Goal: Task Accomplishment & Management: Use online tool/utility

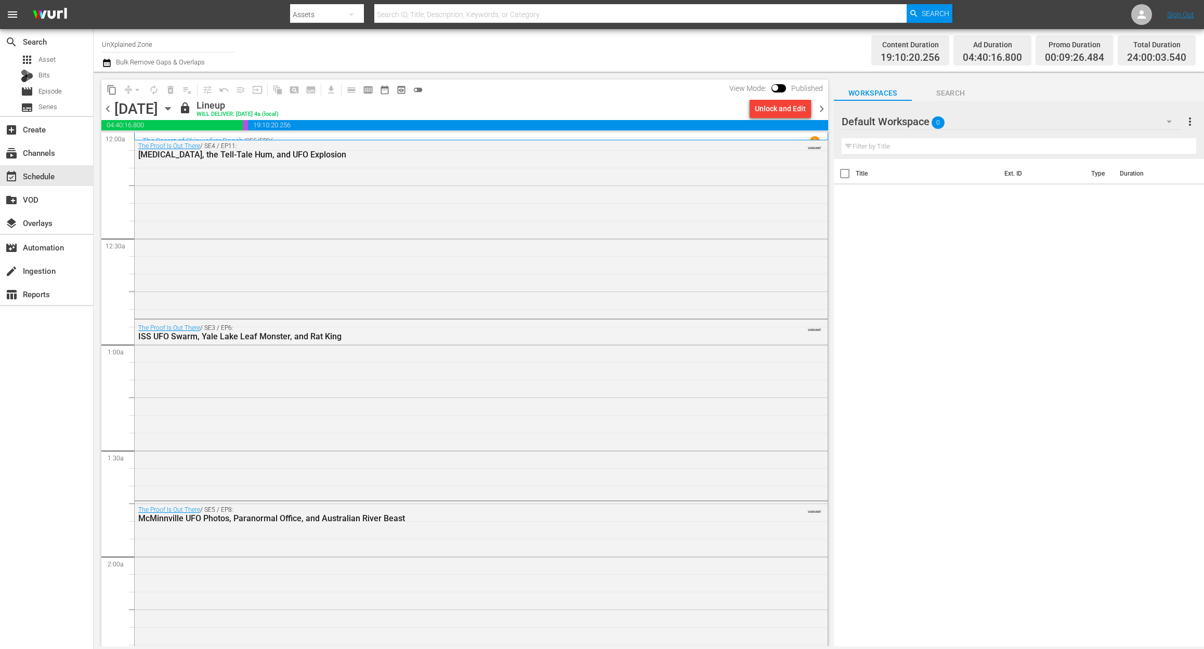
click at [57, 371] on div "search Search apps Asset Bits movie Episode subtitles Series add_box Create sub…" at bounding box center [47, 353] width 94 height 649
click at [818, 104] on span "chevron_right" at bounding box center [821, 108] width 13 height 13
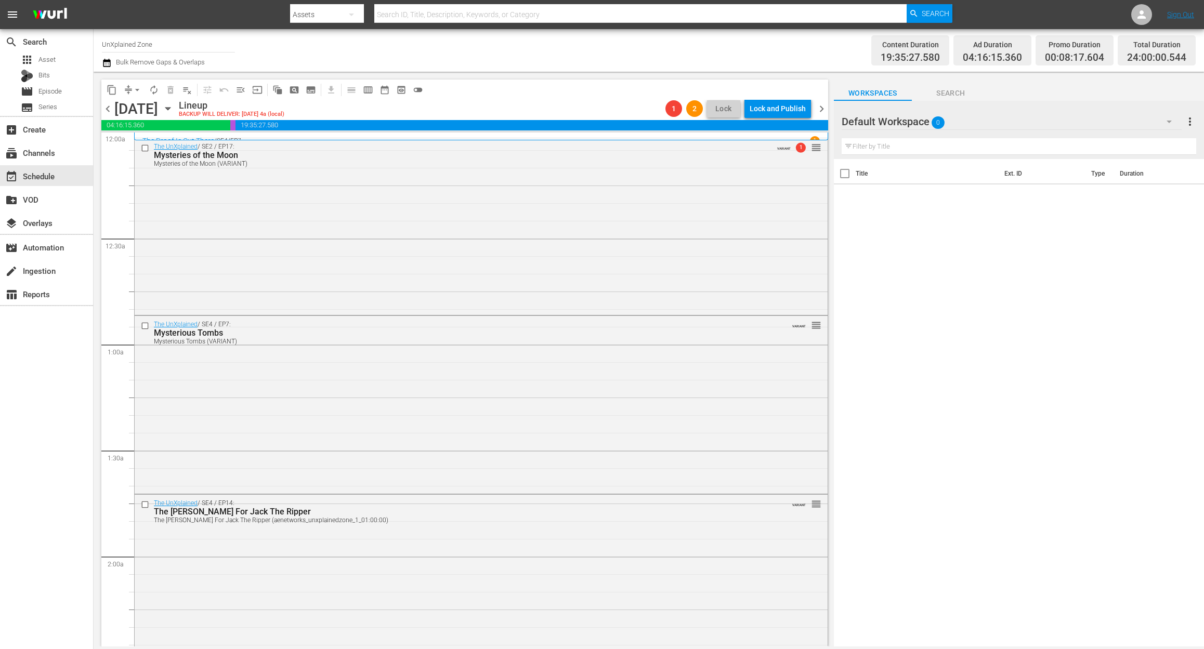
click at [111, 59] on icon "button" at bounding box center [107, 63] width 10 height 12
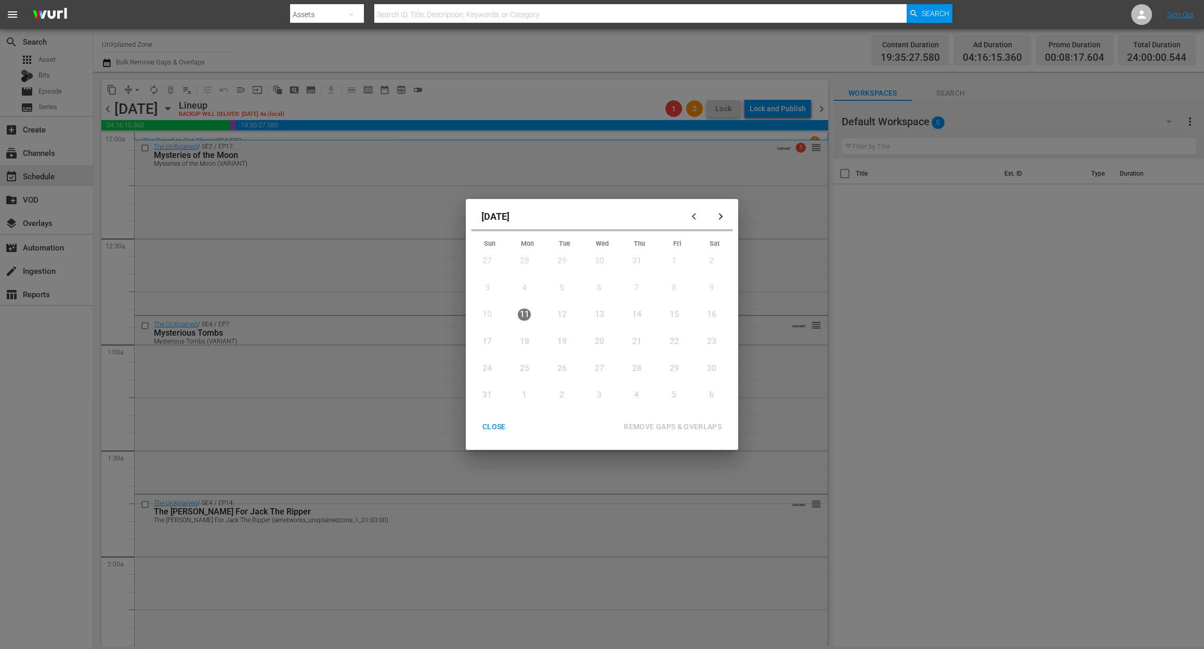
click at [599, 338] on div "20" at bounding box center [598, 342] width 13 height 12
click at [492, 427] on div "CLOSE" at bounding box center [494, 426] width 40 height 13
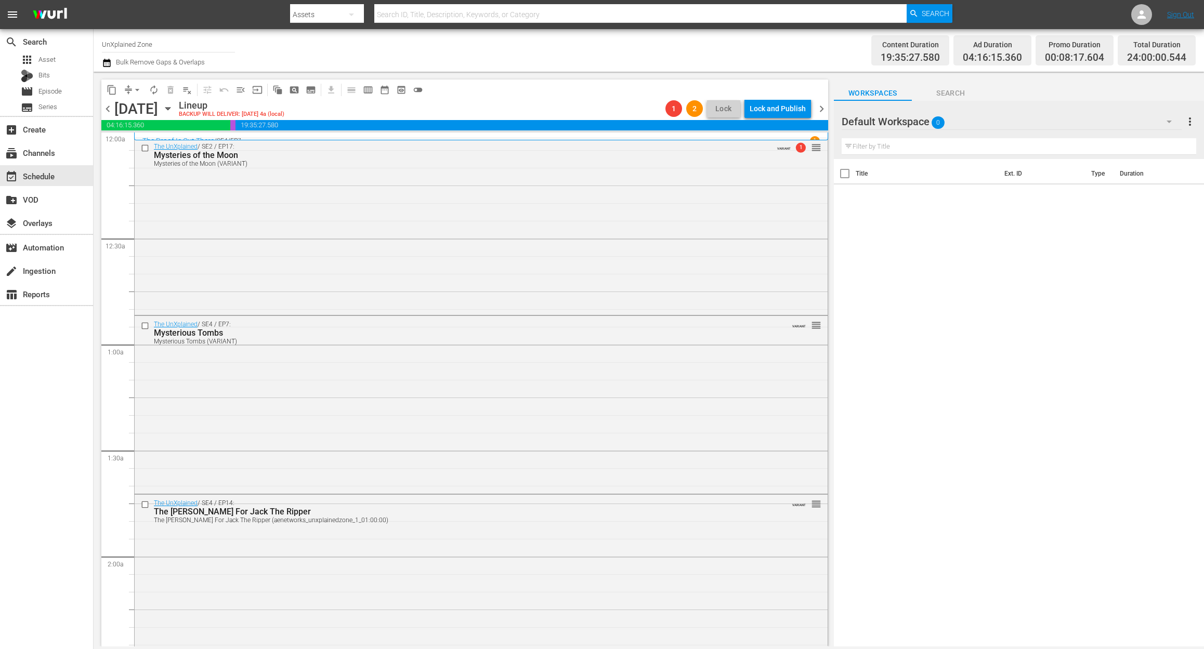
click at [107, 62] on icon "button" at bounding box center [107, 63] width 10 height 12
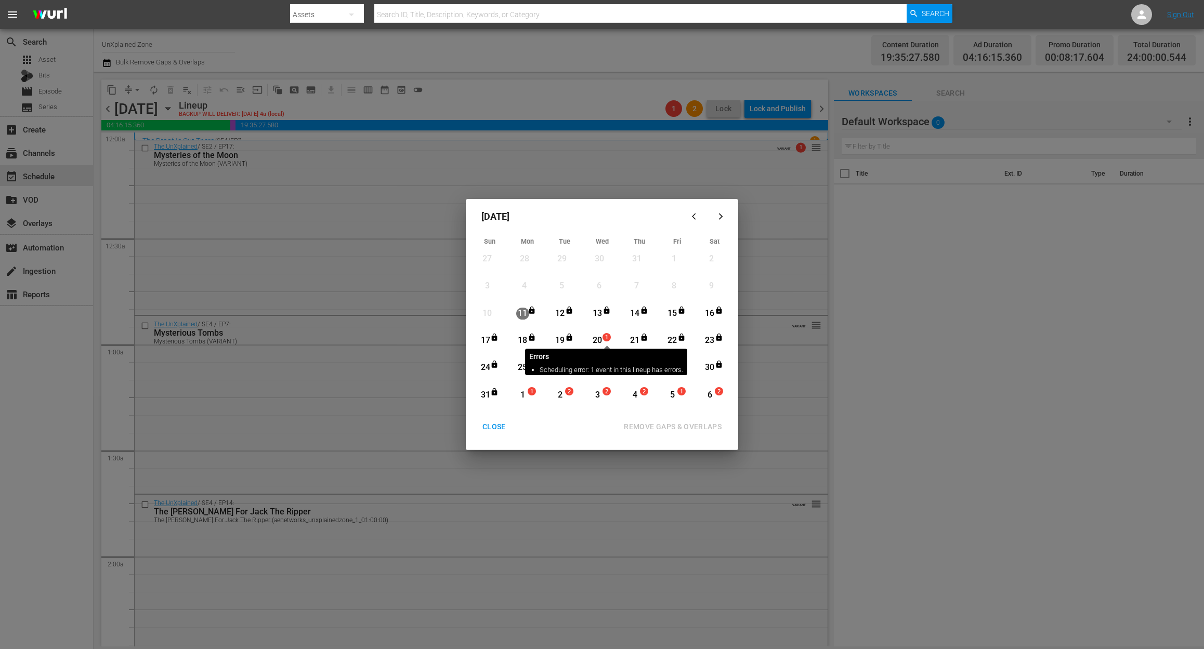
click at [604, 339] on span "1" at bounding box center [606, 337] width 7 height 8
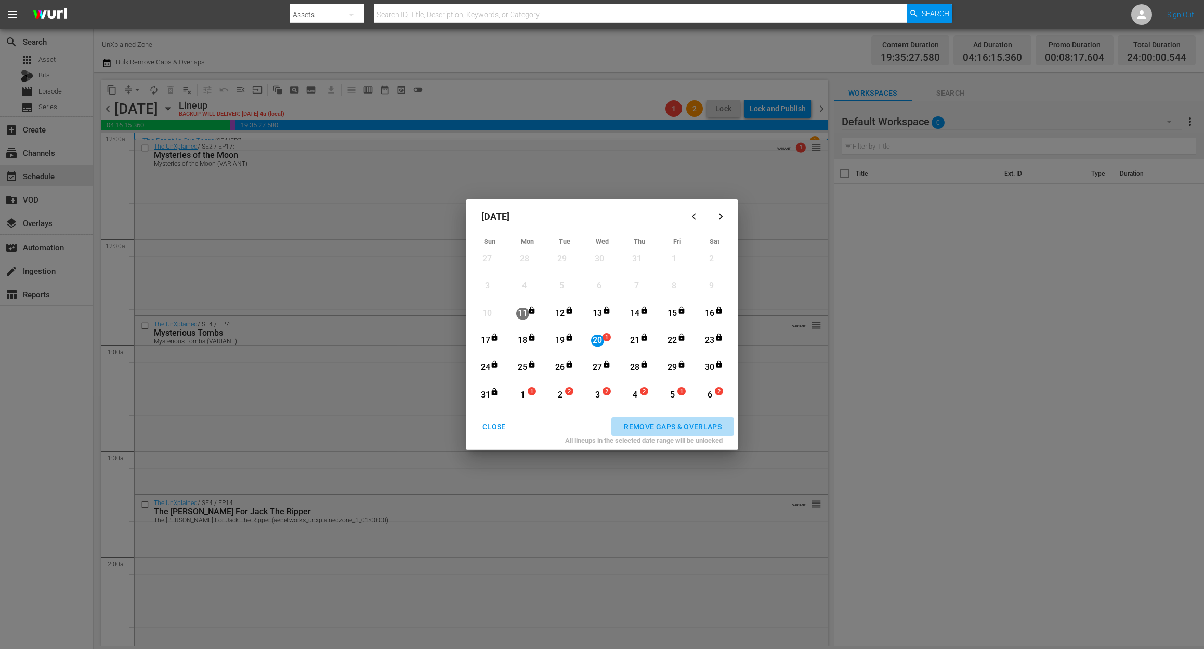
click at [682, 429] on div "REMOVE GAPS & OVERLAPS" at bounding box center [672, 426] width 114 height 13
click at [601, 337] on div "20" at bounding box center [597, 342] width 13 height 12
click at [601, 337] on div "20" at bounding box center [597, 341] width 13 height 12
click at [655, 419] on button "REMOVE GAPS & OVERLAPS" at bounding box center [672, 426] width 123 height 19
click at [41, 464] on div "August 2025 Sun Mon Tue Wed Thu Fri Sat 27 View Lineup 28 View Lineup 29 View L…" at bounding box center [602, 324] width 1204 height 649
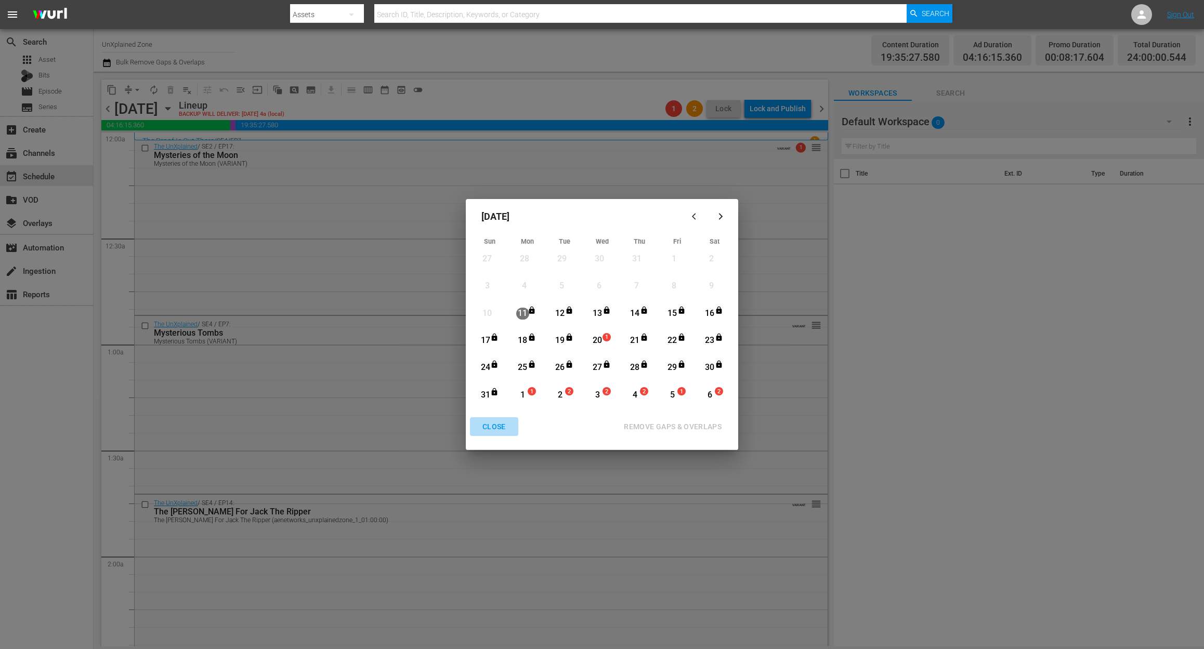
click at [499, 422] on div "CLOSE" at bounding box center [494, 426] width 40 height 13
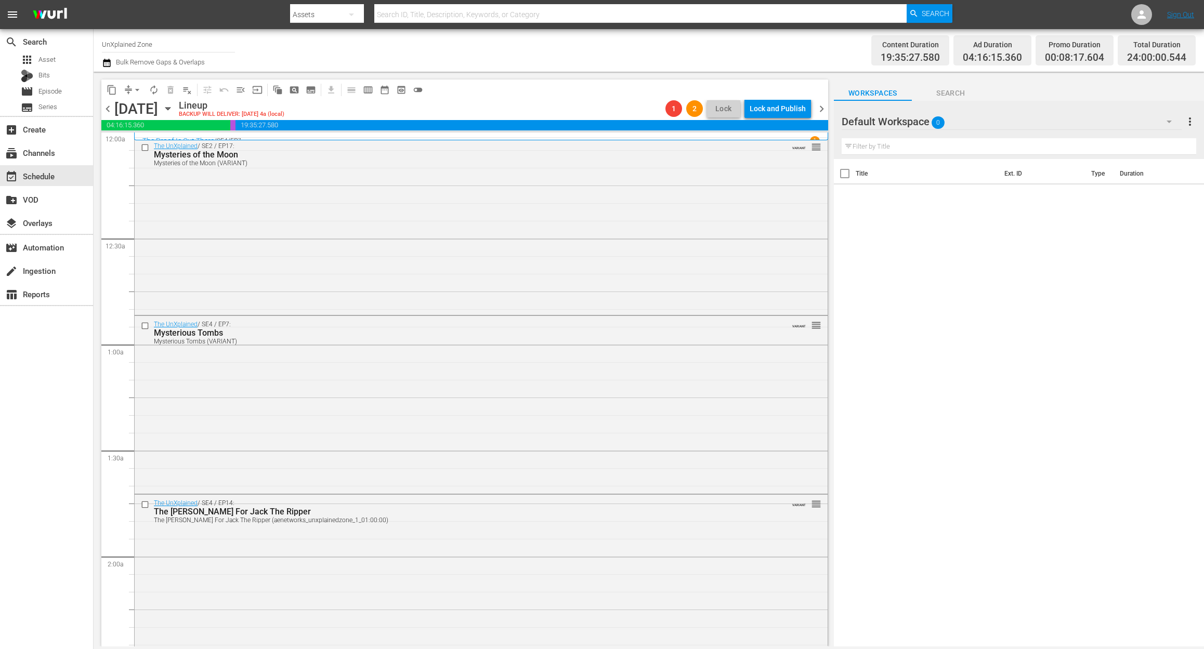
drag, startPoint x: 943, startPoint y: 393, endPoint x: 955, endPoint y: 393, distance: 12.0
click at [955, 393] on div "Title Ext. ID Type Duration" at bounding box center [1019, 403] width 370 height 489
click at [818, 107] on span "chevron_right" at bounding box center [821, 108] width 13 height 13
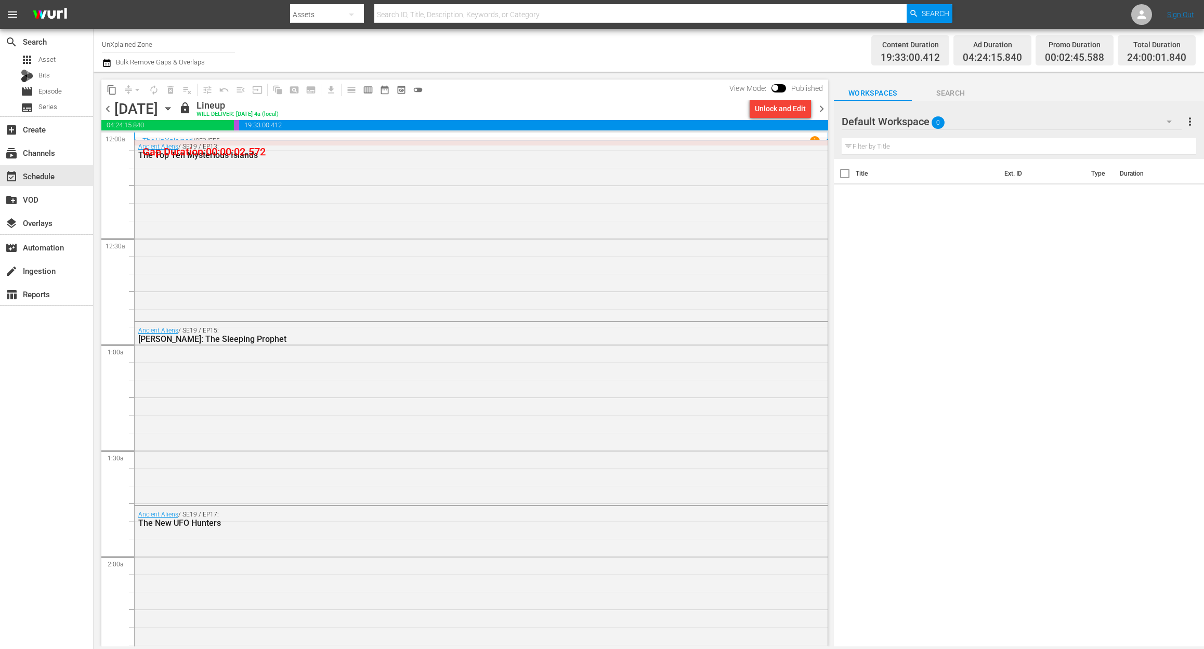
click at [795, 108] on div "Unlock and Edit" at bounding box center [780, 108] width 51 height 19
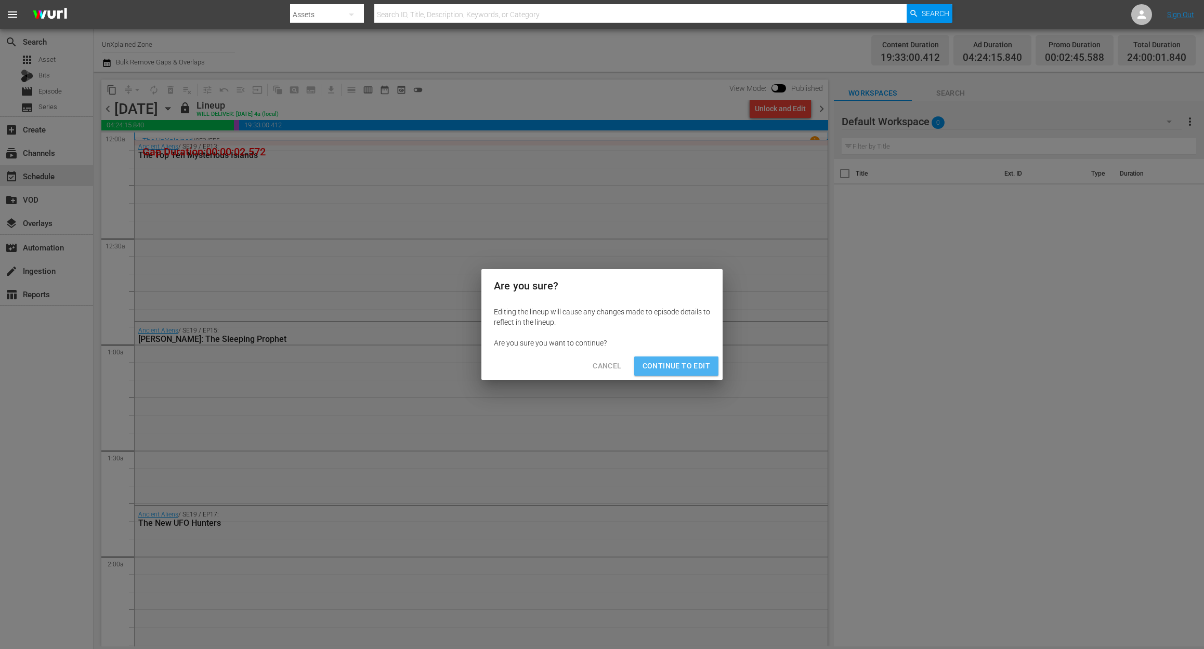
click at [685, 365] on span "Continue to Edit" at bounding box center [676, 366] width 68 height 13
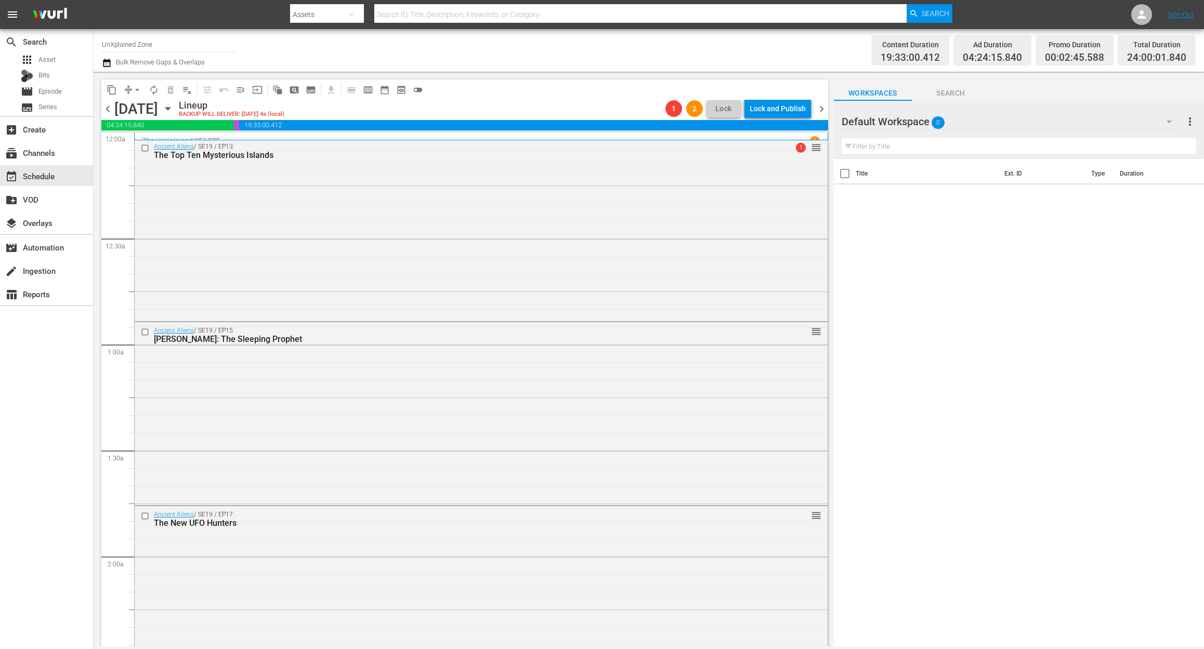
click at [818, 111] on span "chevron_right" at bounding box center [821, 108] width 13 height 13
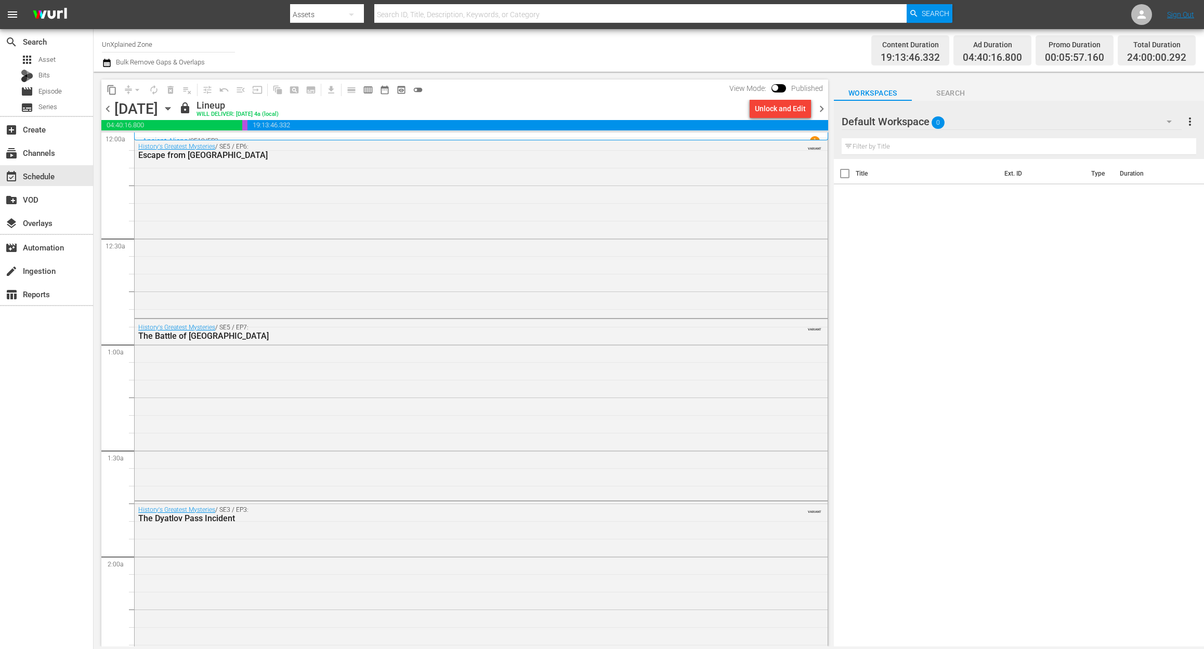
click at [820, 113] on span "chevron_right" at bounding box center [821, 108] width 13 height 13
click at [796, 106] on div "Unlock and Edit" at bounding box center [780, 108] width 51 height 19
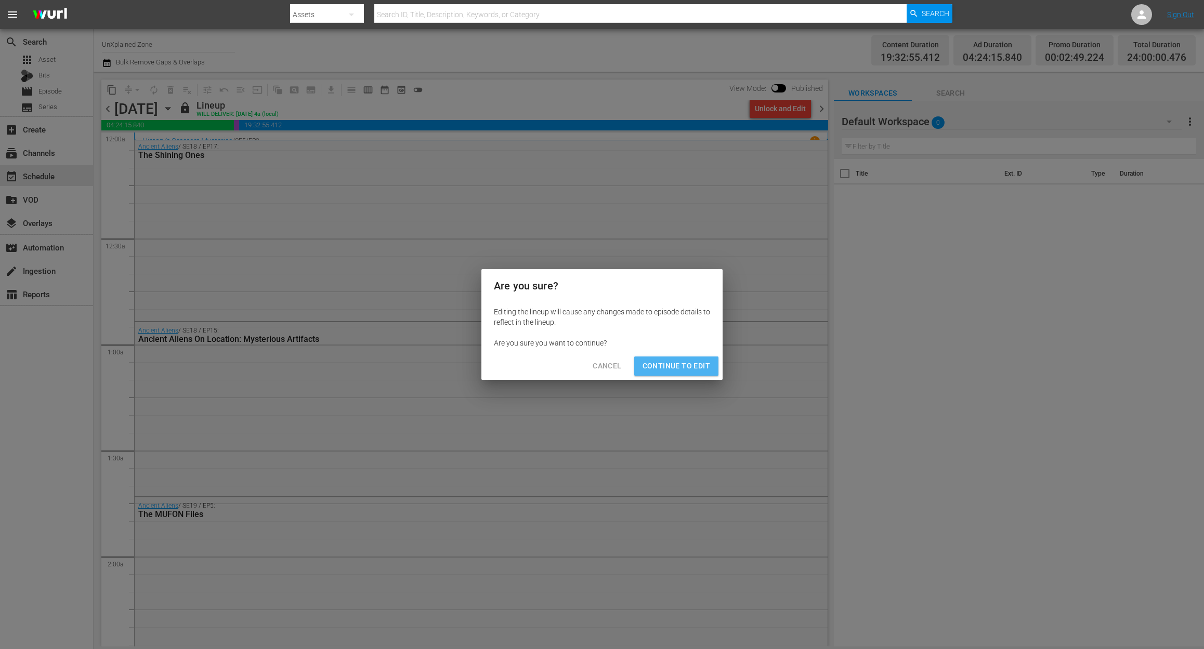
click at [705, 367] on span "Continue to Edit" at bounding box center [676, 366] width 68 height 13
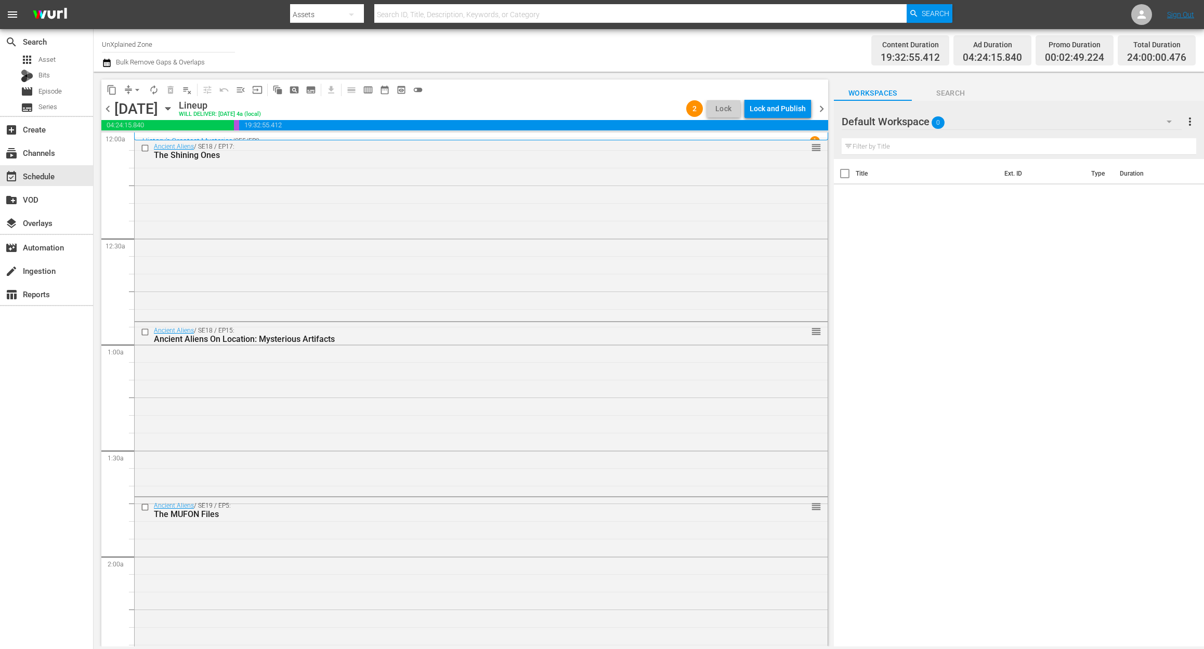
click at [821, 105] on span "chevron_right" at bounding box center [821, 108] width 13 height 13
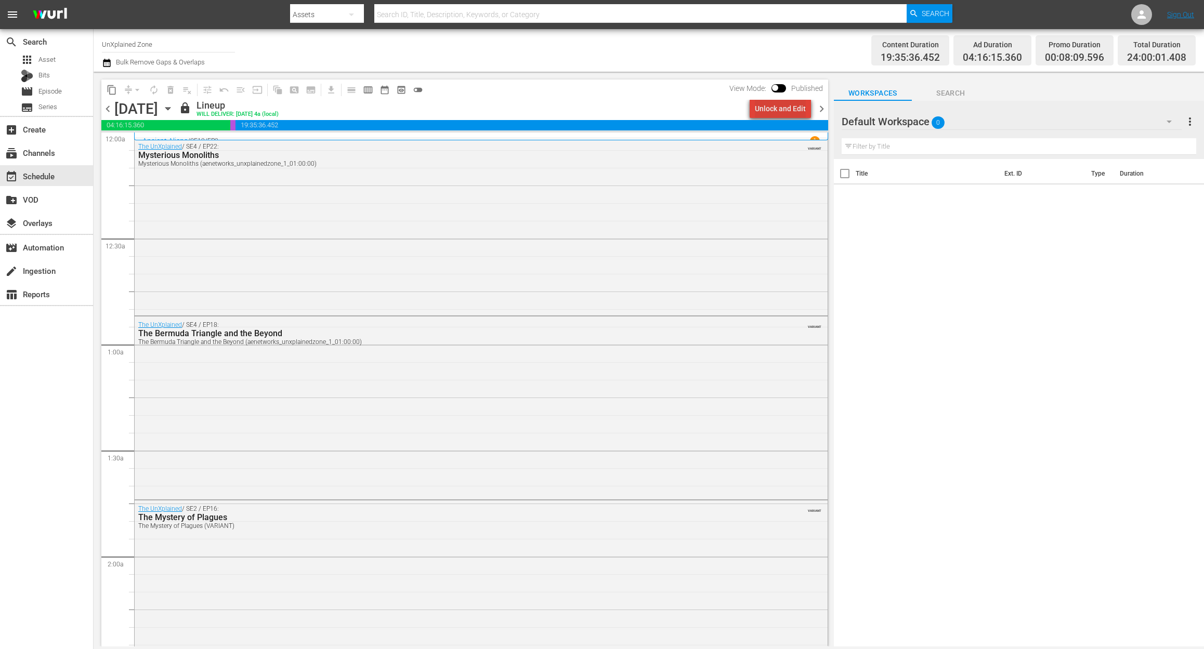
click at [788, 114] on div "Unlock and Edit" at bounding box center [780, 108] width 51 height 19
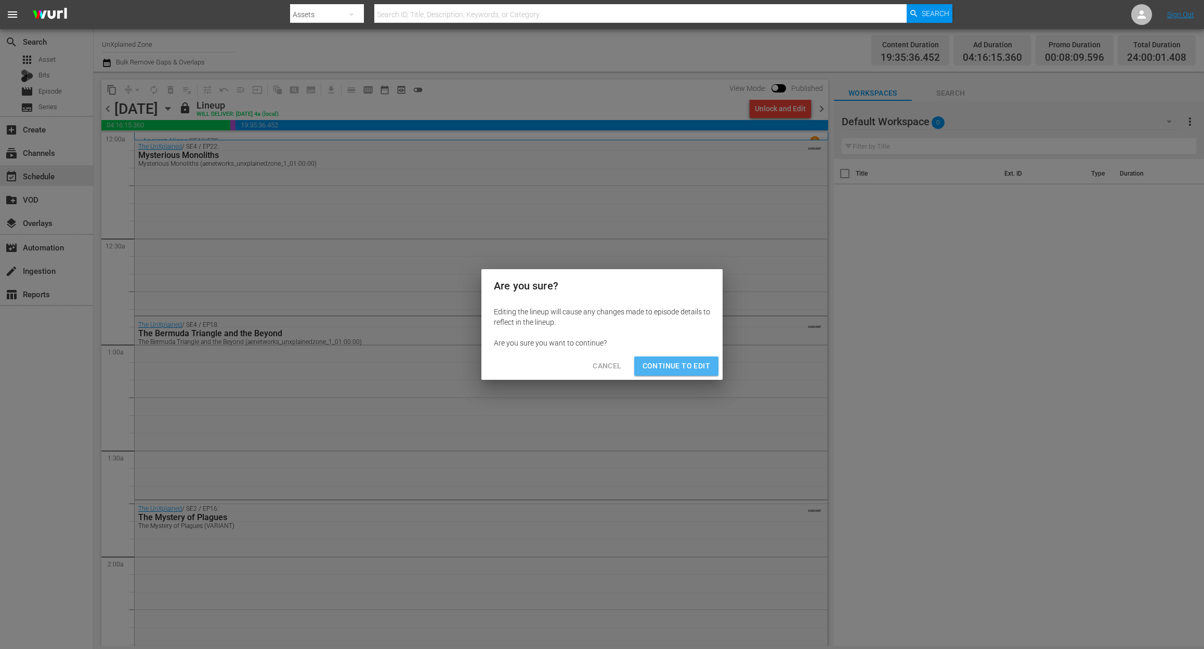
click at [684, 364] on span "Continue to Edit" at bounding box center [676, 366] width 68 height 13
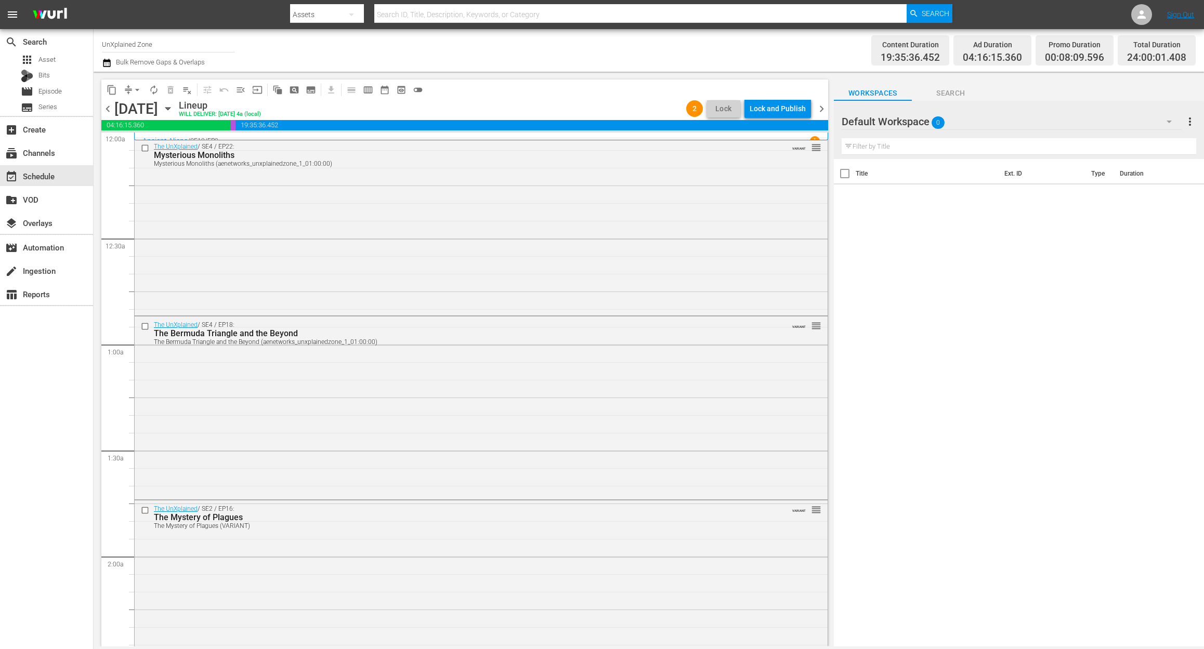
click at [820, 110] on span "chevron_right" at bounding box center [821, 108] width 13 height 13
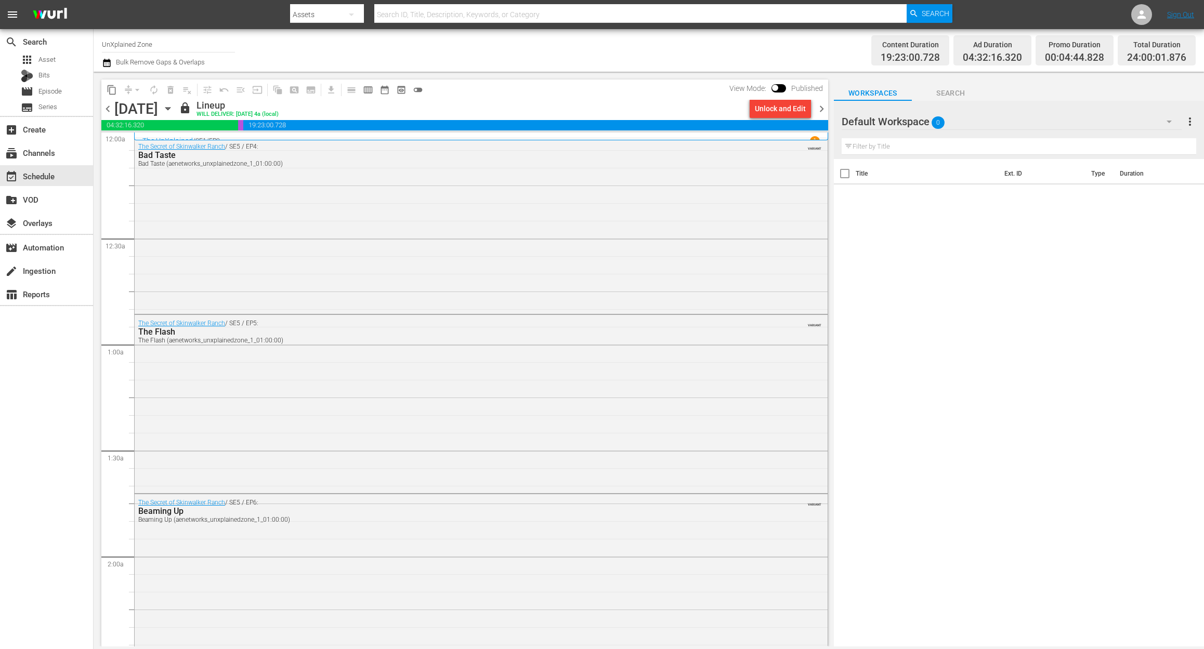
click at [109, 105] on span "chevron_left" at bounding box center [107, 108] width 13 height 13
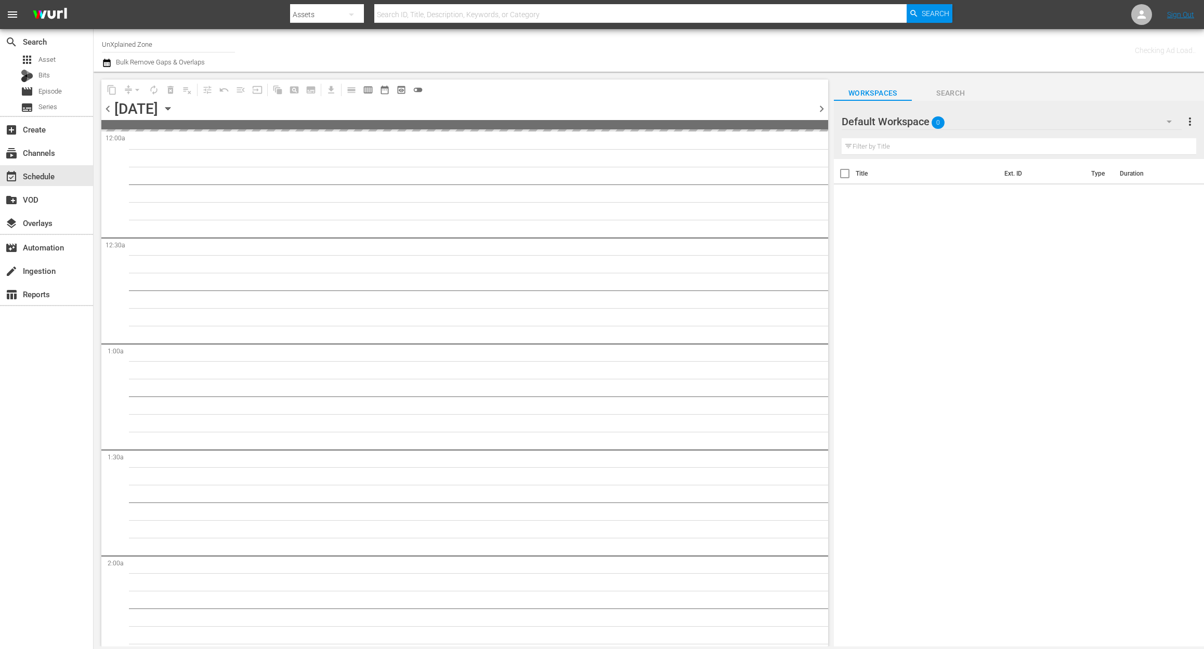
click at [109, 105] on span "chevron_left" at bounding box center [107, 108] width 13 height 13
drag, startPoint x: 109, startPoint y: 105, endPoint x: 122, endPoint y: 109, distance: 13.1
click at [113, 107] on span "chevron_left" at bounding box center [107, 108] width 13 height 13
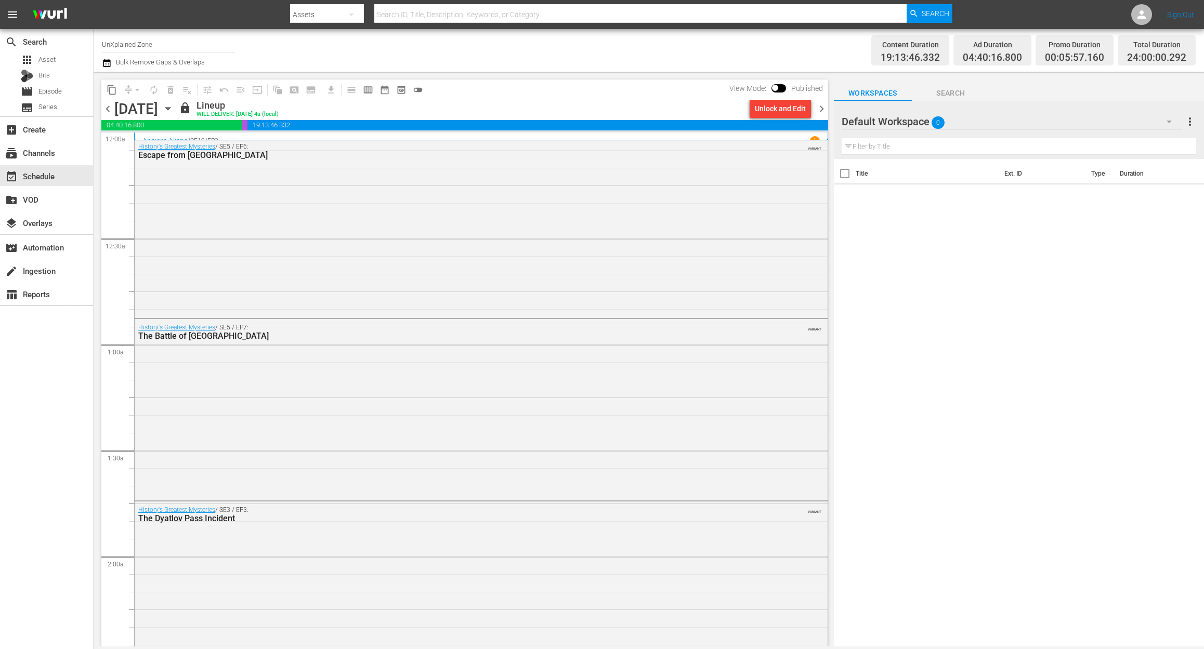
click at [111, 107] on span "chevron_left" at bounding box center [107, 108] width 13 height 13
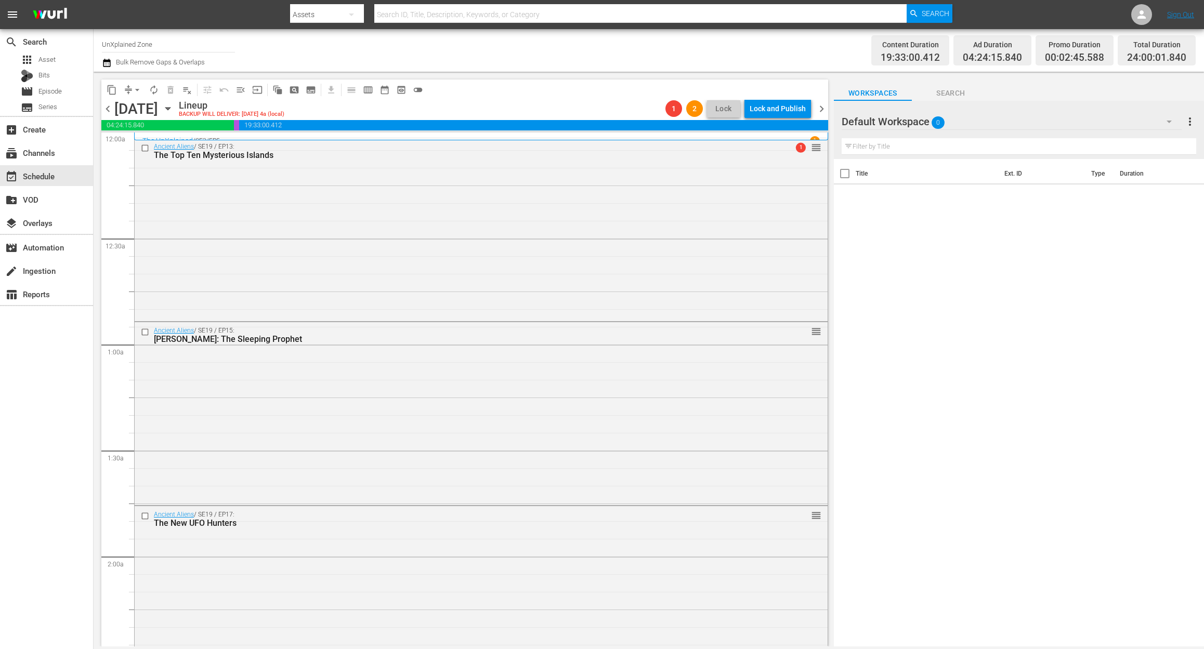
click at [108, 111] on span "chevron_left" at bounding box center [107, 108] width 13 height 13
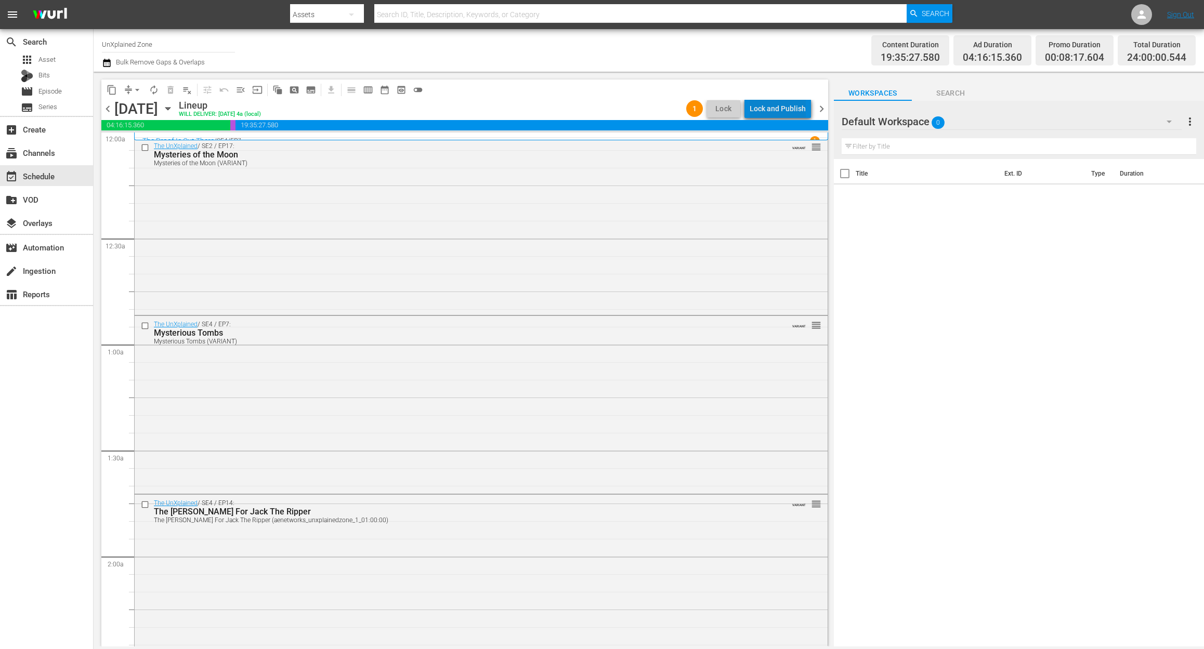
click at [794, 108] on div "Lock and Publish" at bounding box center [777, 108] width 56 height 19
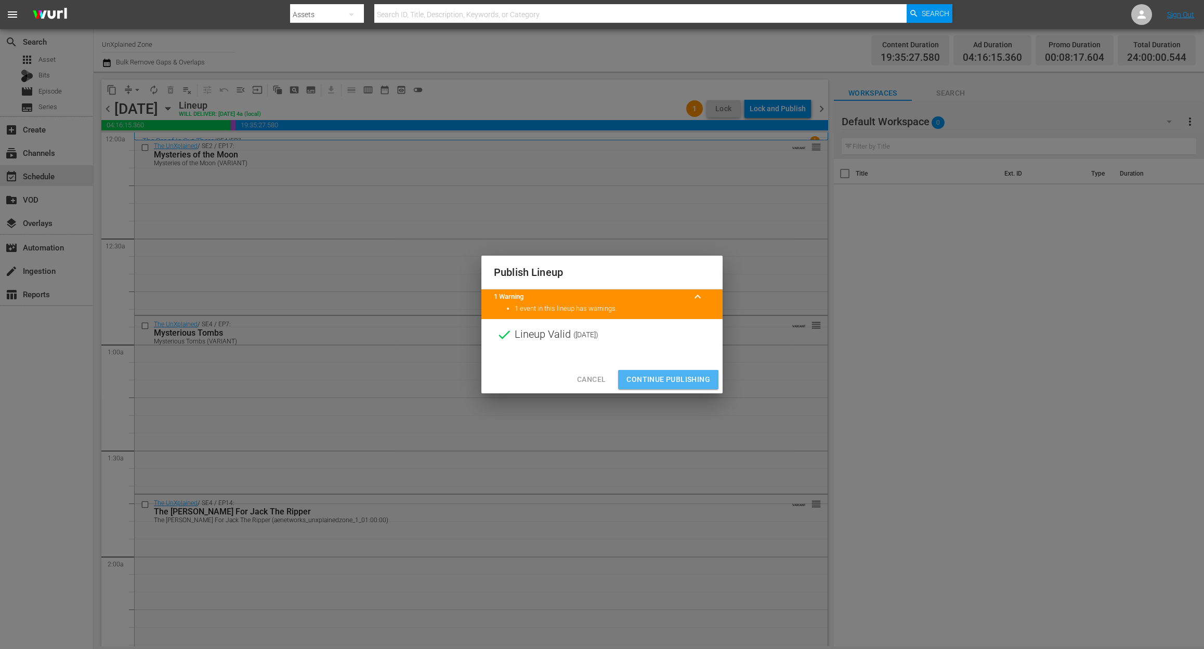
click at [688, 374] on span "Continue Publishing" at bounding box center [668, 379] width 84 height 13
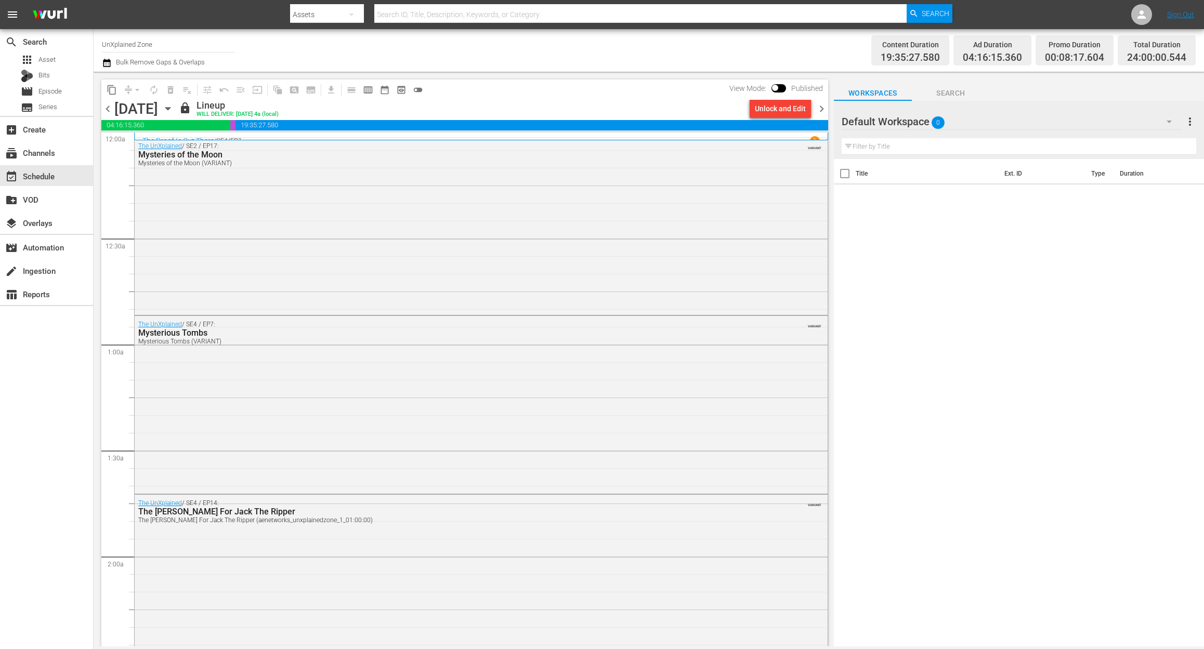
click at [820, 109] on span "chevron_right" at bounding box center [821, 108] width 13 height 13
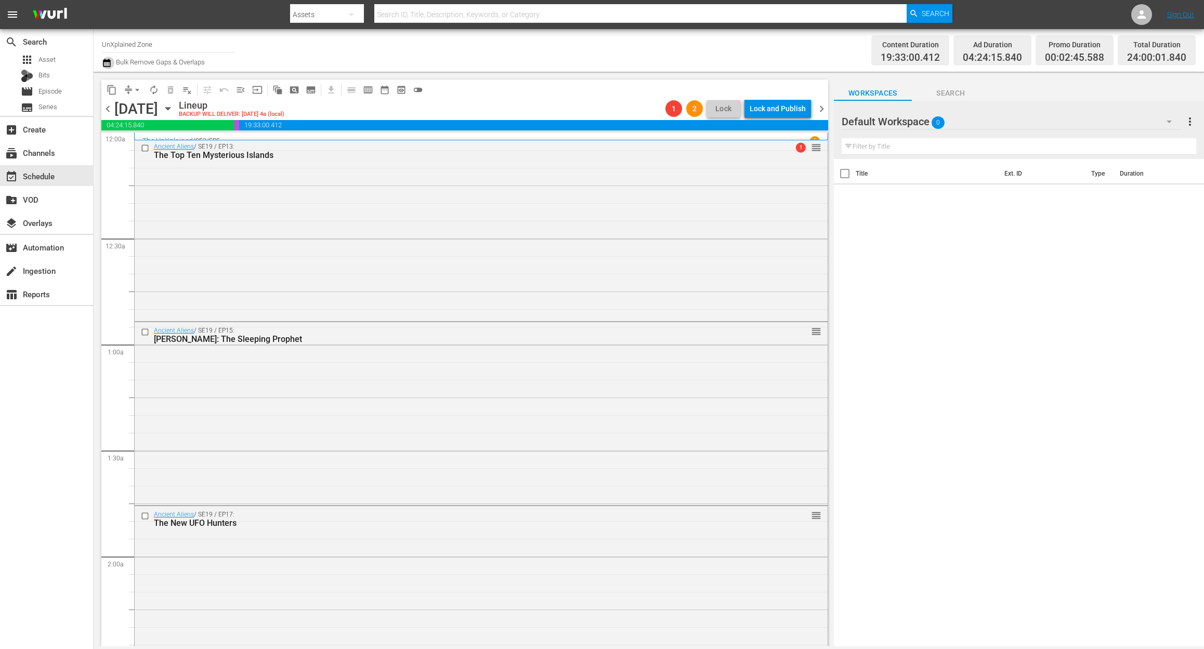
click at [106, 59] on icon "button" at bounding box center [107, 63] width 10 height 12
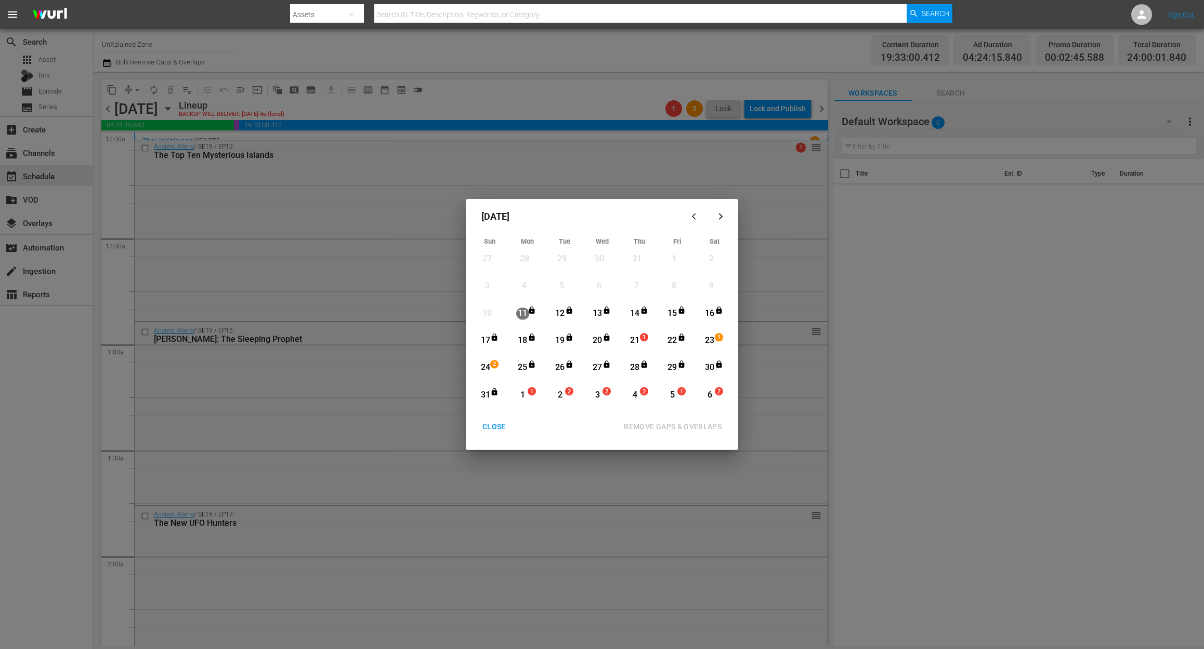
click at [633, 336] on div "21" at bounding box center [634, 341] width 13 height 12
drag, startPoint x: 705, startPoint y: 428, endPoint x: 707, endPoint y: 423, distance: 6.1
click at [707, 423] on div "REMOVE GAPS & OVERLAPS" at bounding box center [672, 426] width 114 height 13
click at [640, 339] on span "1" at bounding box center [643, 337] width 7 height 8
click at [653, 431] on div "REMOVE GAPS & OVERLAPS" at bounding box center [672, 426] width 114 height 13
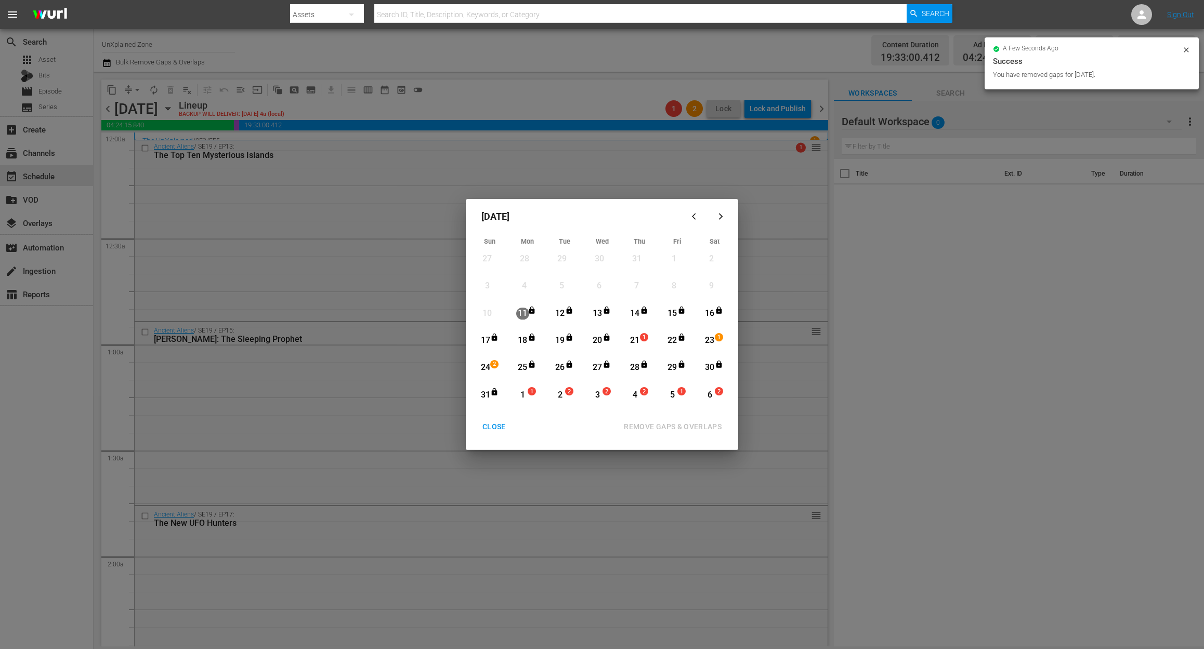
click at [501, 423] on div "CLOSE" at bounding box center [494, 426] width 40 height 13
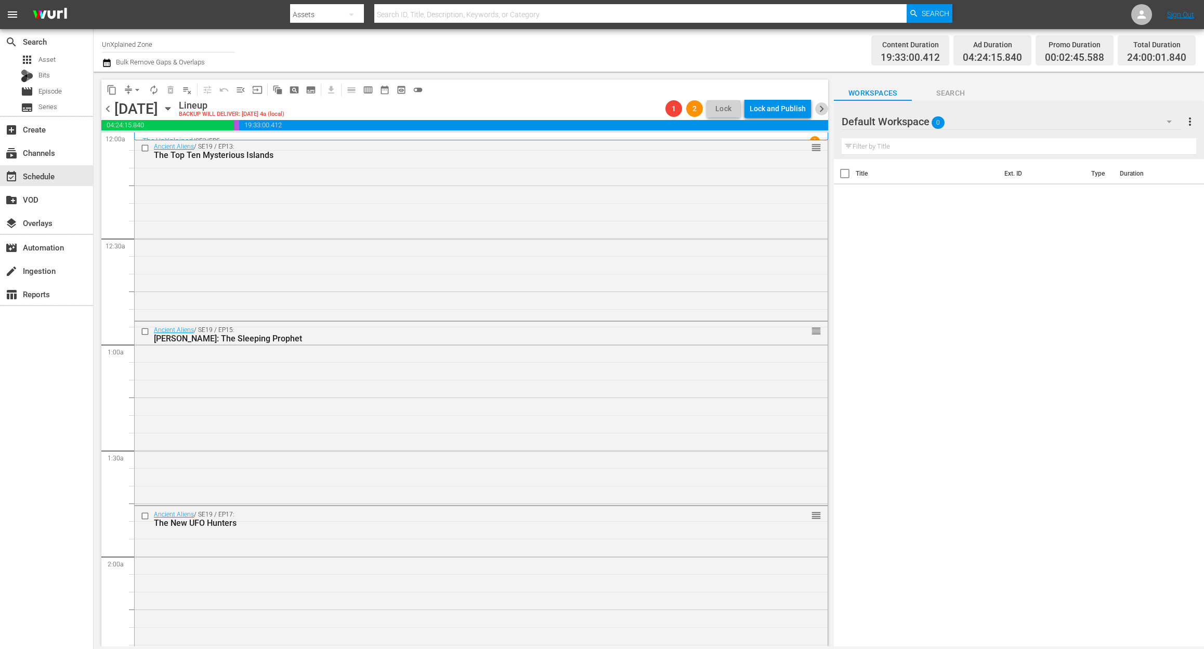
click at [822, 106] on span "chevron_right" at bounding box center [821, 108] width 13 height 13
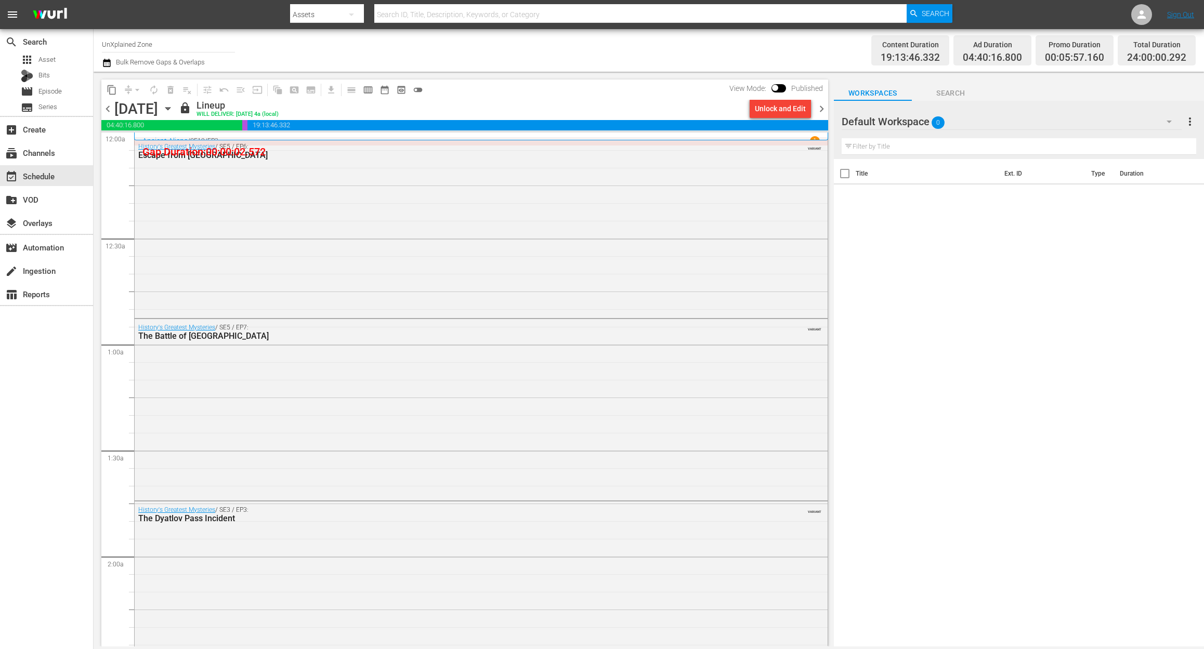
click at [780, 111] on div "Unlock and Edit" at bounding box center [780, 108] width 51 height 19
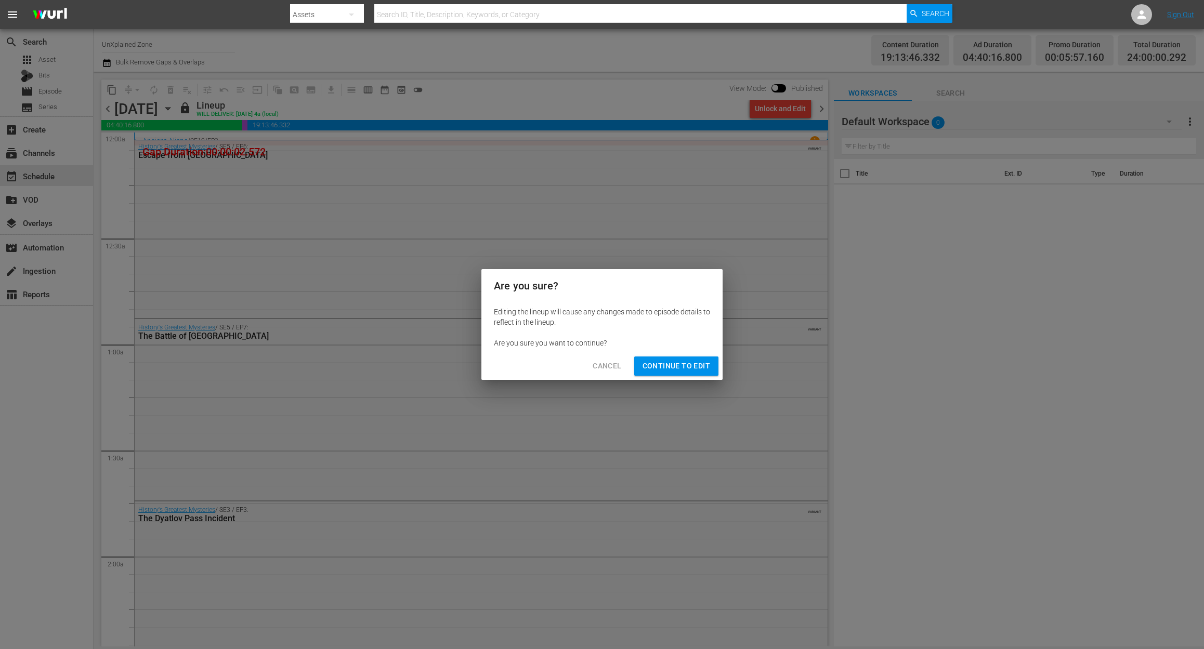
click at [697, 366] on span "Continue to Edit" at bounding box center [676, 366] width 68 height 13
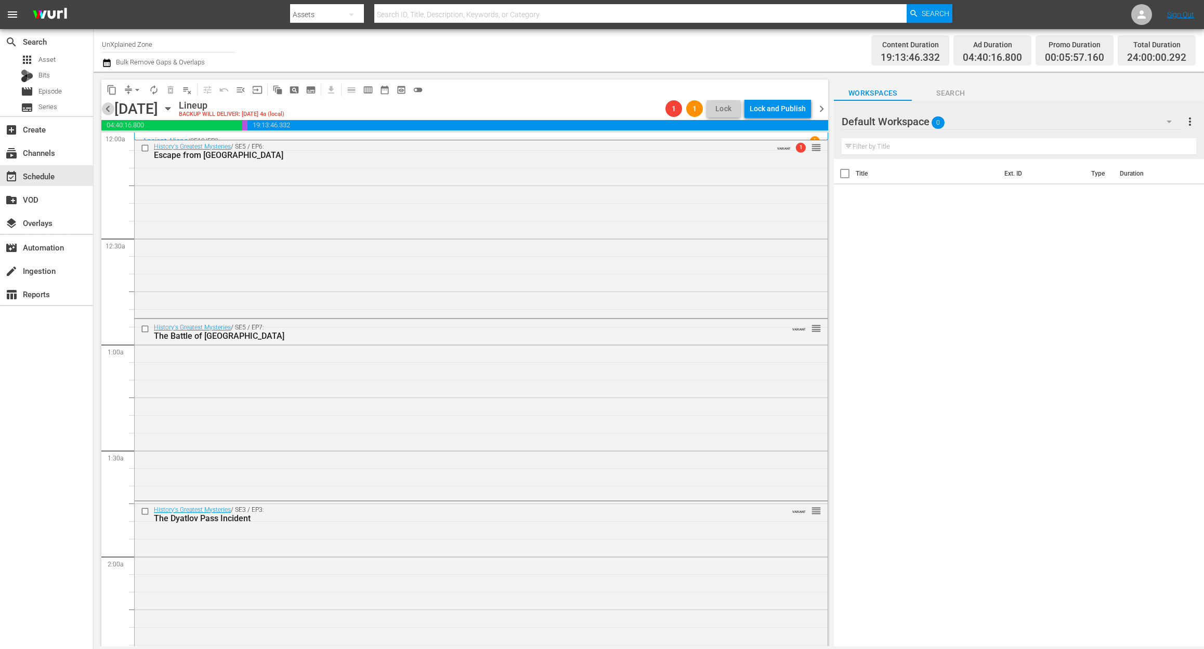
click at [112, 107] on span "chevron_left" at bounding box center [107, 108] width 13 height 13
click at [111, 65] on icon "button" at bounding box center [107, 63] width 10 height 12
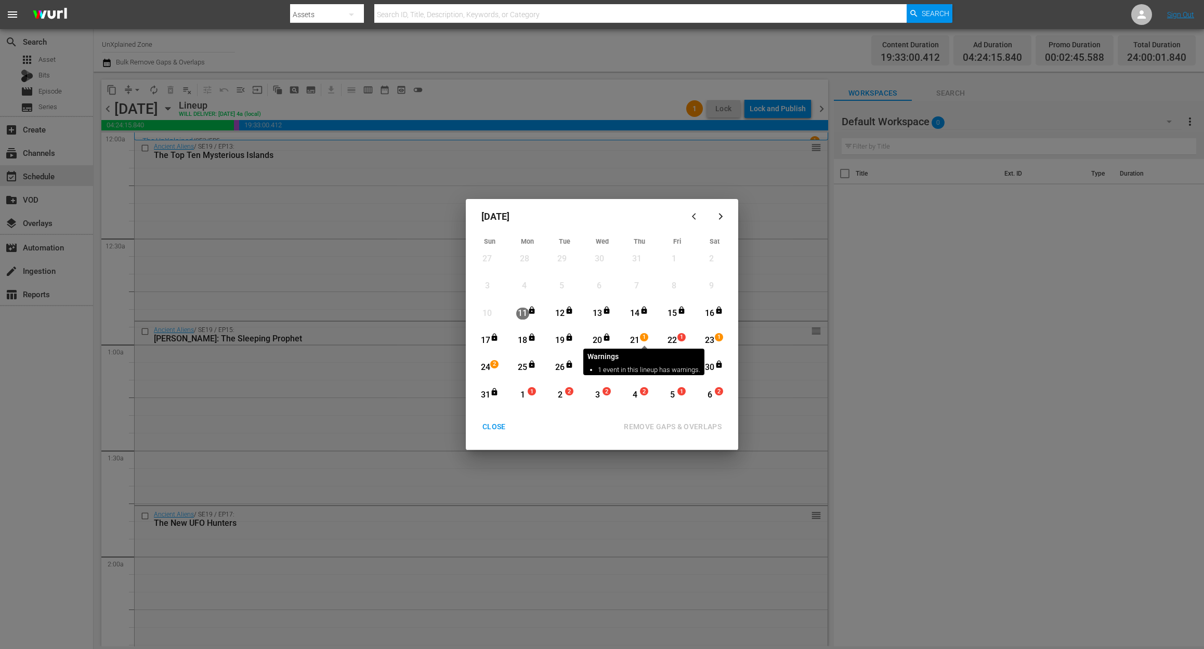
click at [640, 337] on span "1" at bounding box center [643, 337] width 7 height 8
click at [693, 425] on div "REMOVE GAPS & OVERLAPS" at bounding box center [672, 426] width 114 height 13
click at [636, 337] on div "21" at bounding box center [634, 341] width 13 height 12
click at [652, 425] on div "REMOVE GAPS & OVERLAPS" at bounding box center [672, 426] width 114 height 13
click at [502, 424] on div "CLOSE" at bounding box center [494, 426] width 40 height 13
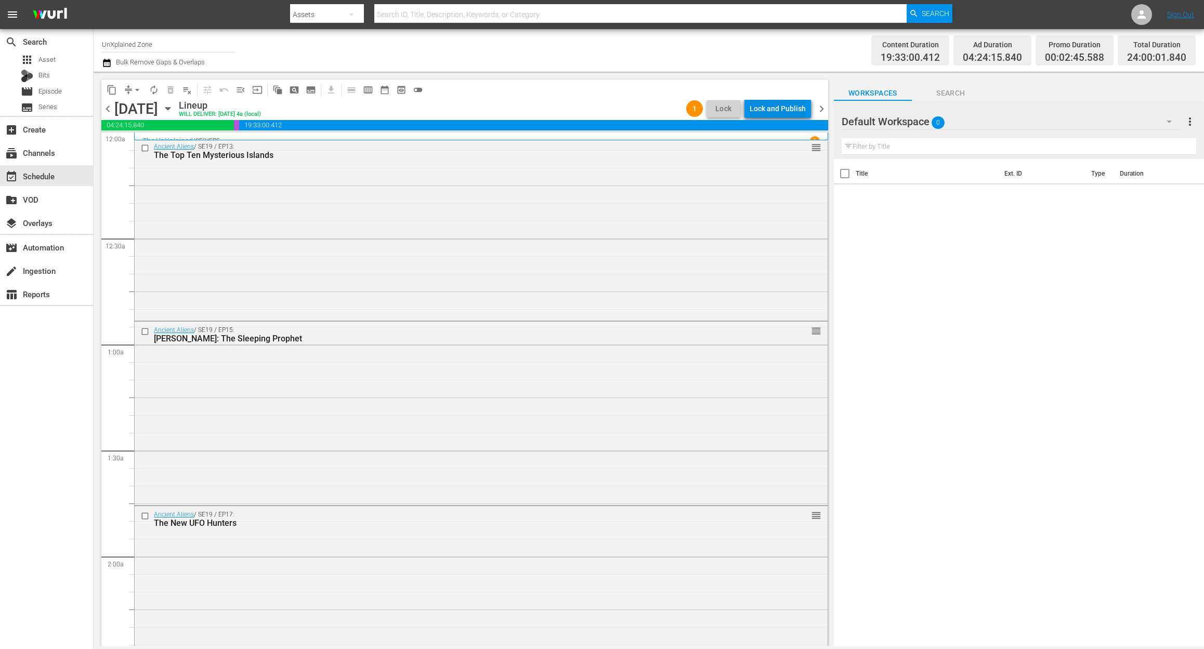
click at [767, 105] on div "Lock and Publish" at bounding box center [777, 108] width 56 height 19
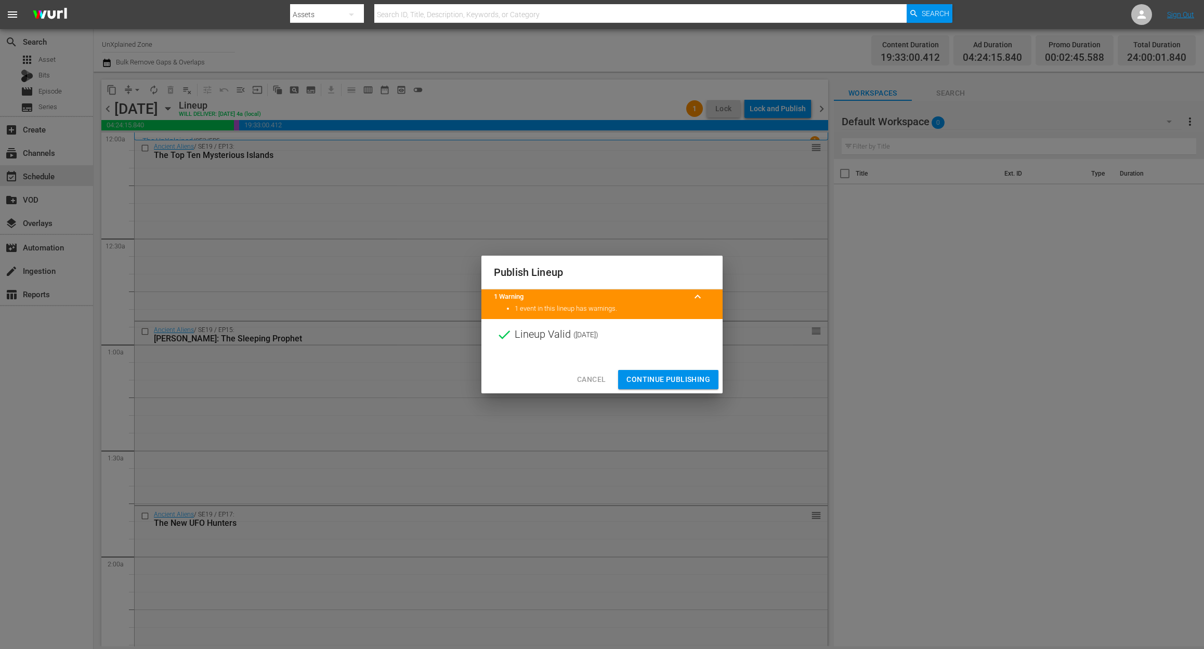
click at [659, 379] on span "Continue Publishing" at bounding box center [668, 379] width 84 height 13
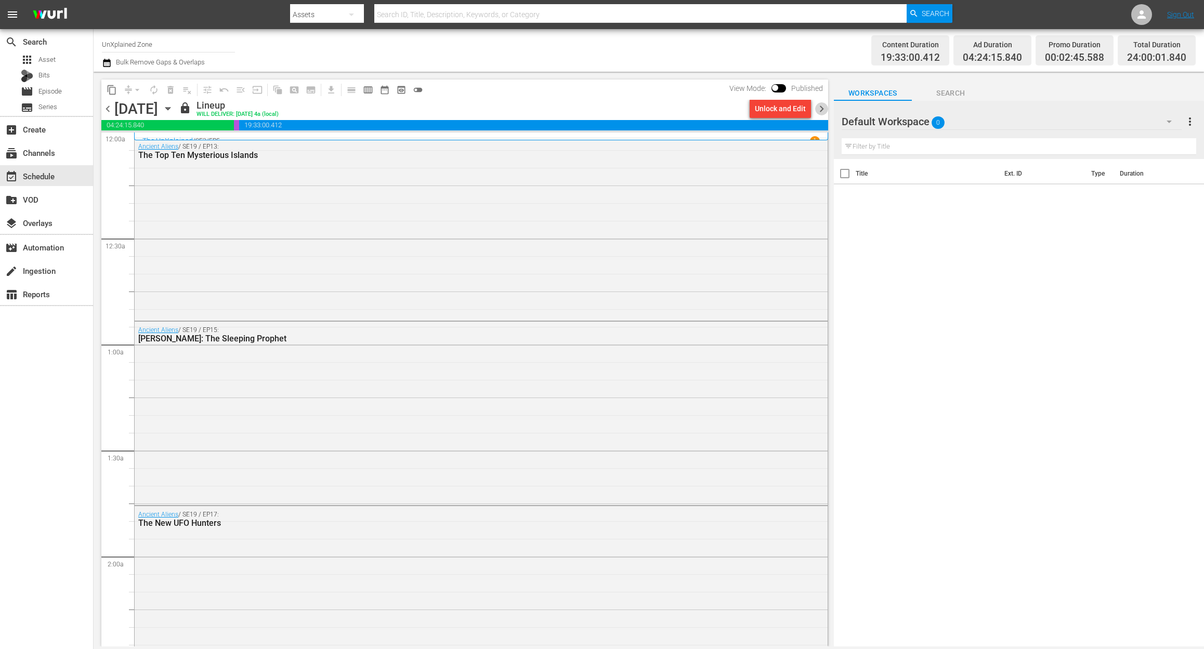
click at [823, 109] on span "chevron_right" at bounding box center [821, 108] width 13 height 13
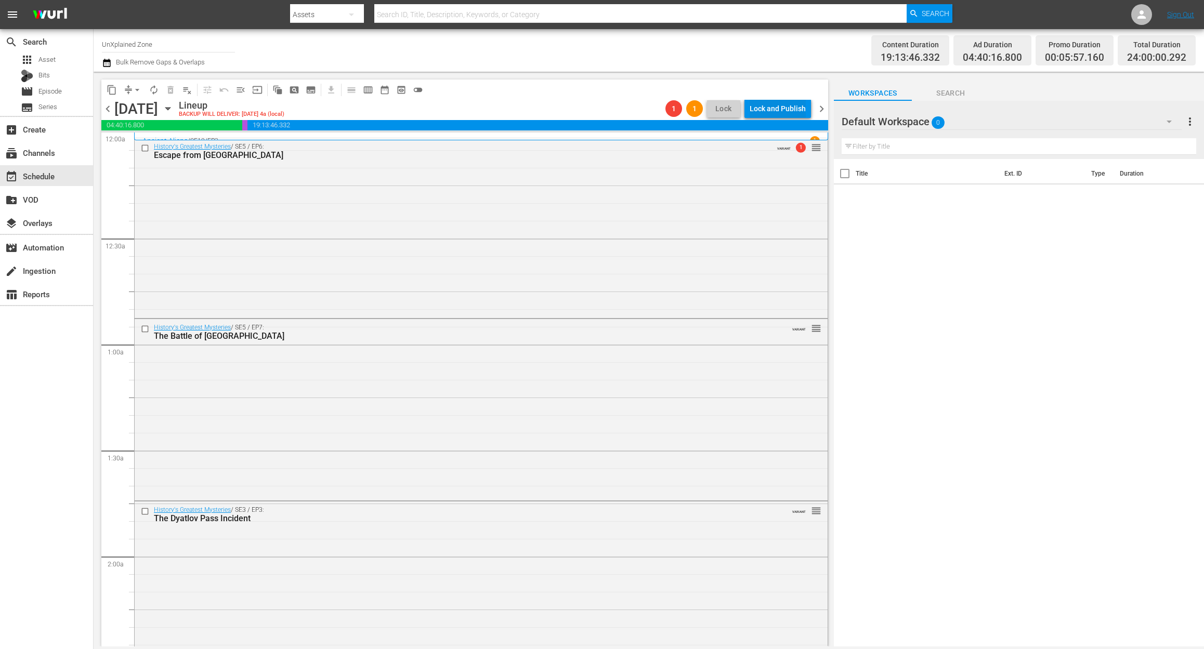
click at [792, 109] on div "Lock and Publish" at bounding box center [777, 108] width 56 height 19
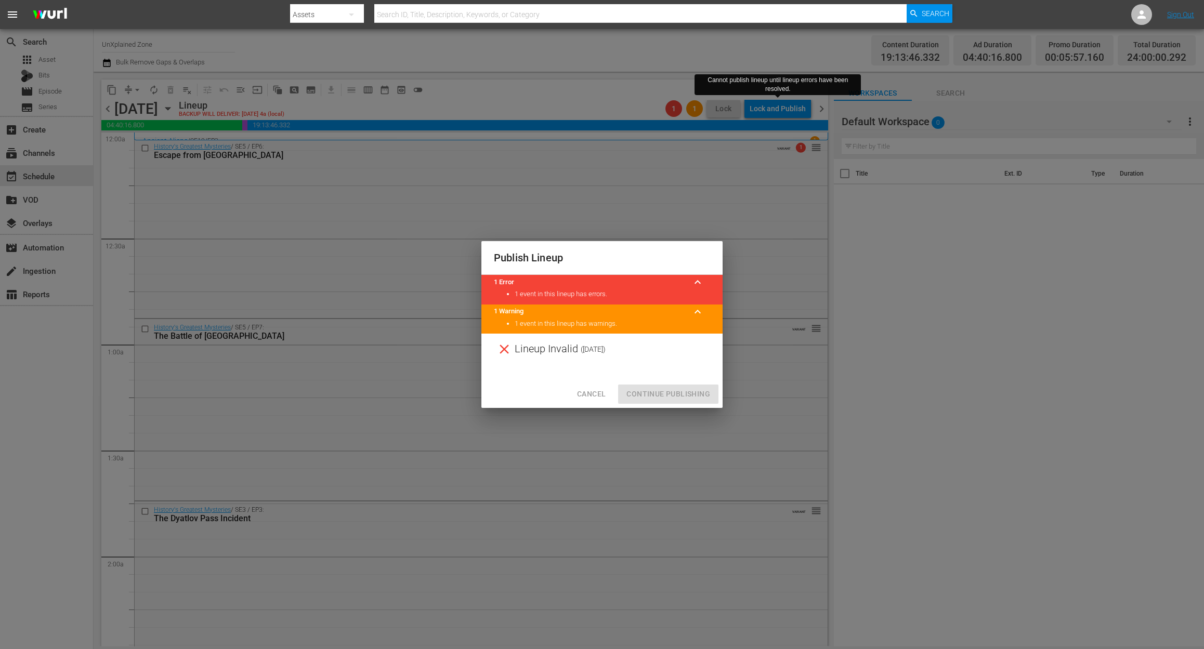
click at [596, 396] on span "Cancel" at bounding box center [591, 394] width 29 height 13
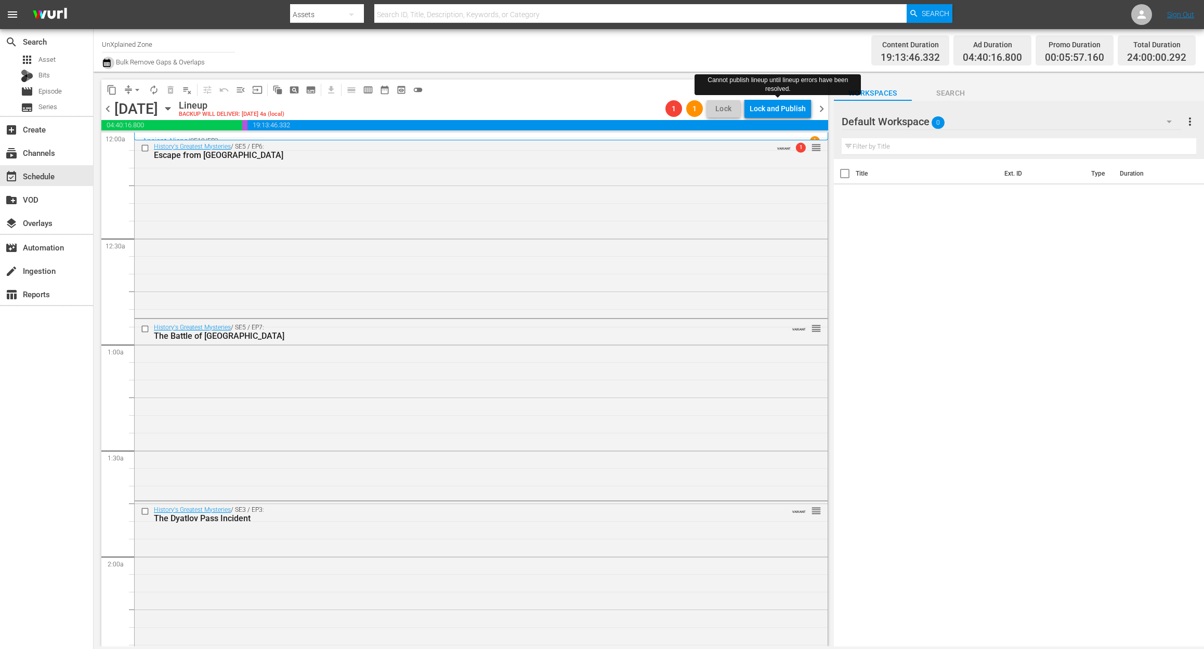
click at [109, 65] on icon "button" at bounding box center [107, 63] width 10 height 12
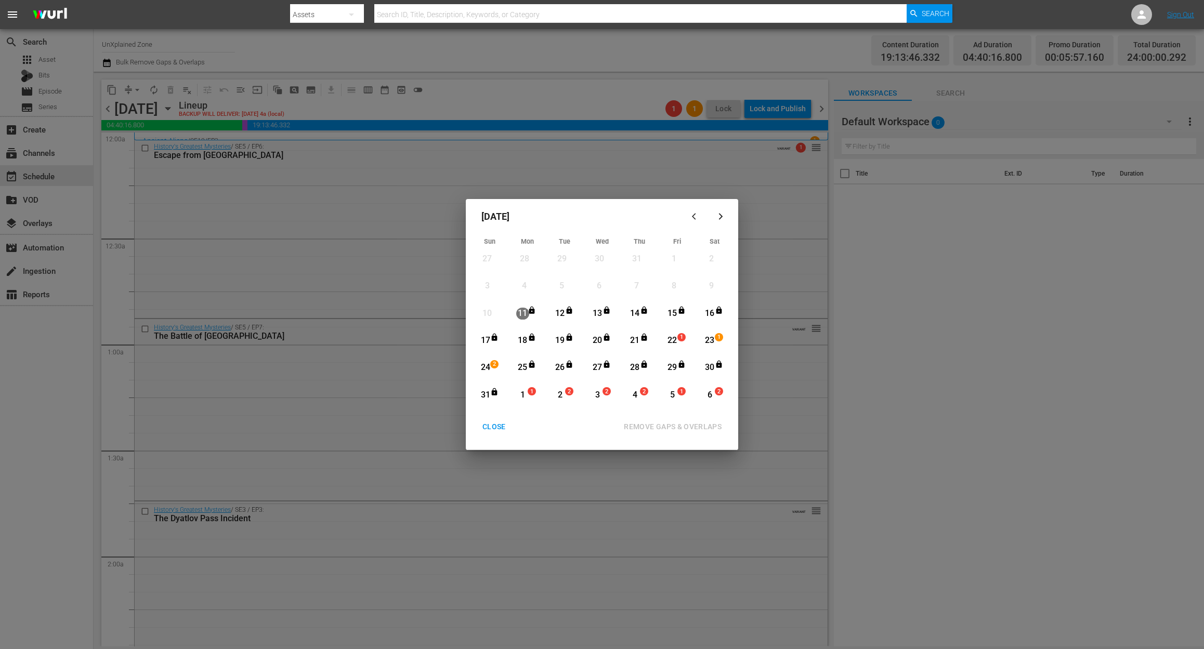
click at [676, 340] on div "22" at bounding box center [672, 341] width 13 height 12
click at [685, 423] on div "REMOVE GAPS & OVERLAPS" at bounding box center [672, 426] width 114 height 13
click at [499, 418] on button "CLOSE" at bounding box center [494, 426] width 48 height 19
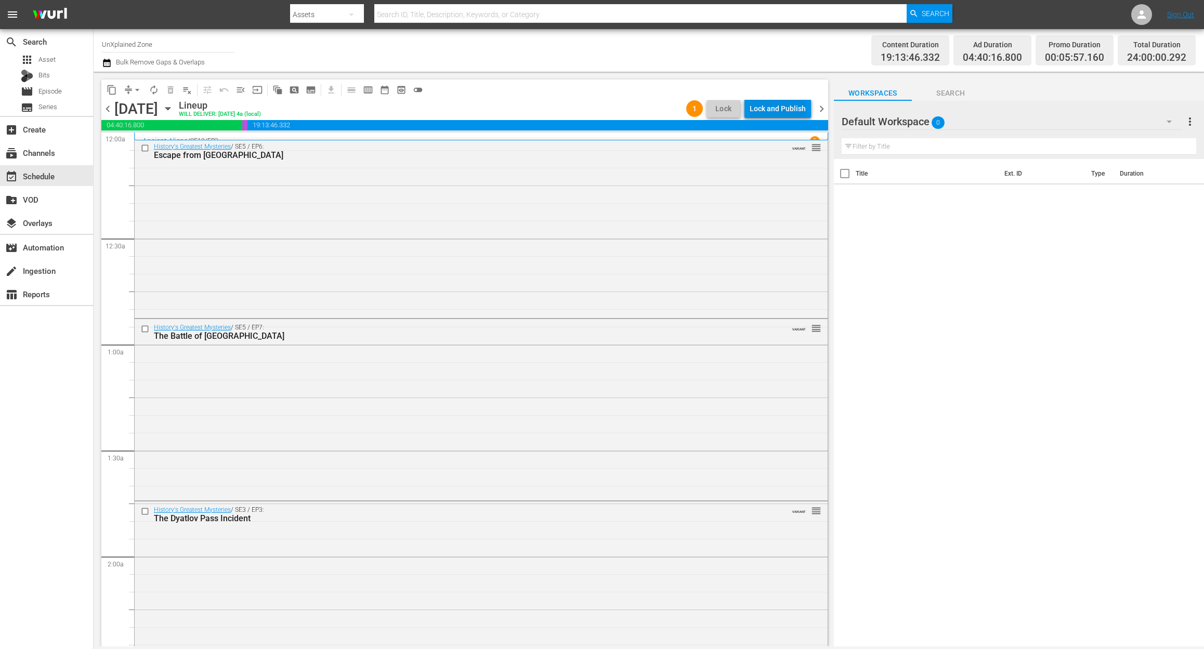
click at [793, 105] on div "Lock and Publish" at bounding box center [777, 108] width 56 height 19
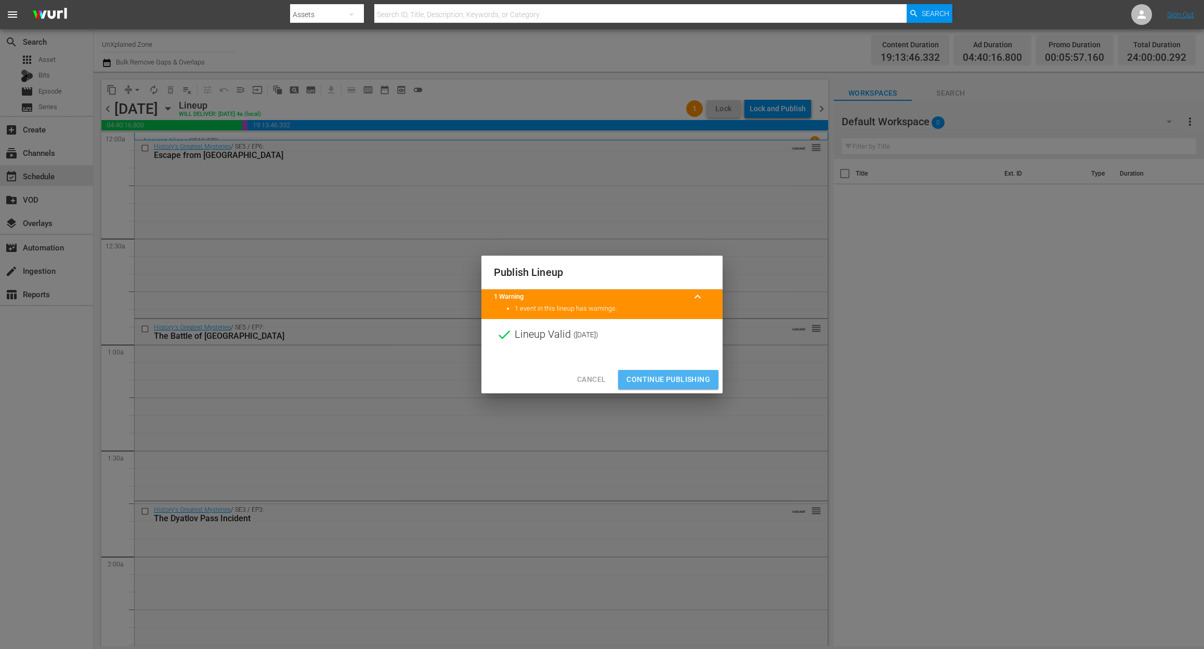
drag, startPoint x: 633, startPoint y: 372, endPoint x: 660, endPoint y: 365, distance: 28.0
click at [643, 368] on div "Cancel Continue Publishing" at bounding box center [601, 380] width 241 height 28
click at [689, 383] on span "Continue Publishing" at bounding box center [668, 379] width 84 height 13
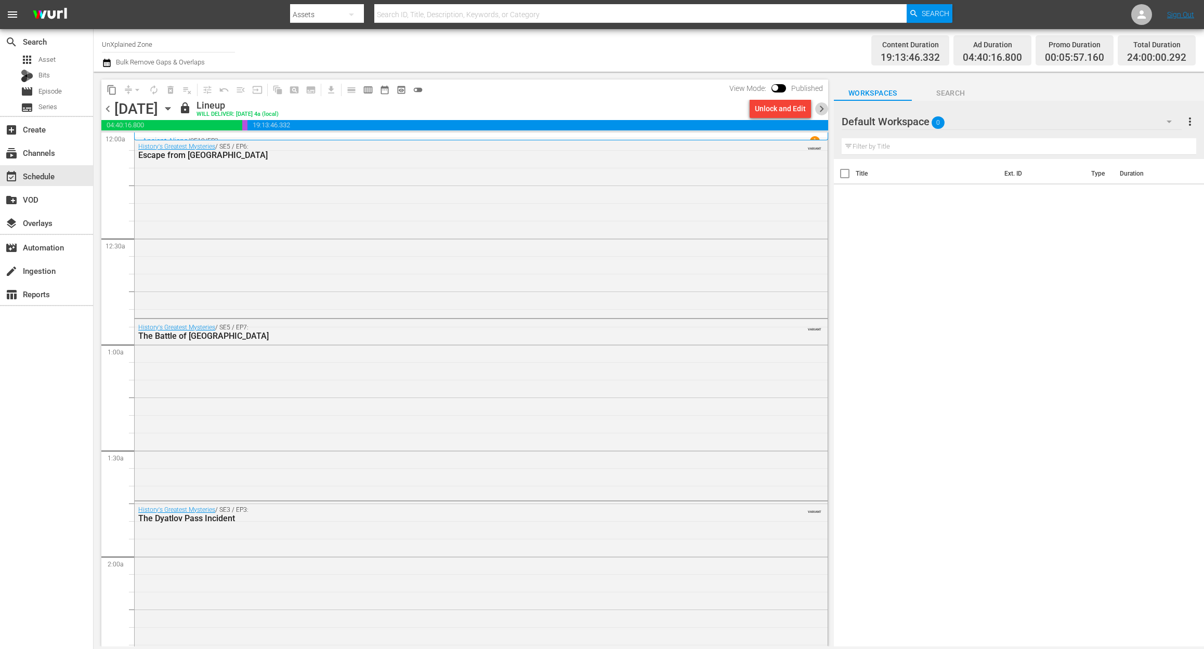
click at [820, 102] on span "chevron_right" at bounding box center [821, 108] width 13 height 13
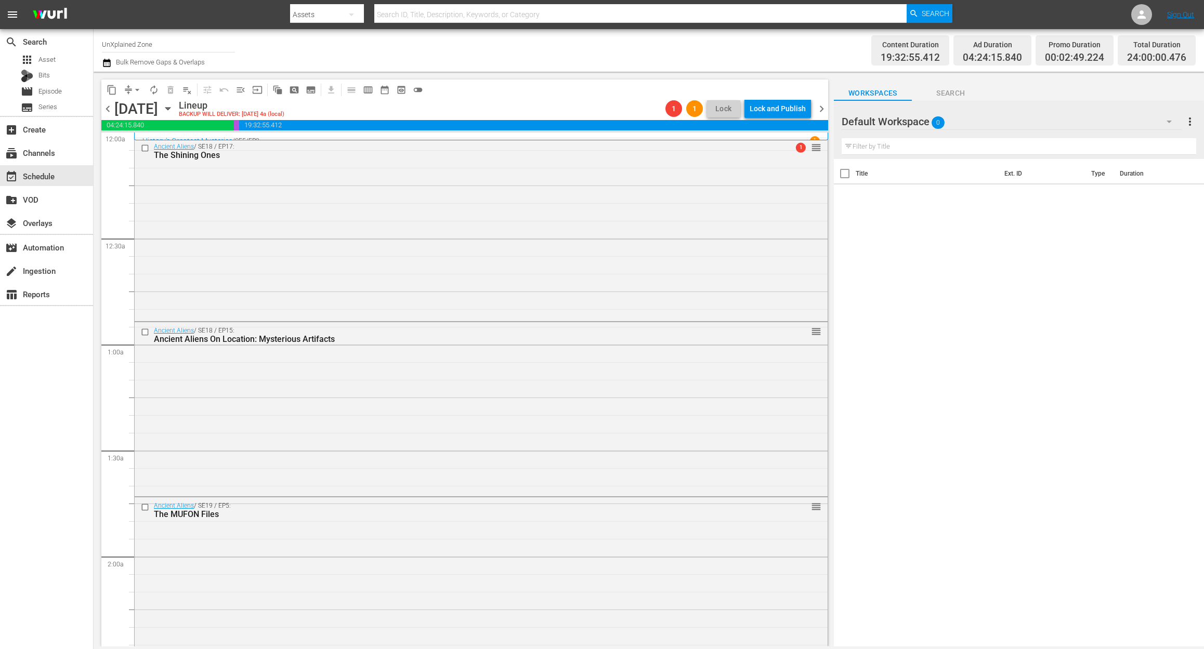
click at [107, 64] on icon "button" at bounding box center [107, 63] width 10 height 12
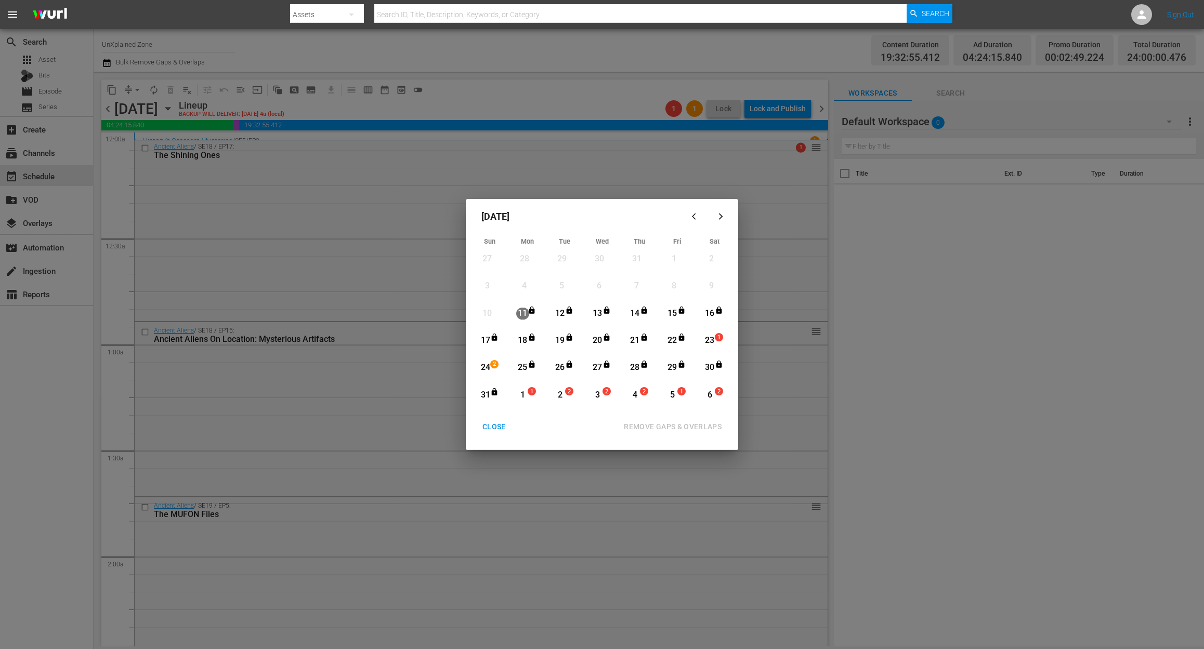
click at [712, 335] on div "23" at bounding box center [709, 341] width 13 height 12
click at [699, 420] on div "REMOVE GAPS & OVERLAPS" at bounding box center [672, 426] width 114 height 13
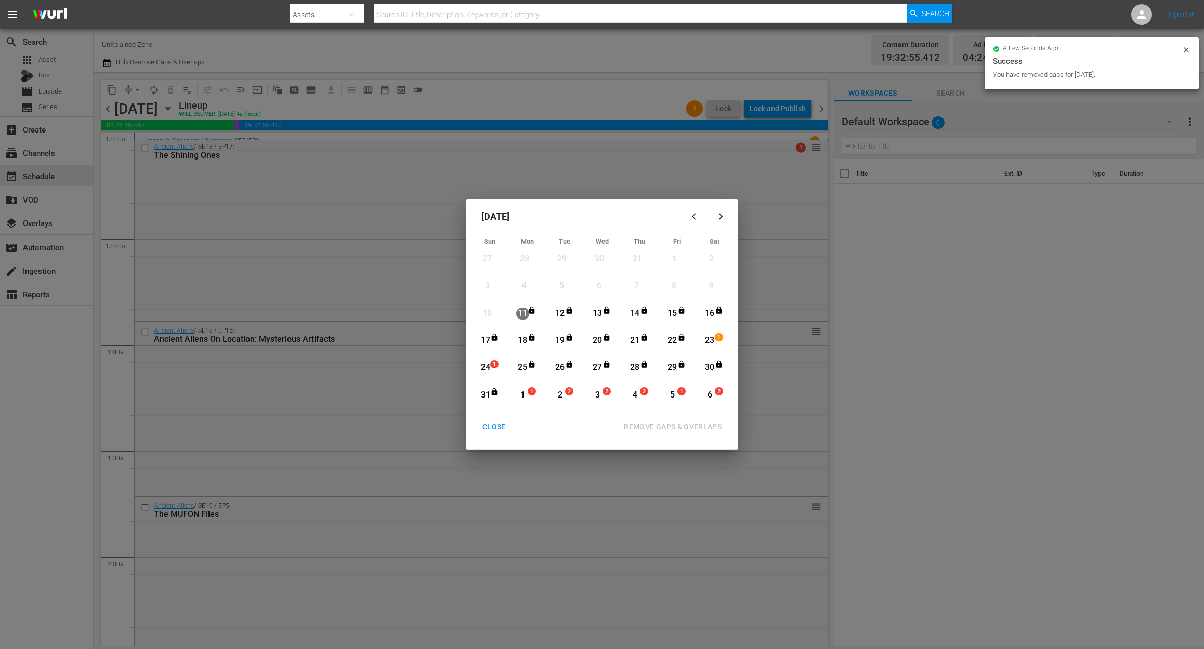
click at [489, 421] on div "CLOSE" at bounding box center [494, 426] width 40 height 13
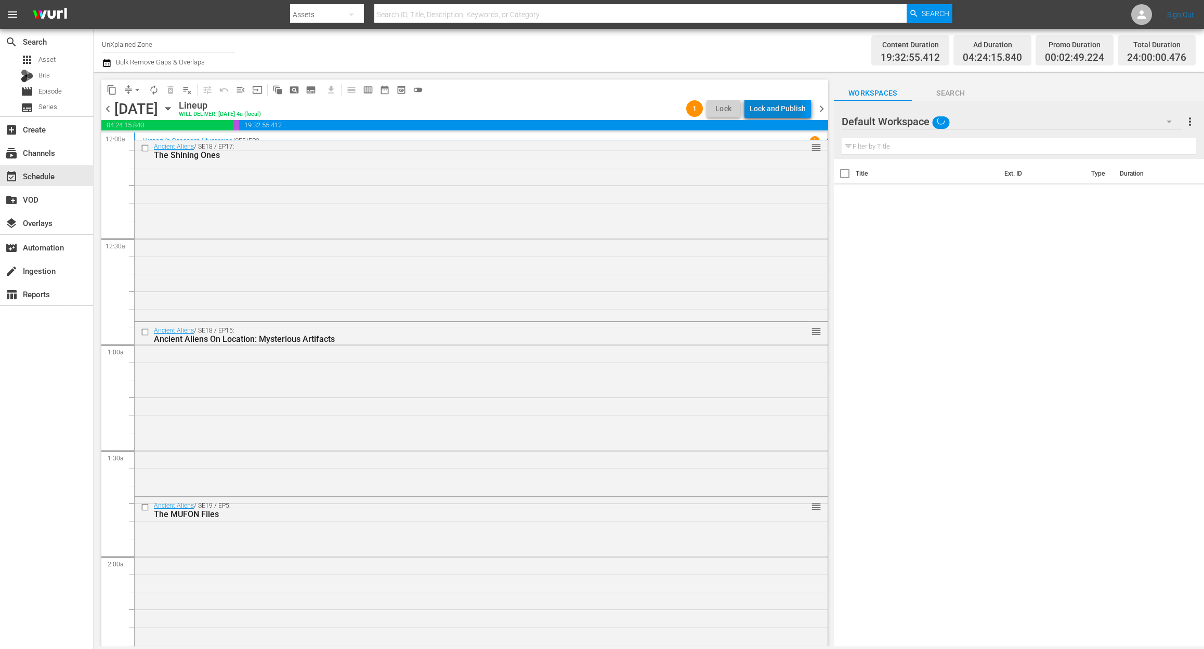
click at [771, 109] on div "Lock and Publish" at bounding box center [777, 108] width 56 height 19
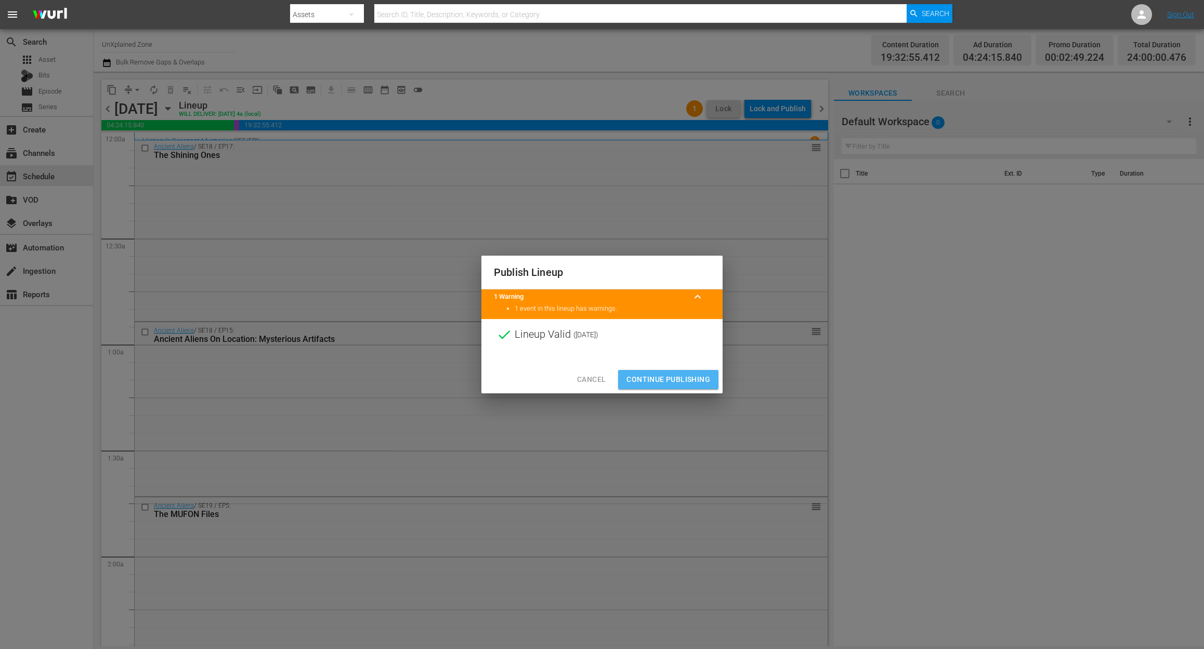
click at [684, 389] on button "Continue Publishing" at bounding box center [668, 379] width 100 height 19
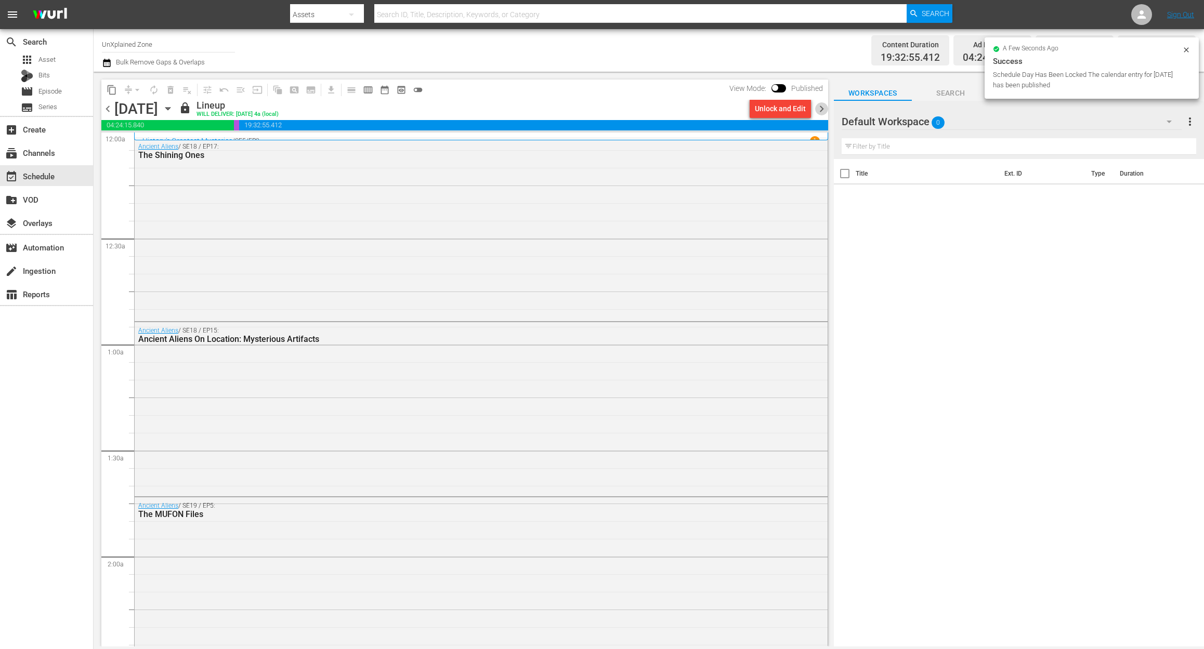
click at [816, 109] on span "chevron_right" at bounding box center [821, 108] width 13 height 13
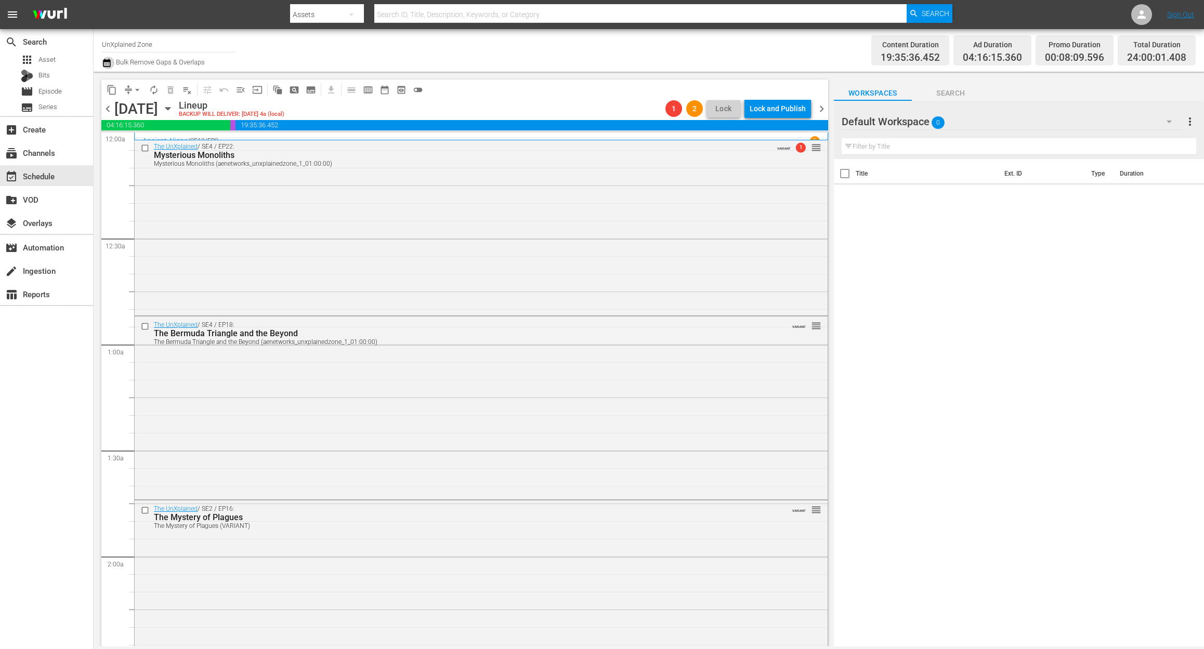
click at [105, 65] on icon "button" at bounding box center [107, 63] width 10 height 12
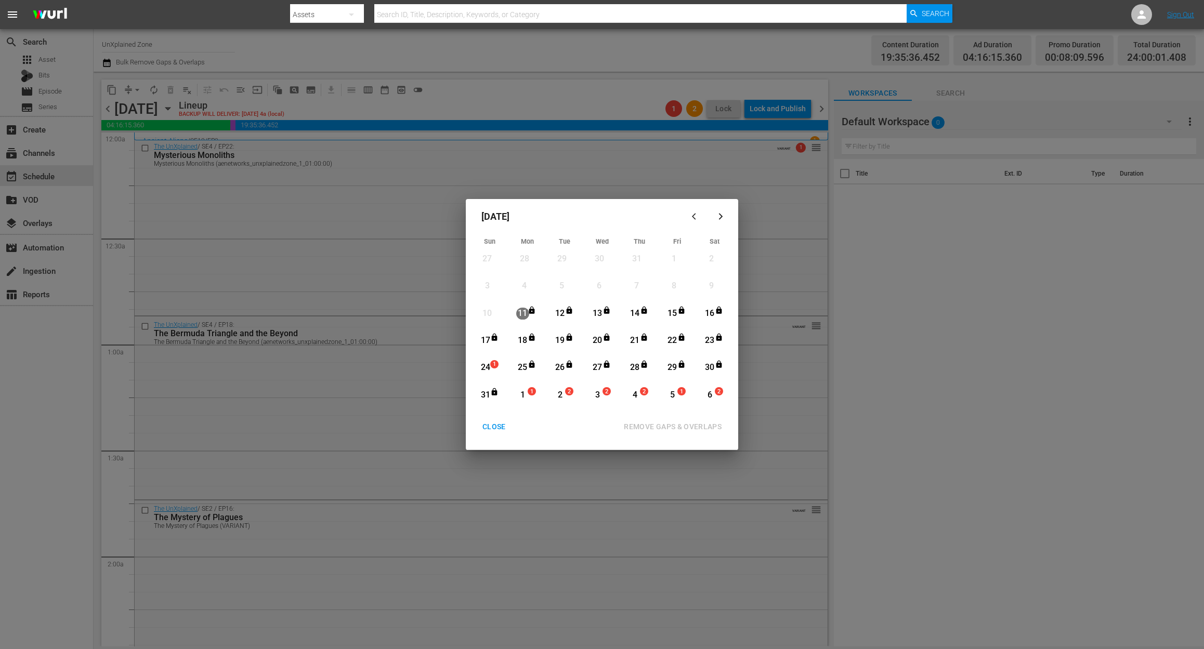
click at [486, 370] on div "24" at bounding box center [485, 368] width 13 height 12
click at [663, 421] on div "REMOVE GAPS & OVERLAPS" at bounding box center [672, 426] width 114 height 13
click at [489, 428] on div "CLOSE" at bounding box center [494, 426] width 40 height 13
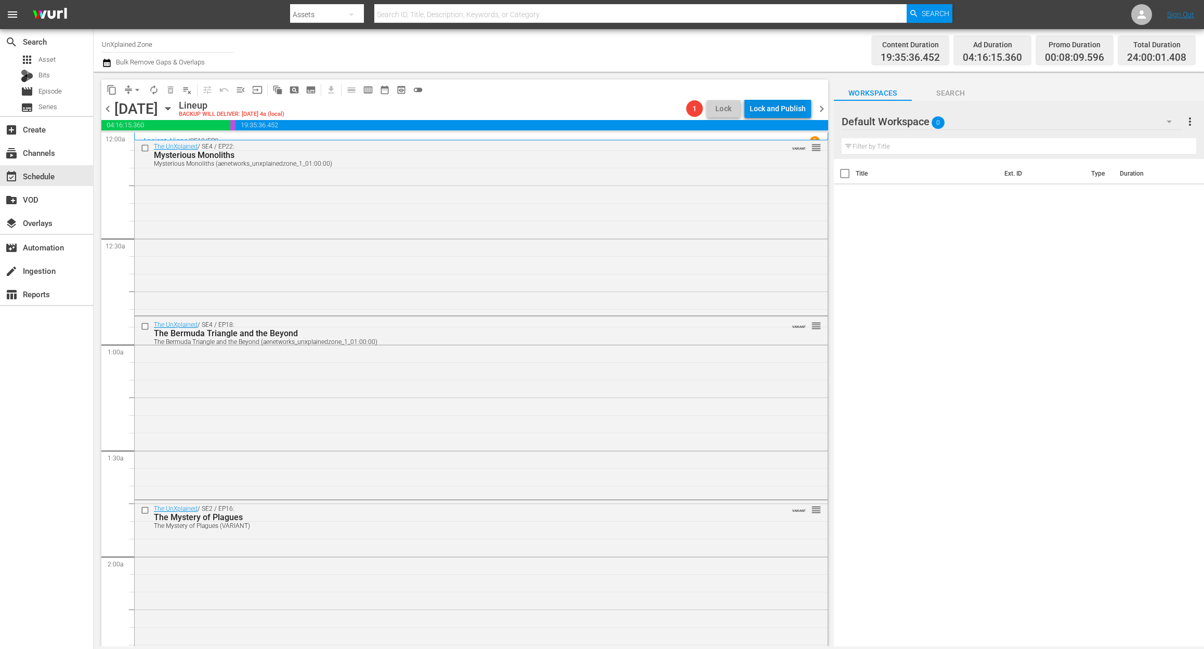
click at [787, 108] on div "Lock and Publish" at bounding box center [777, 108] width 56 height 19
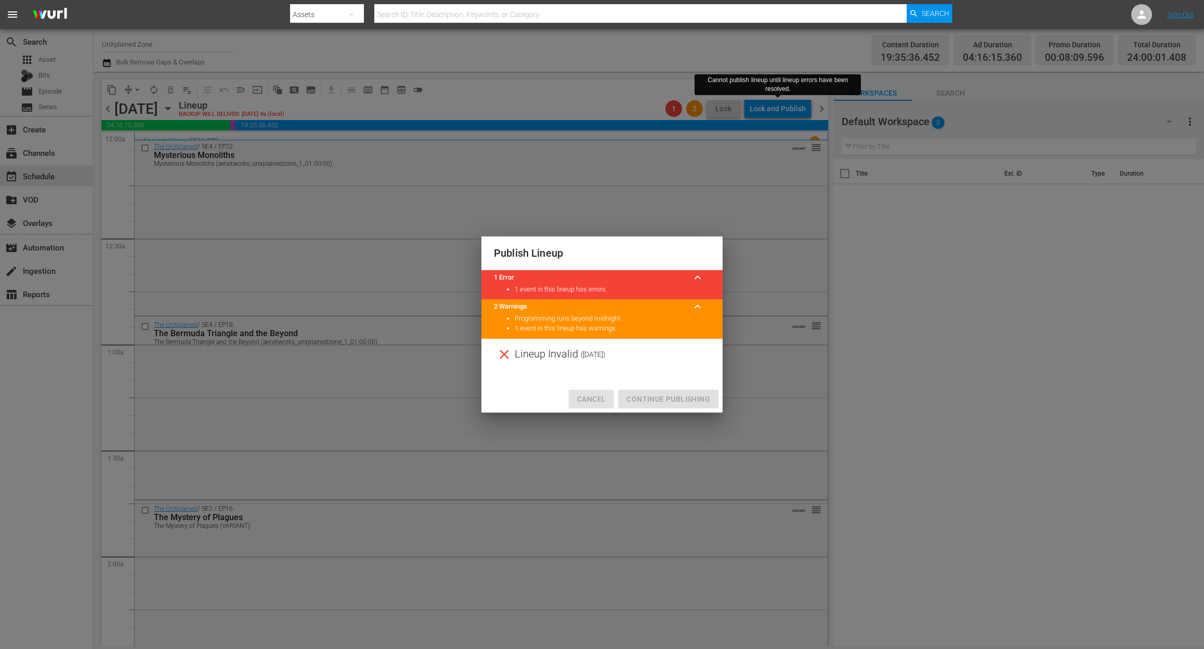
click at [593, 399] on span "Cancel" at bounding box center [591, 399] width 29 height 13
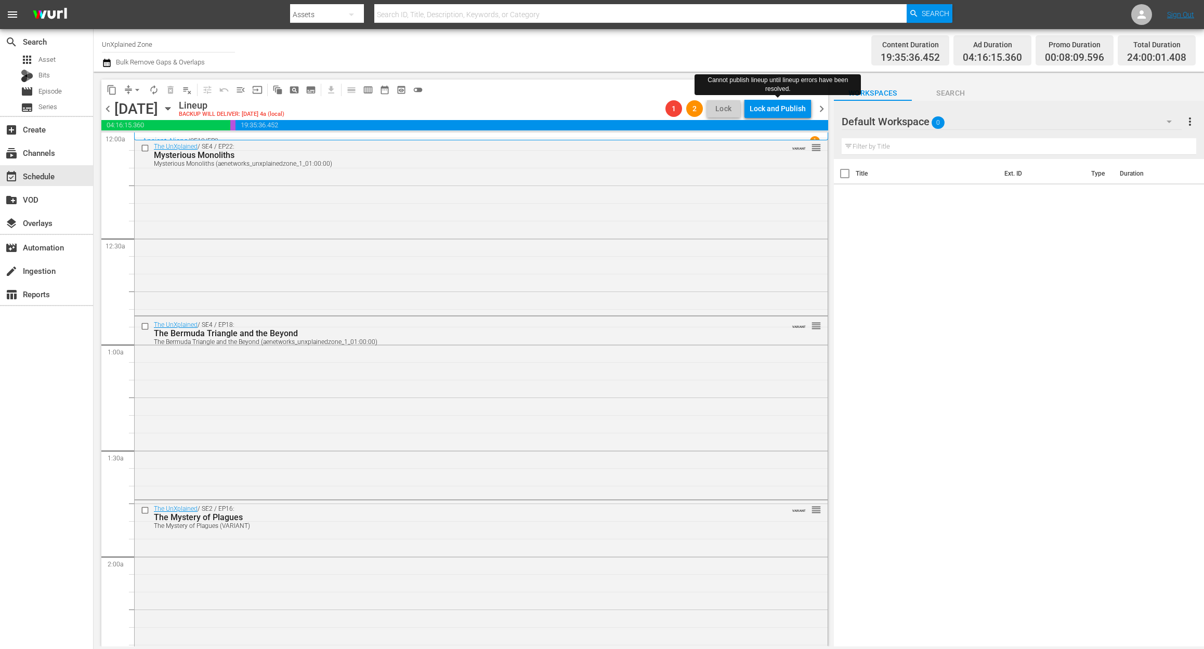
click at [822, 105] on span "chevron_right" at bounding box center [821, 108] width 13 height 13
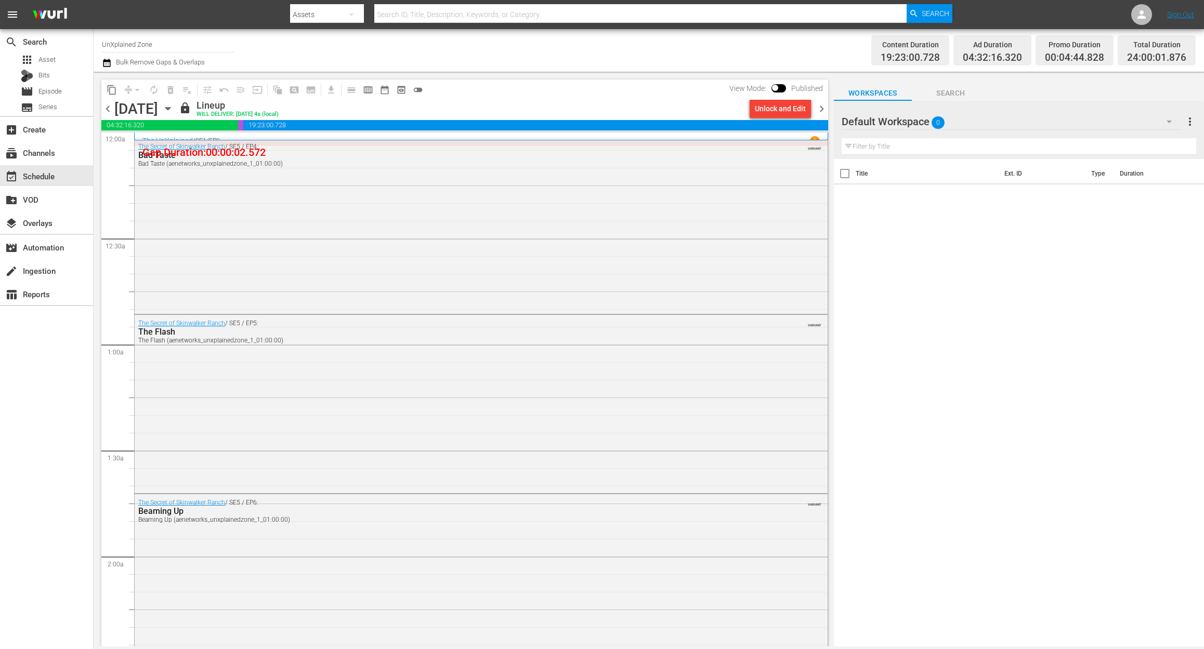
click at [111, 59] on icon "button" at bounding box center [107, 63] width 10 height 12
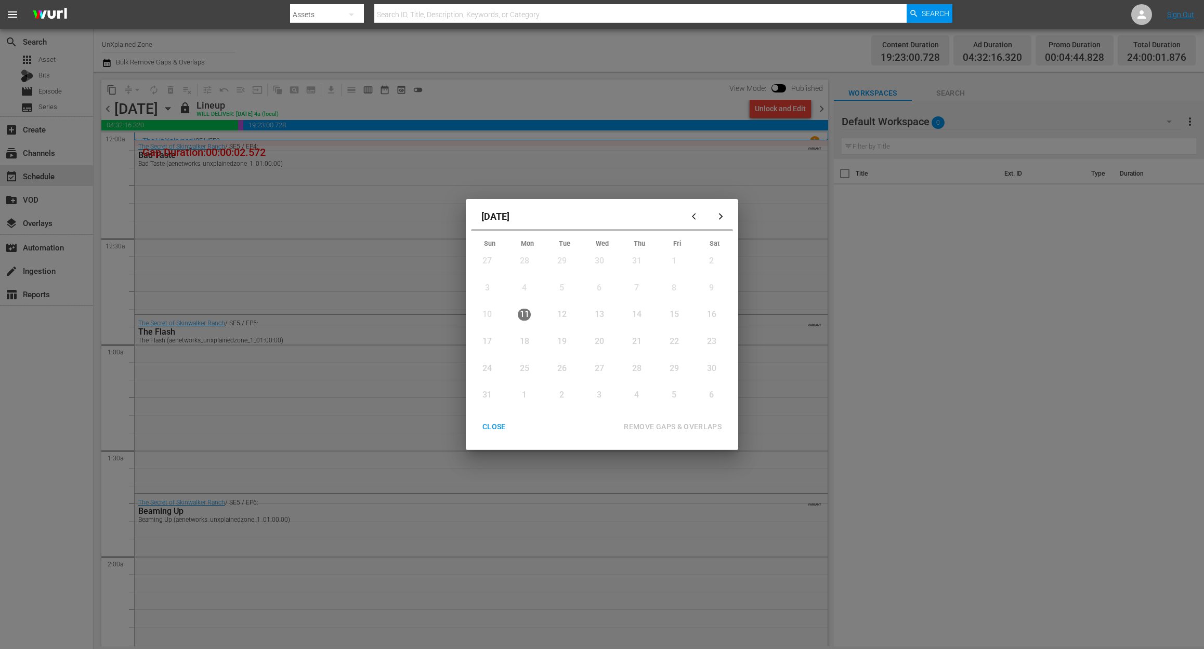
click at [522, 366] on div "25" at bounding box center [524, 369] width 13 height 12
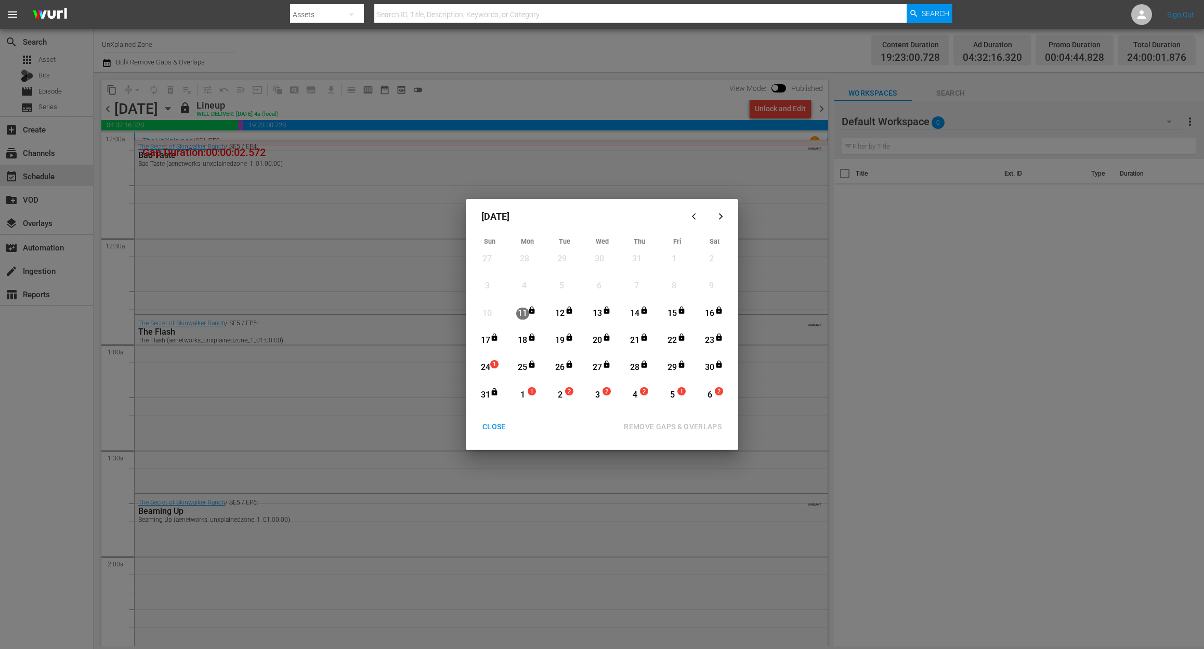
click at [504, 421] on div "CLOSE" at bounding box center [494, 426] width 40 height 13
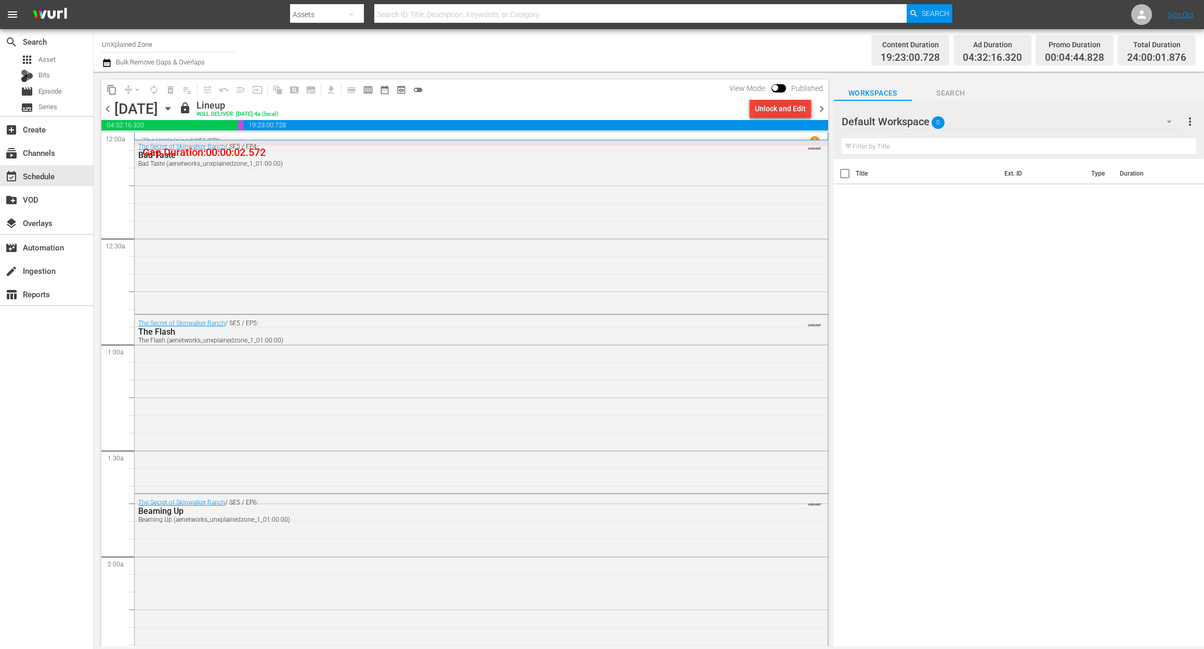
click at [784, 109] on div "Unlock and Edit" at bounding box center [780, 108] width 51 height 19
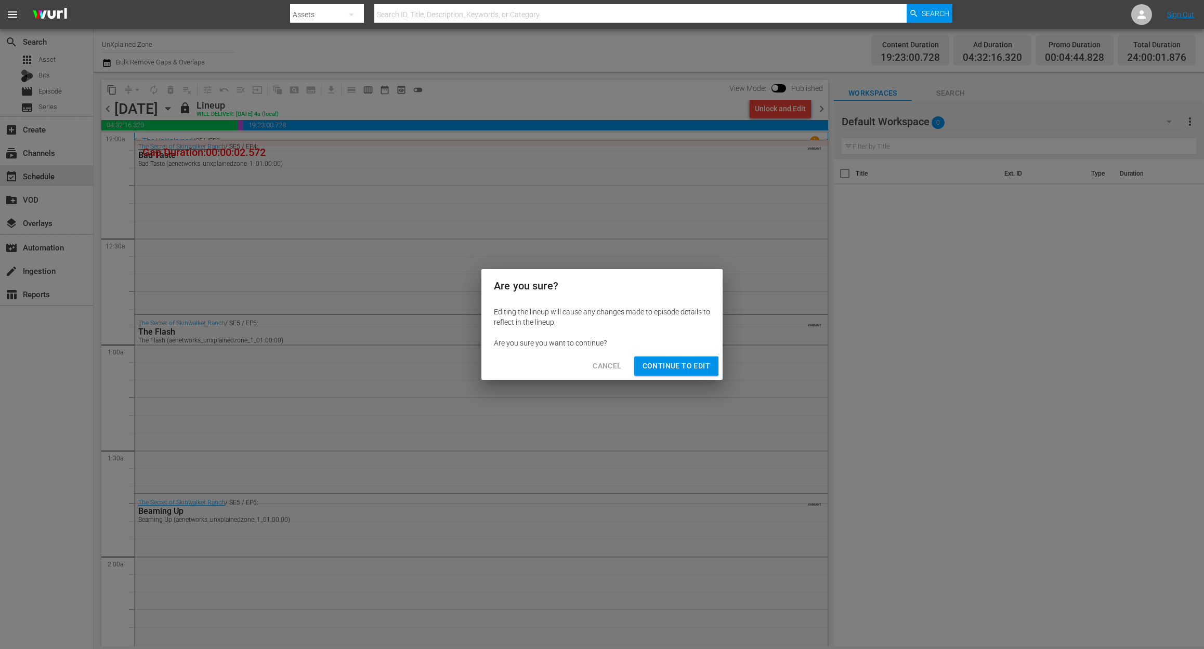
click at [689, 366] on span "Continue to Edit" at bounding box center [676, 366] width 68 height 13
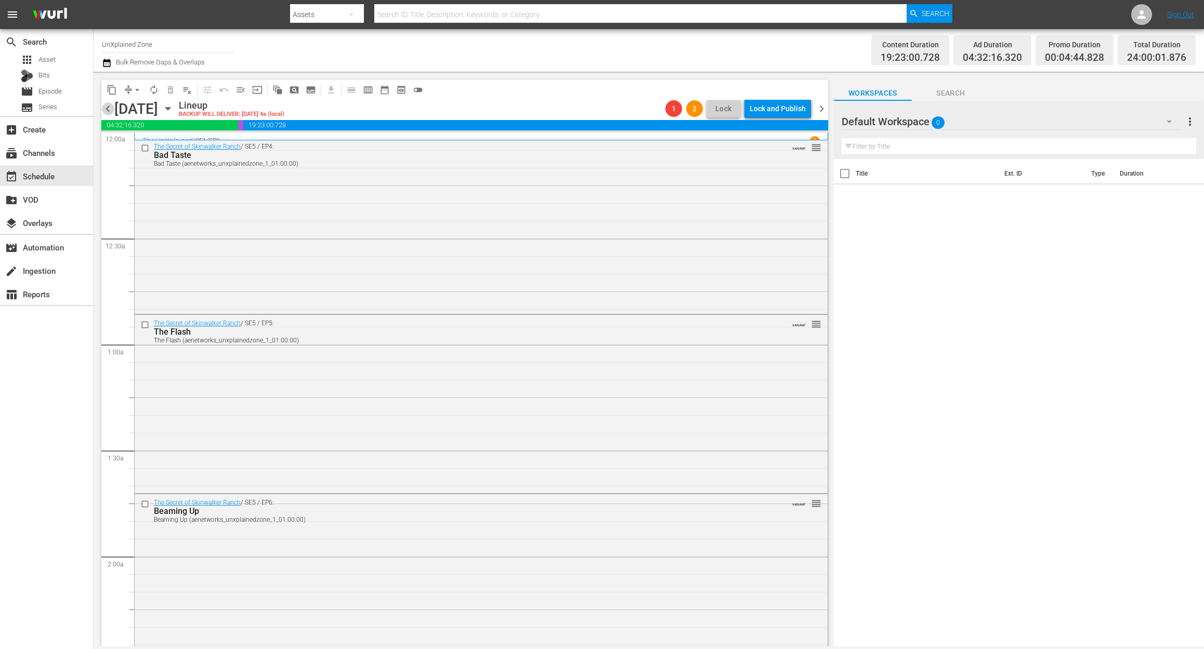
click at [108, 109] on span "chevron_left" at bounding box center [107, 108] width 13 height 13
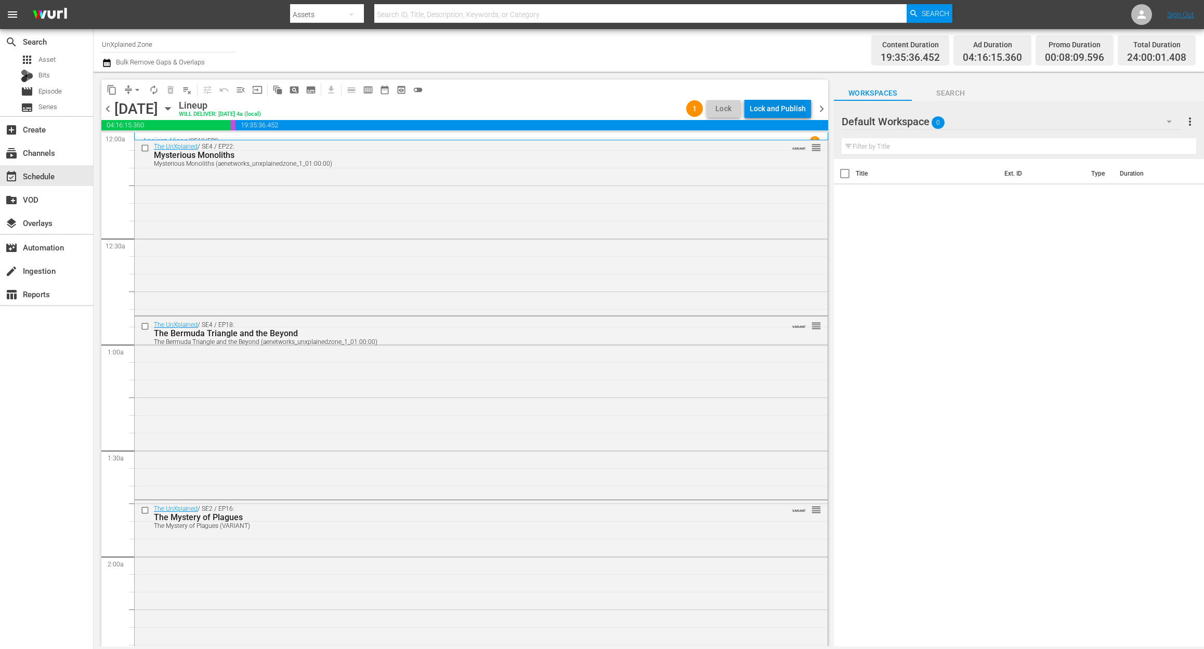
click at [780, 104] on div "Lock and Publish" at bounding box center [777, 108] width 56 height 19
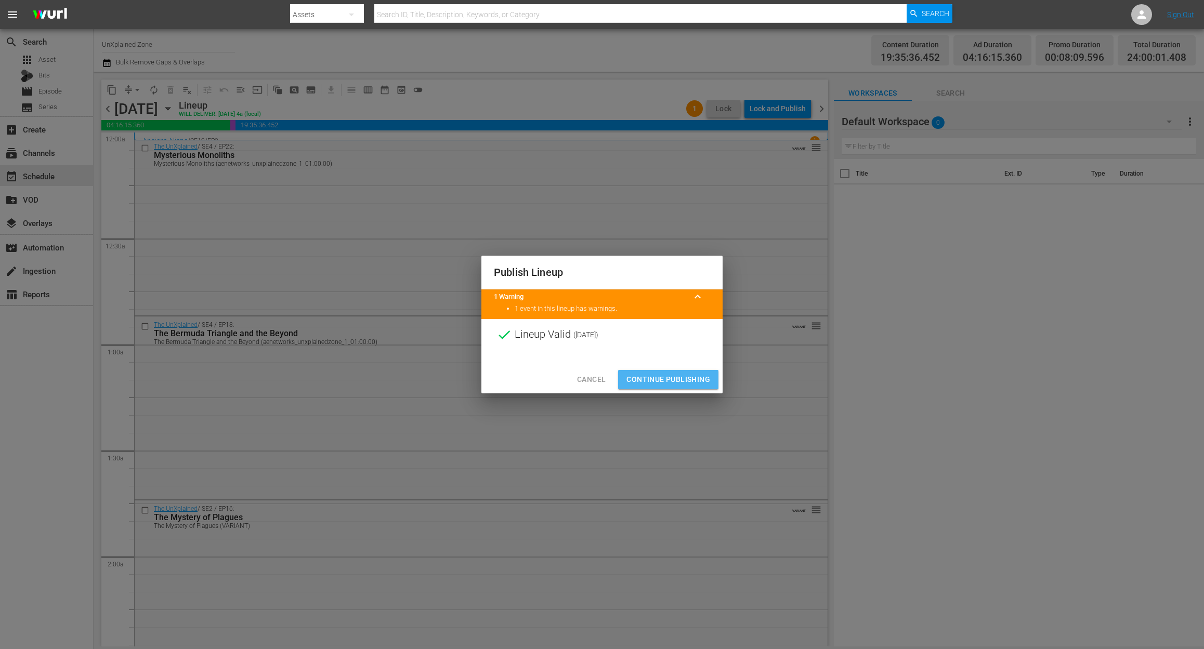
drag, startPoint x: 693, startPoint y: 377, endPoint x: 655, endPoint y: 350, distance: 46.2
click at [693, 373] on span "Continue Publishing" at bounding box center [668, 379] width 84 height 13
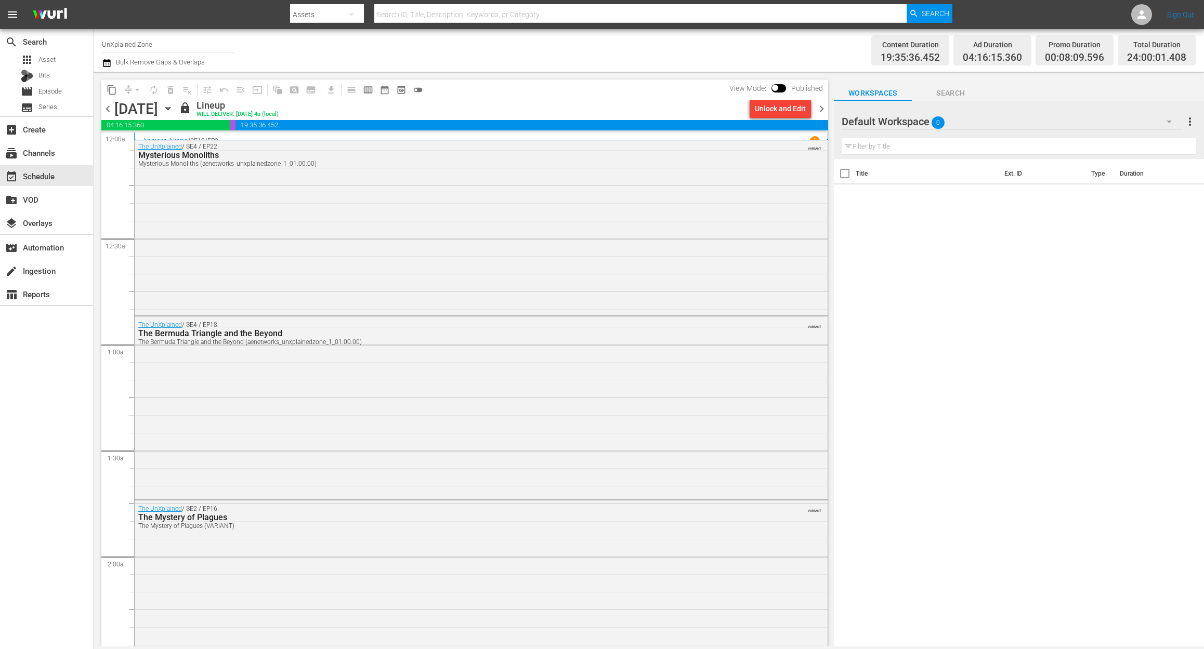
click at [111, 106] on span "chevron_left" at bounding box center [107, 108] width 13 height 13
click at [819, 111] on span "chevron_right" at bounding box center [821, 108] width 13 height 13
click at [821, 111] on span "chevron_right" at bounding box center [821, 108] width 13 height 13
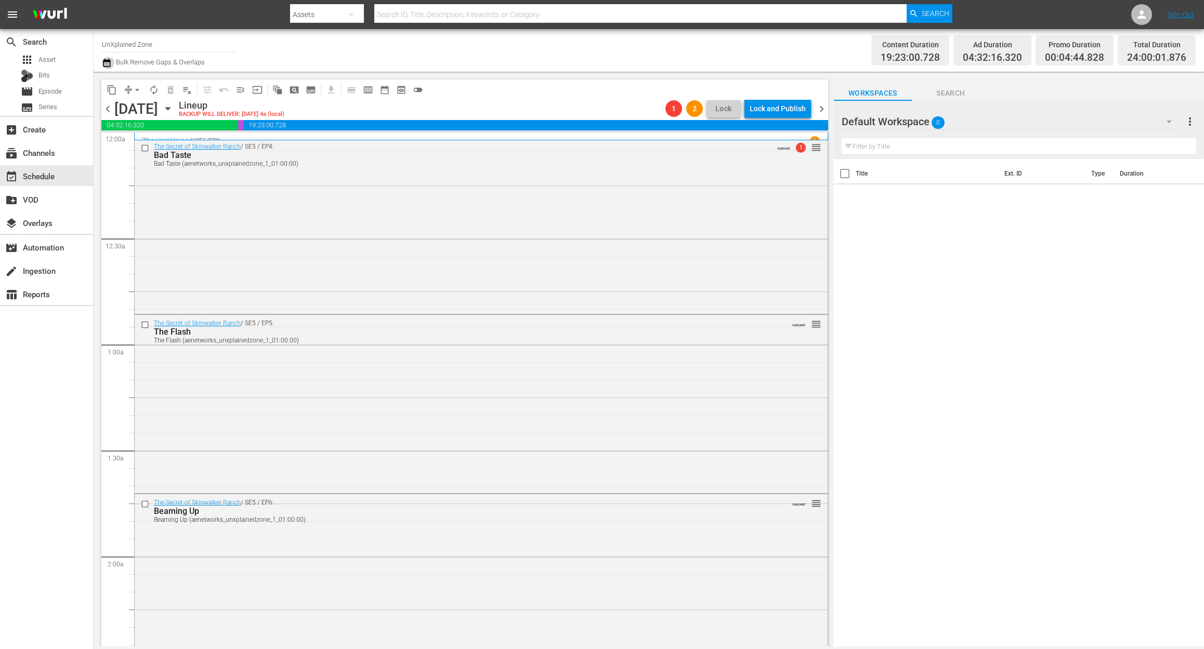
click at [105, 65] on icon "button" at bounding box center [107, 63] width 10 height 12
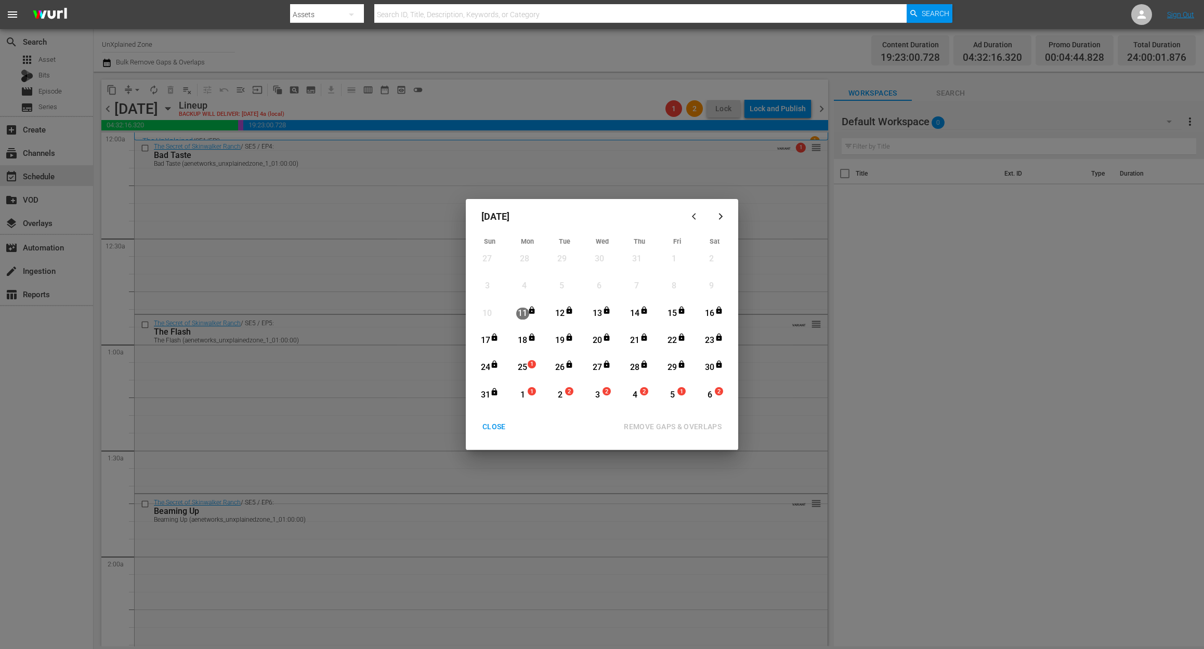
click at [523, 368] on div "25" at bounding box center [522, 368] width 13 height 12
click at [689, 426] on div "REMOVE GAPS & OVERLAPS" at bounding box center [672, 426] width 114 height 13
click at [523, 366] on div "25" at bounding box center [522, 368] width 13 height 12
click at [491, 430] on div "CLOSE" at bounding box center [494, 426] width 40 height 13
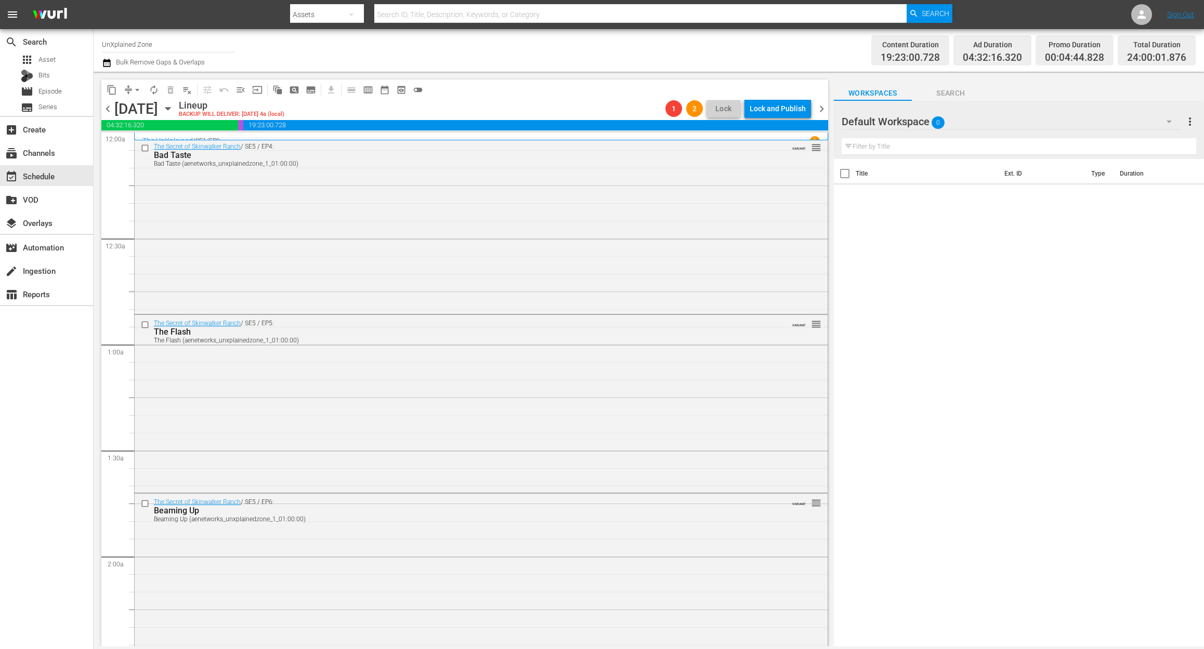
click at [823, 105] on span "chevron_right" at bounding box center [821, 108] width 13 height 13
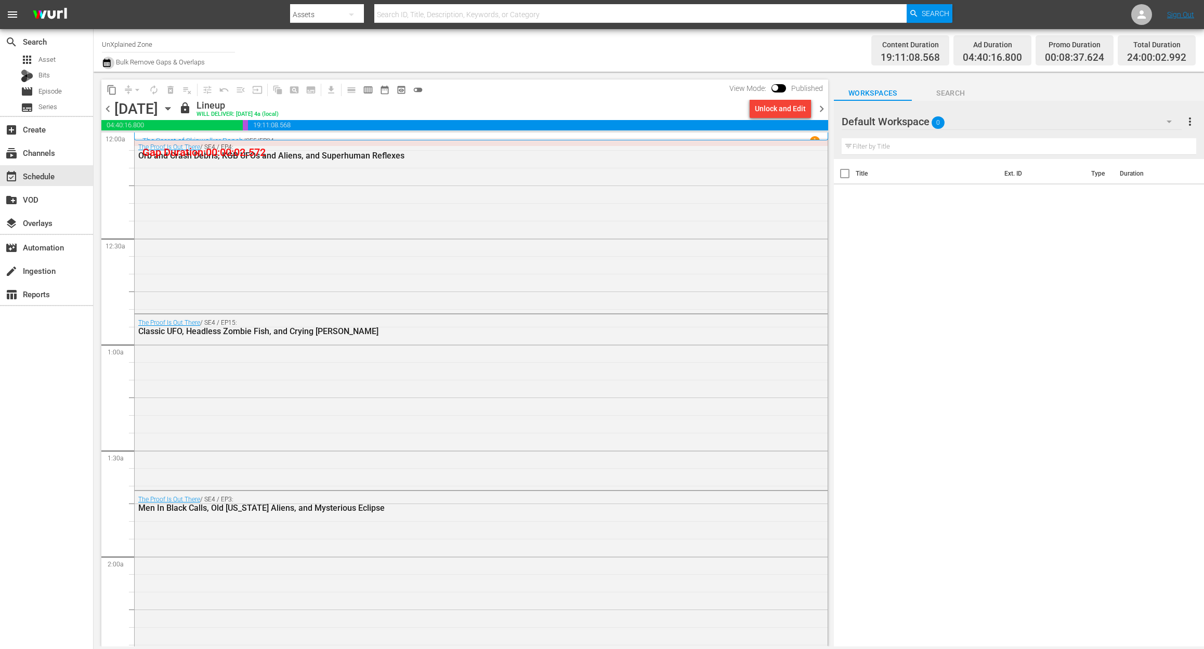
click at [104, 63] on icon "button" at bounding box center [107, 63] width 10 height 12
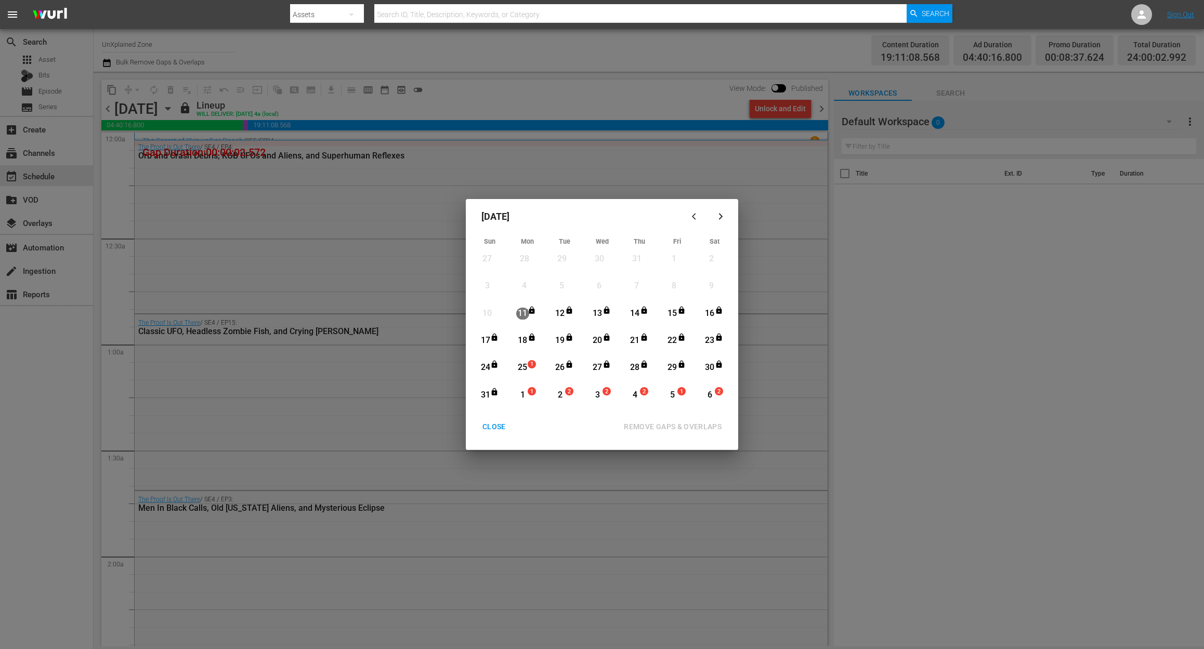
click at [560, 366] on div "26" at bounding box center [560, 368] width 13 height 12
click at [495, 420] on div "CLOSE" at bounding box center [494, 426] width 40 height 13
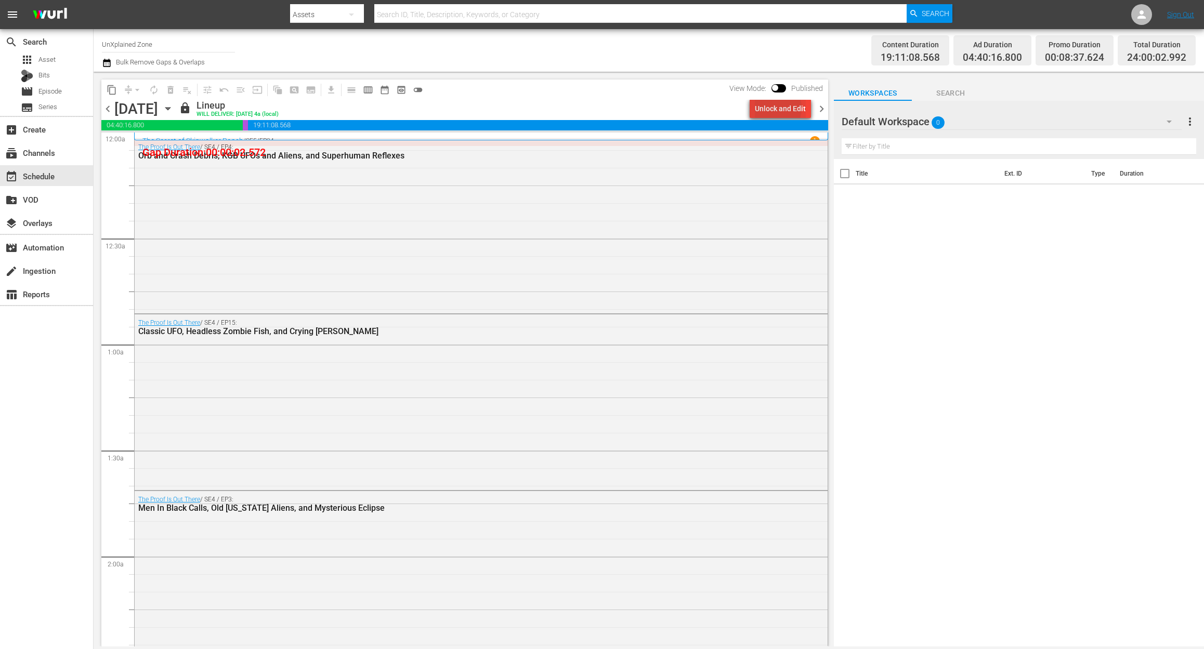
click at [775, 108] on div "Unlock and Edit" at bounding box center [780, 108] width 51 height 19
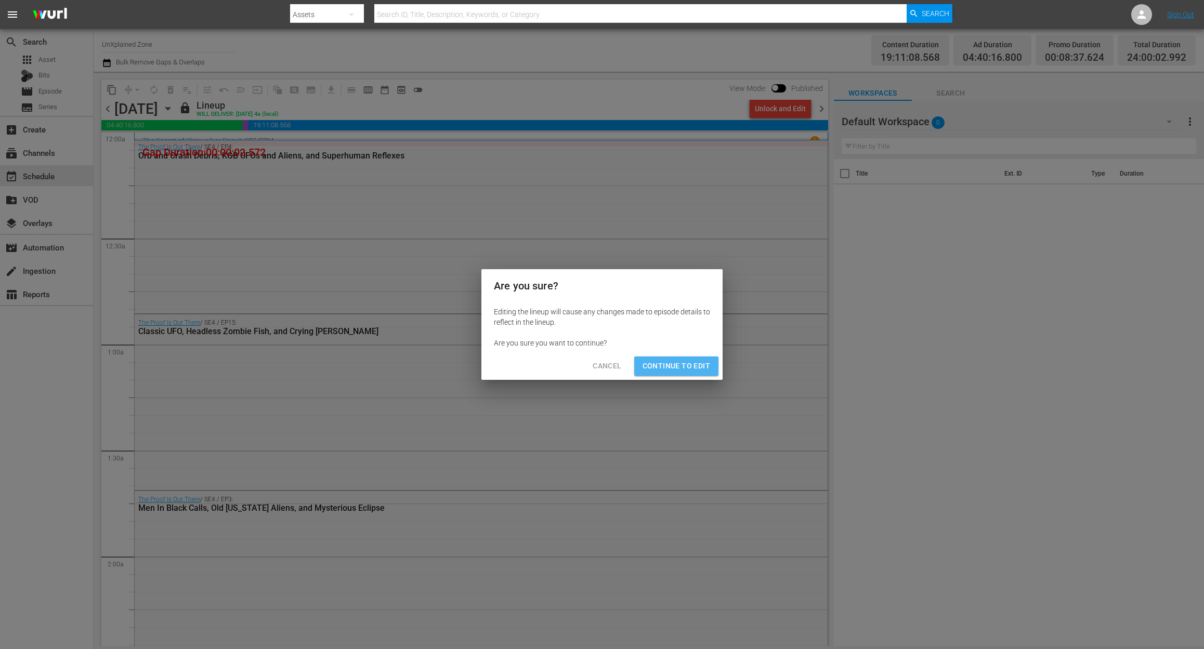
click at [691, 364] on span "Continue to Edit" at bounding box center [676, 366] width 68 height 13
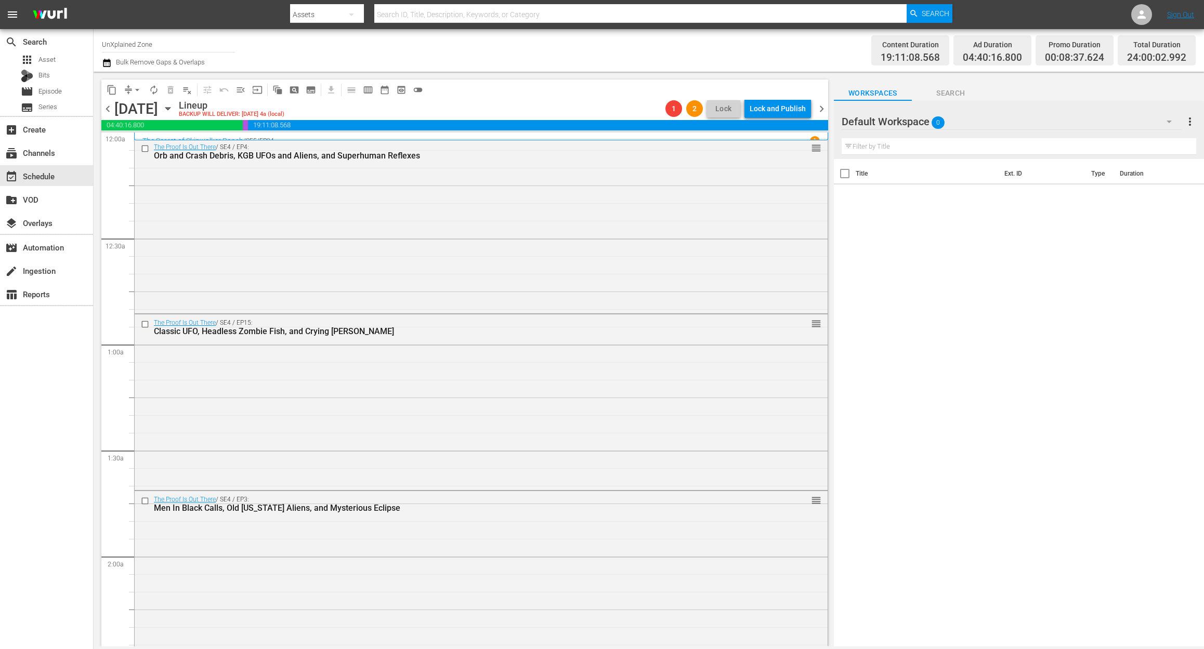
click at [106, 68] on icon "button" at bounding box center [107, 63] width 10 height 12
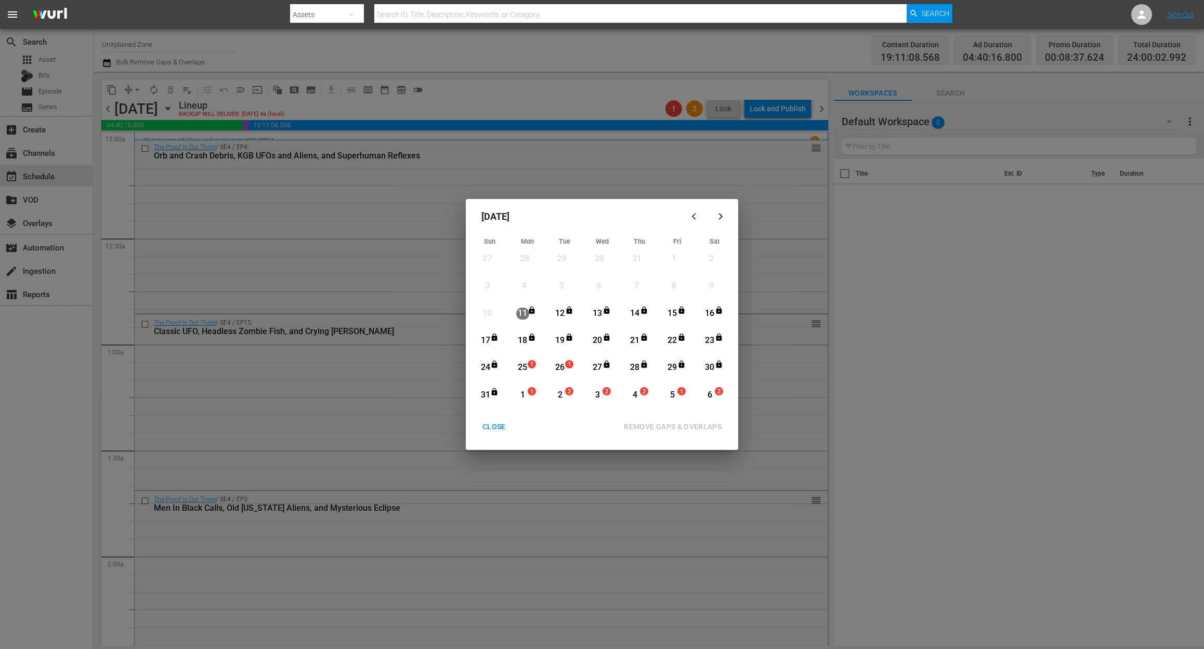
click at [562, 367] on div "26" at bounding box center [560, 368] width 13 height 12
click at [665, 421] on div "REMOVE GAPS & OVERLAPS" at bounding box center [672, 426] width 114 height 13
click at [497, 427] on div "CLOSE" at bounding box center [494, 426] width 40 height 13
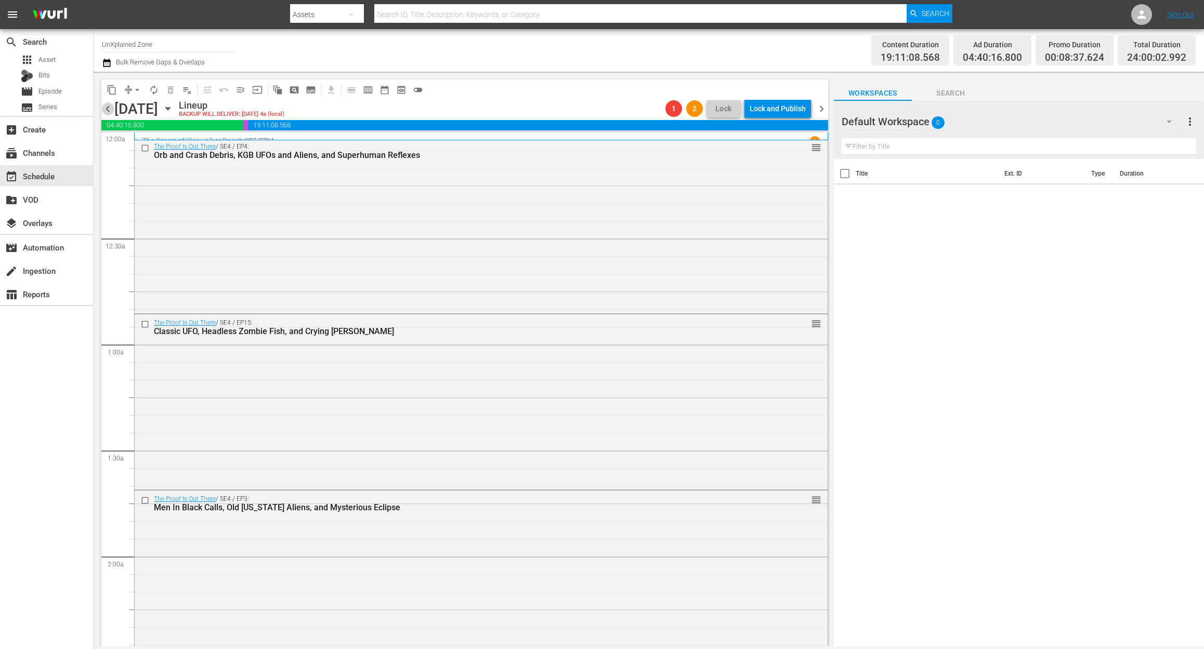
click at [107, 107] on span "chevron_left" at bounding box center [107, 108] width 13 height 13
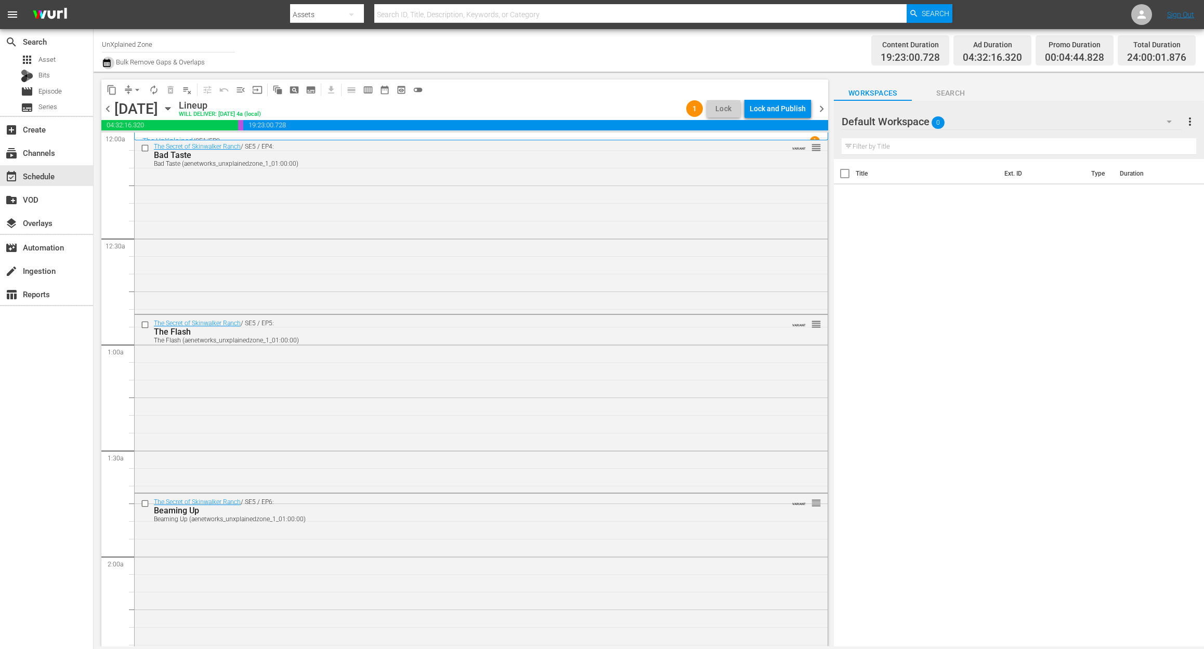
click at [105, 65] on icon "button" at bounding box center [106, 63] width 7 height 8
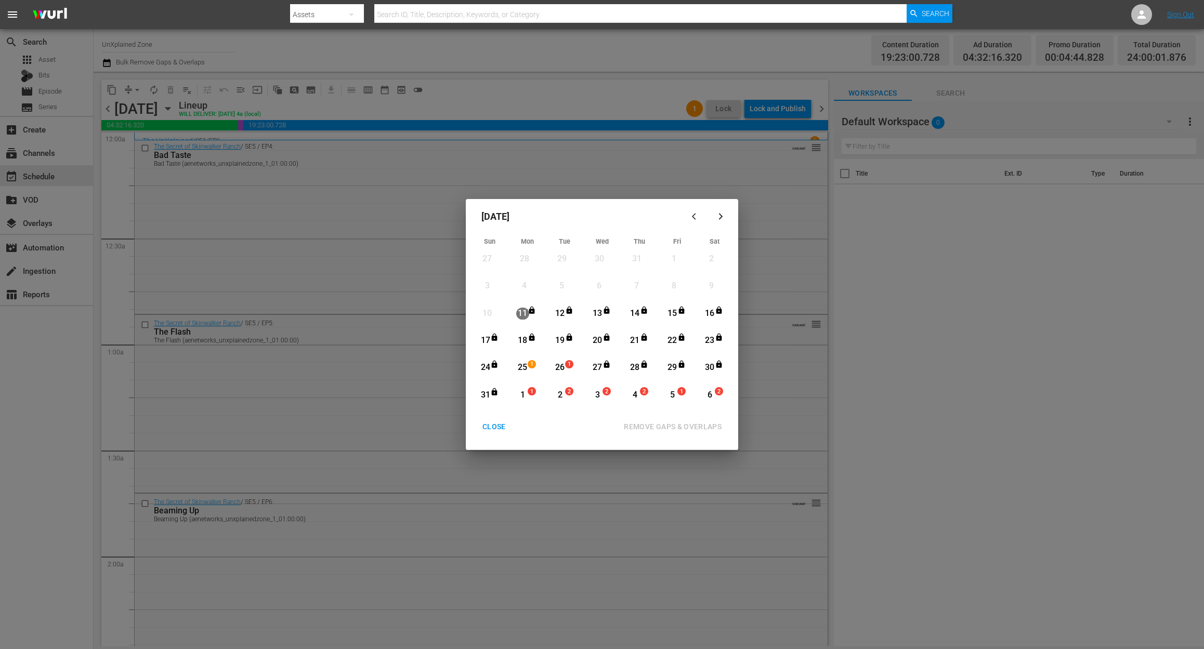
click at [523, 371] on div "25" at bounding box center [522, 368] width 13 height 12
click at [679, 422] on div "REMOVE GAPS & OVERLAPS" at bounding box center [672, 426] width 114 height 13
click at [498, 425] on div "CLOSE" at bounding box center [494, 426] width 40 height 13
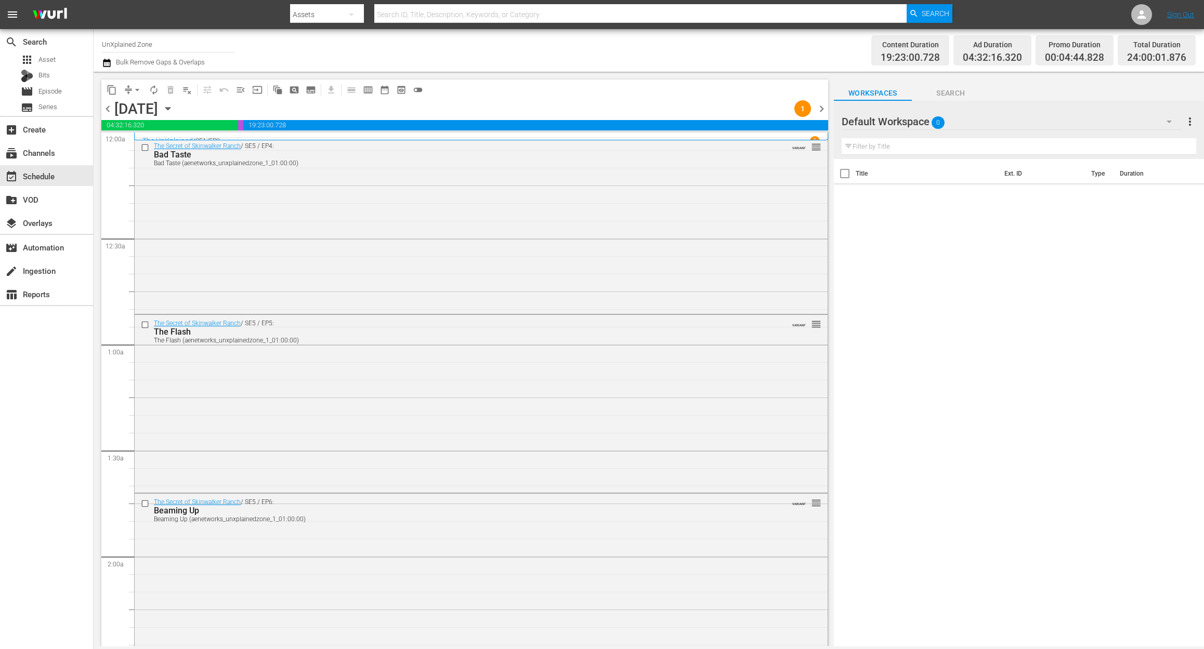
click at [107, 68] on icon "button" at bounding box center [107, 63] width 10 height 12
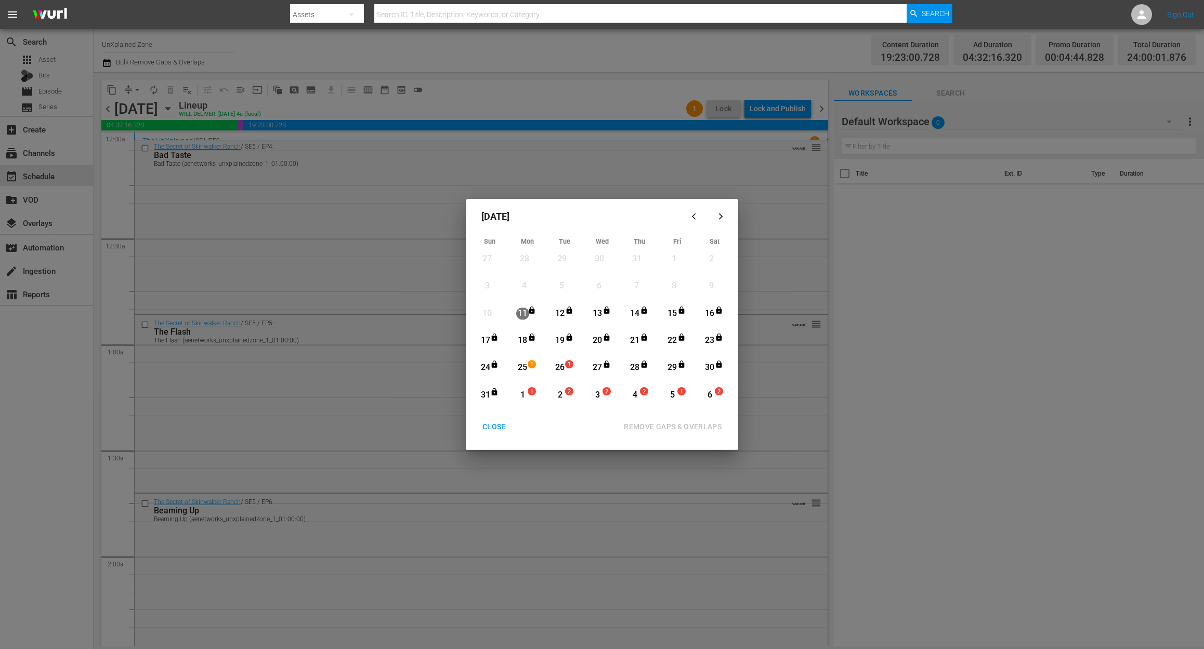
click at [525, 368] on div "25" at bounding box center [522, 368] width 13 height 12
click at [697, 431] on div "REMOVE GAPS & OVERLAPS" at bounding box center [672, 426] width 114 height 13
click at [522, 369] on div "25" at bounding box center [522, 368] width 13 height 12
click at [691, 429] on div "REMOVE GAPS & OVERLAPS" at bounding box center [672, 426] width 114 height 13
click at [504, 428] on div "CLOSE" at bounding box center [494, 426] width 40 height 13
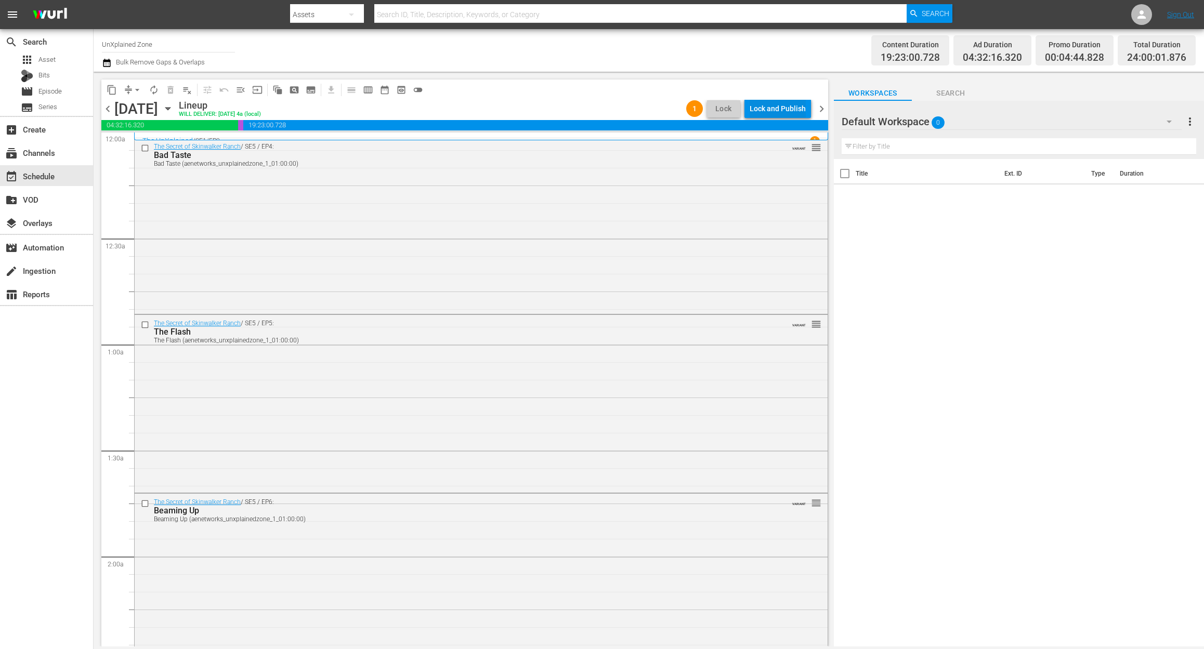
click at [779, 102] on div "Lock and Publish" at bounding box center [777, 108] width 56 height 19
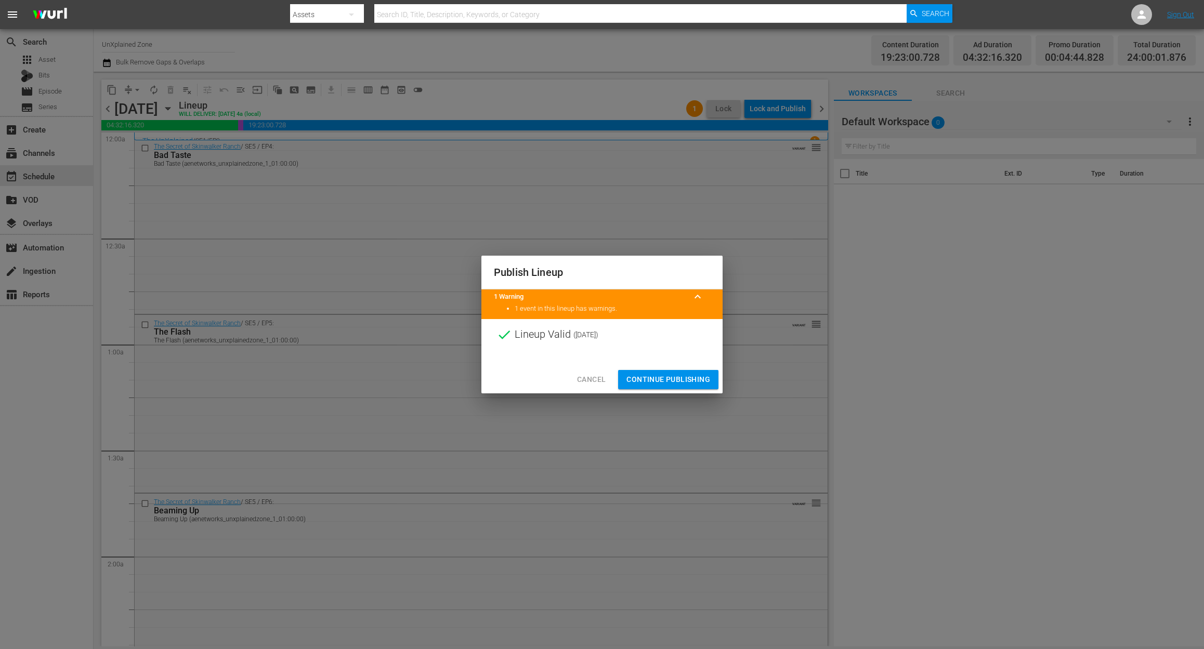
click at [686, 380] on span "Continue Publishing" at bounding box center [668, 379] width 84 height 13
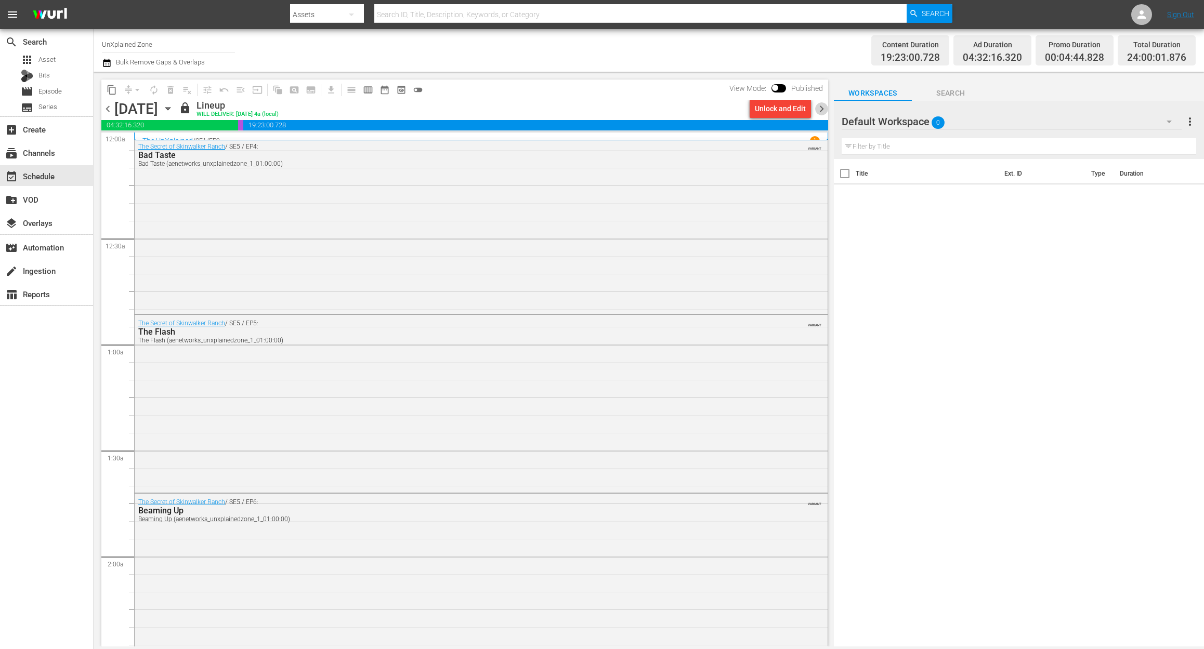
click at [822, 107] on span "chevron_right" at bounding box center [821, 108] width 13 height 13
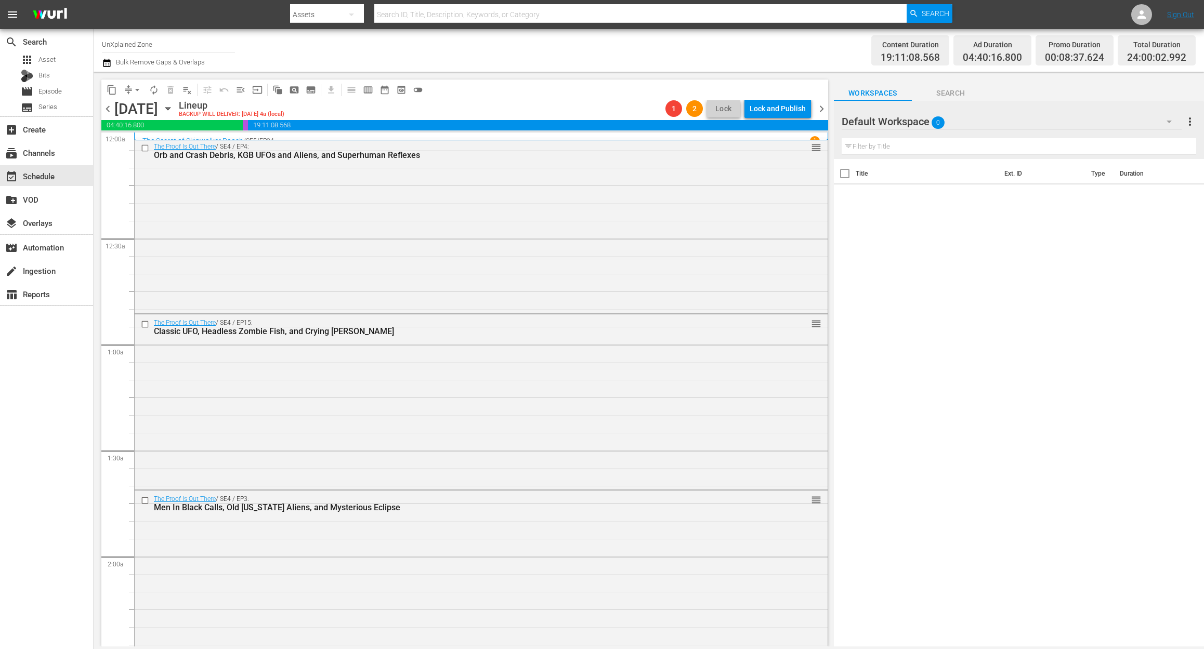
drag, startPoint x: 107, startPoint y: 63, endPoint x: 121, endPoint y: 74, distance: 17.5
click at [115, 68] on div "Bulk Remove Gaps & Overlaps" at bounding box center [153, 63] width 103 height 12
click at [106, 64] on icon "button" at bounding box center [107, 63] width 10 height 12
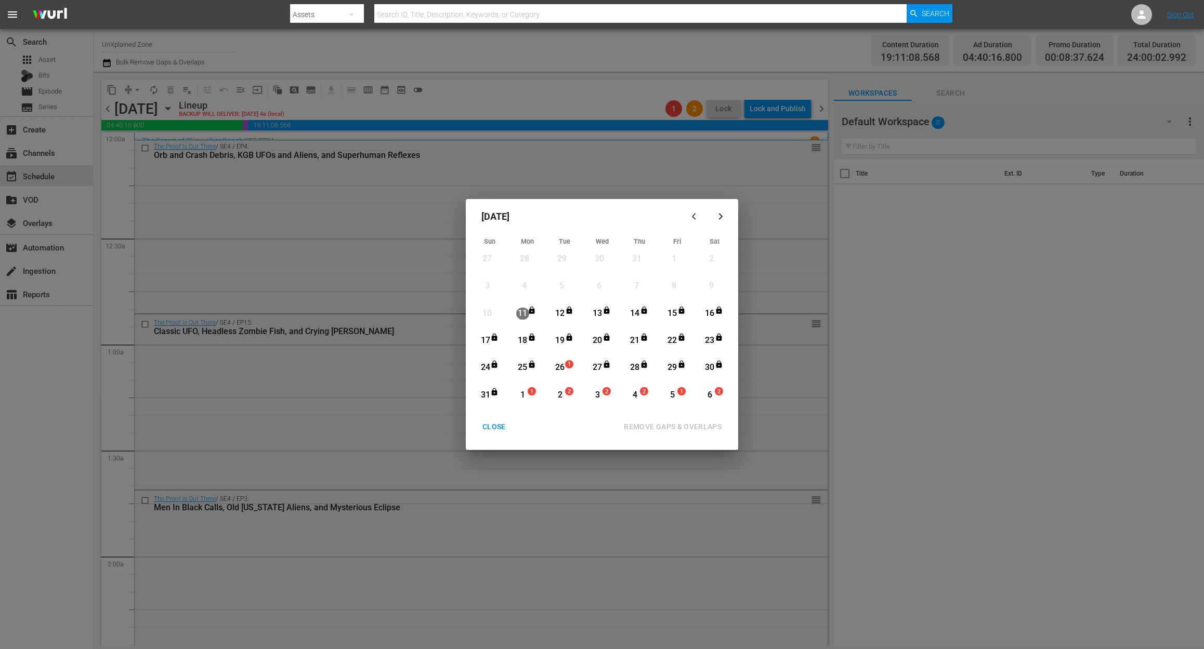
click at [562, 371] on div "26" at bounding box center [560, 368] width 13 height 12
click at [695, 425] on div "REMOVE GAPS & OVERLAPS" at bounding box center [672, 426] width 114 height 13
click at [566, 366] on span "1" at bounding box center [568, 364] width 7 height 8
click at [495, 423] on div "CLOSE" at bounding box center [494, 426] width 40 height 13
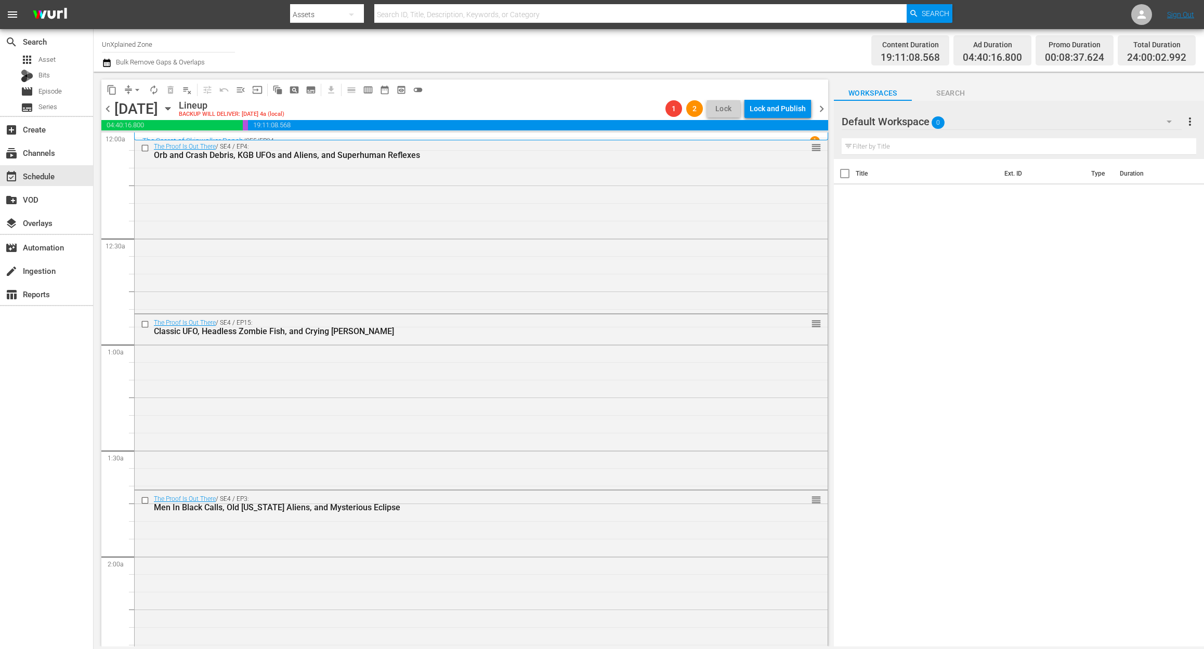
click at [820, 104] on span "chevron_right" at bounding box center [821, 108] width 13 height 13
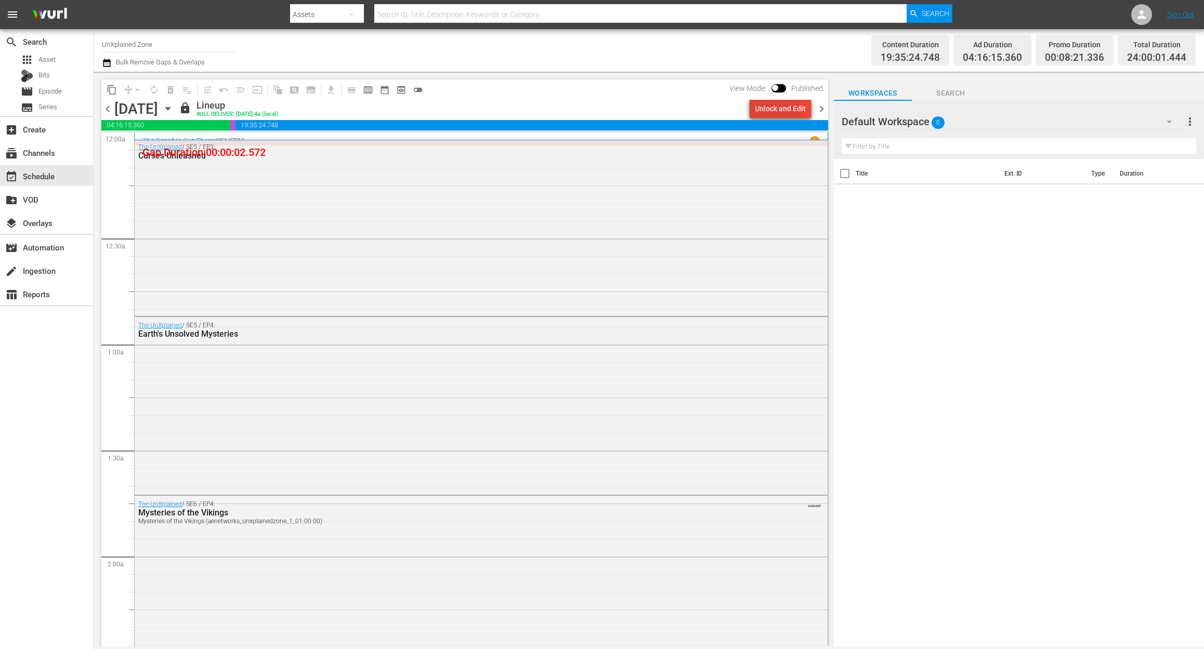
click at [778, 109] on div "Unlock and Edit" at bounding box center [780, 108] width 51 height 19
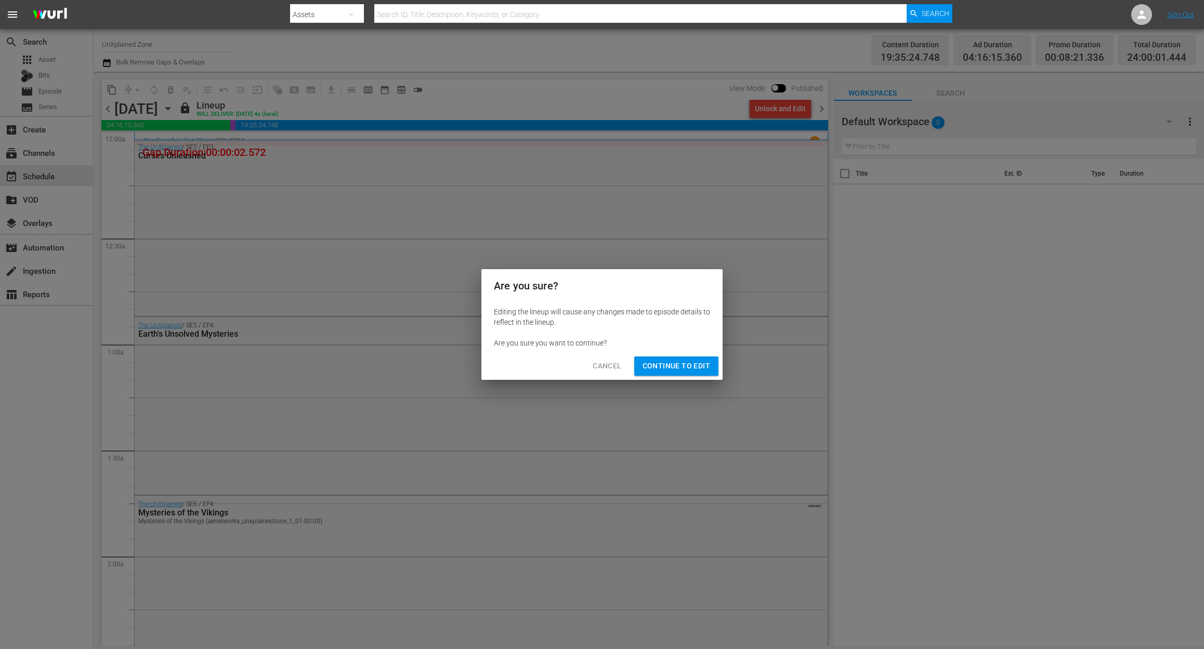
click at [690, 366] on span "Continue to Edit" at bounding box center [676, 366] width 68 height 13
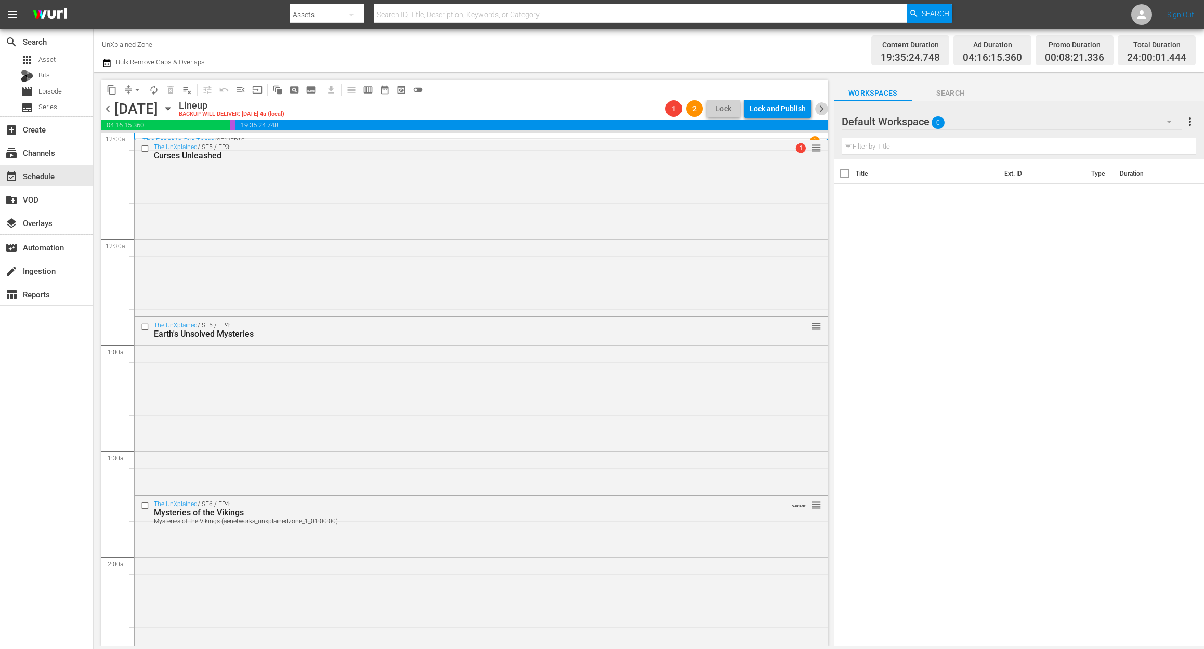
click at [822, 109] on span "chevron_right" at bounding box center [821, 108] width 13 height 13
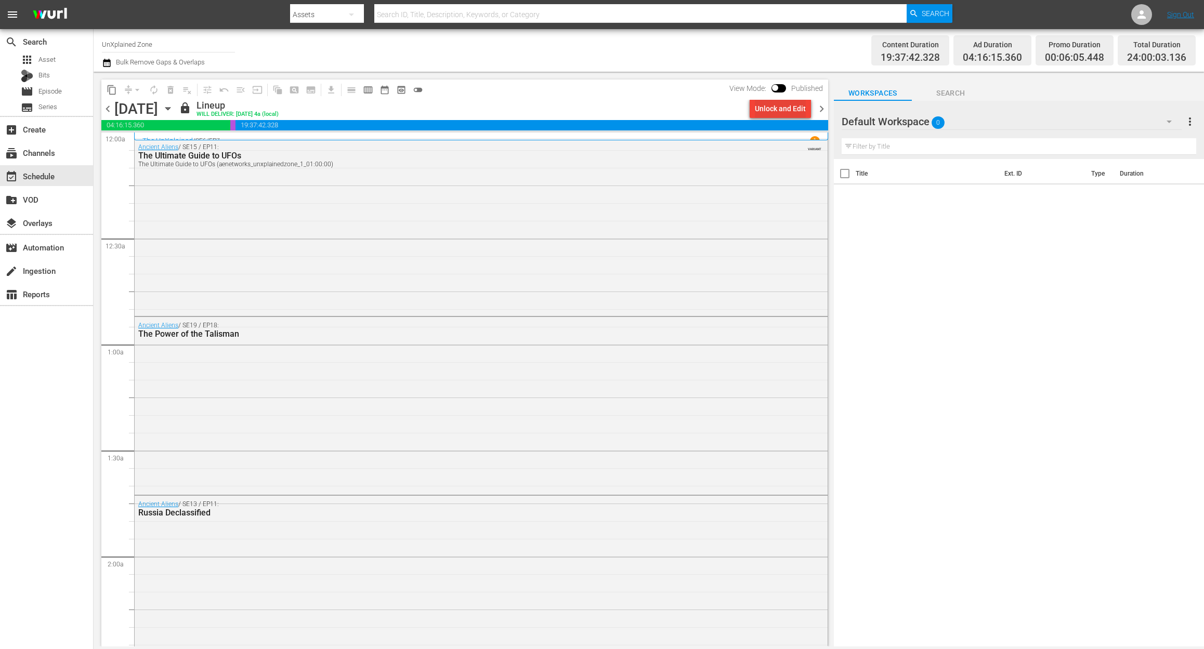
click at [794, 105] on div "Unlock and Edit" at bounding box center [780, 108] width 51 height 19
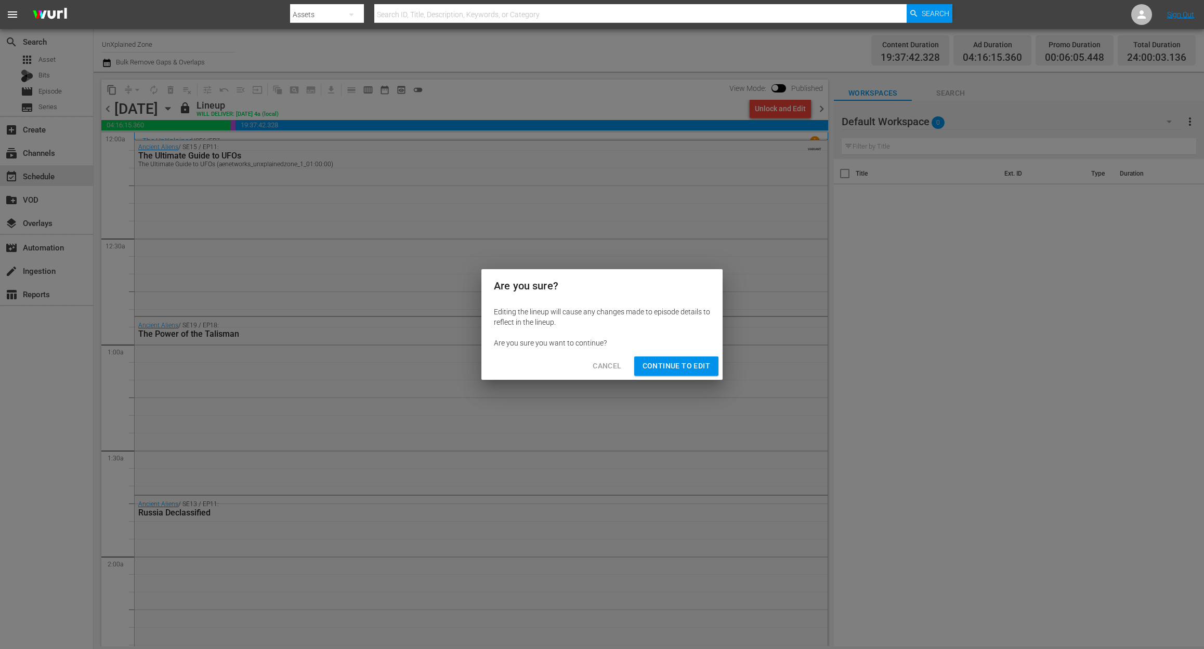
click at [794, 105] on div "Are you sure? Editing the lineup will cause any changes made to episode details…" at bounding box center [602, 324] width 1204 height 649
click at [677, 366] on span "Continue to Edit" at bounding box center [676, 366] width 68 height 13
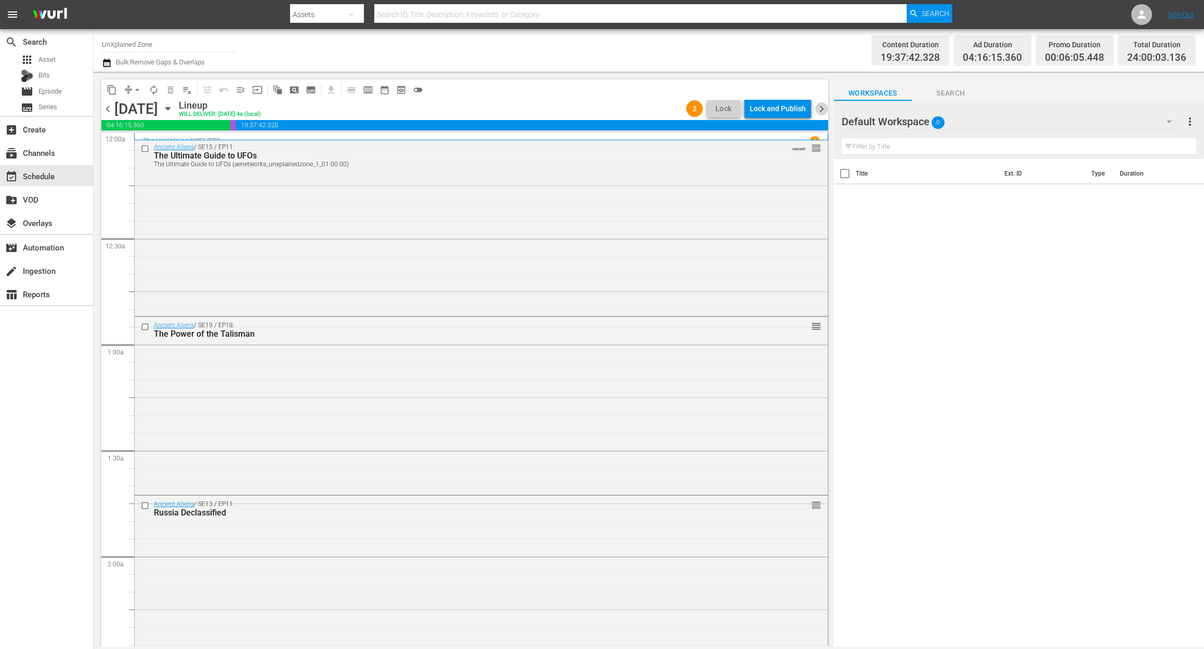
click at [823, 108] on span "chevron_right" at bounding box center [821, 108] width 13 height 13
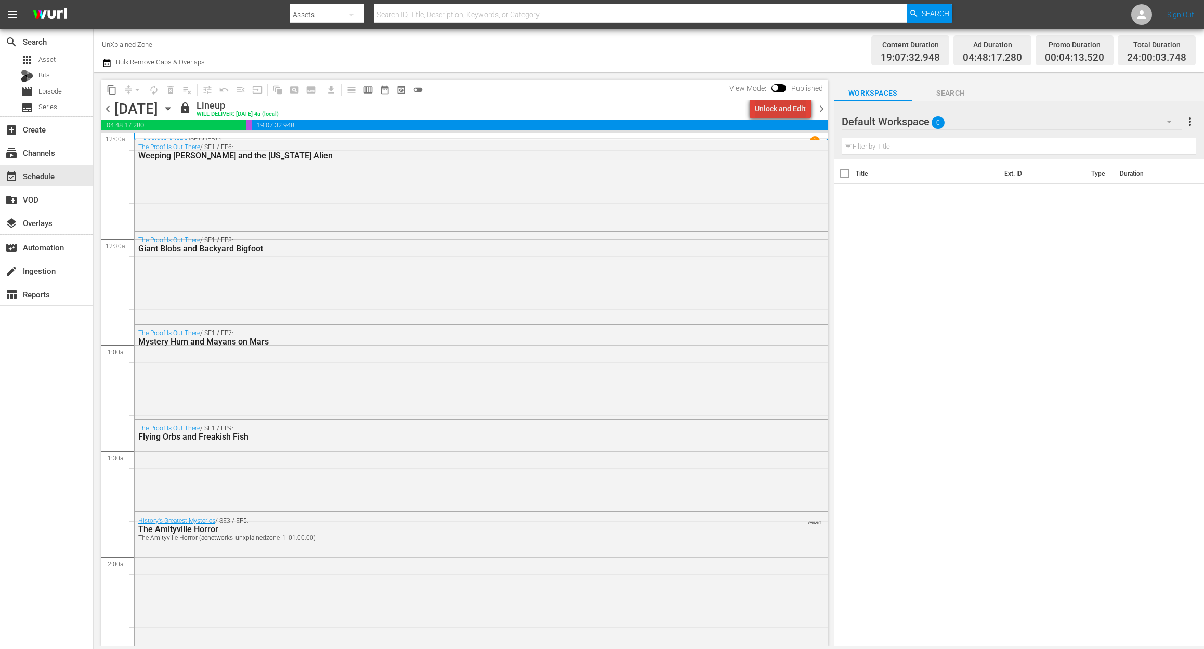
click at [786, 107] on div "Unlock and Edit" at bounding box center [780, 108] width 51 height 19
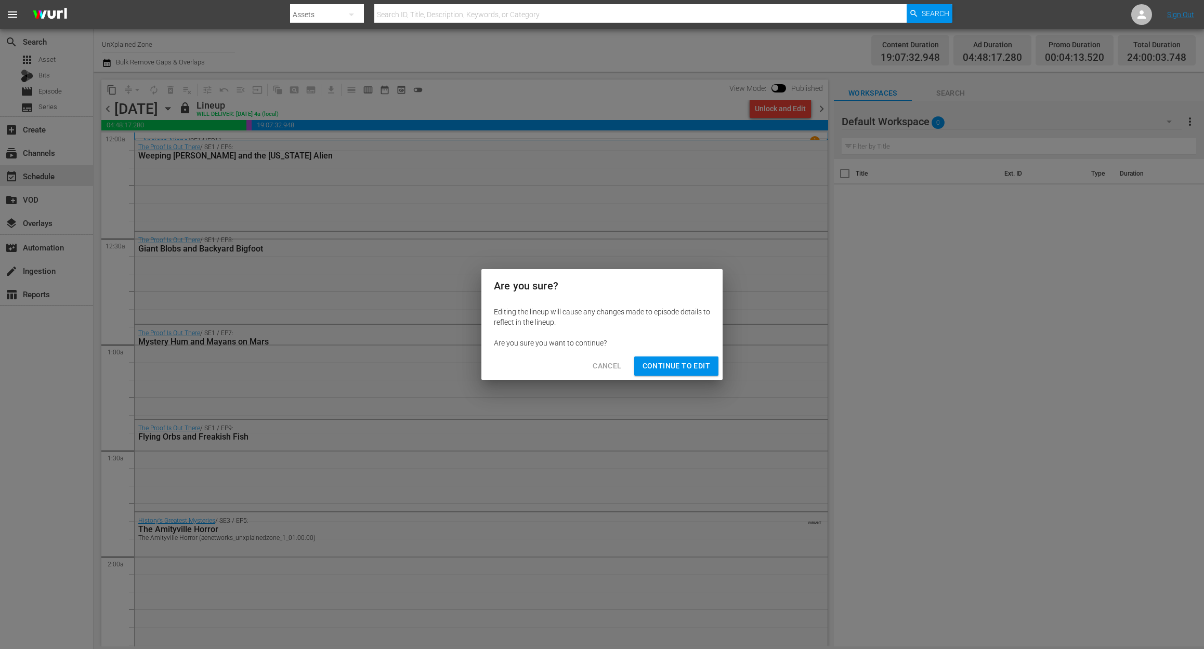
click at [699, 366] on span "Continue to Edit" at bounding box center [676, 366] width 68 height 13
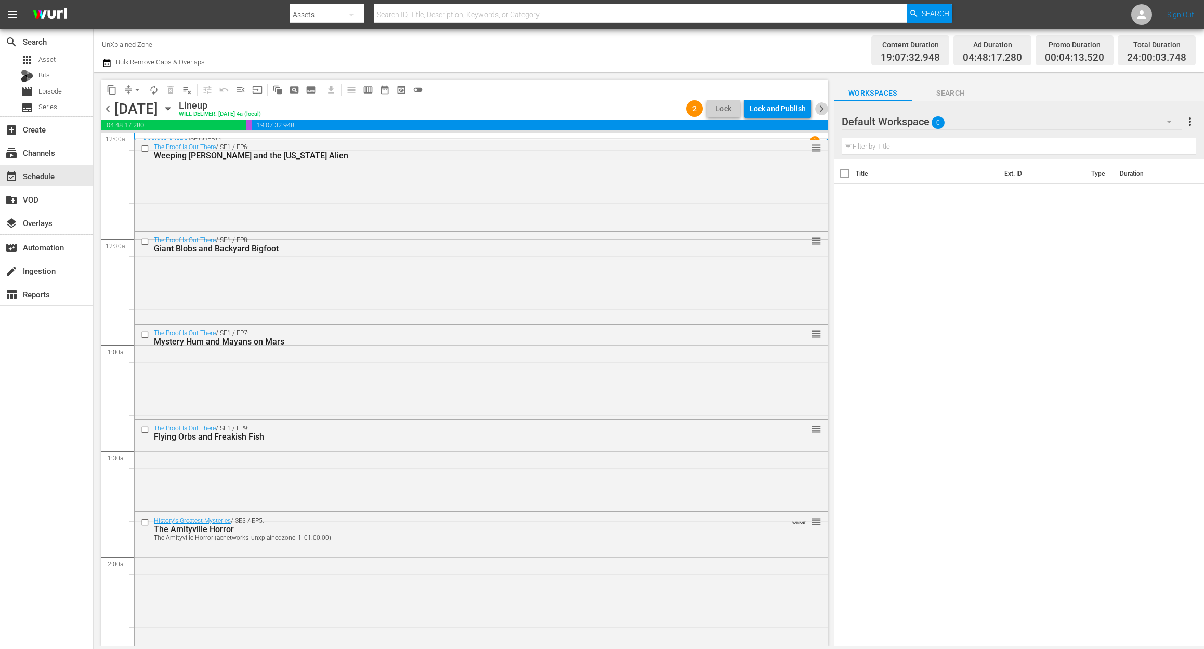
click at [820, 110] on span "chevron_right" at bounding box center [821, 108] width 13 height 13
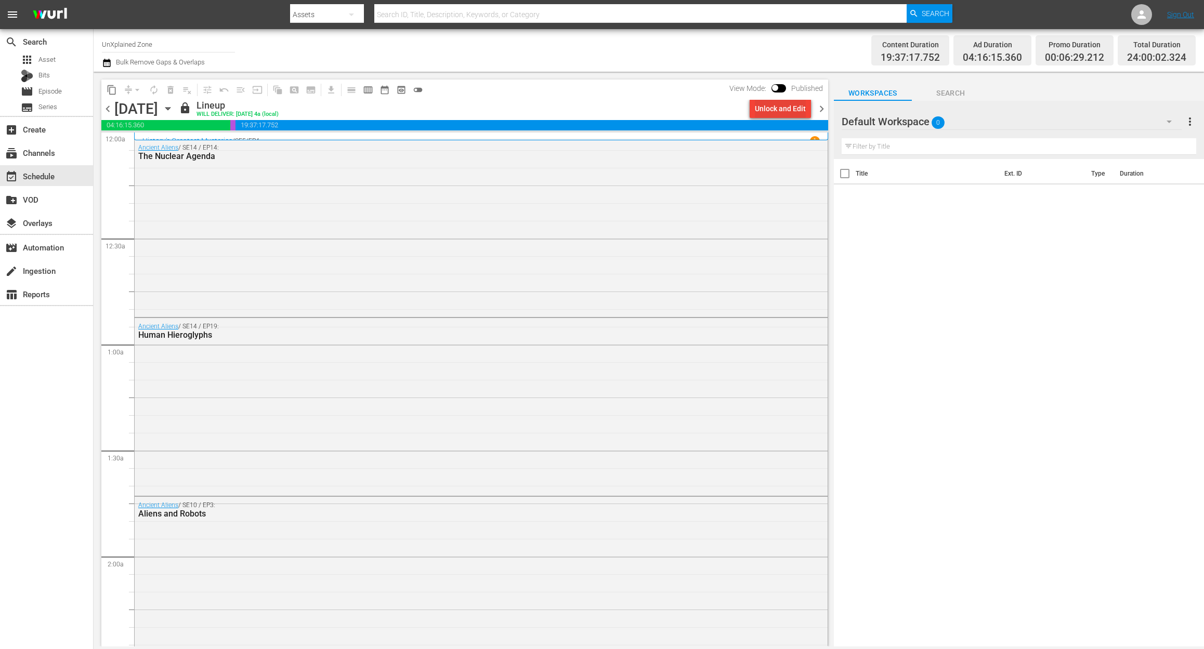
click at [780, 104] on div "Unlock and Edit" at bounding box center [780, 108] width 51 height 19
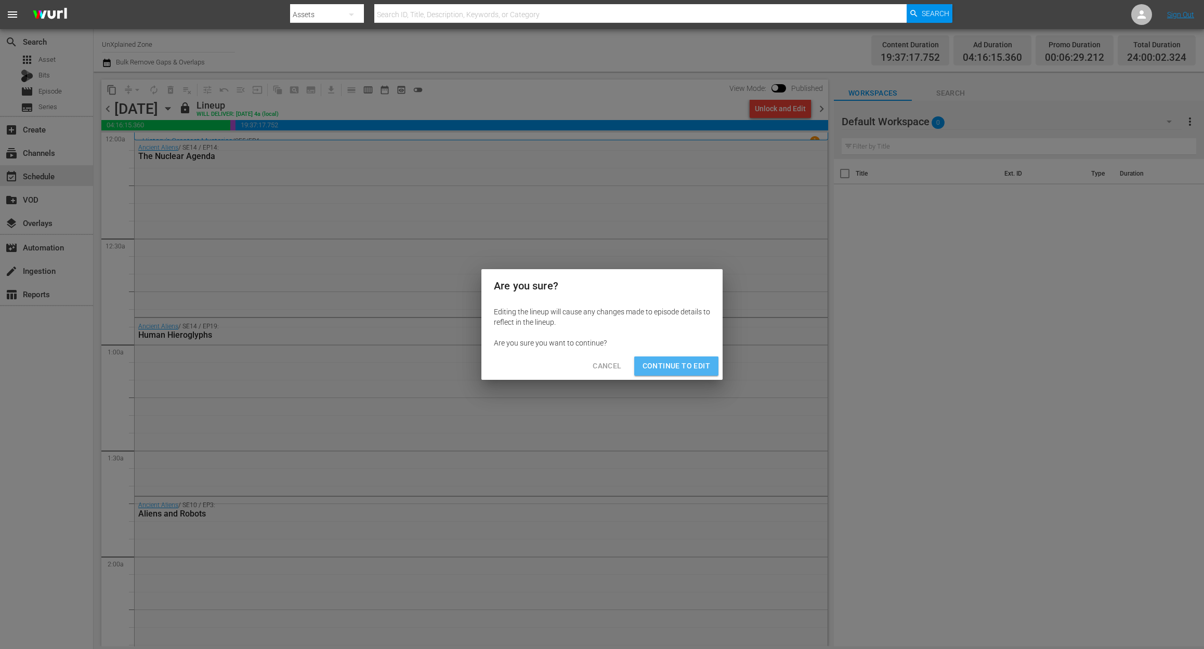
click at [680, 366] on span "Continue to Edit" at bounding box center [676, 366] width 68 height 13
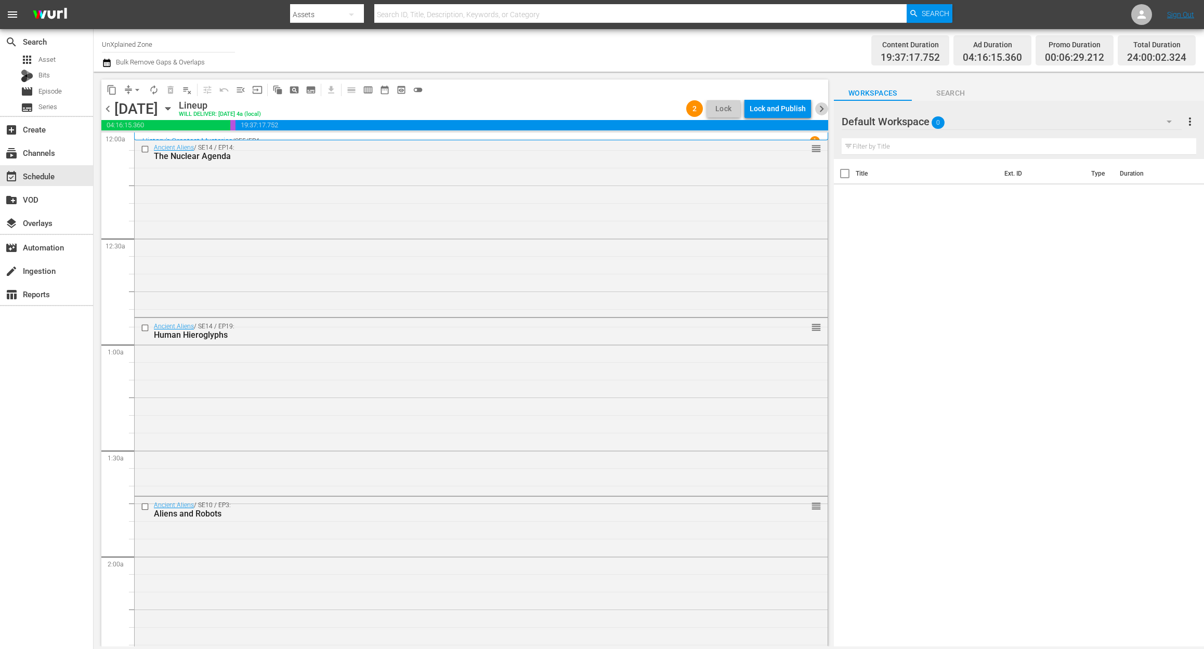
click at [822, 107] on span "chevron_right" at bounding box center [821, 108] width 13 height 13
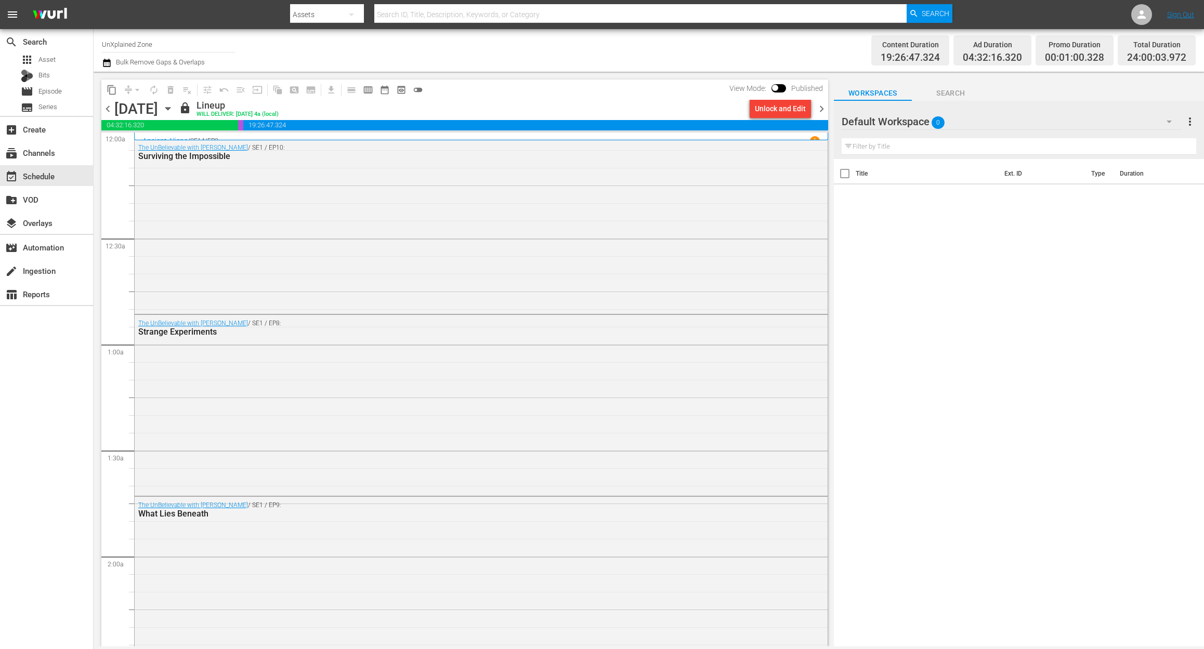
click at [794, 111] on div "Unlock and Edit" at bounding box center [780, 108] width 51 height 19
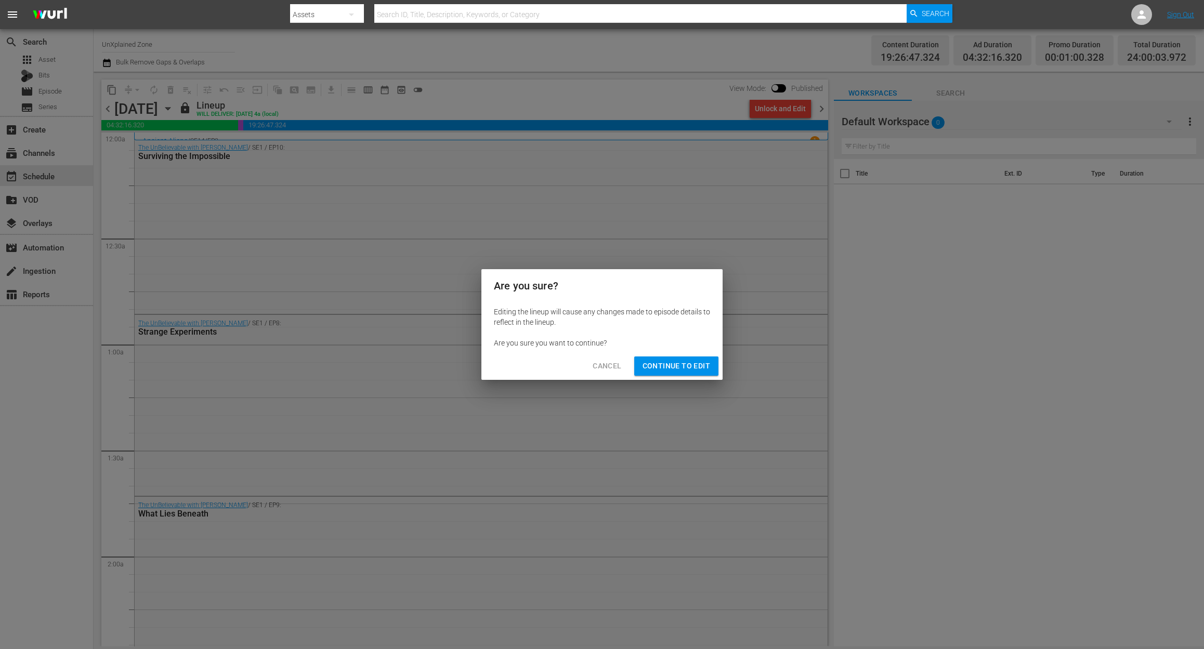
click at [684, 368] on span "Continue to Edit" at bounding box center [676, 366] width 68 height 13
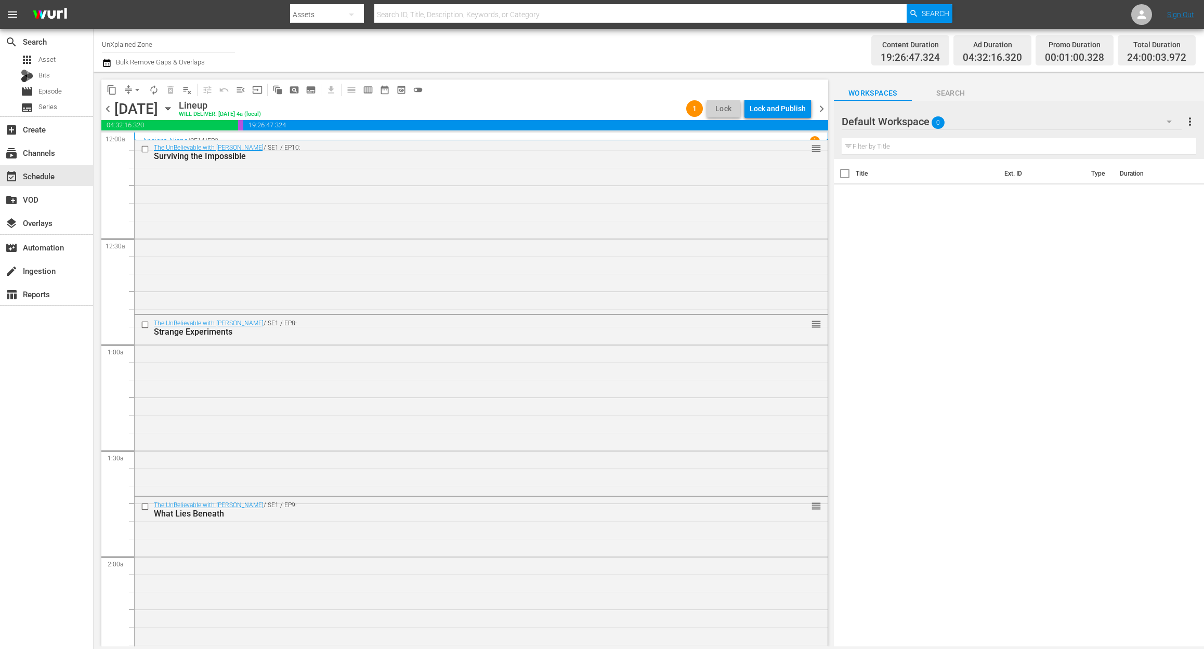
click at [109, 109] on span "chevron_left" at bounding box center [107, 108] width 13 height 13
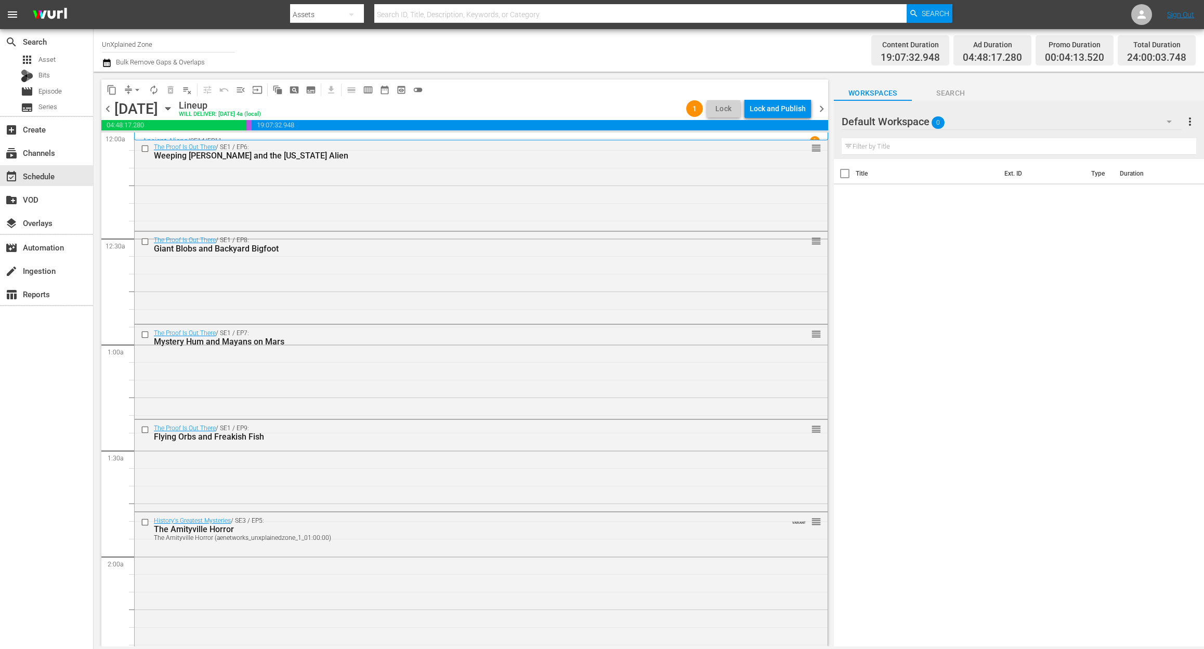
click at [104, 104] on span "chevron_left" at bounding box center [107, 108] width 13 height 13
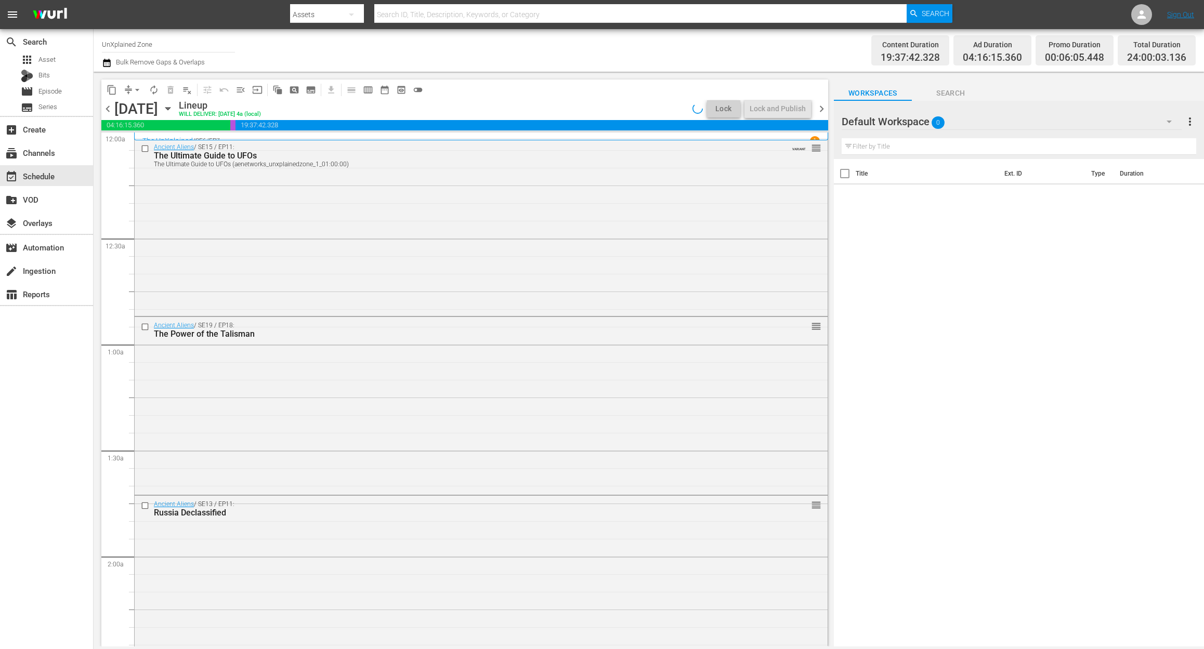
click at [104, 104] on span "chevron_left" at bounding box center [107, 108] width 13 height 13
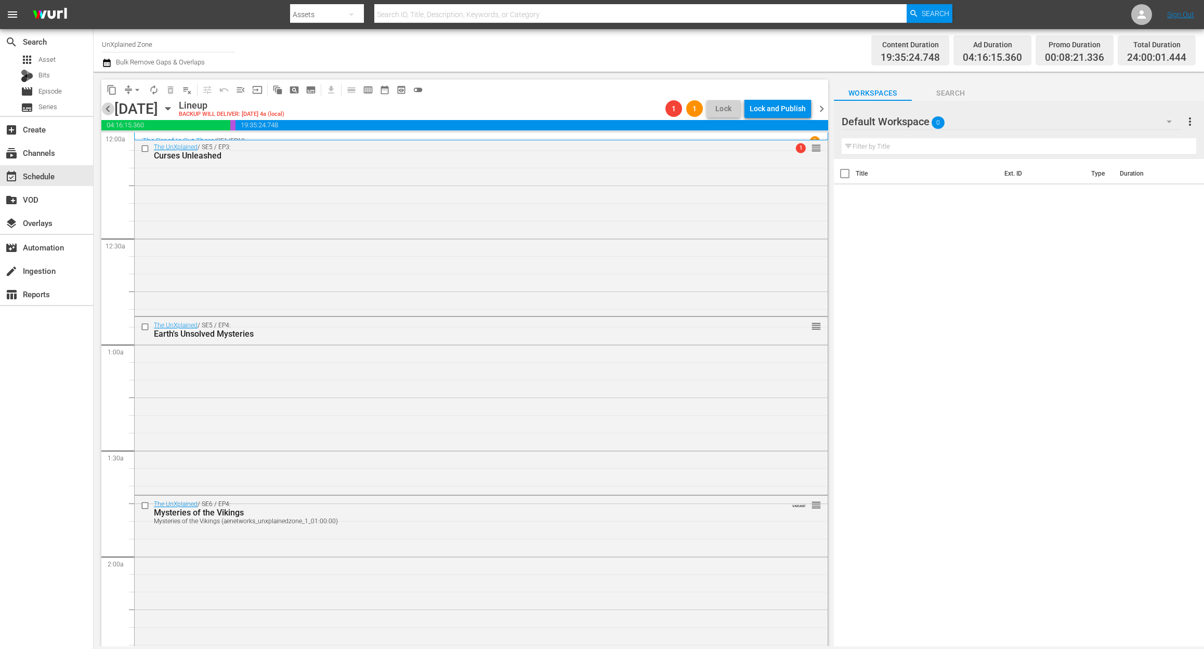
click at [104, 104] on span "chevron_left" at bounding box center [107, 108] width 13 height 13
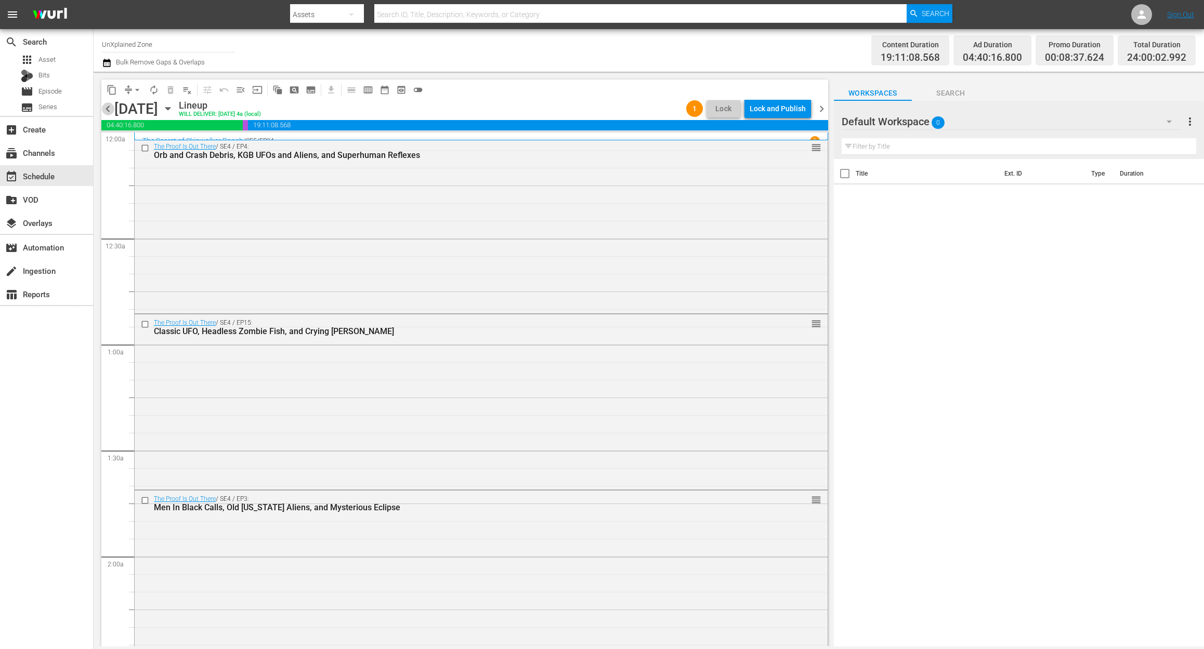
click at [104, 104] on span "chevron_left" at bounding box center [107, 108] width 13 height 13
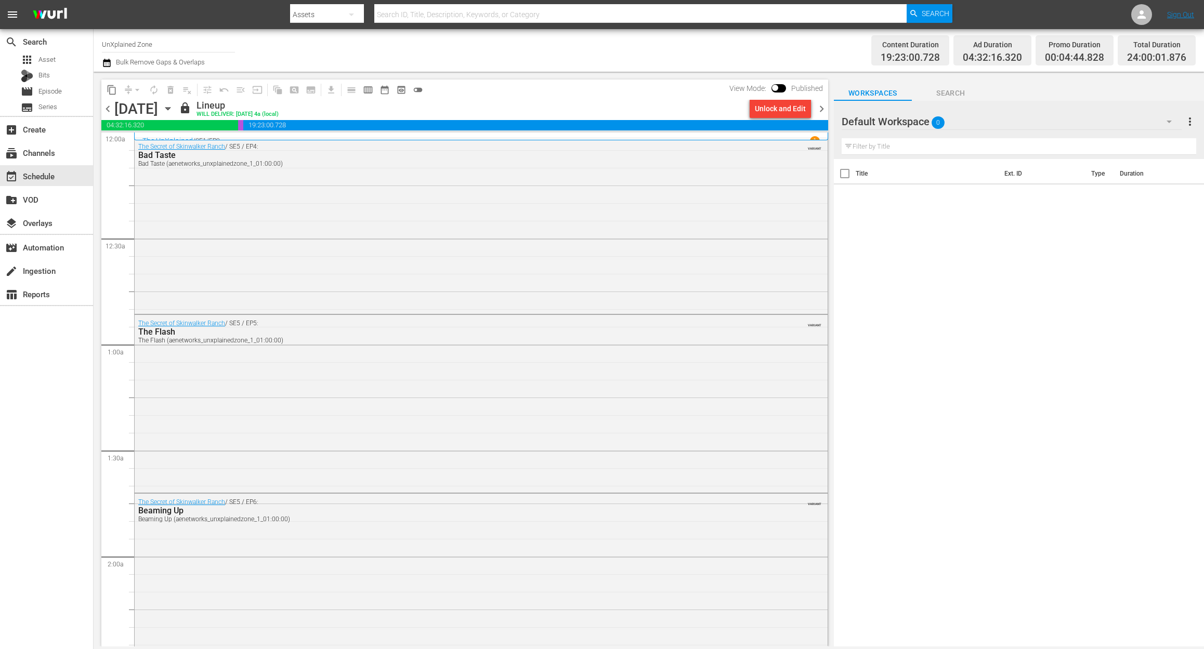
click at [822, 111] on span "chevron_right" at bounding box center [821, 108] width 13 height 13
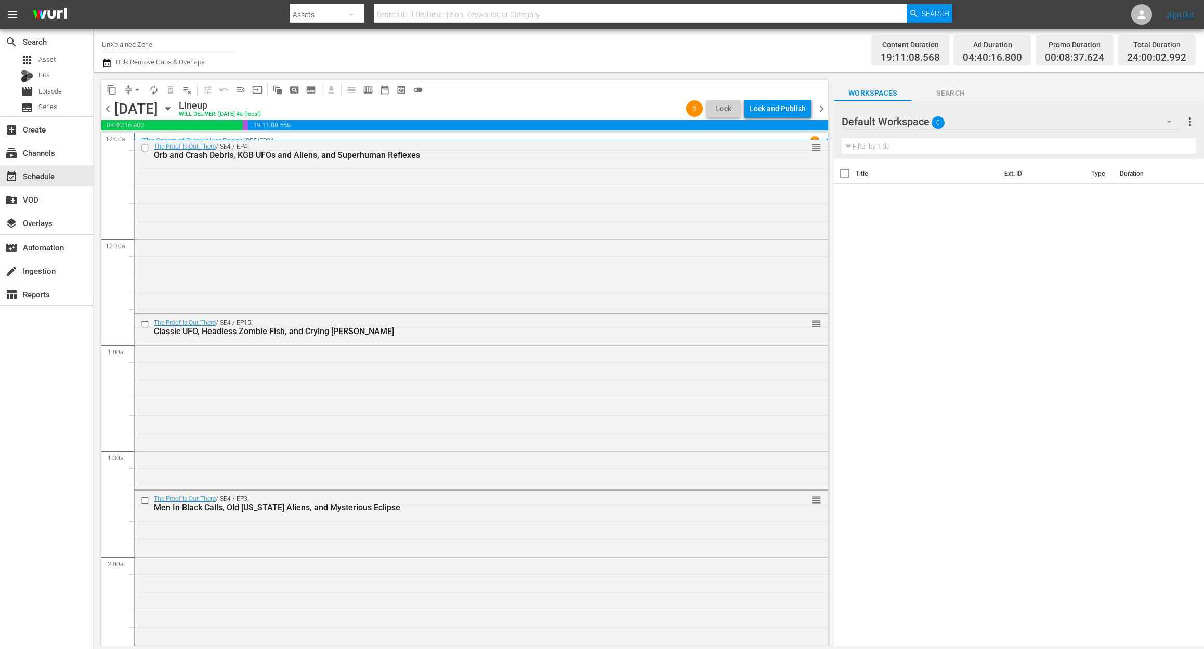
click at [106, 111] on span "chevron_left" at bounding box center [107, 108] width 13 height 13
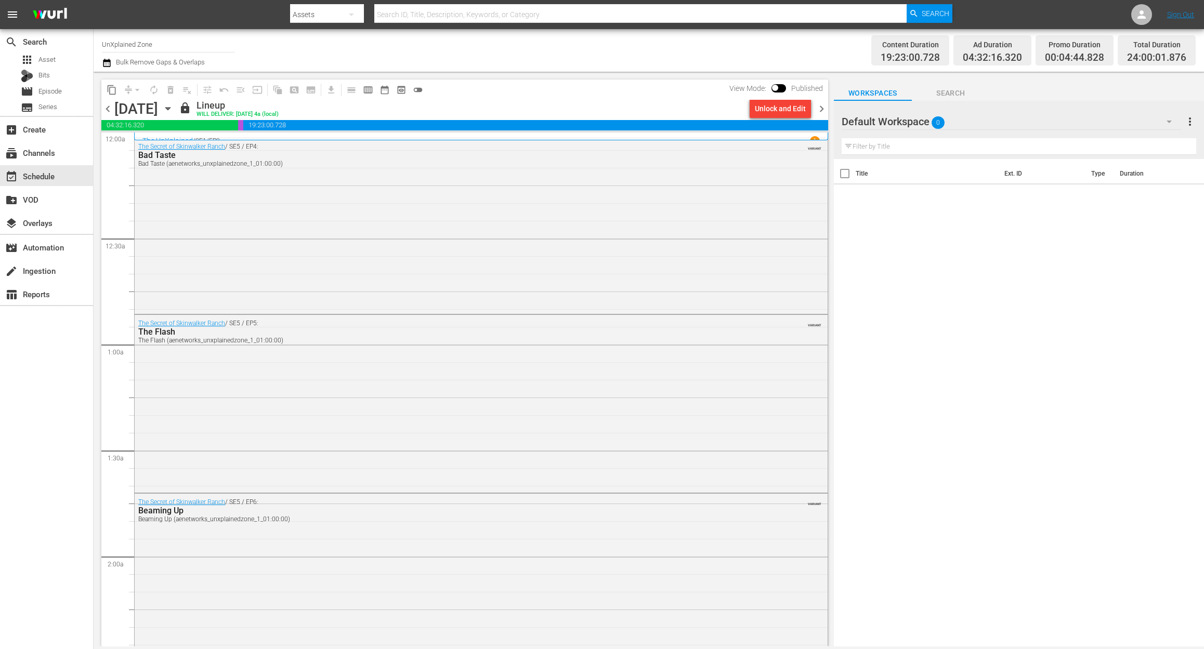
click at [822, 109] on span "chevron_right" at bounding box center [821, 108] width 13 height 13
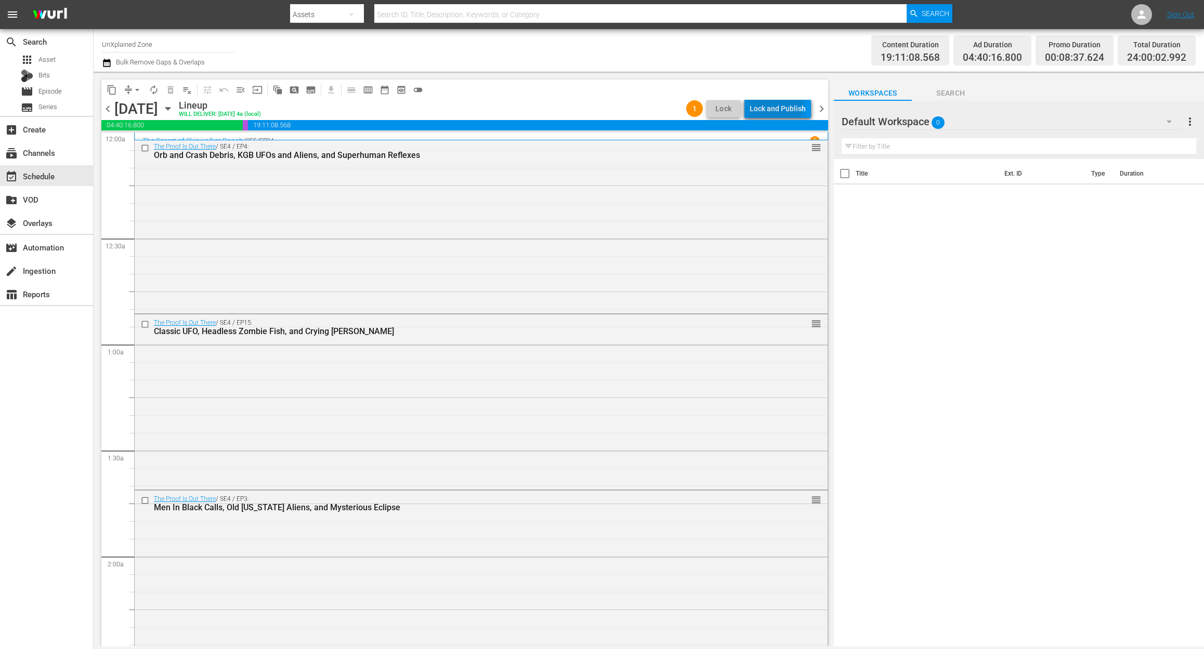
click at [761, 104] on div "Lock and Publish" at bounding box center [777, 108] width 56 height 19
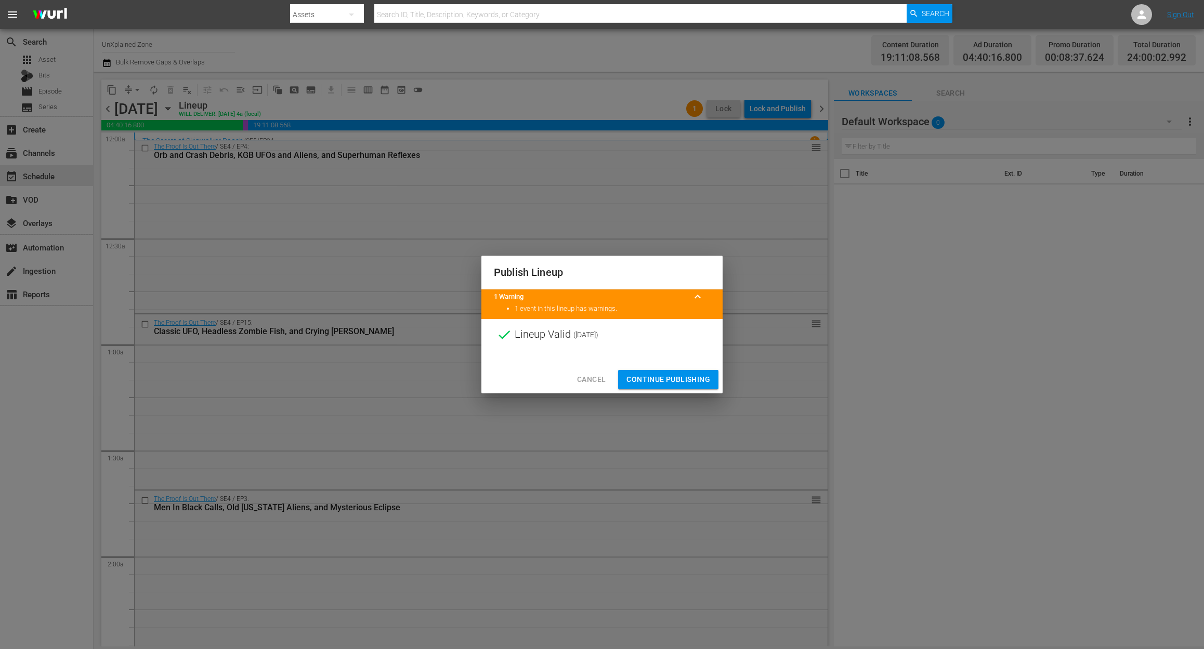
click at [689, 379] on span "Continue Publishing" at bounding box center [668, 379] width 84 height 13
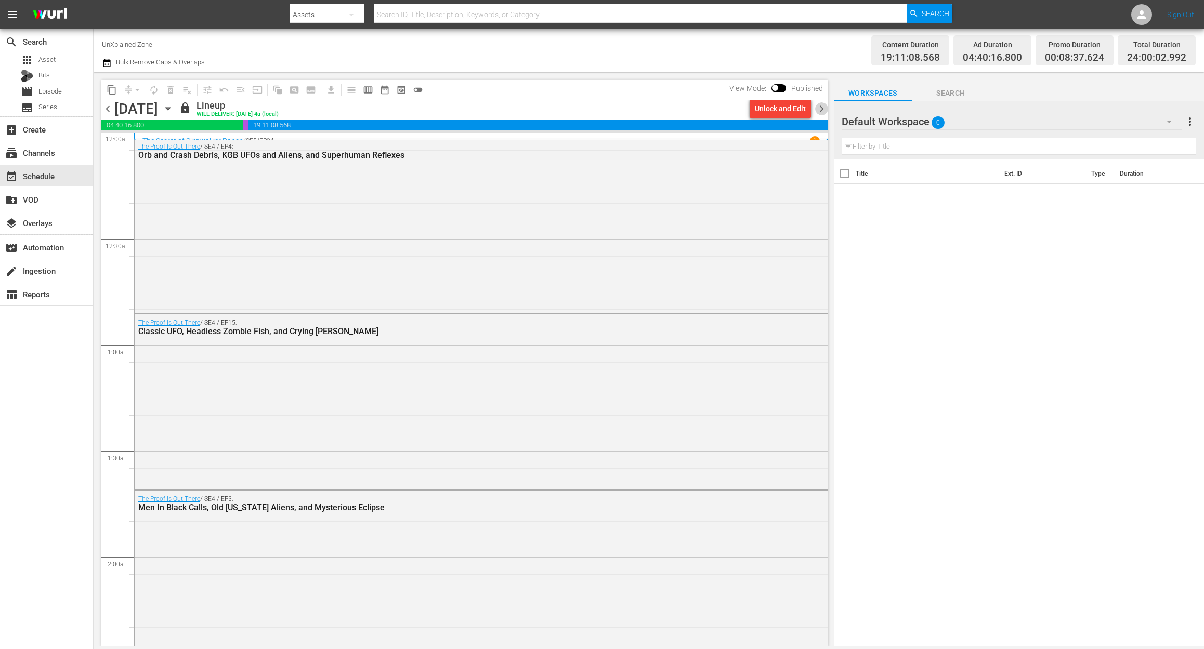
click at [821, 109] on span "chevron_right" at bounding box center [821, 108] width 13 height 13
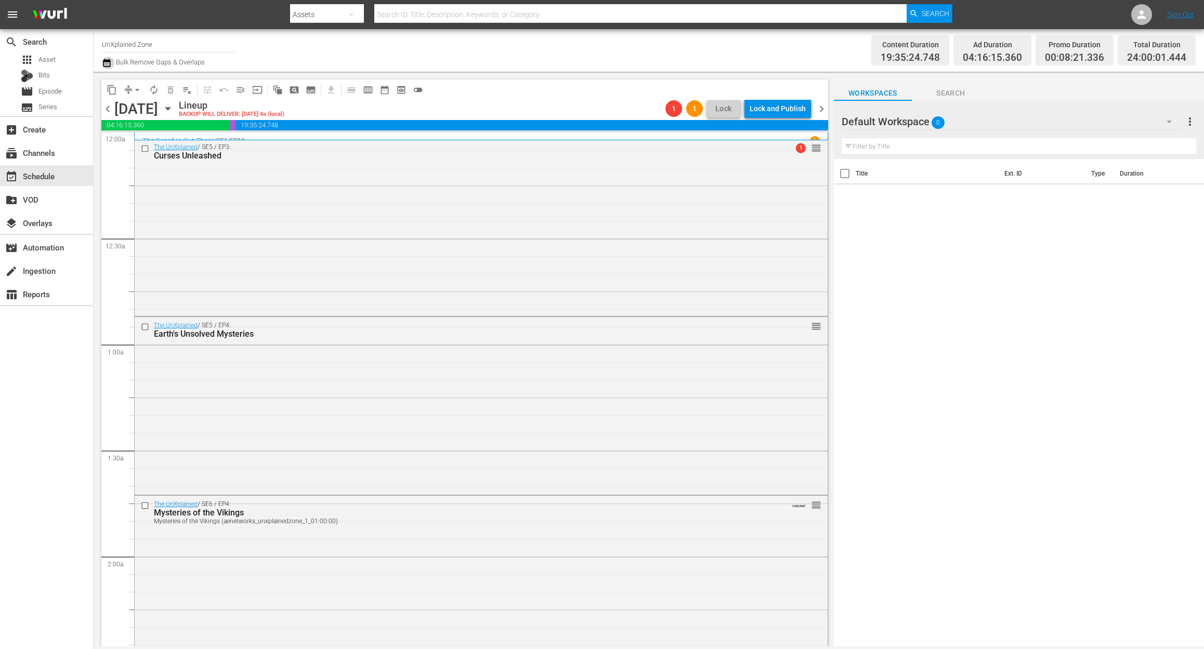
click at [103, 65] on icon "button" at bounding box center [106, 63] width 7 height 8
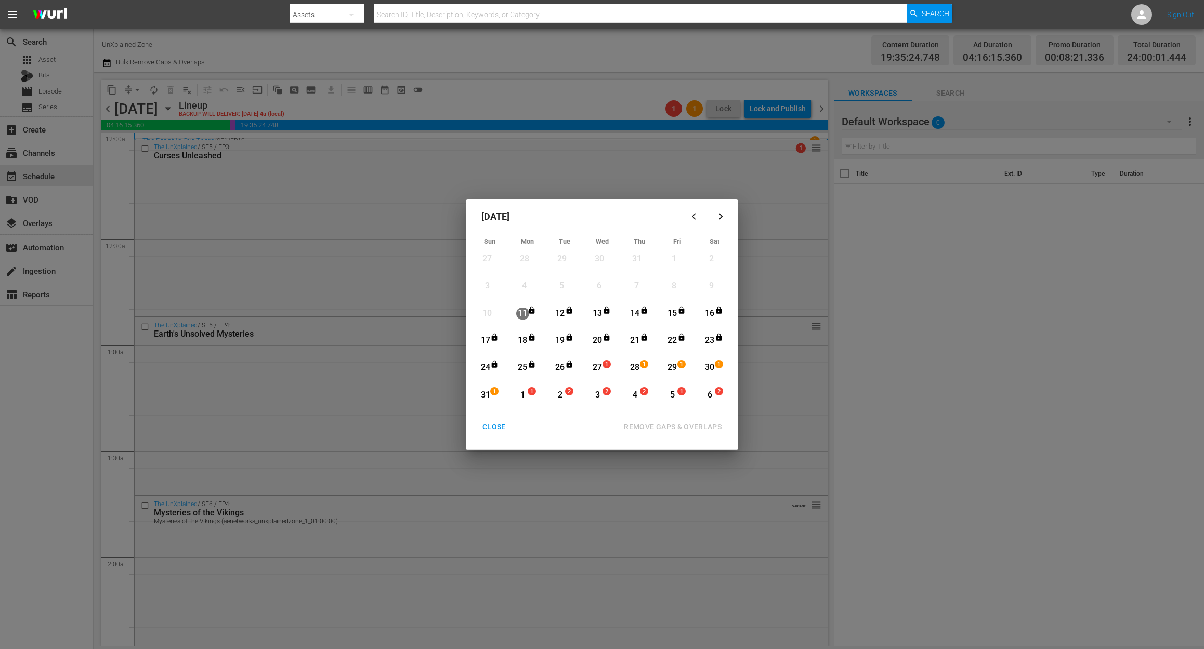
click at [601, 364] on div "27" at bounding box center [597, 368] width 13 height 12
click at [666, 421] on div "REMOVE GAPS & OVERLAPS" at bounding box center [672, 426] width 114 height 13
click at [599, 369] on div "27" at bounding box center [597, 368] width 13 height 12
click at [662, 422] on div "REMOVE GAPS & OVERLAPS" at bounding box center [672, 426] width 114 height 13
click at [602, 370] on div "27" at bounding box center [597, 368] width 13 height 12
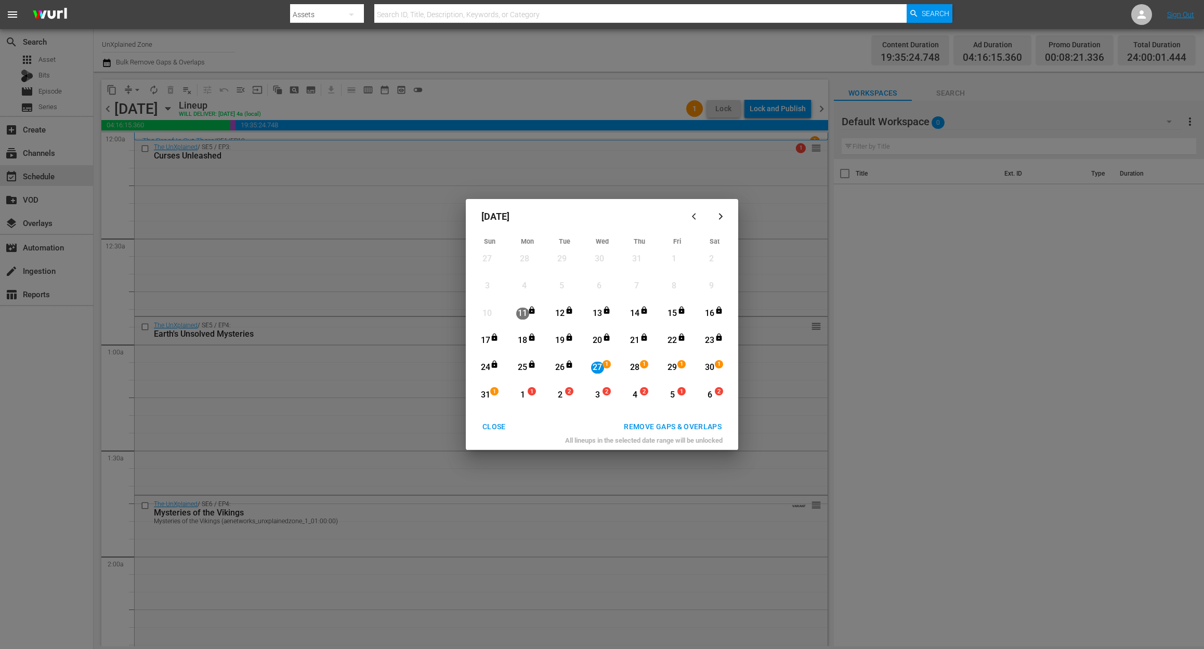
click at [708, 423] on div "REMOVE GAPS & OVERLAPS" at bounding box center [672, 426] width 114 height 13
click at [600, 364] on div "27" at bounding box center [597, 368] width 13 height 12
click at [655, 425] on div "REMOVE GAPS & OVERLAPS" at bounding box center [672, 426] width 114 height 13
drag, startPoint x: 601, startPoint y: 367, endPoint x: 608, endPoint y: 372, distance: 8.9
click at [601, 367] on div "27" at bounding box center [597, 368] width 13 height 12
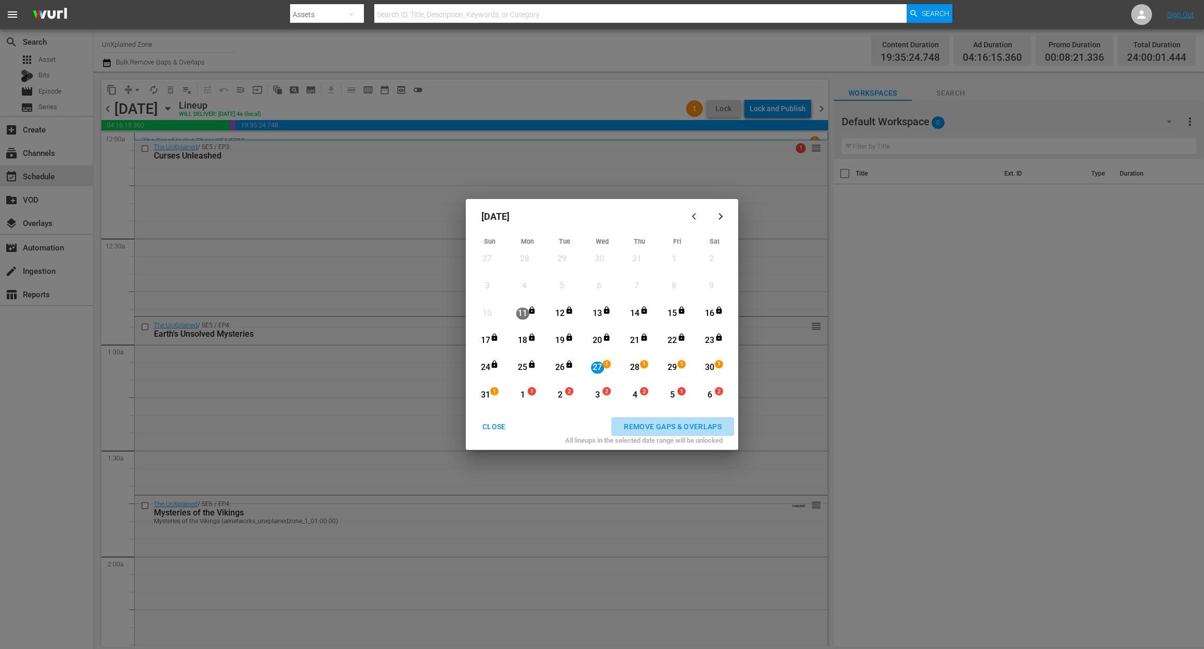
click at [667, 419] on button "REMOVE GAPS & OVERLAPS" at bounding box center [672, 426] width 123 height 19
click at [495, 423] on div "CLOSE" at bounding box center [494, 426] width 40 height 13
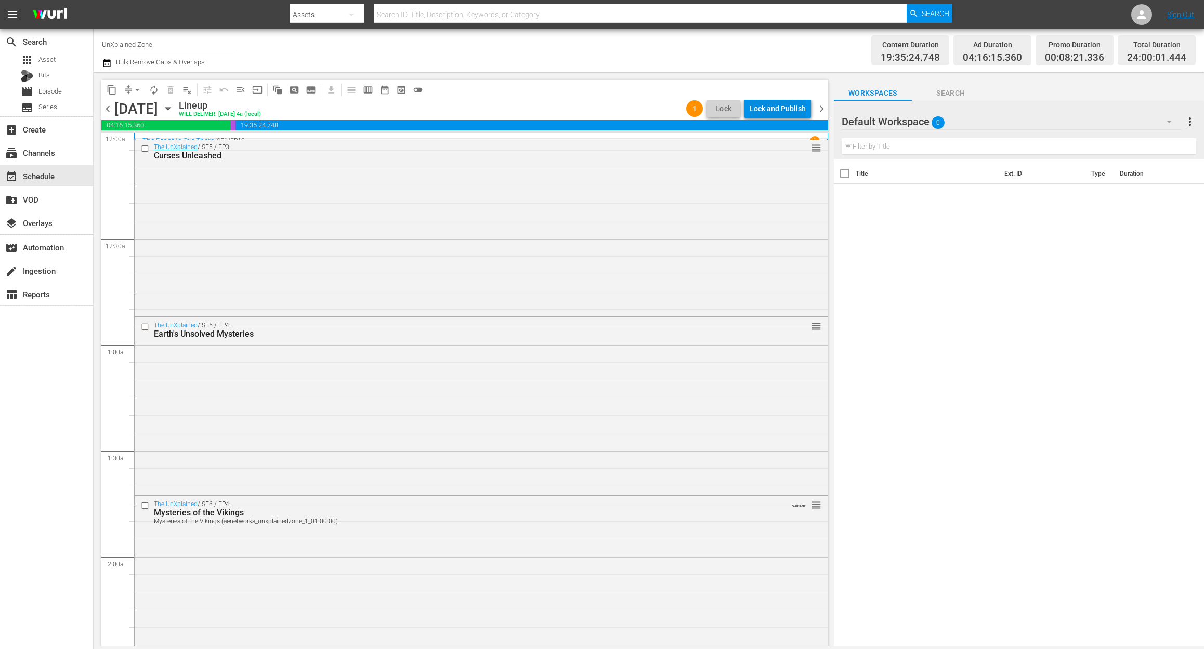
click at [770, 109] on div "Lock and Publish" at bounding box center [777, 108] width 56 height 19
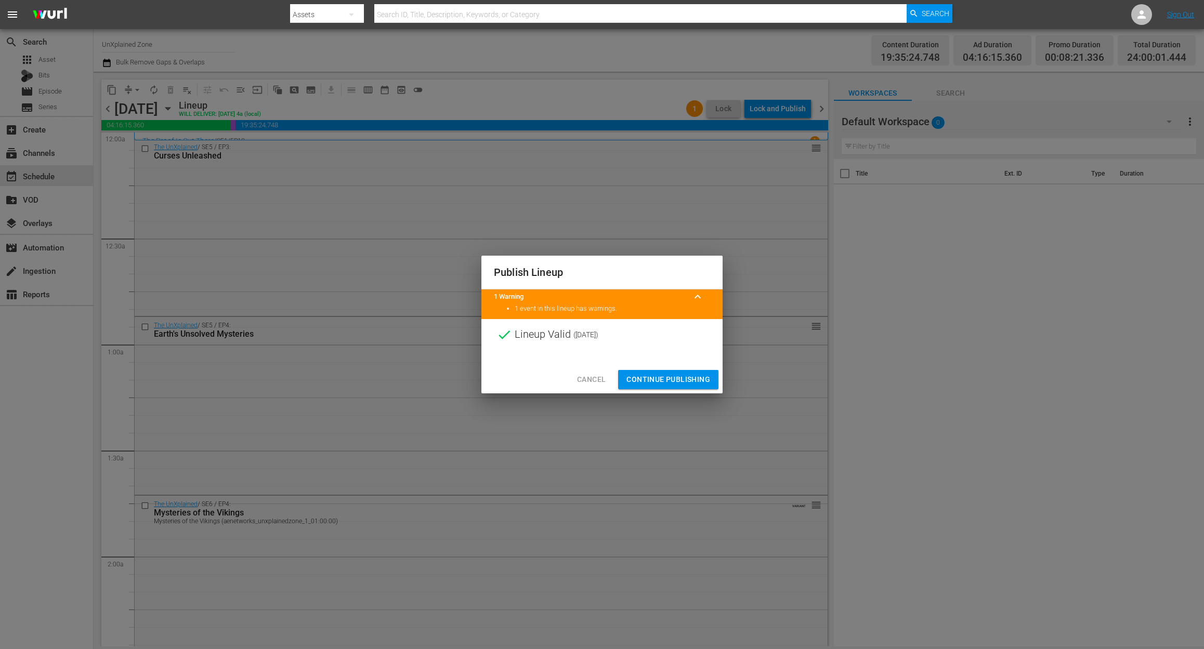
click at [647, 377] on span "Continue Publishing" at bounding box center [668, 379] width 84 height 13
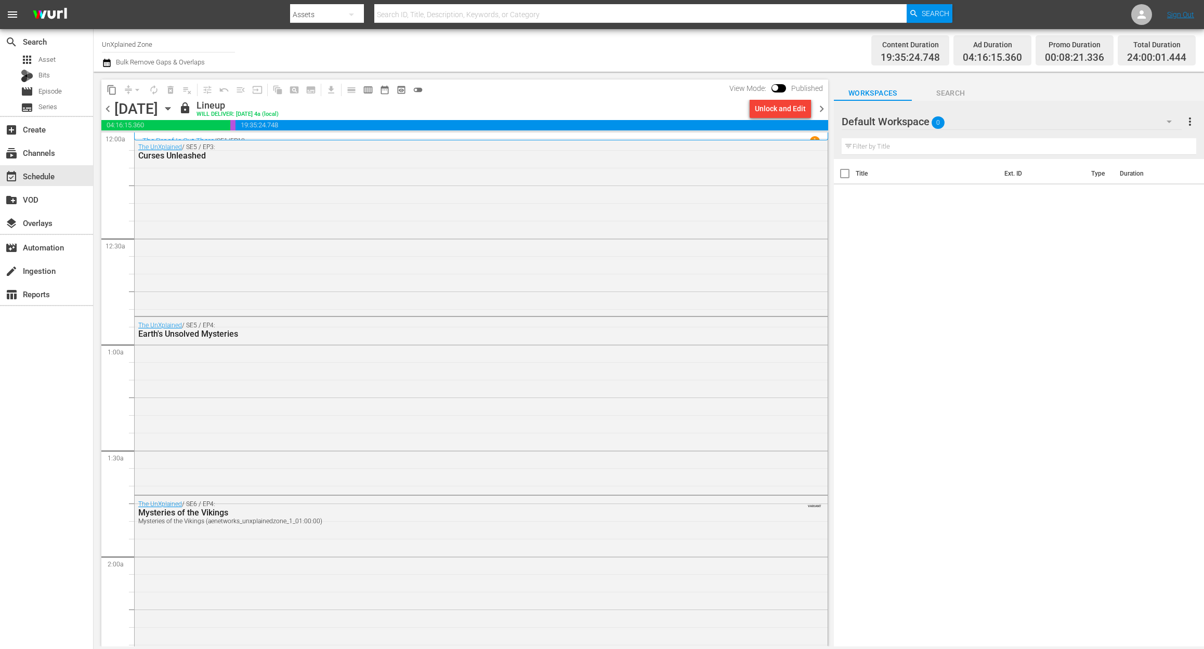
click at [818, 109] on span "chevron_right" at bounding box center [821, 108] width 13 height 13
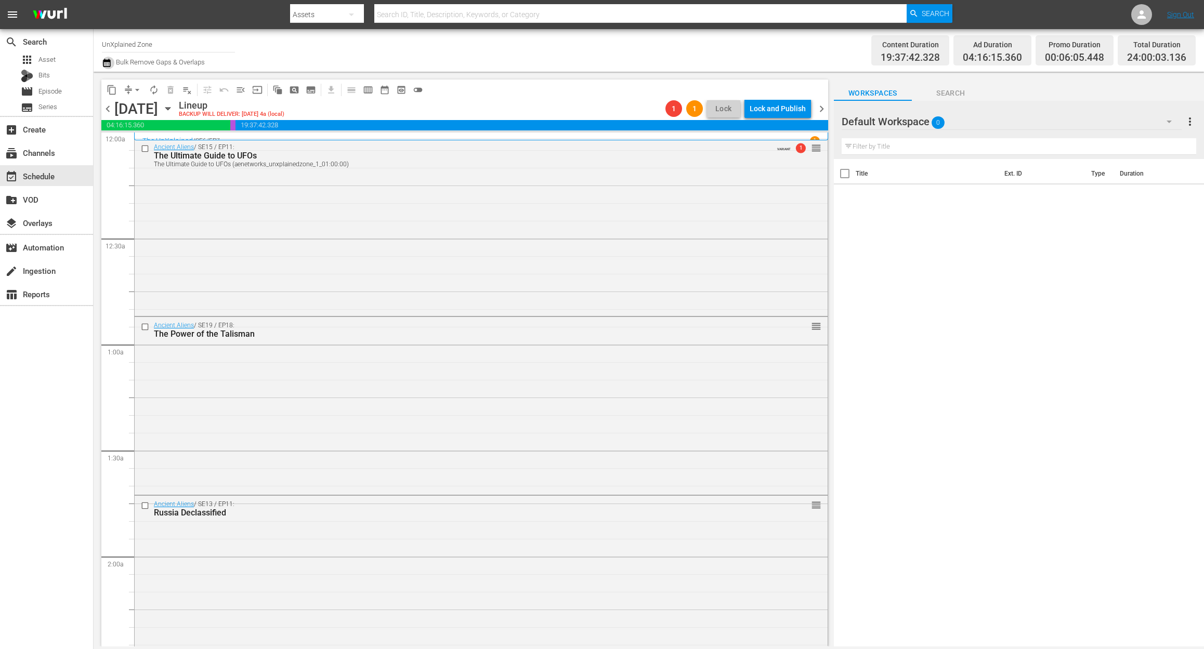
click at [111, 64] on icon "button" at bounding box center [107, 63] width 10 height 12
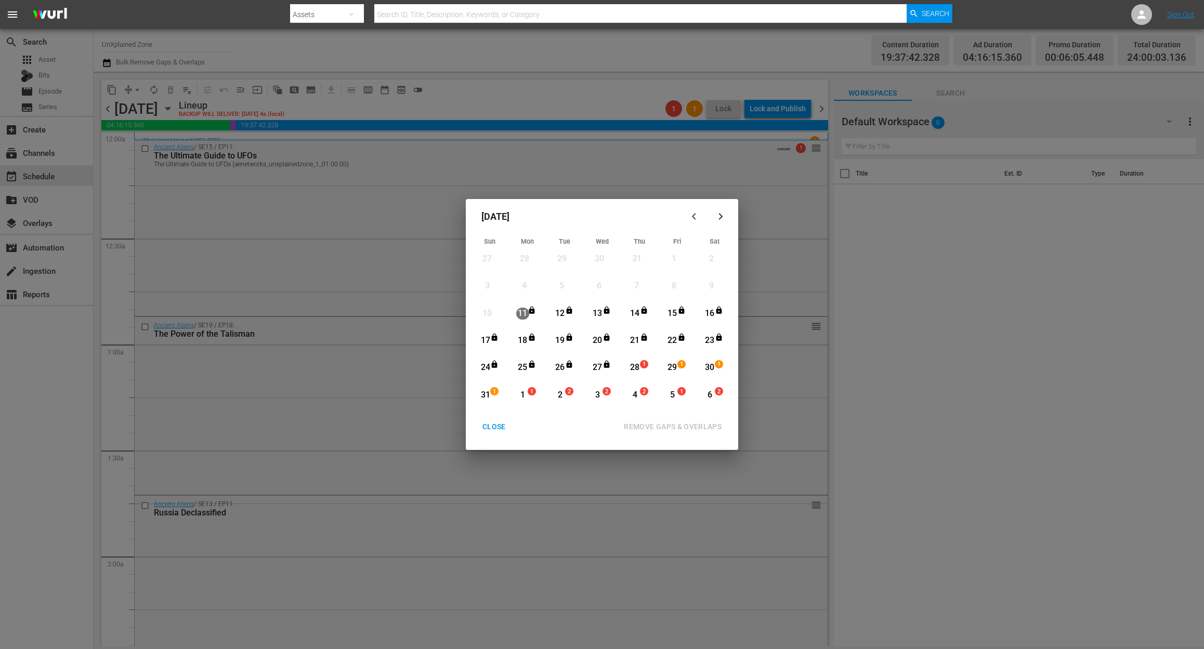
click at [635, 364] on div "28" at bounding box center [634, 368] width 13 height 12
click at [688, 425] on div "REMOVE GAPS & OVERLAPS" at bounding box center [672, 426] width 114 height 13
click at [636, 361] on div "28" at bounding box center [634, 368] width 13 height 18
click at [668, 425] on div "REMOVE GAPS & OVERLAPS" at bounding box center [672, 426] width 114 height 13
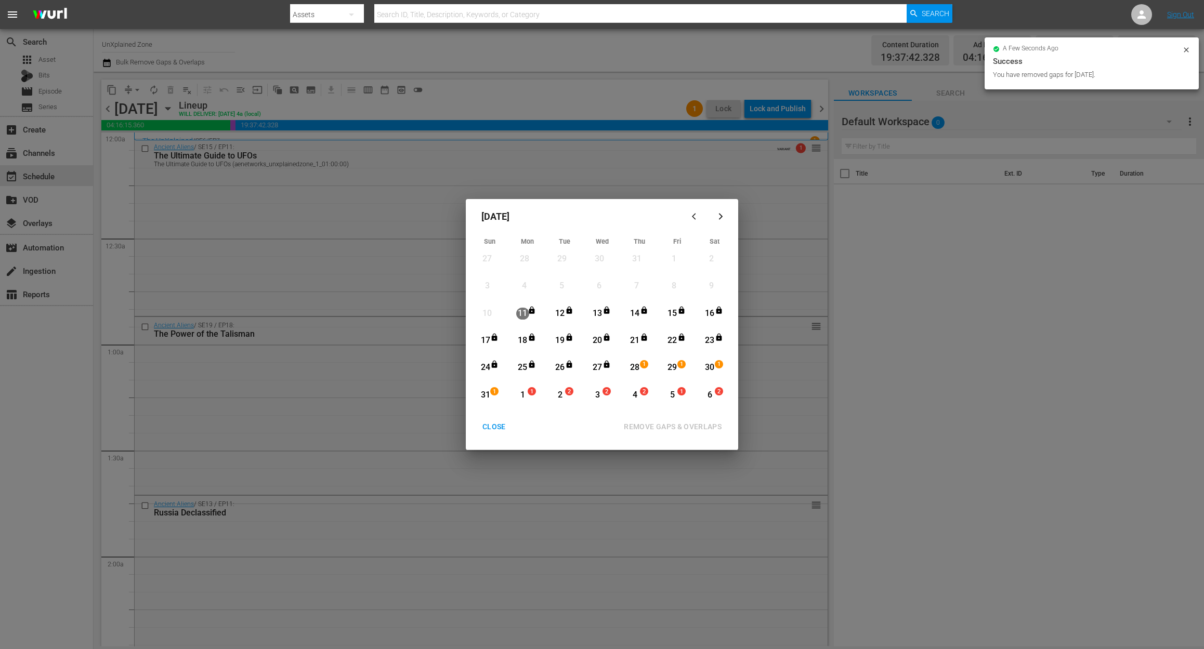
click at [493, 426] on div "CLOSE" at bounding box center [494, 426] width 40 height 13
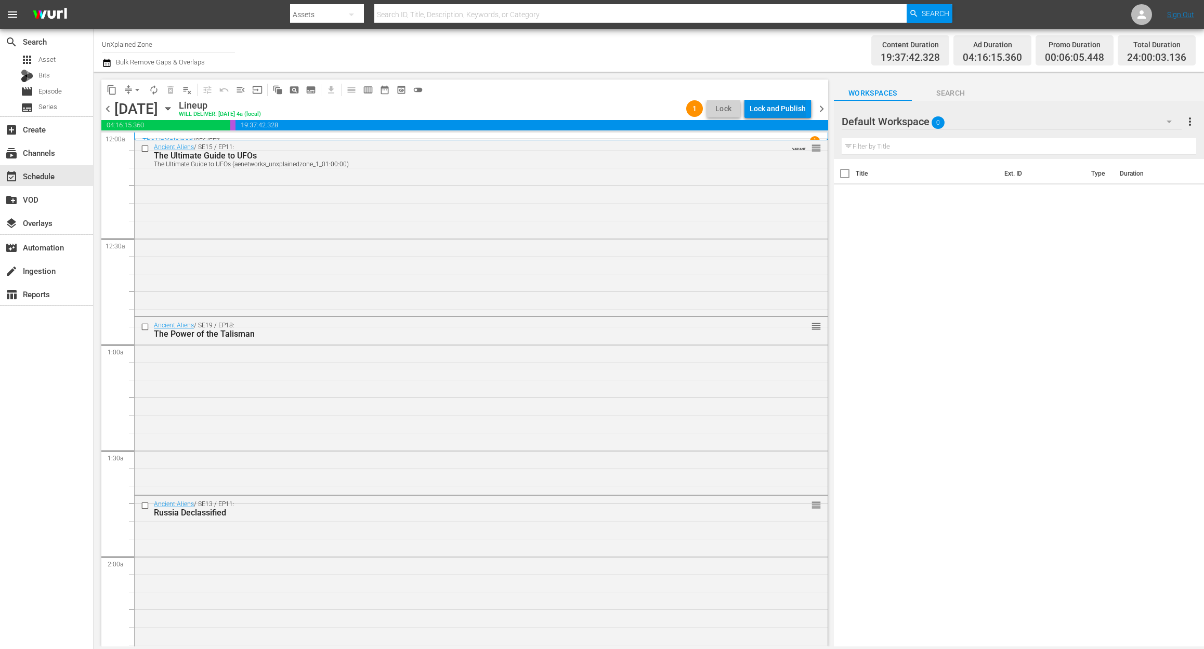
click at [789, 105] on div "Lock and Publish" at bounding box center [777, 108] width 56 height 19
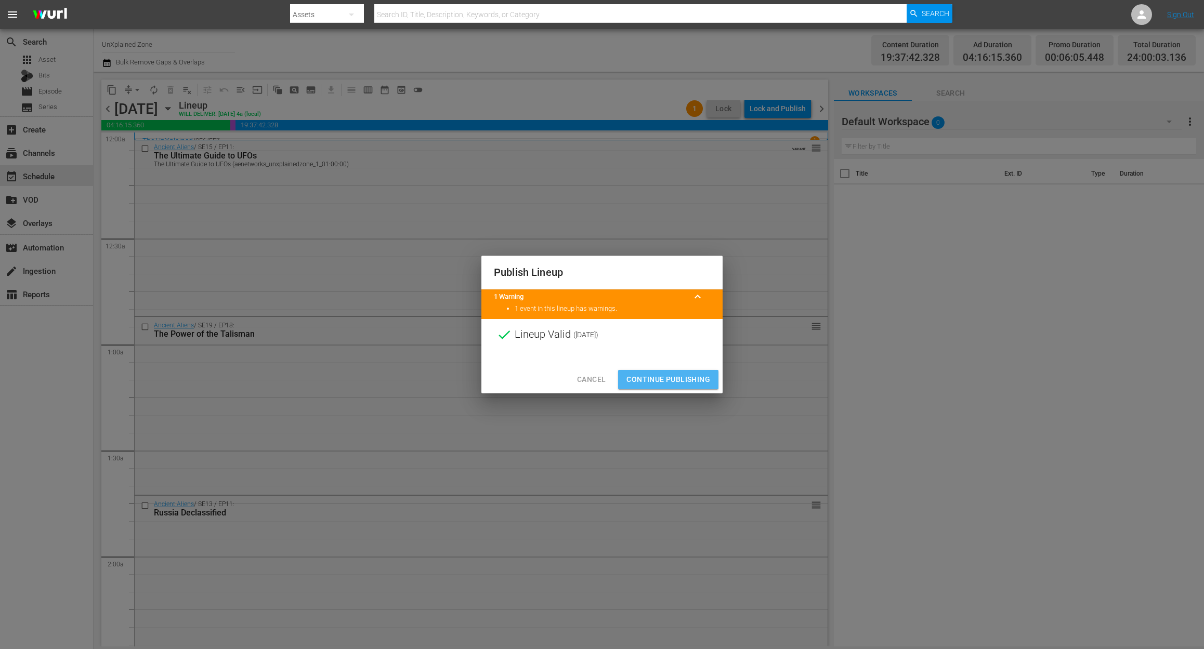
click at [668, 375] on span "Continue Publishing" at bounding box center [668, 379] width 84 height 13
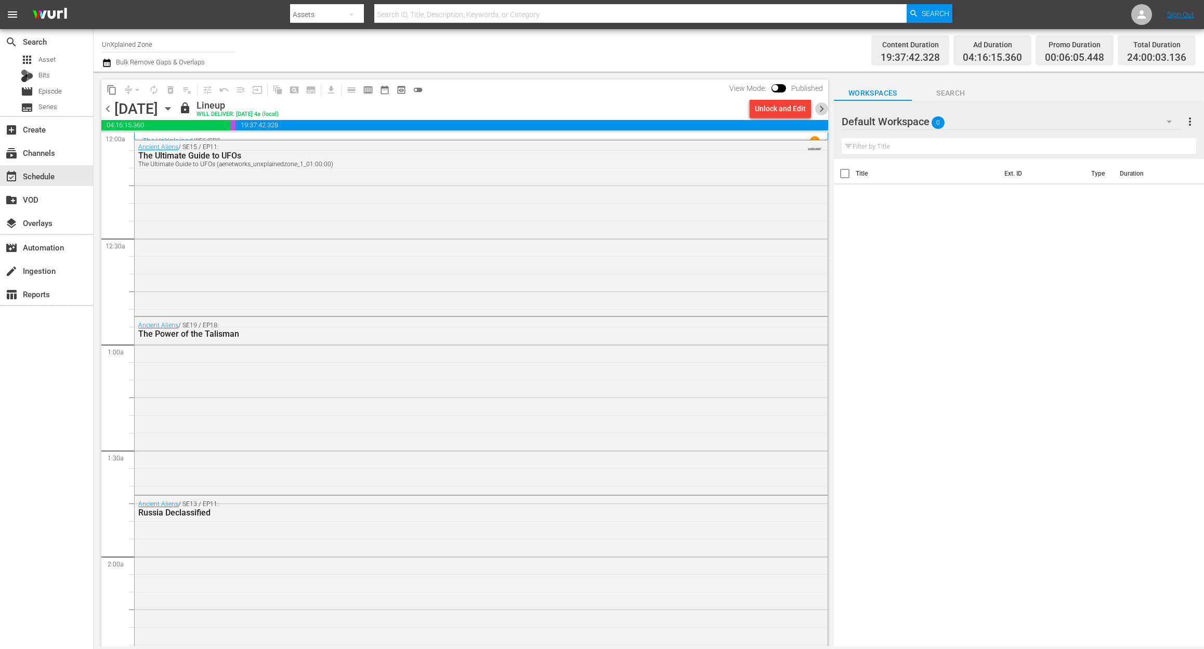
click at [820, 107] on span "chevron_right" at bounding box center [821, 108] width 13 height 13
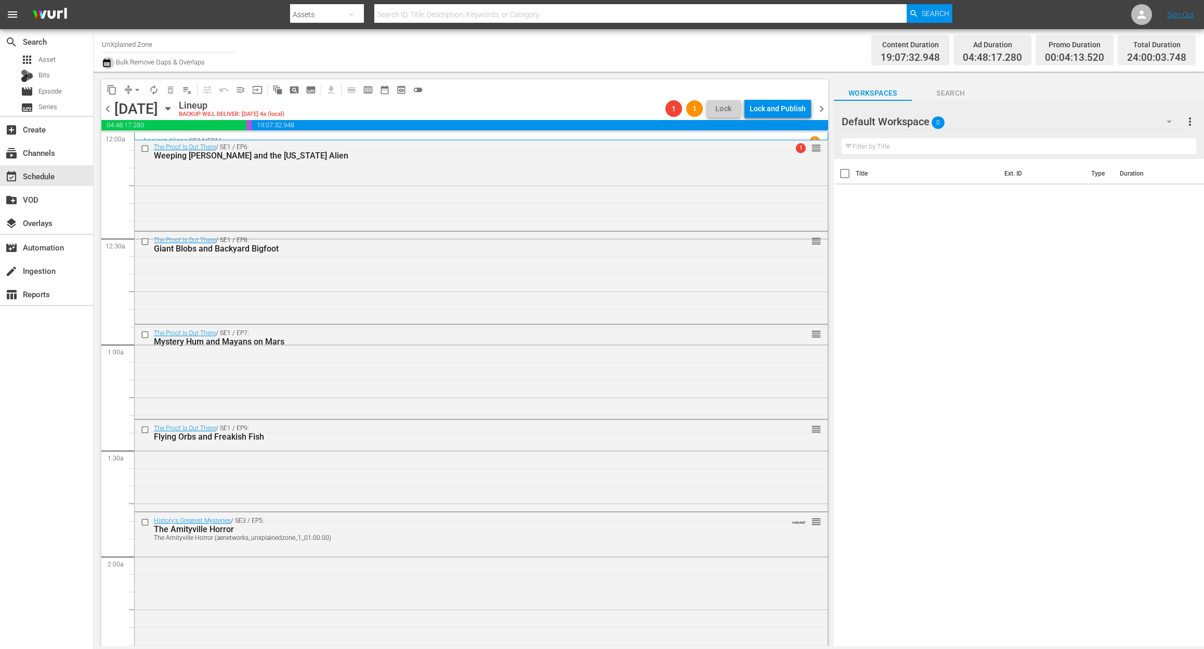
click at [104, 63] on icon "button" at bounding box center [107, 63] width 10 height 12
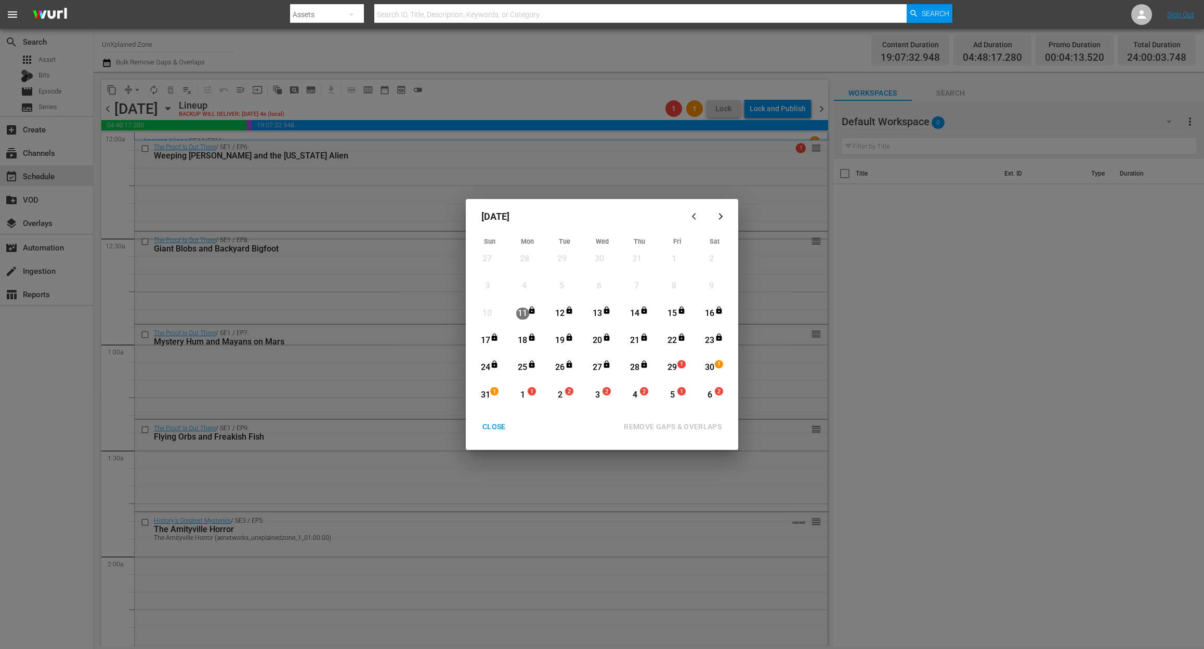
click at [674, 366] on div "29" at bounding box center [672, 368] width 13 height 12
click at [684, 423] on div "REMOVE GAPS & OVERLAPS" at bounding box center [672, 426] width 114 height 13
drag, startPoint x: 669, startPoint y: 366, endPoint x: 688, endPoint y: 391, distance: 30.8
click at [673, 368] on div "29" at bounding box center [672, 368] width 13 height 12
click at [700, 421] on div "REMOVE GAPS & OVERLAPS" at bounding box center [672, 426] width 114 height 13
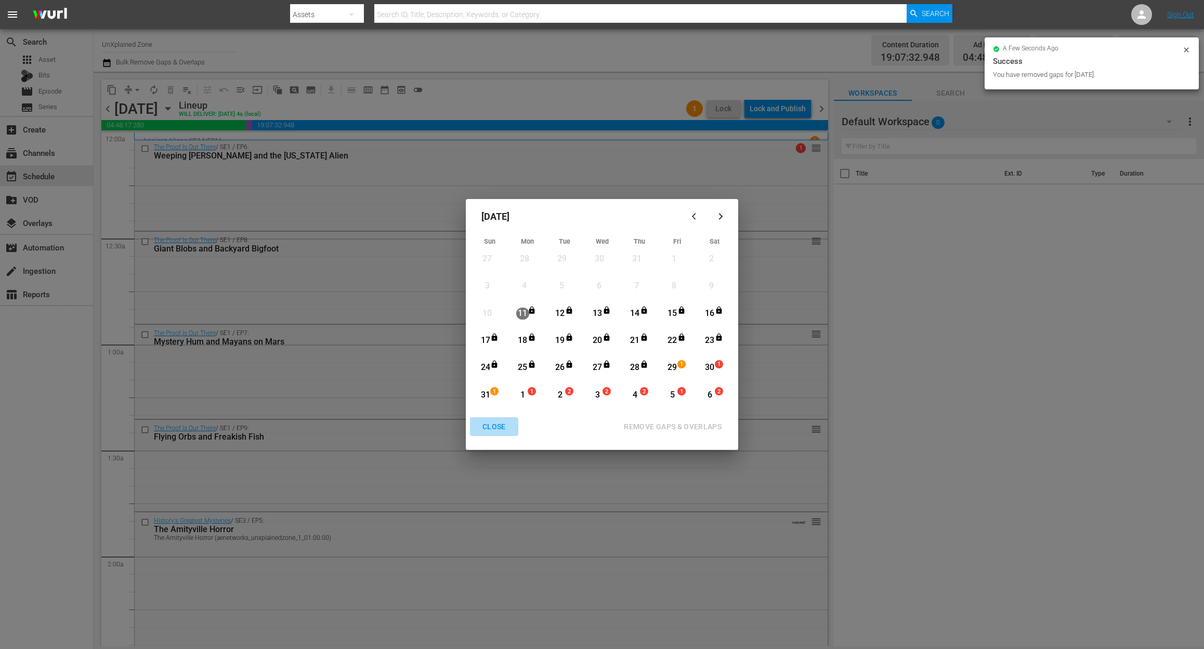
click at [493, 425] on div "CLOSE" at bounding box center [494, 426] width 40 height 13
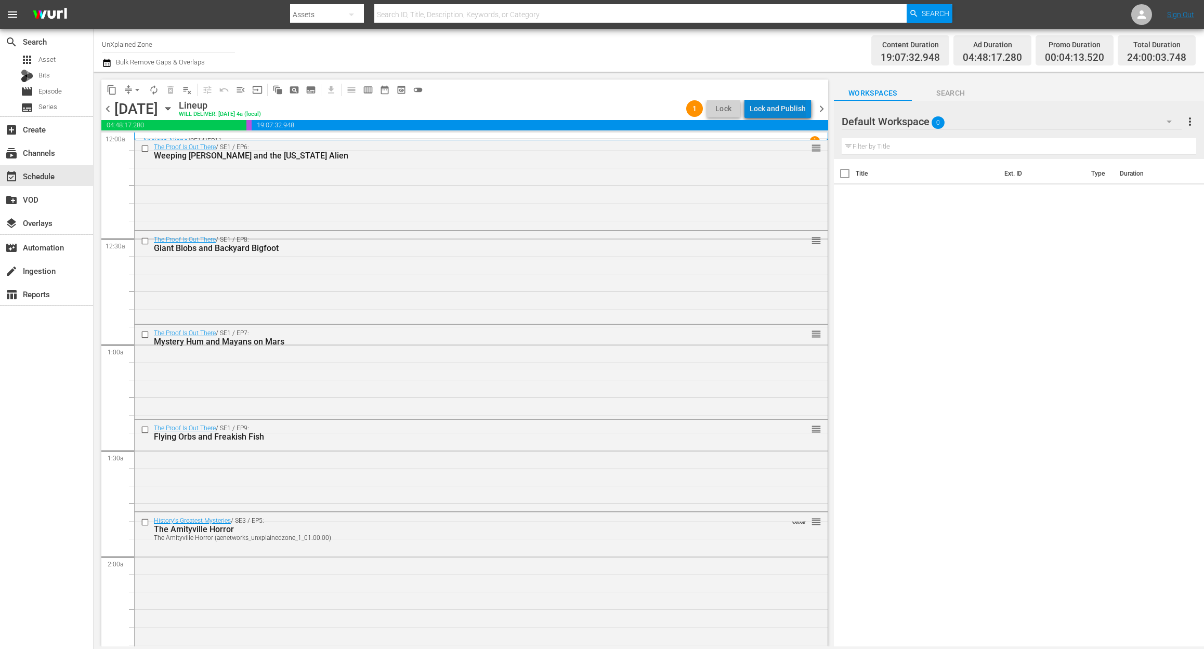
click at [788, 106] on div "Lock and Publish" at bounding box center [777, 108] width 56 height 19
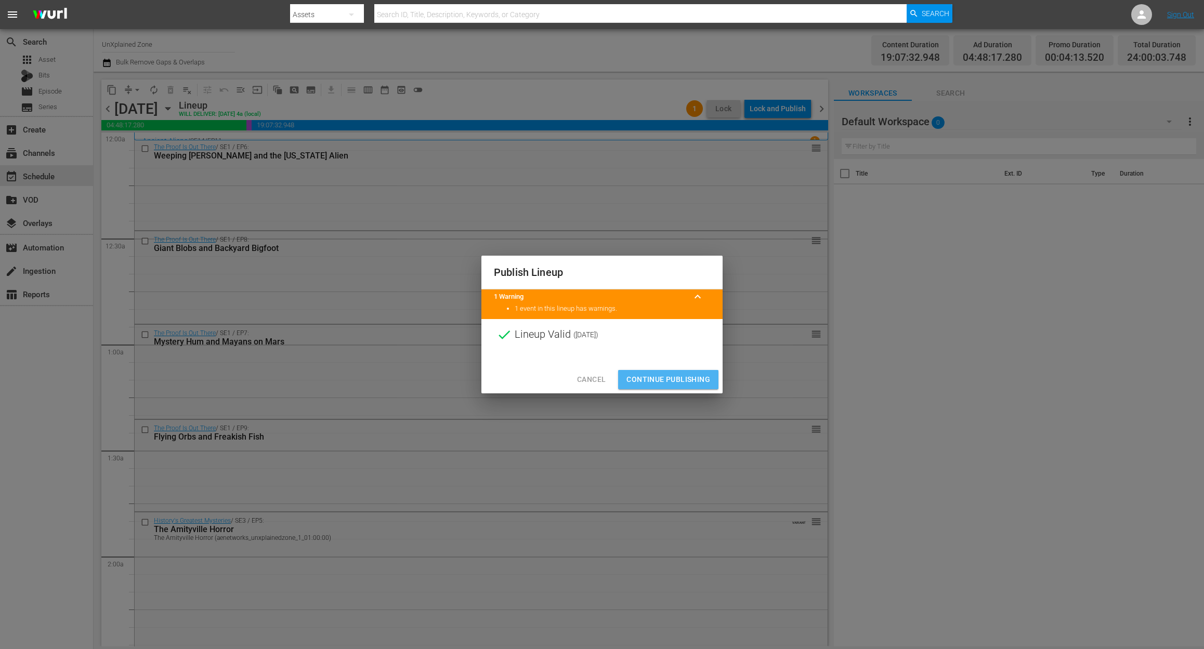
click at [678, 377] on span "Continue Publishing" at bounding box center [668, 379] width 84 height 13
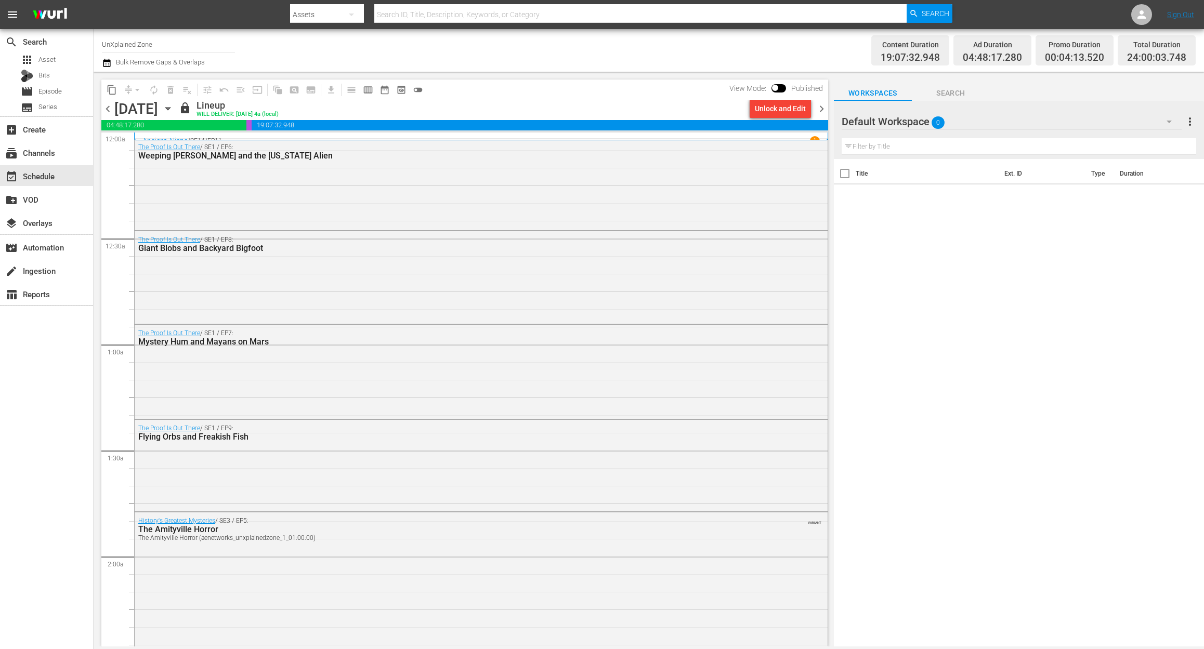
click at [818, 107] on span "chevron_right" at bounding box center [821, 108] width 13 height 13
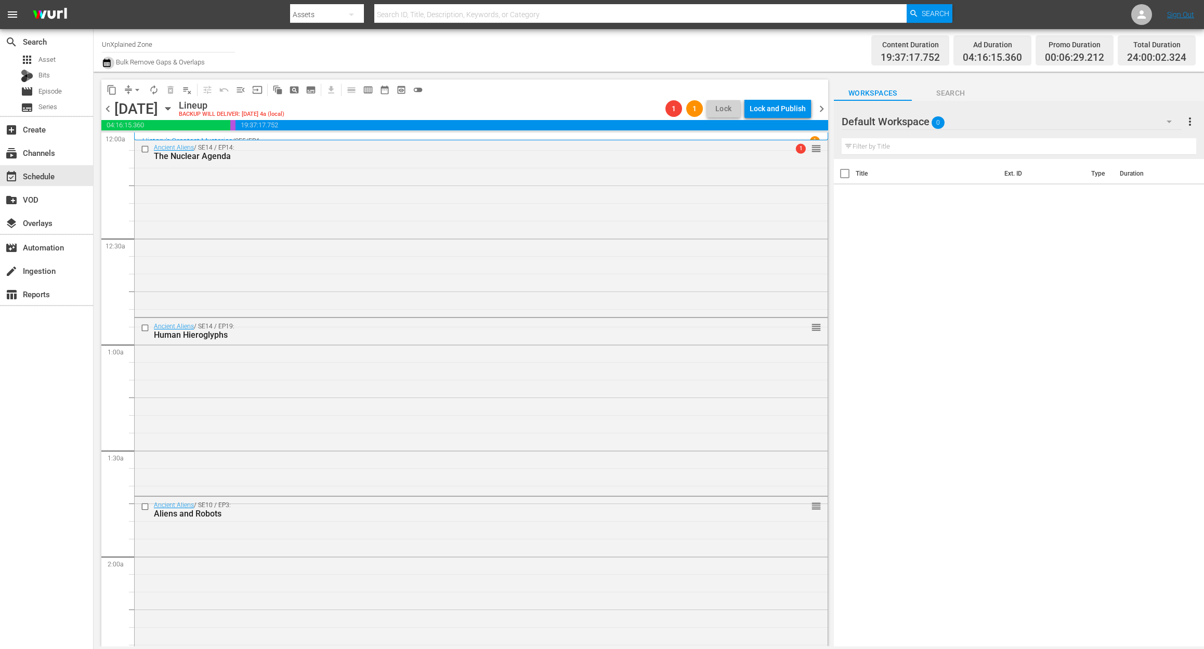
click at [110, 63] on icon "button" at bounding box center [106, 63] width 7 height 8
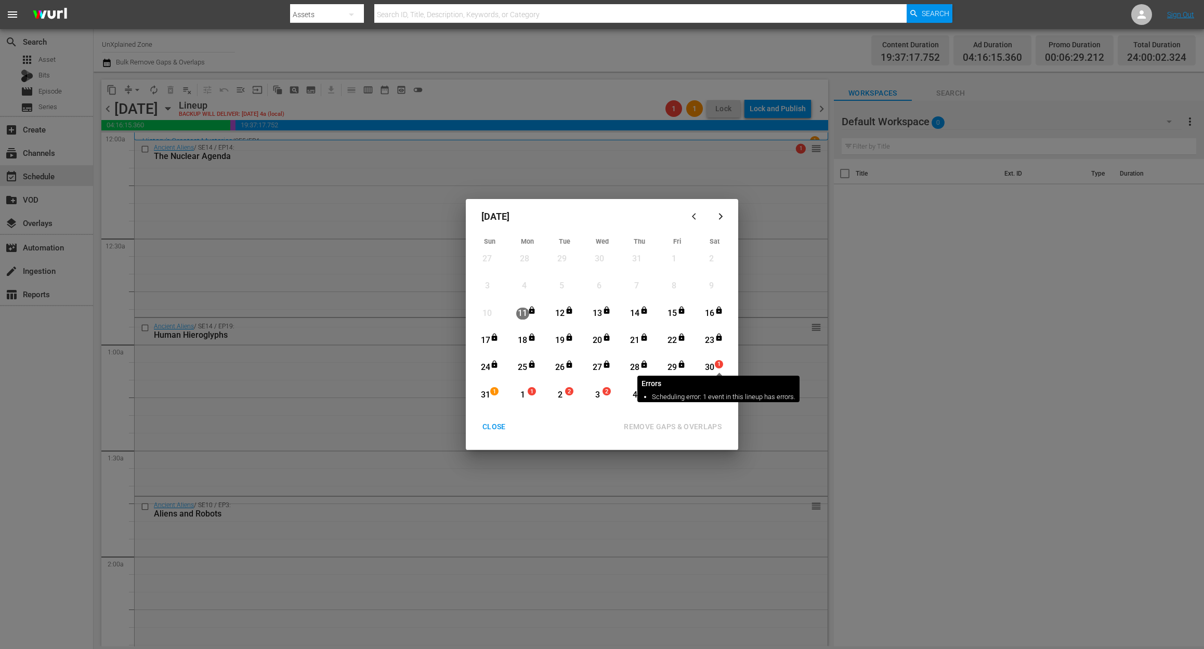
click at [715, 366] on span "1" at bounding box center [718, 364] width 7 height 8
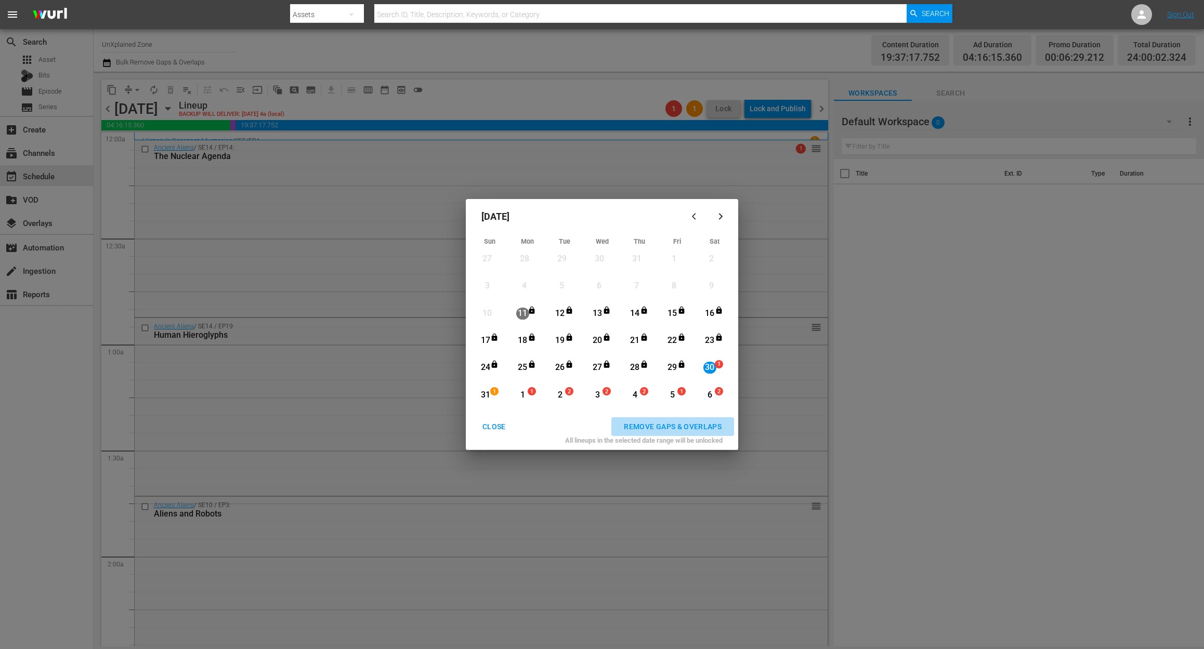
click at [689, 424] on div "REMOVE GAPS & OVERLAPS" at bounding box center [672, 426] width 114 height 13
click at [493, 426] on div "CLOSE" at bounding box center [494, 426] width 40 height 13
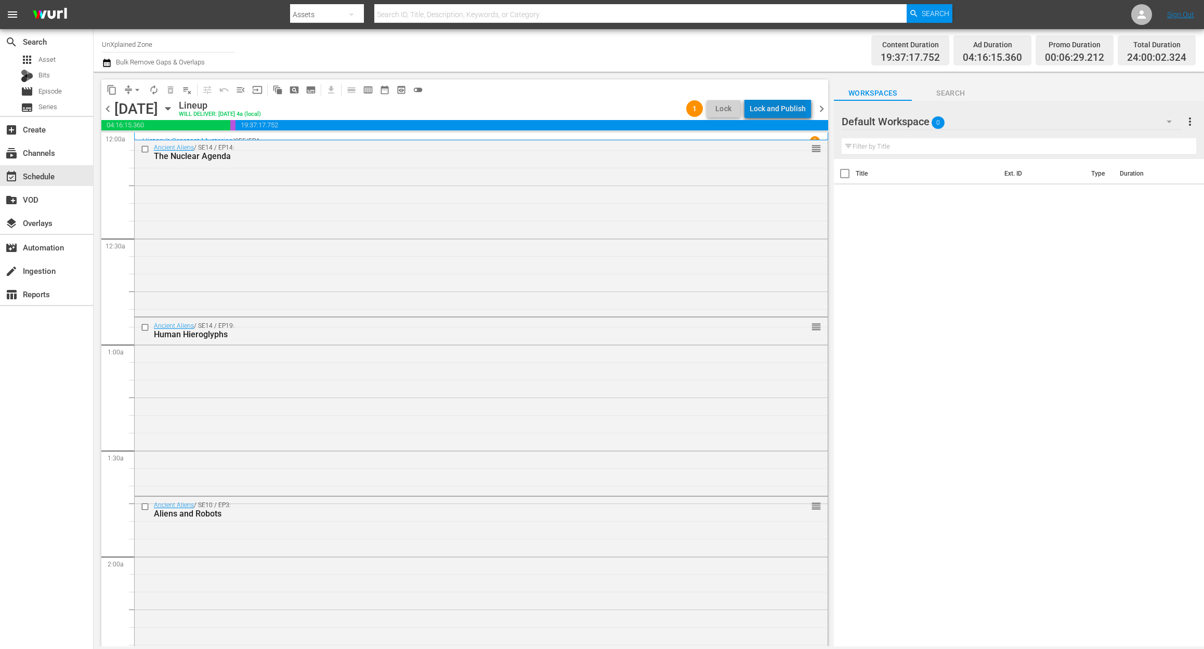
click at [787, 111] on div "Lock and Publish" at bounding box center [777, 108] width 56 height 19
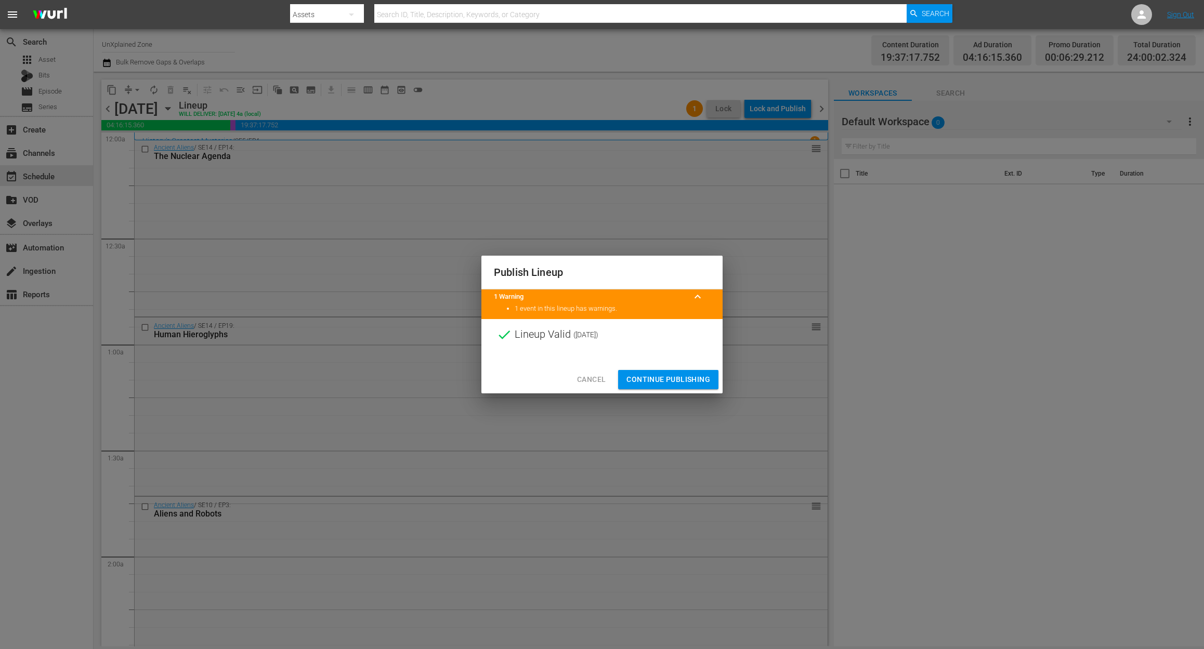
click at [668, 381] on span "Continue Publishing" at bounding box center [668, 379] width 84 height 13
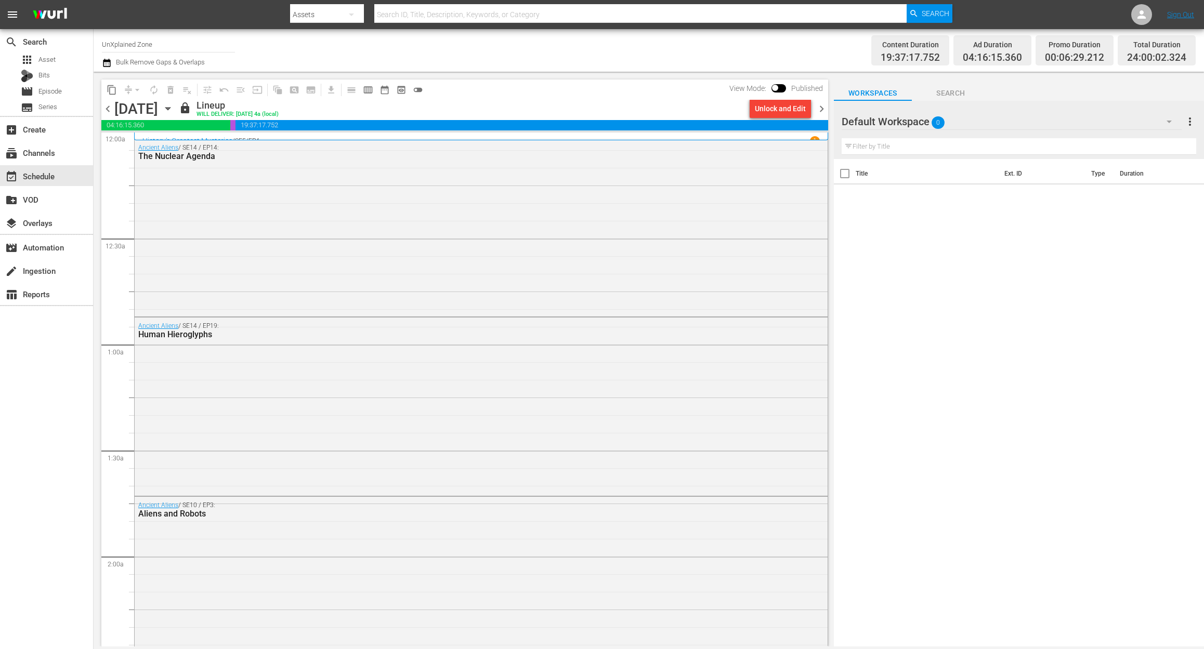
click at [820, 105] on span "chevron_right" at bounding box center [821, 108] width 13 height 13
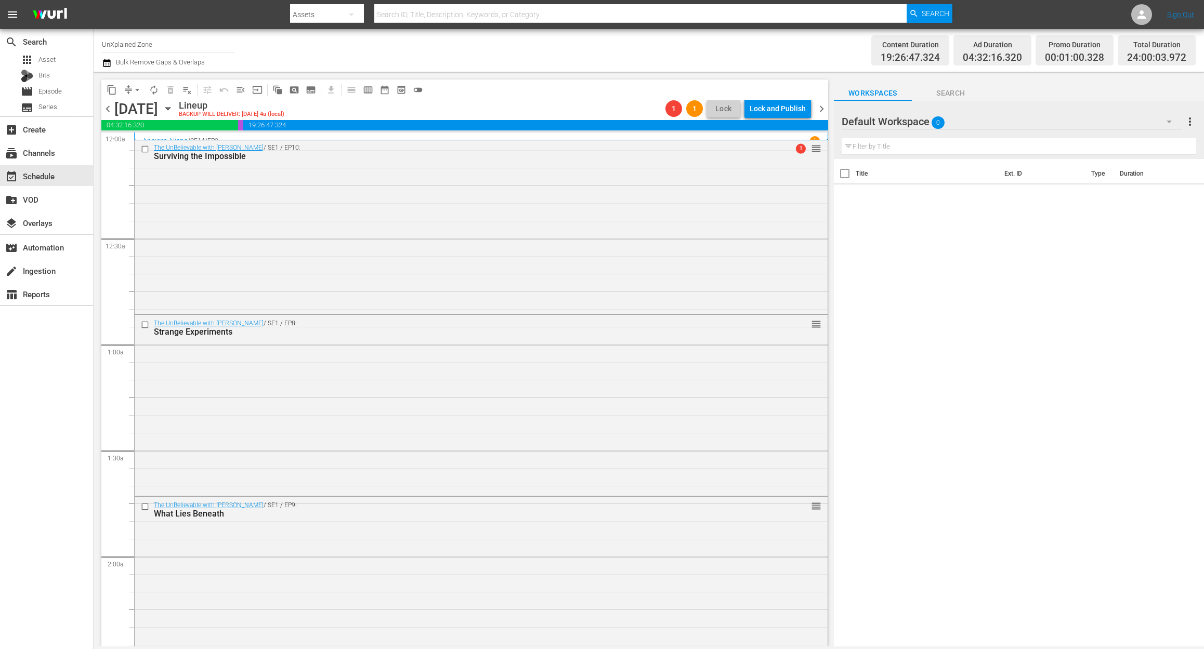
click at [106, 65] on icon "button" at bounding box center [107, 63] width 10 height 12
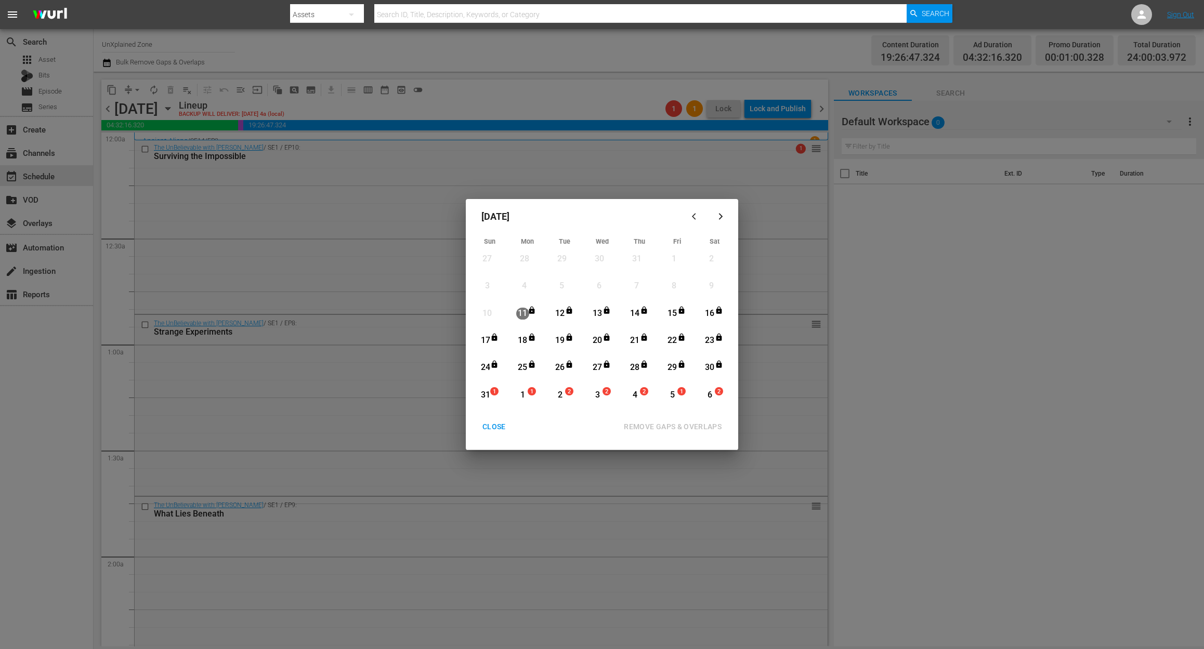
click at [489, 394] on div "31" at bounding box center [485, 395] width 13 height 12
click at [678, 425] on div "REMOVE GAPS & OVERLAPS" at bounding box center [672, 426] width 114 height 13
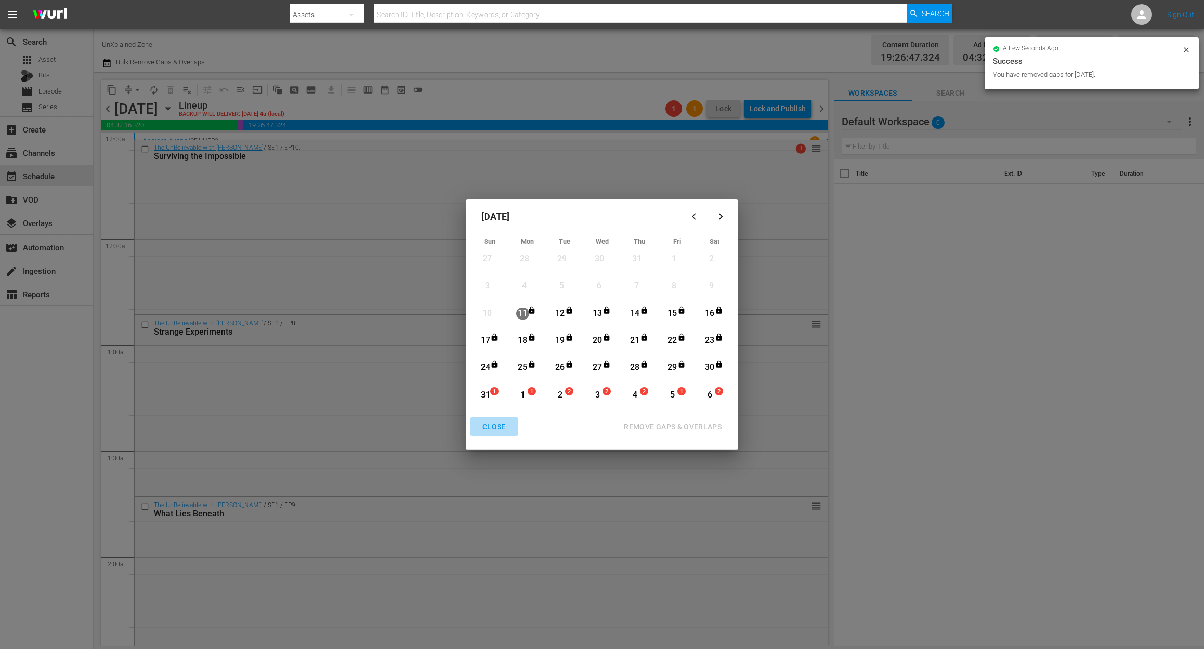
click at [497, 427] on div "CLOSE" at bounding box center [494, 426] width 40 height 13
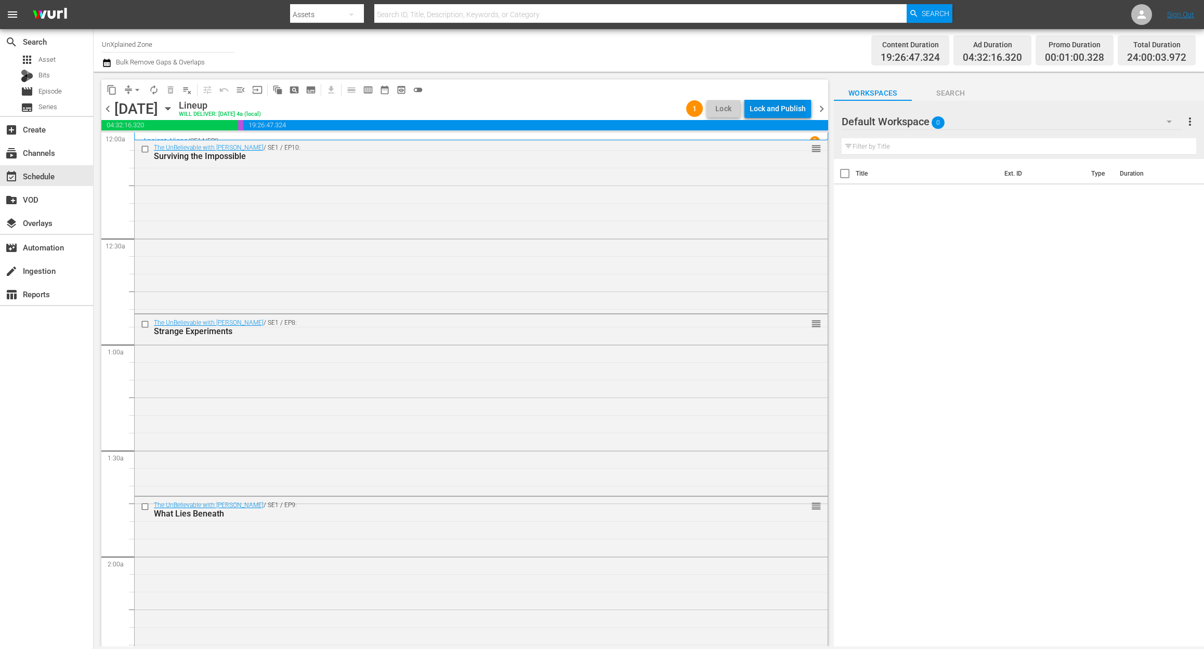
click at [799, 104] on div "Lock and Publish" at bounding box center [777, 108] width 56 height 19
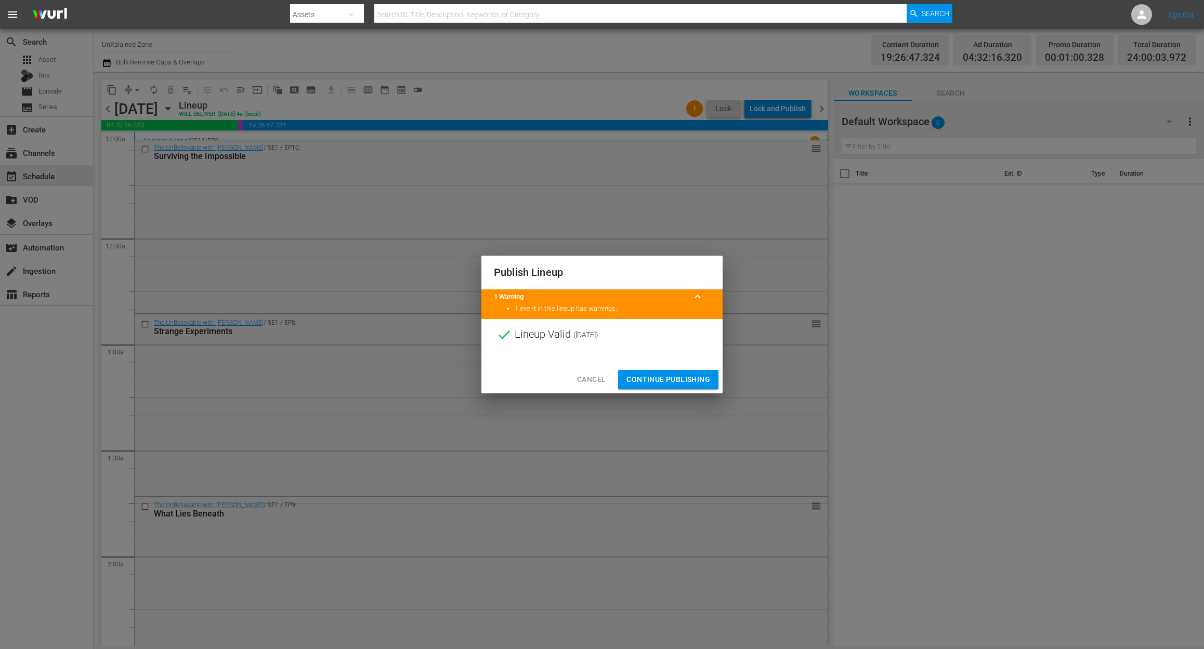
click at [683, 375] on span "Continue Publishing" at bounding box center [668, 379] width 84 height 13
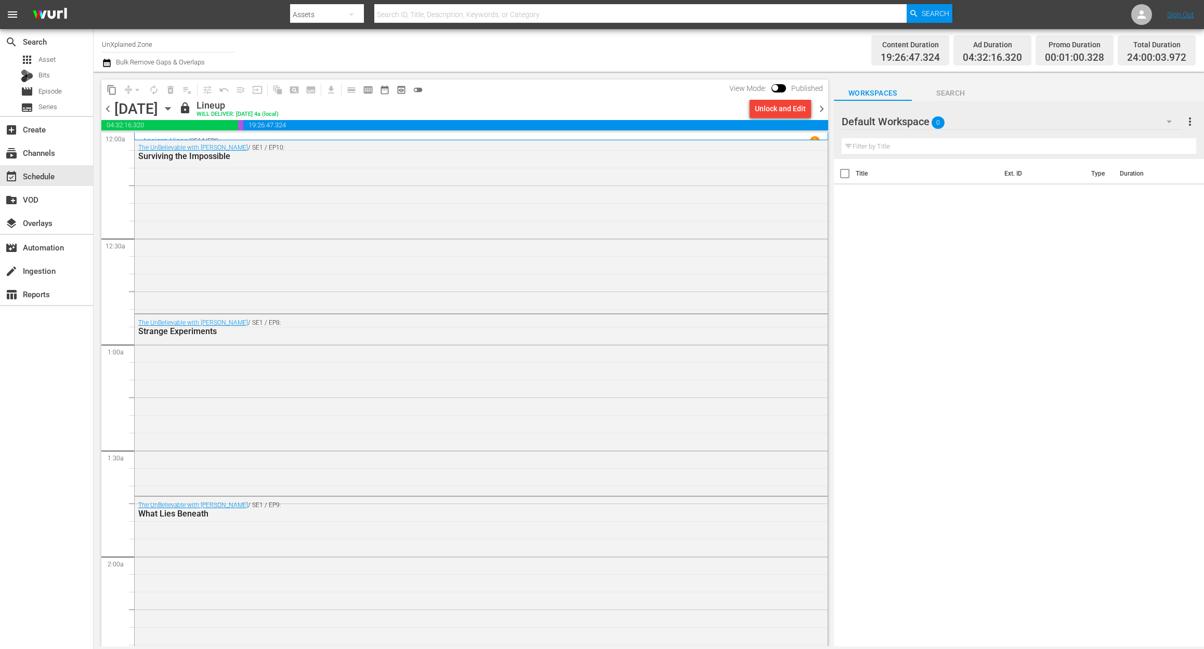
click at [821, 108] on span "chevron_right" at bounding box center [821, 108] width 13 height 13
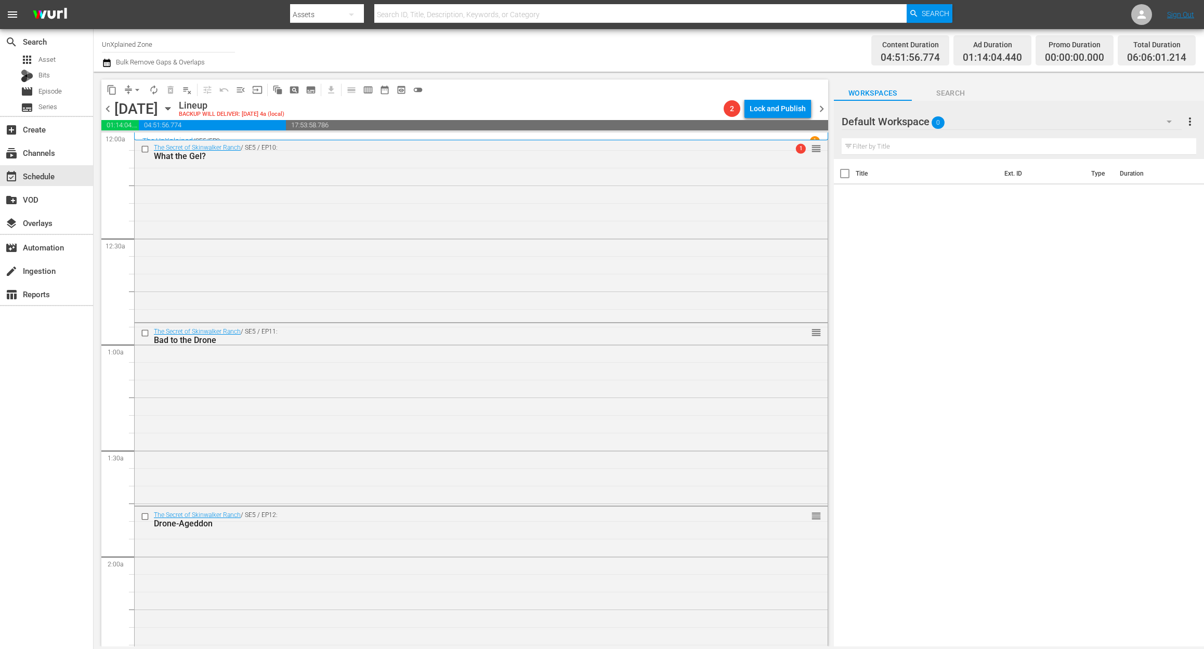
click at [109, 67] on icon "button" at bounding box center [107, 63] width 10 height 12
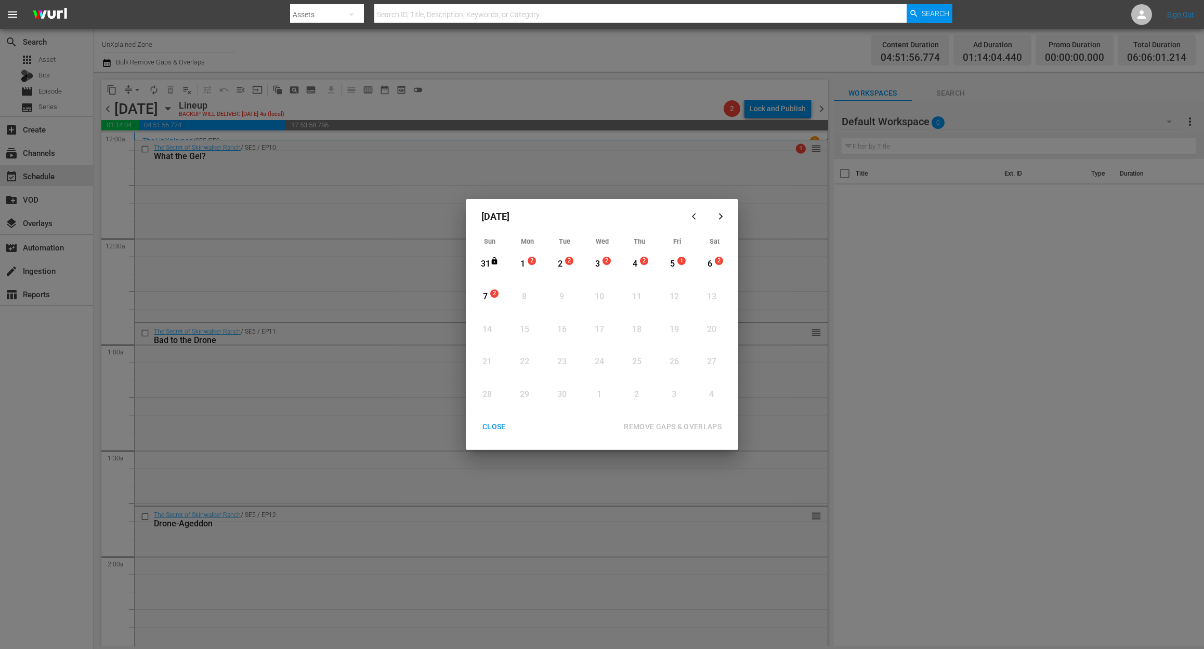
click at [523, 265] on div "1" at bounding box center [522, 264] width 13 height 12
click at [684, 424] on div "REMOVE GAPS & OVERLAPS" at bounding box center [672, 426] width 114 height 13
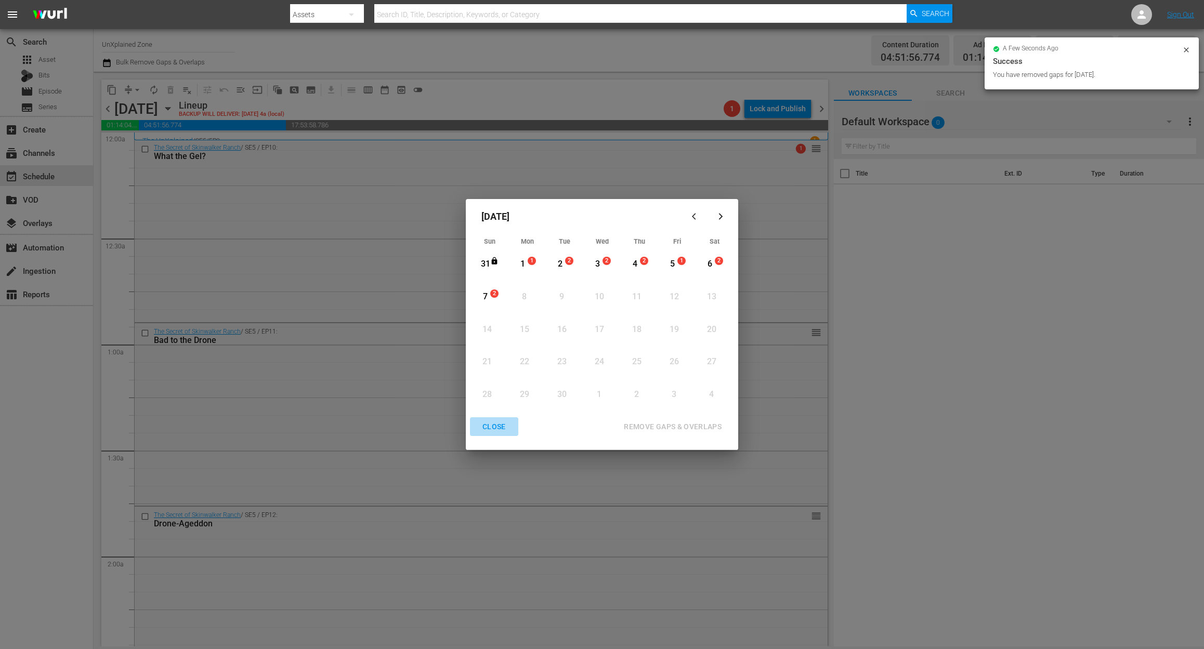
click at [485, 423] on div "CLOSE" at bounding box center [494, 426] width 40 height 13
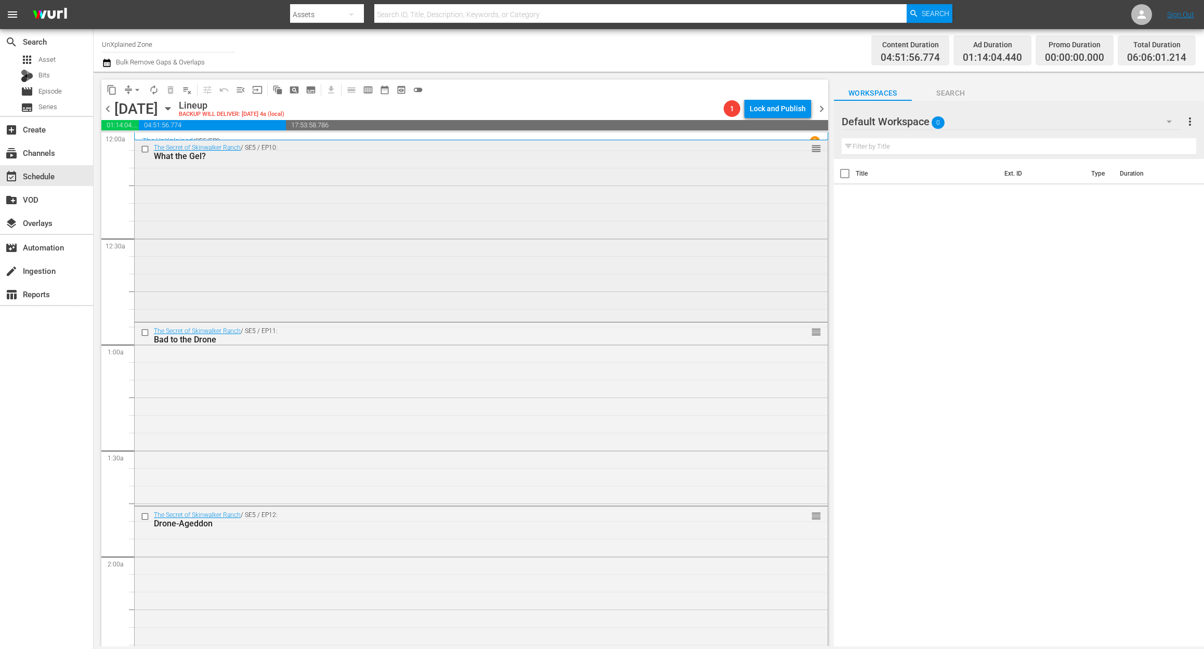
click at [328, 221] on div "The Secret of Skinwalker Ranch / SE5 / EP10: What the Gel? reorder" at bounding box center [481, 229] width 693 height 181
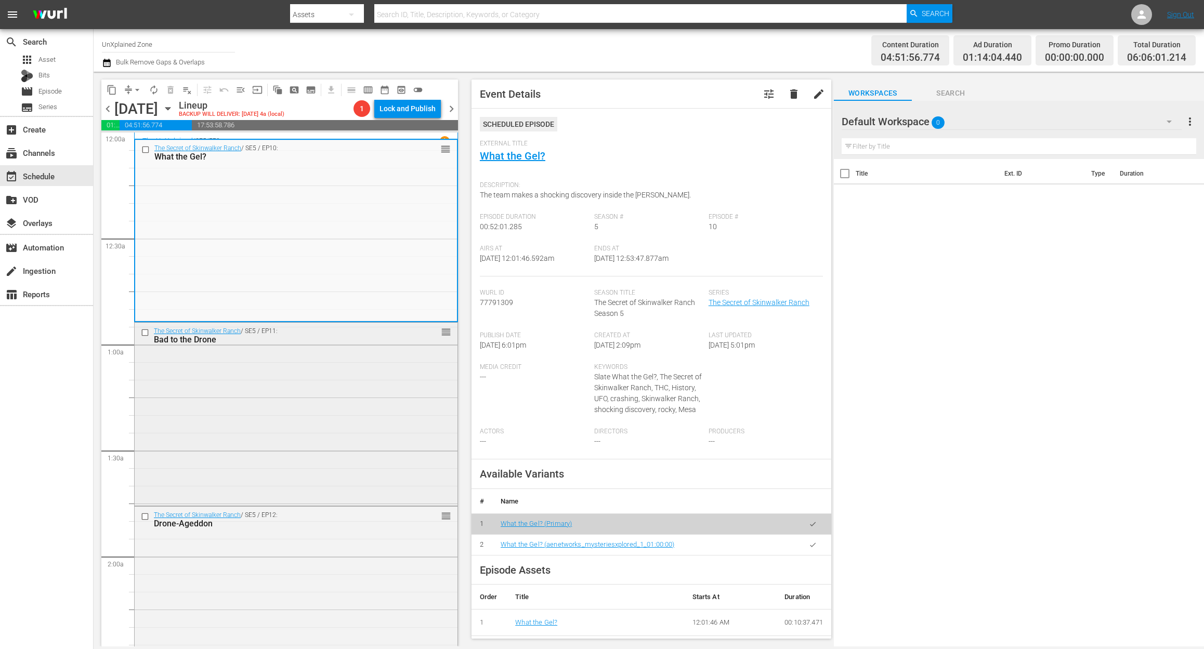
click at [277, 389] on div "The Secret of Skinwalker Ranch / SE5 / EP11: Bad to the Drone reorder" at bounding box center [296, 413] width 323 height 181
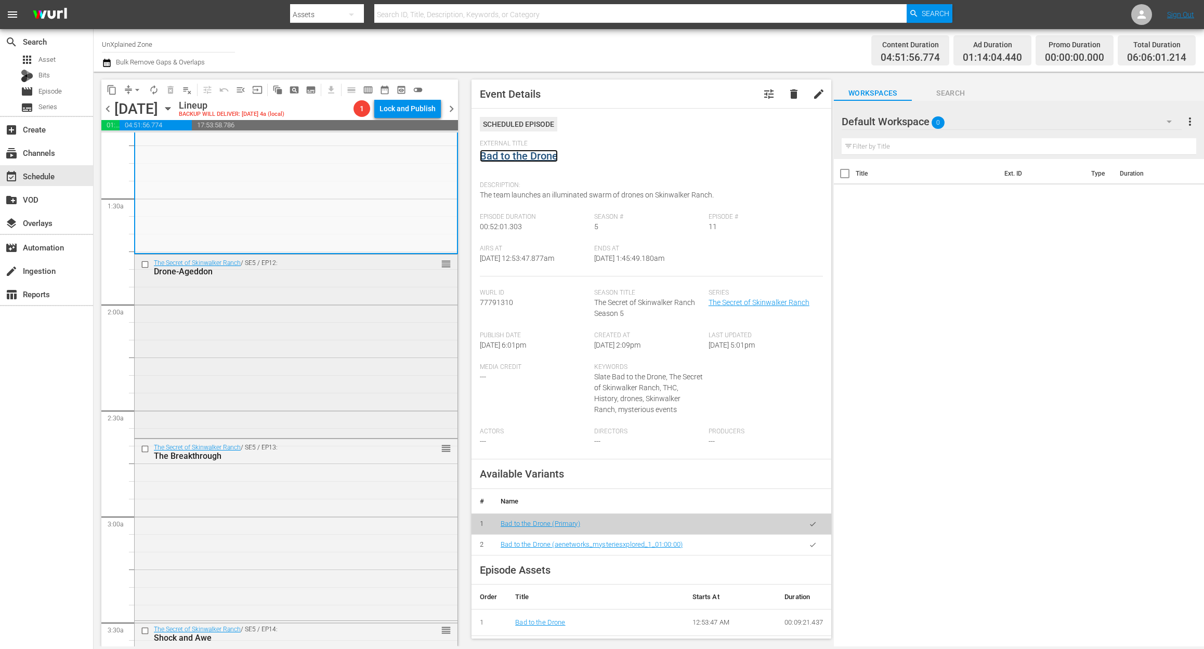
scroll to position [277, 0]
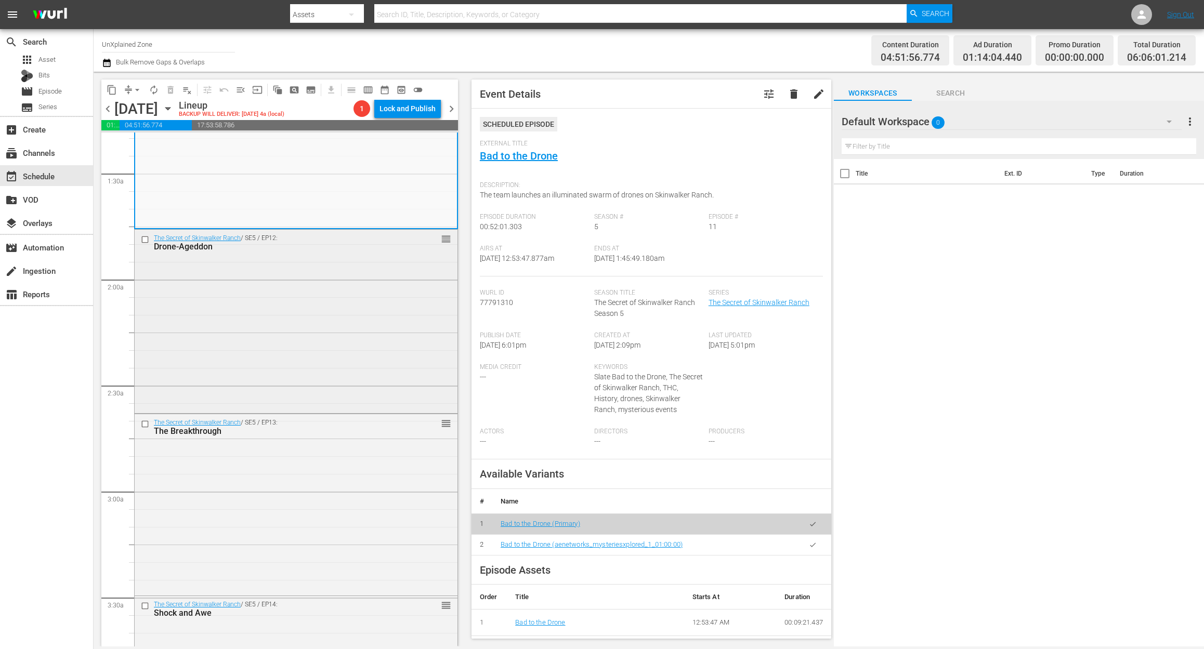
click at [359, 319] on div "The Secret of Skinwalker Ranch / SE5 / EP12: Drone-Ageddon reorder" at bounding box center [296, 320] width 323 height 181
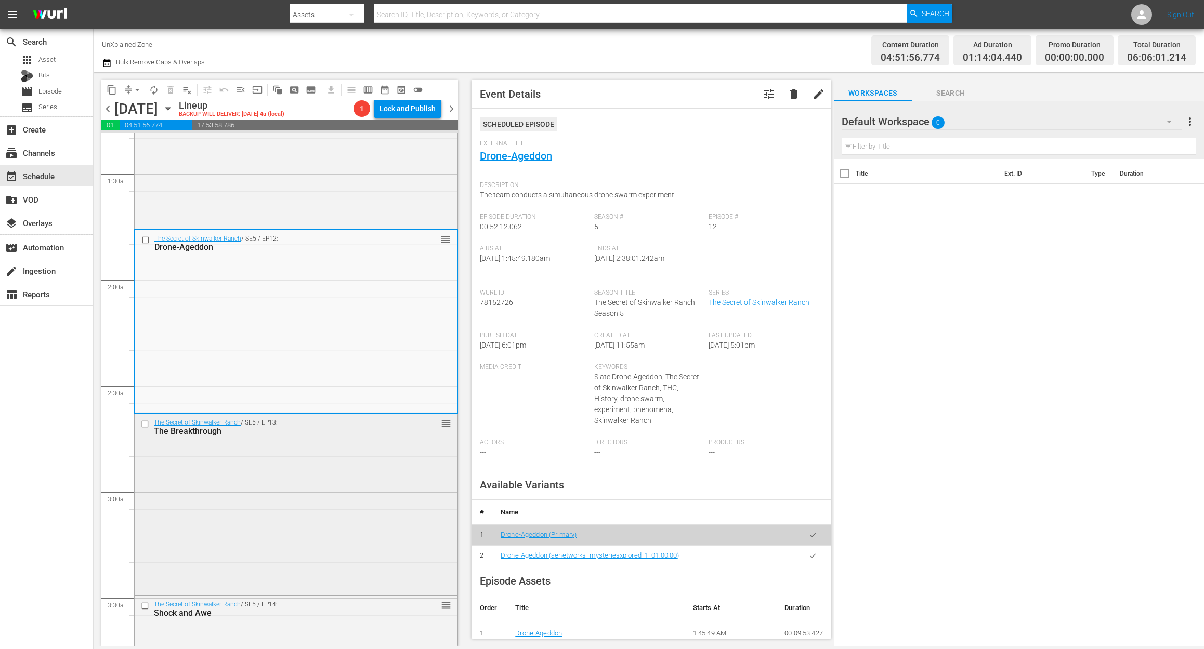
click at [283, 512] on div "The Secret of Skinwalker Ranch / SE5 / EP13: The Breakthrough reorder" at bounding box center [296, 503] width 323 height 179
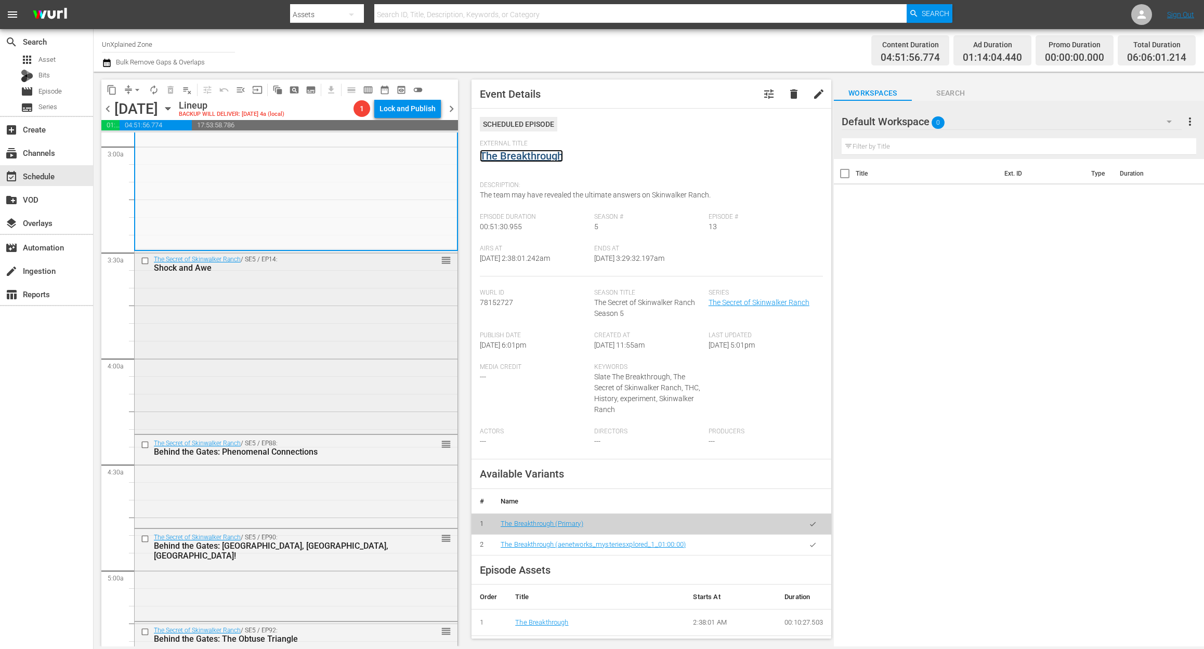
scroll to position [624, 0]
click at [315, 323] on div "The Secret of Skinwalker Ranch / SE5 / EP14: Shock and Awe reorder" at bounding box center [296, 339] width 323 height 180
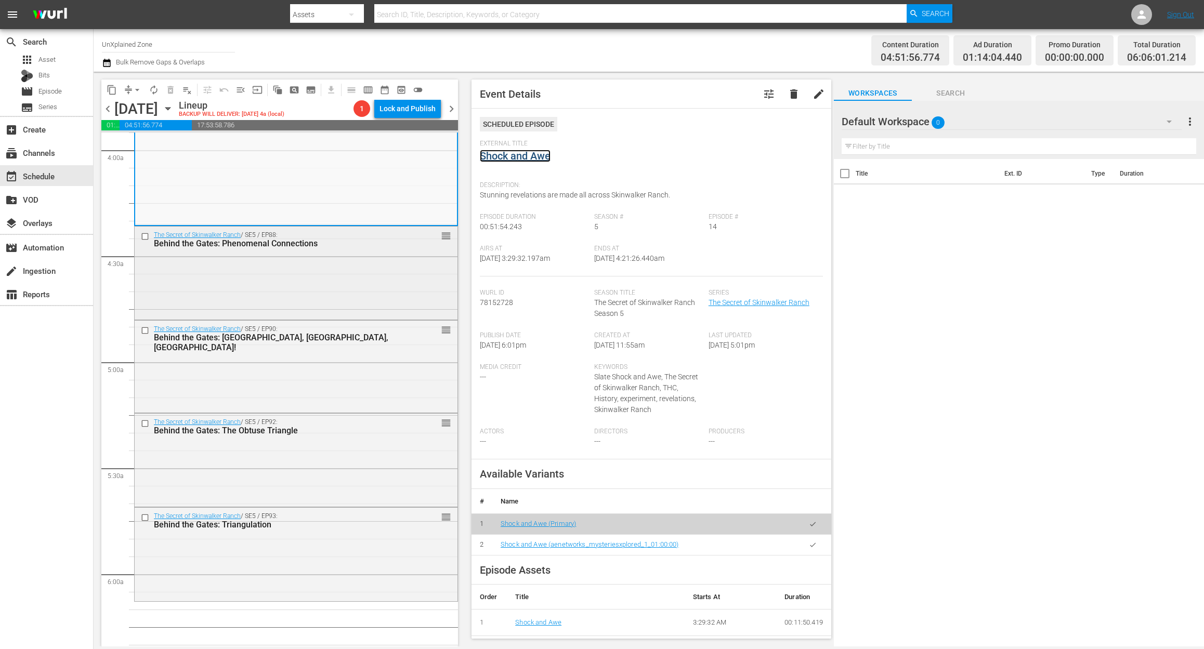
scroll to position [832, 0]
click at [383, 274] on div "The Secret of Skinwalker Ranch / SE5 / EP88: Behind the Gates: Phenomenal Conne…" at bounding box center [296, 271] width 323 height 91
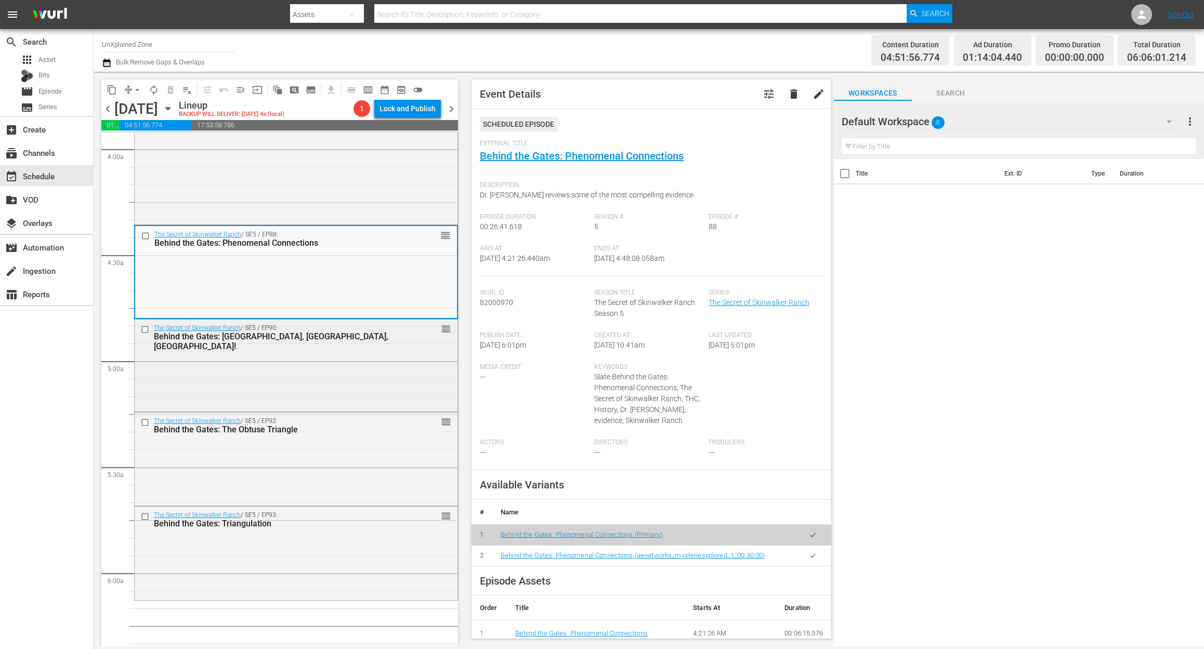
click at [308, 372] on div "The Secret of Skinwalker Ranch / SE5 / EP90: Behind the Gates: Mesa, Mesa, Mesa…" at bounding box center [296, 365] width 323 height 90
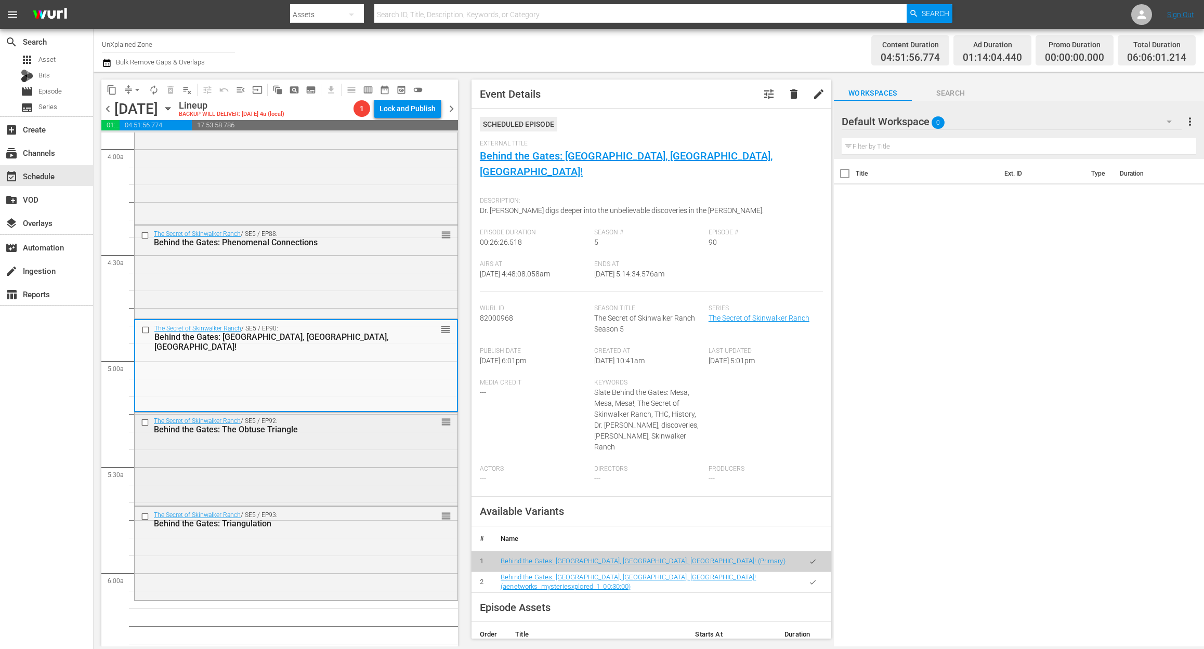
click at [300, 467] on div "The Secret of Skinwalker Ranch / SE5 / EP92: Behind the Gates: The Obtuse Trian…" at bounding box center [296, 458] width 323 height 90
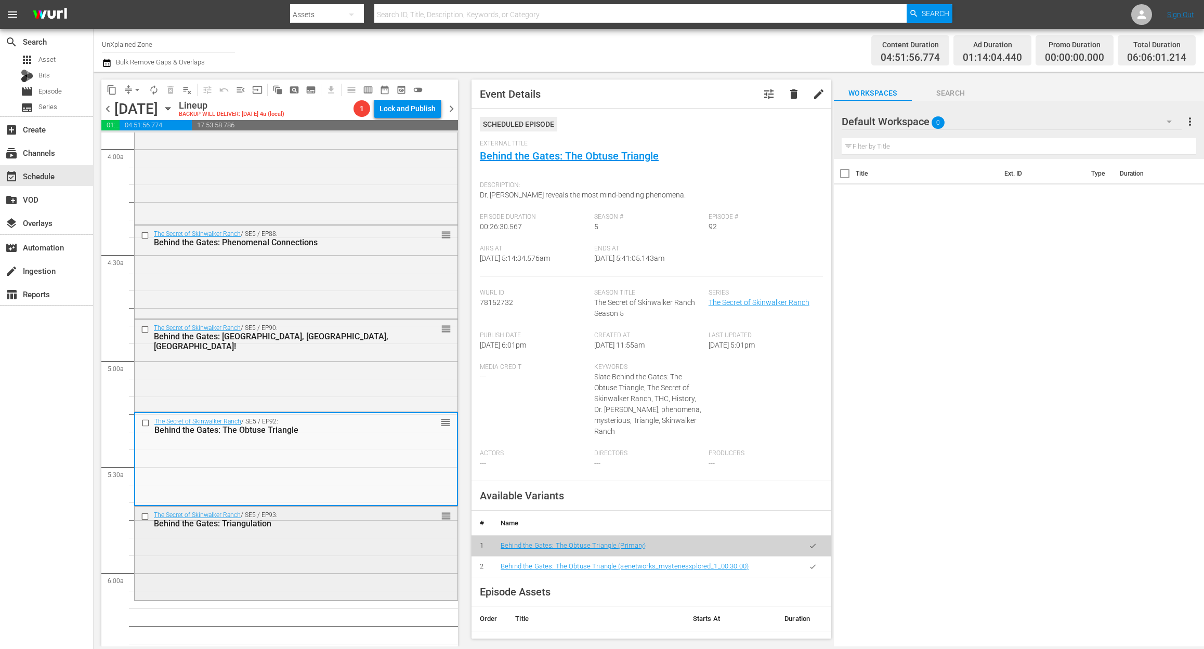
click at [335, 575] on div "The Secret of Skinwalker Ranch / SE5 / EP93: Behind the Gates: Triangulation re…" at bounding box center [296, 552] width 323 height 91
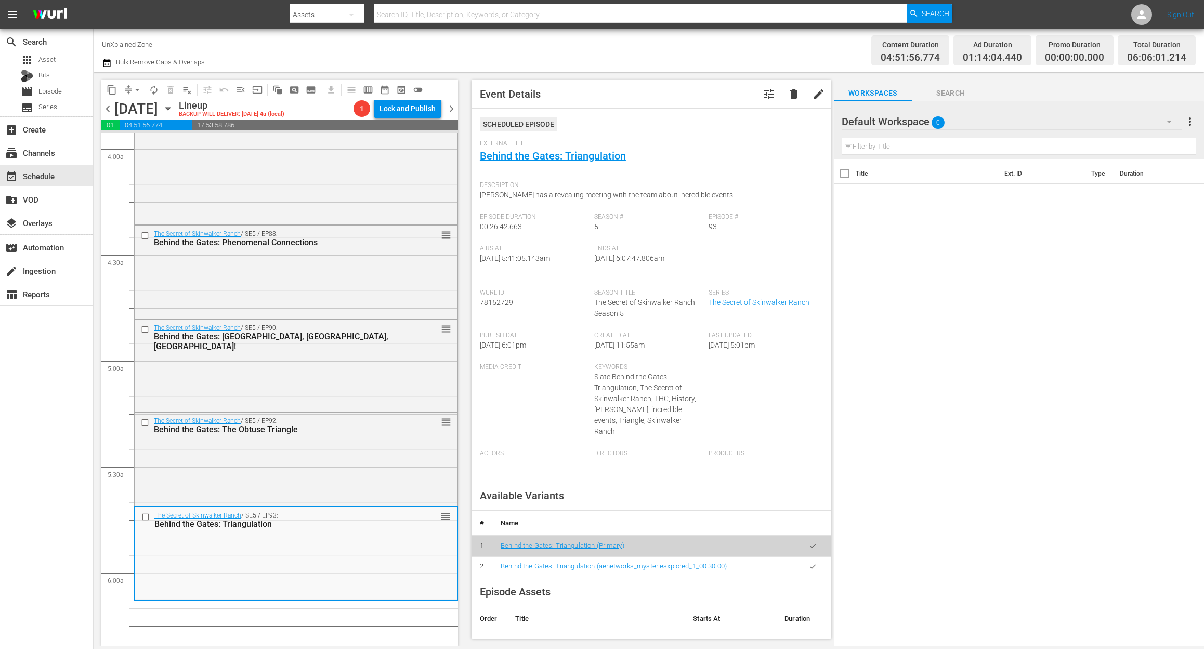
click at [104, 62] on icon "button" at bounding box center [107, 63] width 10 height 12
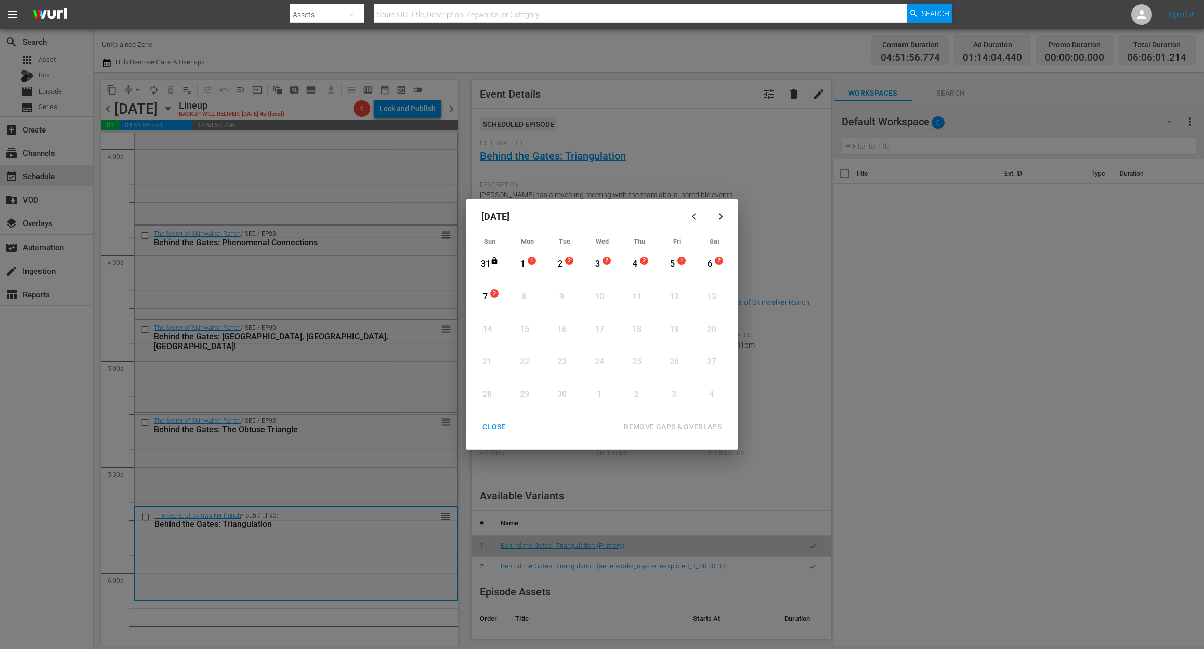
drag, startPoint x: 524, startPoint y: 259, endPoint x: 545, endPoint y: 271, distance: 24.7
click at [526, 259] on div "1" at bounding box center [522, 264] width 13 height 12
click at [675, 427] on div "REMOVE GAPS & OVERLAPS" at bounding box center [672, 426] width 114 height 13
click at [499, 429] on div "CLOSE" at bounding box center [494, 426] width 40 height 13
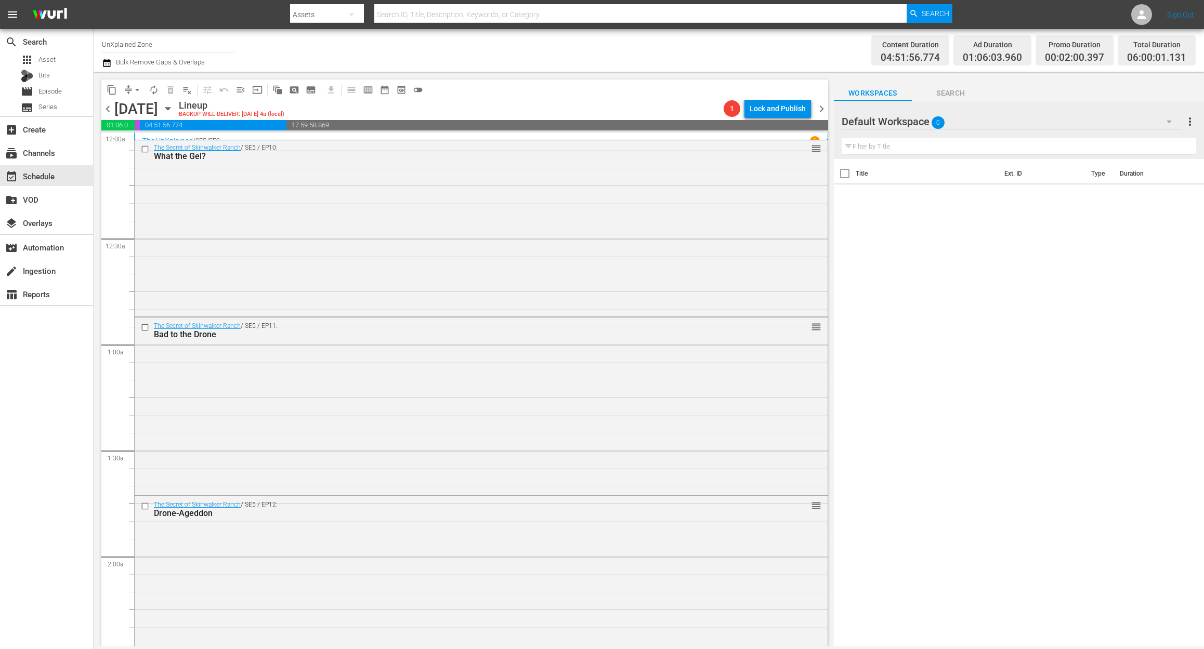
click at [107, 62] on icon "button" at bounding box center [107, 63] width 10 height 12
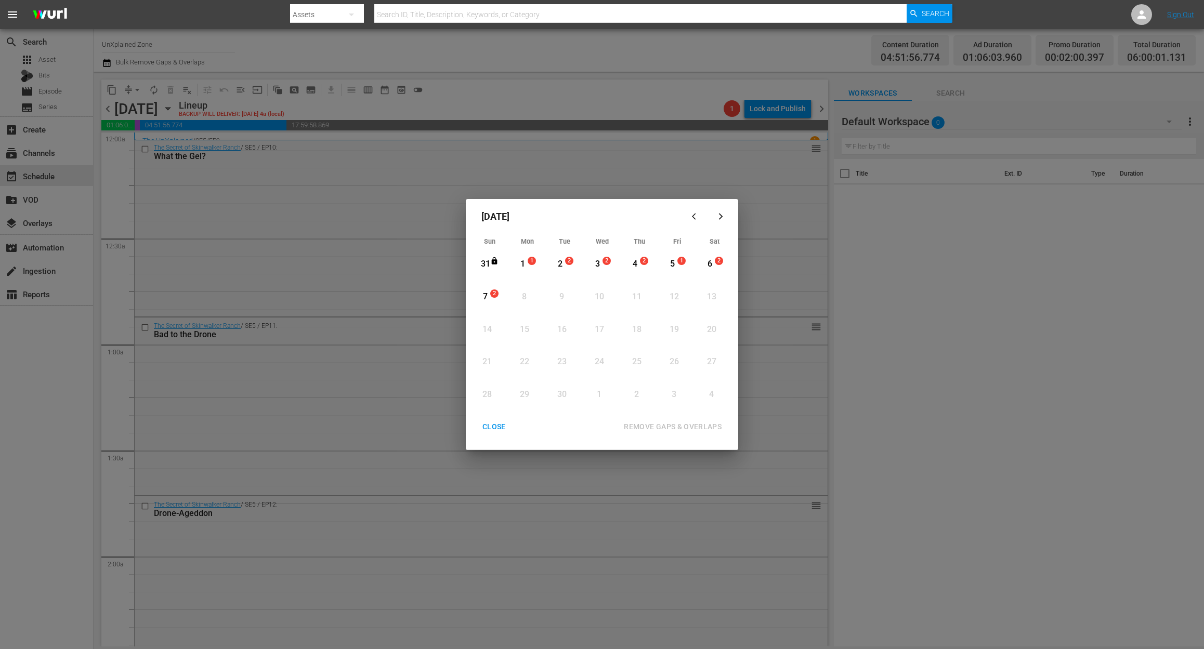
click at [522, 262] on div "1" at bounding box center [522, 264] width 13 height 12
click at [691, 425] on div "REMOVE GAPS & OVERLAPS" at bounding box center [672, 426] width 114 height 13
click at [493, 428] on div "CLOSE" at bounding box center [494, 426] width 40 height 13
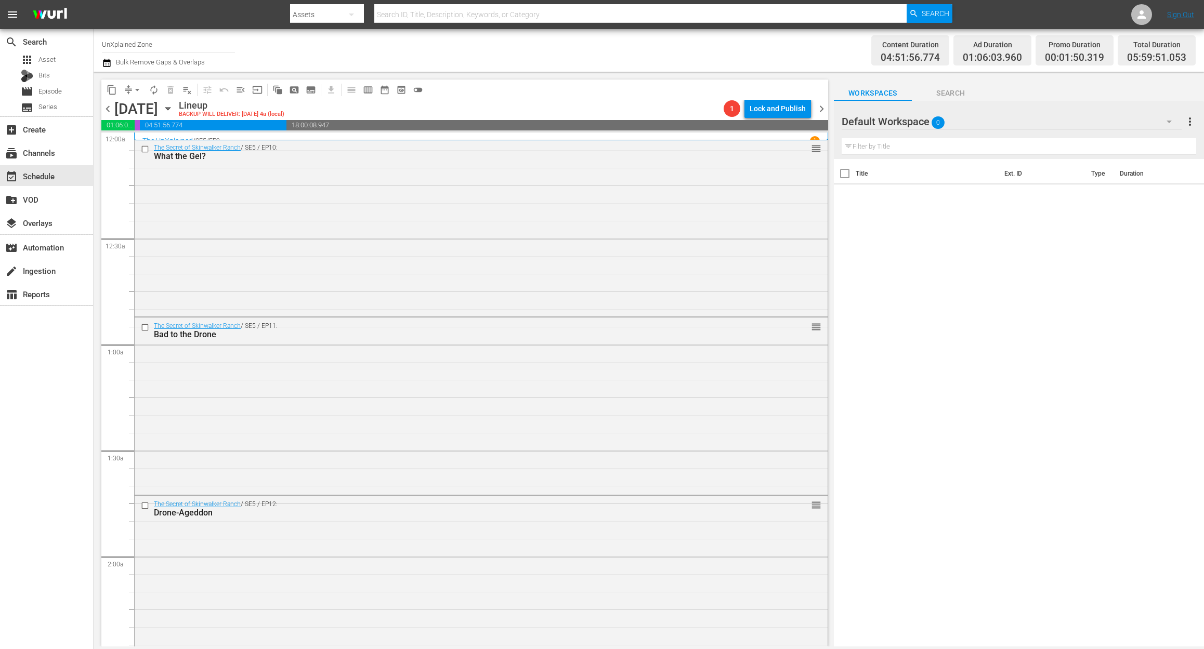
click at [105, 61] on icon "button" at bounding box center [107, 63] width 10 height 12
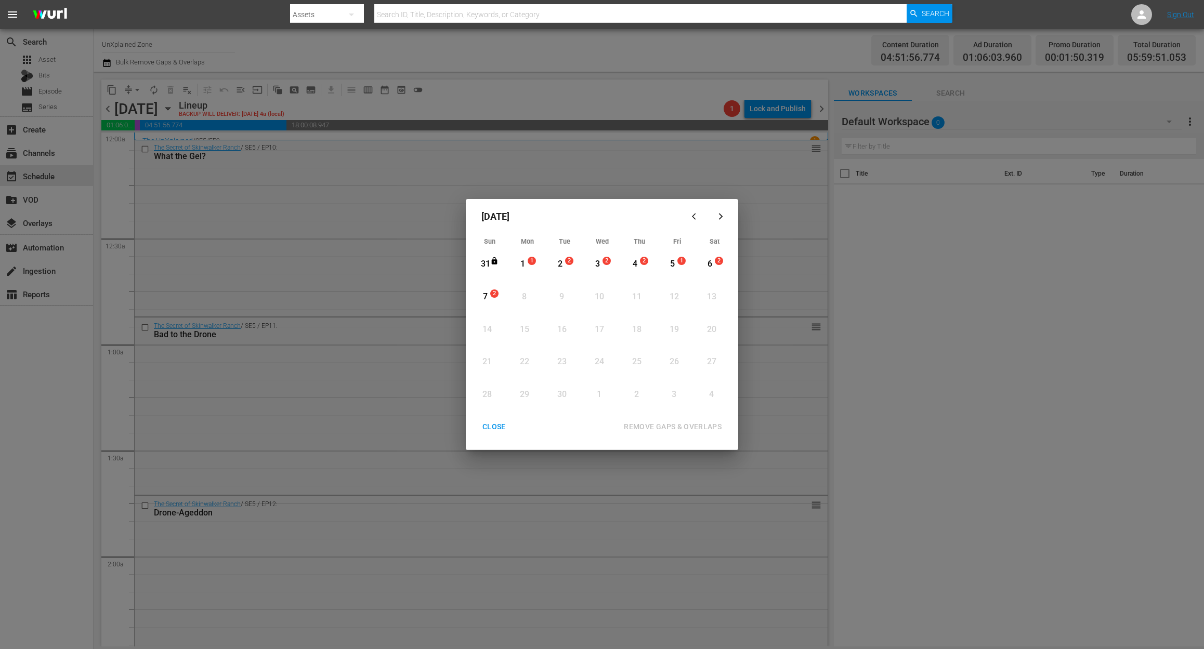
click at [526, 263] on div "1" at bounding box center [522, 264] width 13 height 12
click at [689, 425] on div "REMOVE GAPS & OVERLAPS" at bounding box center [672, 426] width 114 height 13
click at [505, 425] on div "CLOSE" at bounding box center [494, 426] width 40 height 13
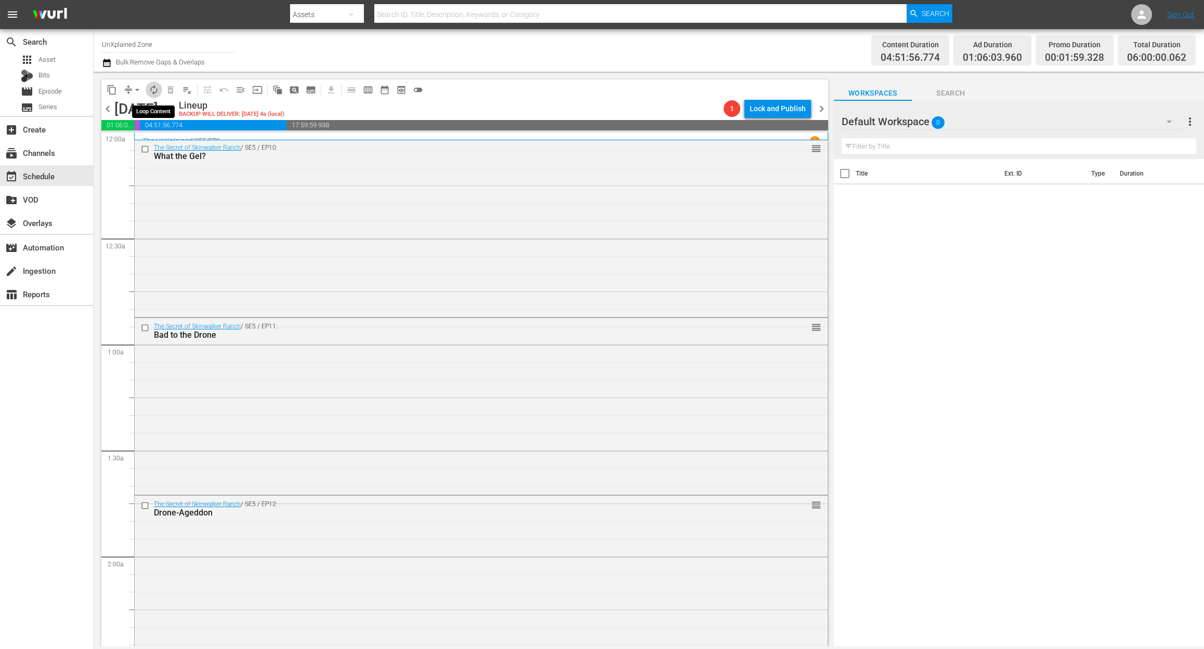
click at [155, 89] on span "autorenew_outlined" at bounding box center [154, 90] width 10 height 10
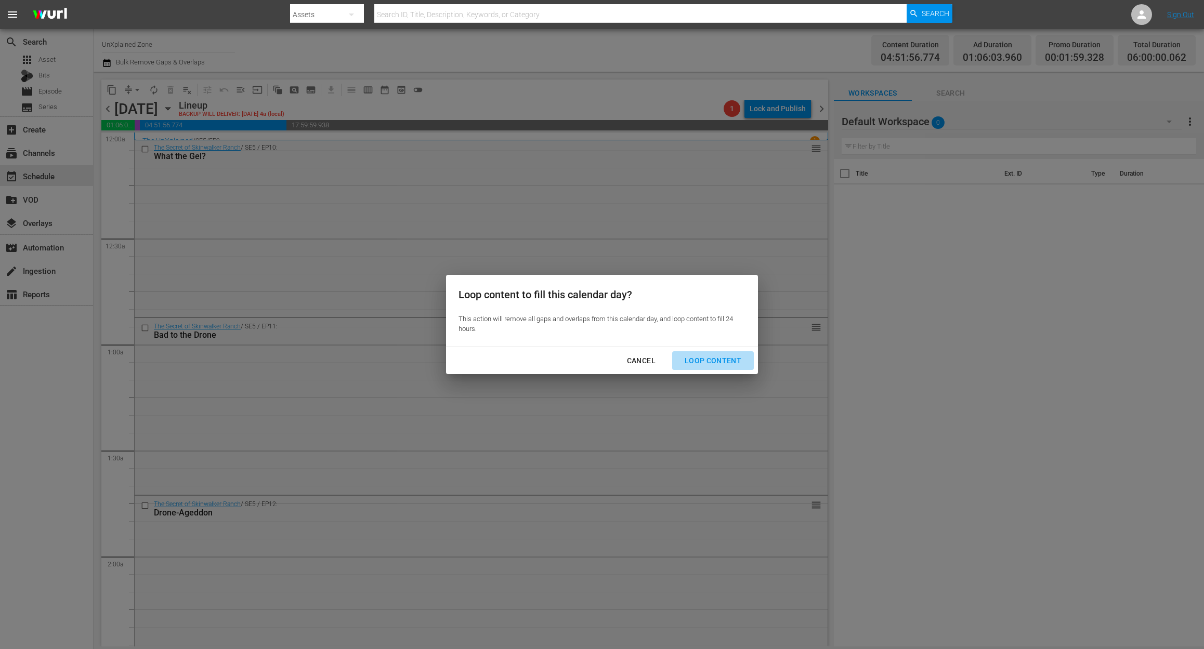
click at [717, 360] on div "Loop Content" at bounding box center [712, 360] width 73 height 13
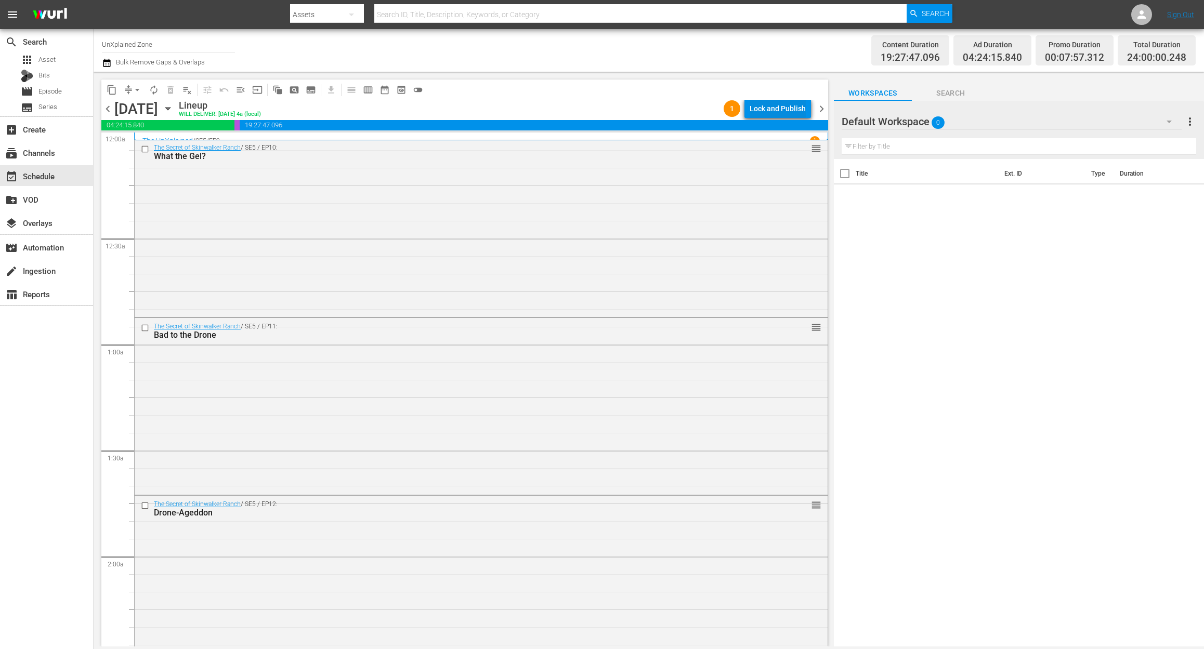
click at [755, 107] on div "Lock and Publish" at bounding box center [777, 108] width 56 height 19
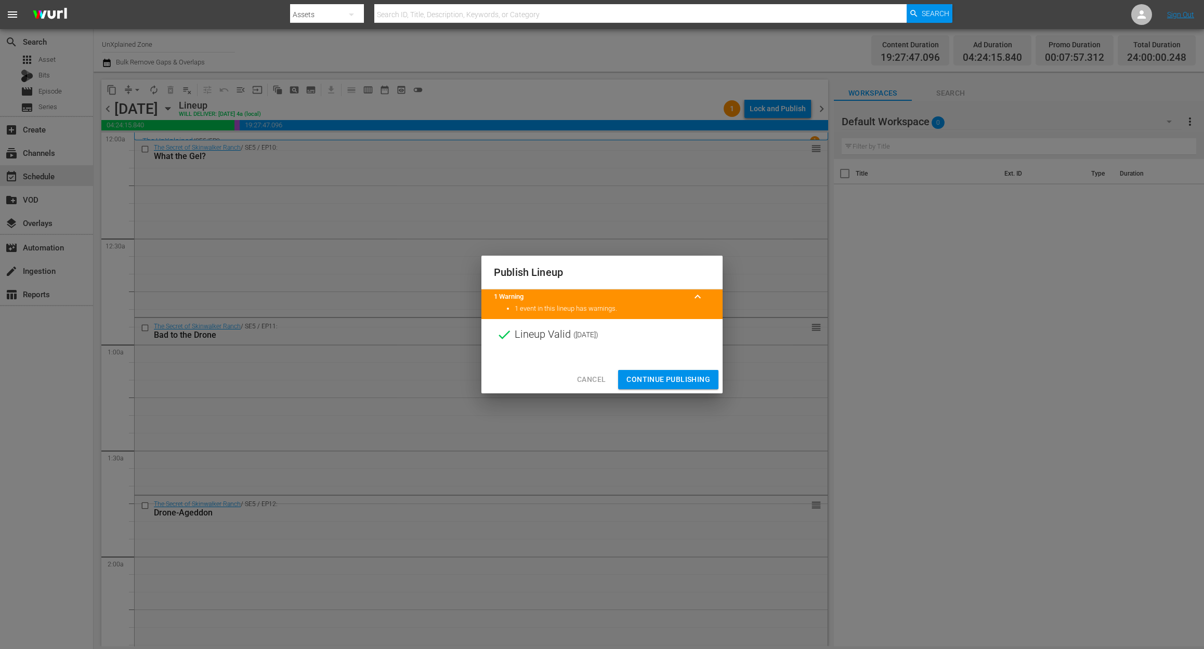
click at [673, 373] on span "Continue Publishing" at bounding box center [668, 379] width 84 height 13
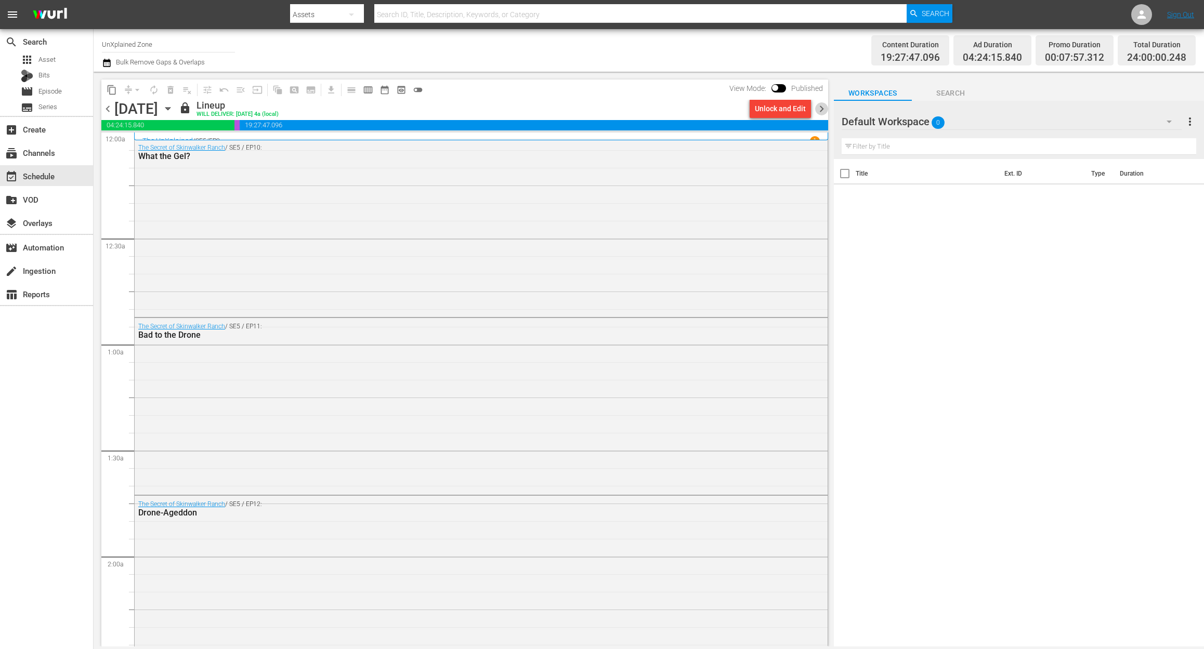
click at [819, 105] on span "chevron_right" at bounding box center [821, 108] width 13 height 13
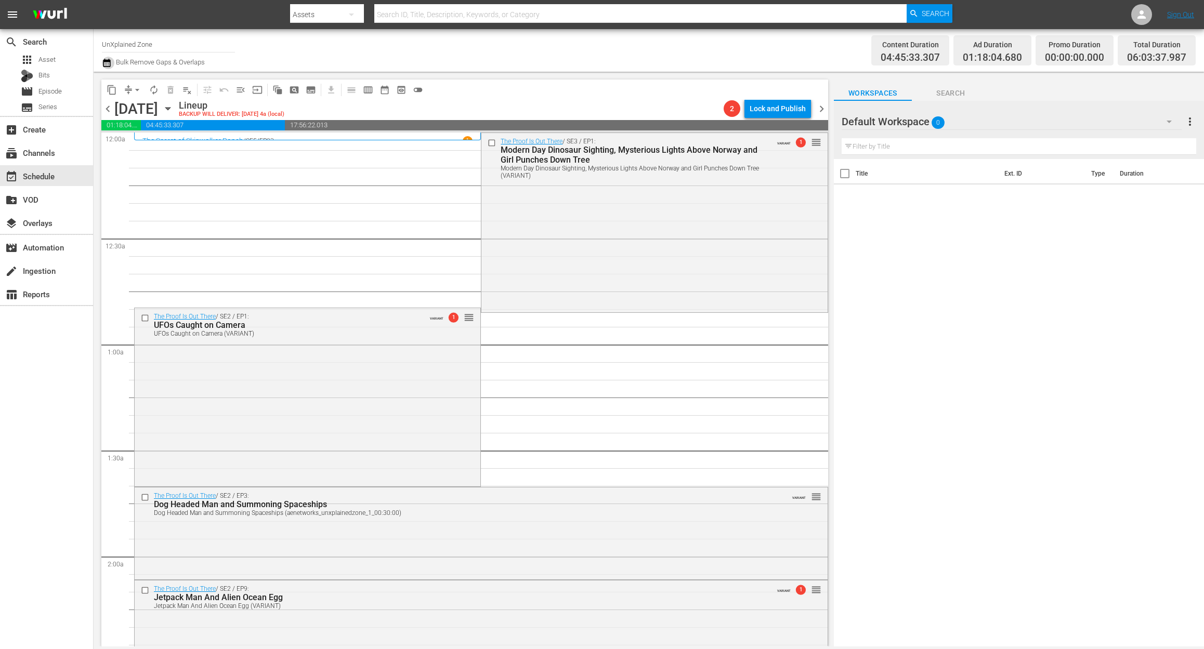
click at [108, 60] on icon "button" at bounding box center [106, 63] width 7 height 8
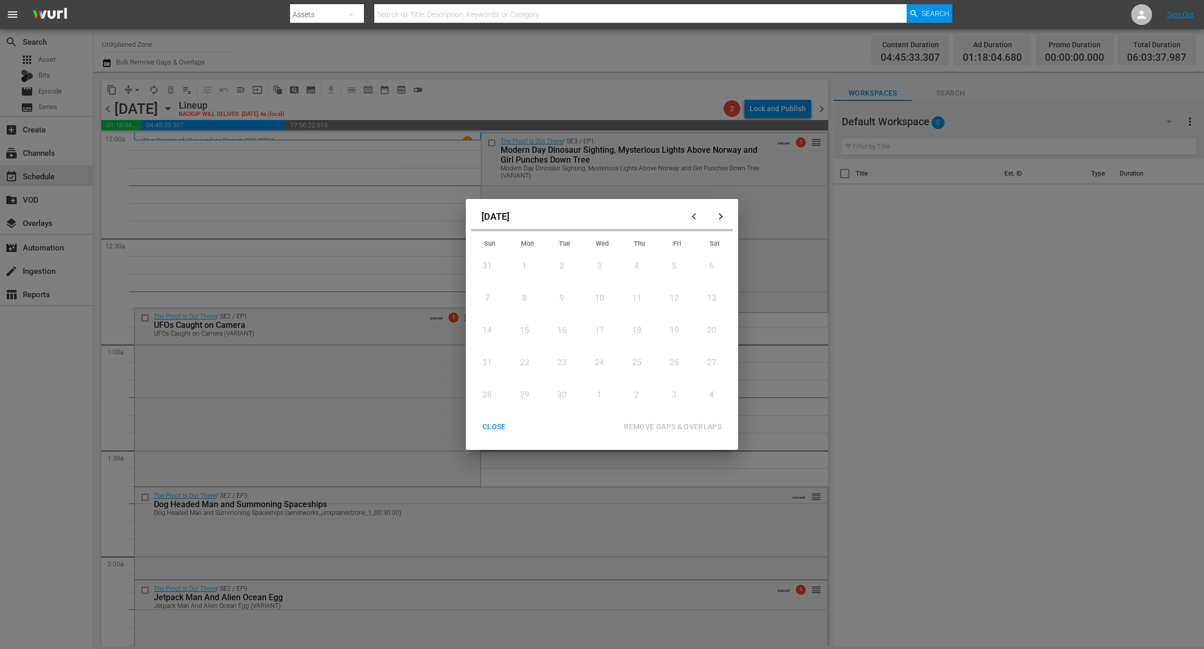
click at [558, 265] on div "2" at bounding box center [561, 266] width 13 height 12
click at [558, 265] on div "2" at bounding box center [560, 264] width 13 height 12
click at [673, 429] on div "REMOVE GAPS & OVERLAPS" at bounding box center [672, 426] width 114 height 13
click at [487, 425] on div "CLOSE" at bounding box center [494, 426] width 40 height 13
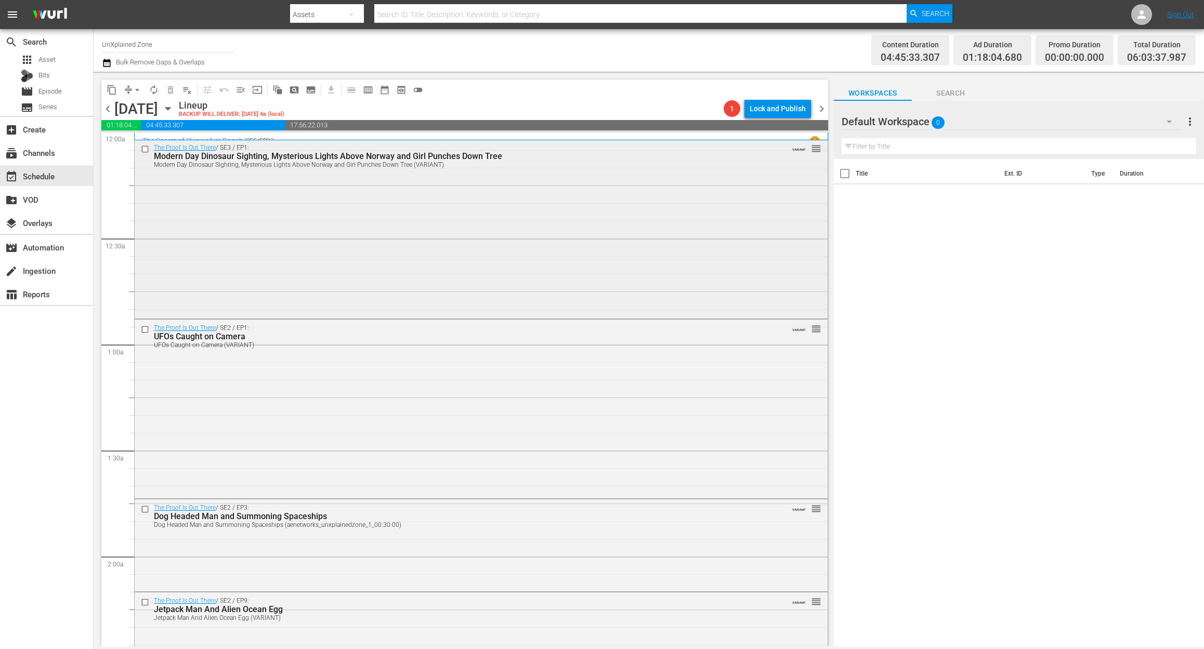
click at [314, 222] on div "The Proof Is Out There / SE3 / EP1: Modern Day Dinosaur Sighting, Mysterious Li…" at bounding box center [481, 227] width 693 height 177
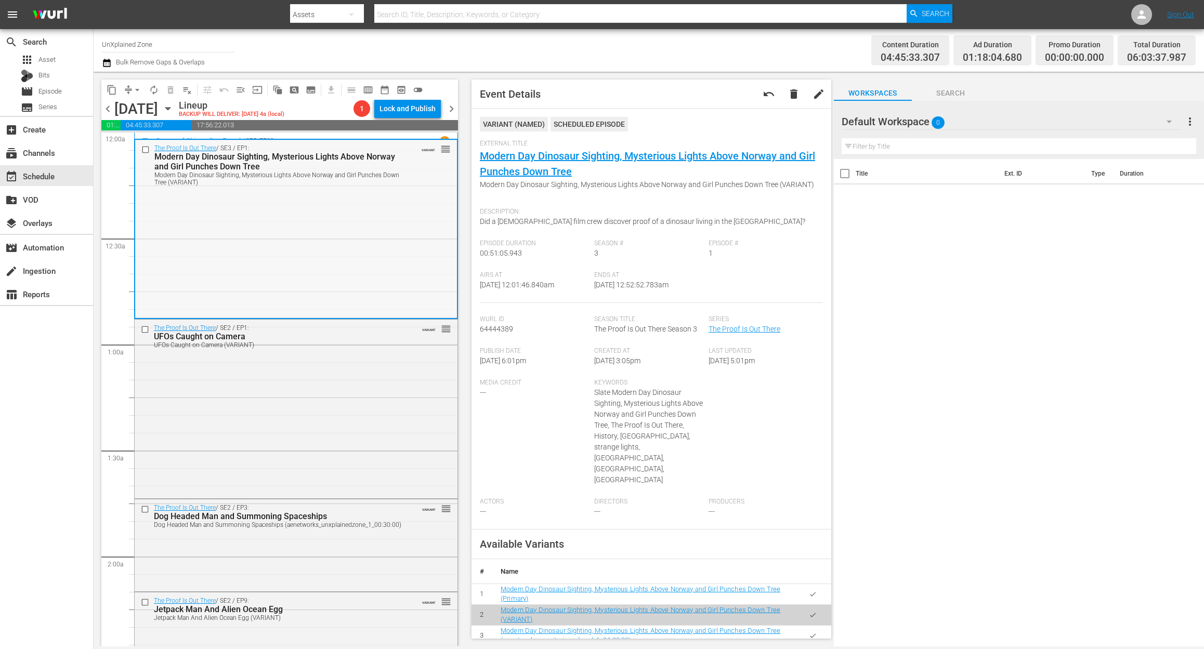
drag, startPoint x: 545, startPoint y: 164, endPoint x: 319, endPoint y: 221, distance: 233.2
click at [319, 221] on div "The Proof Is Out There / SE3 / EP1: Modern Day Dinosaur Sighting, Mysterious Li…" at bounding box center [296, 228] width 322 height 177
click at [354, 403] on div "The Proof Is Out There / SE2 / EP1: UFOs Caught on Camera UFOs Caught on Camera…" at bounding box center [296, 408] width 323 height 176
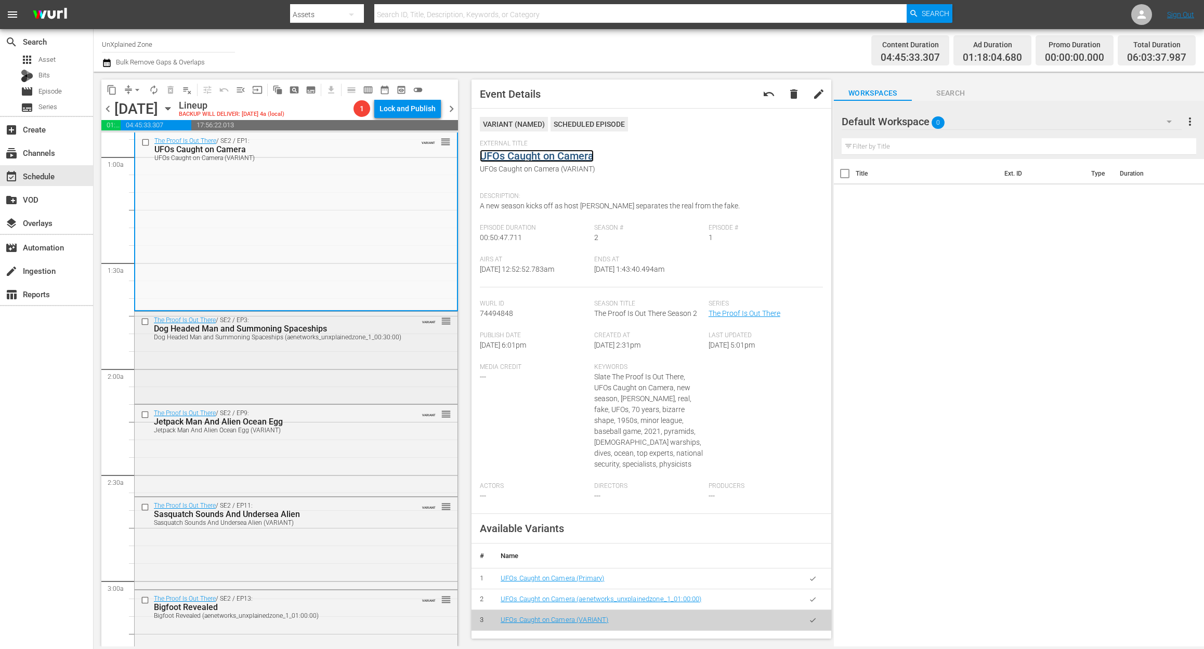
scroll to position [208, 0]
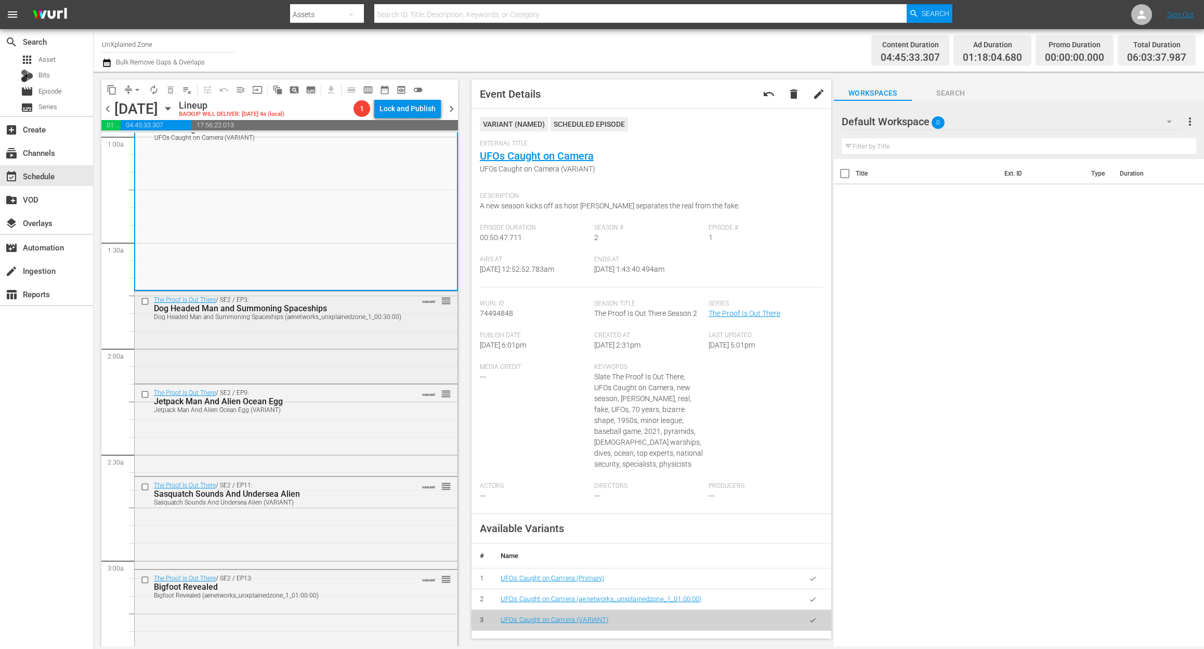
click at [347, 350] on div "The Proof Is Out There / SE2 / EP3: Dog Headed Man and Summoning Spaceships Dog…" at bounding box center [296, 337] width 323 height 90
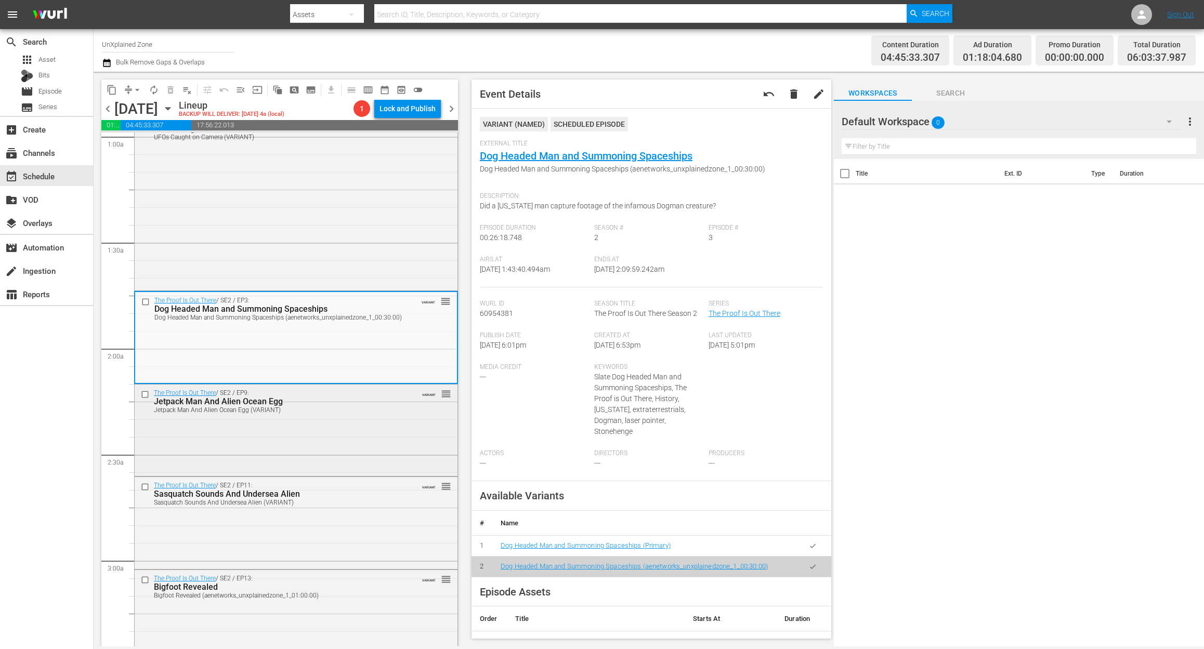
click at [283, 424] on div "The Proof Is Out There / SE2 / EP9: Jetpack Man And Alien Ocean Egg Jetpack Man…" at bounding box center [296, 430] width 323 height 90
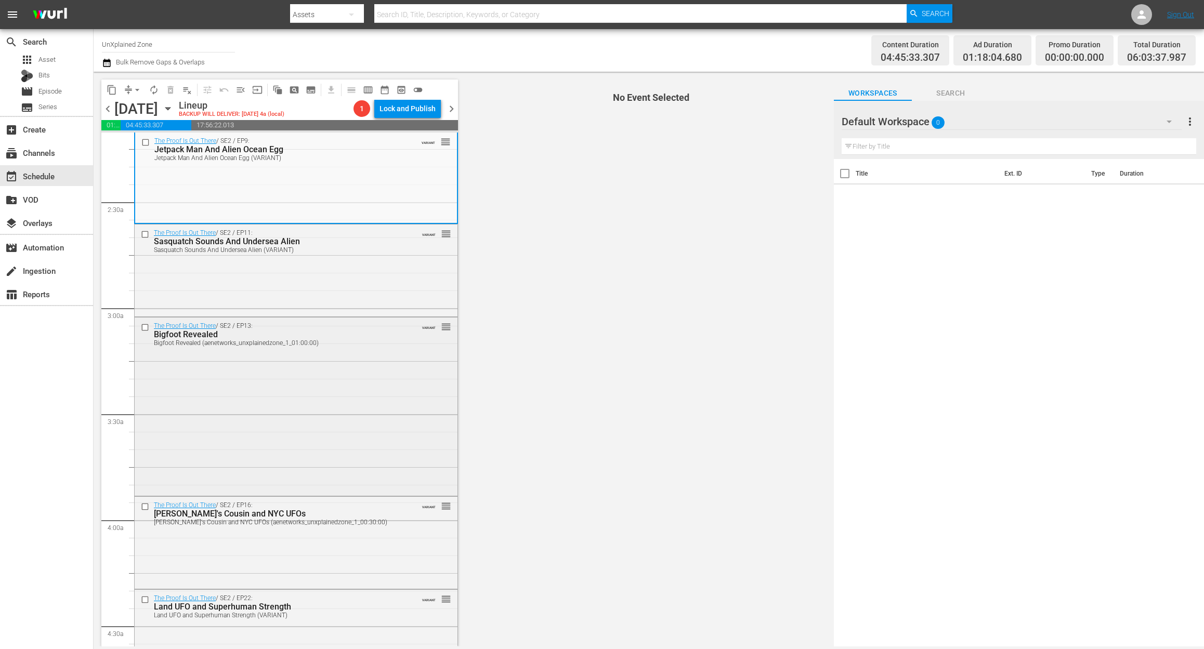
scroll to position [485, 0]
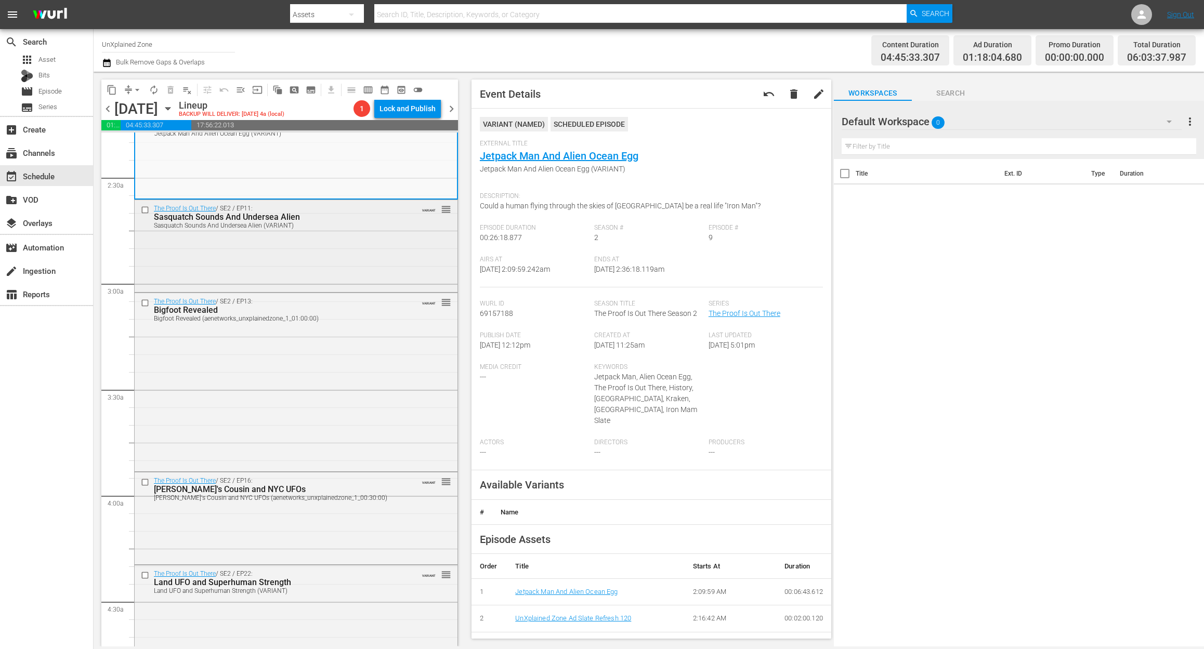
click at [337, 252] on div "The Proof Is Out There / SE2 / EP11: Sasquatch Sounds And Undersea Alien Sasqua…" at bounding box center [296, 244] width 323 height 89
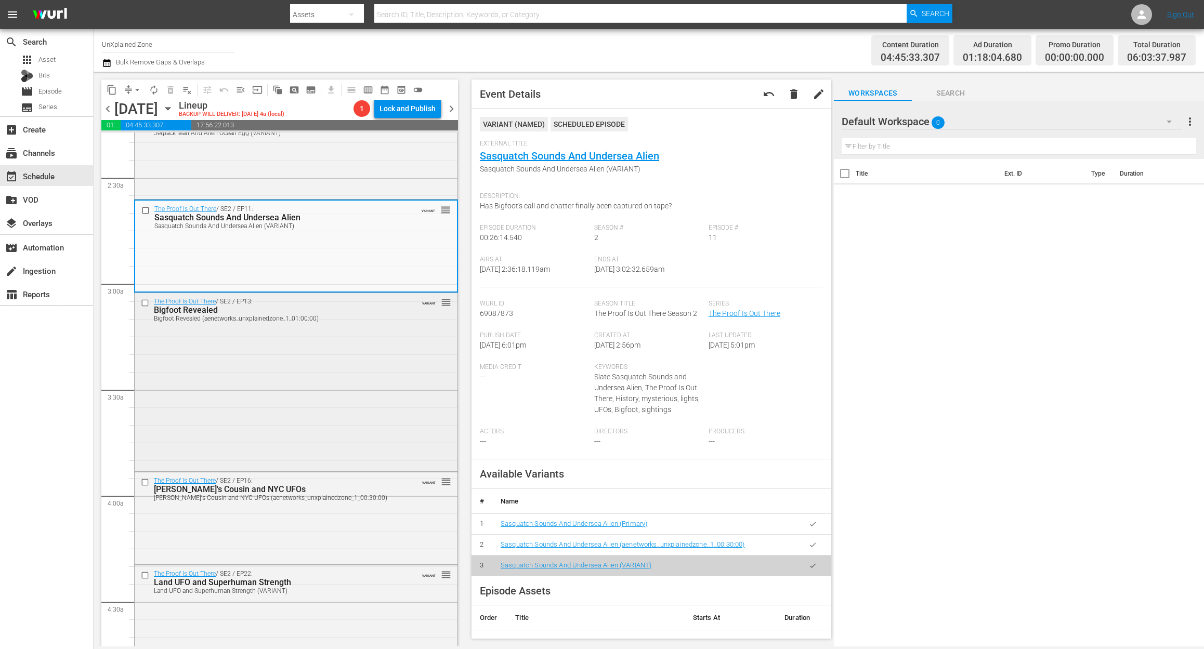
click at [338, 381] on div "The Proof Is Out There / SE2 / EP13: Bigfoot Revealed Bigfoot Revealed (aenetwo…" at bounding box center [296, 381] width 323 height 176
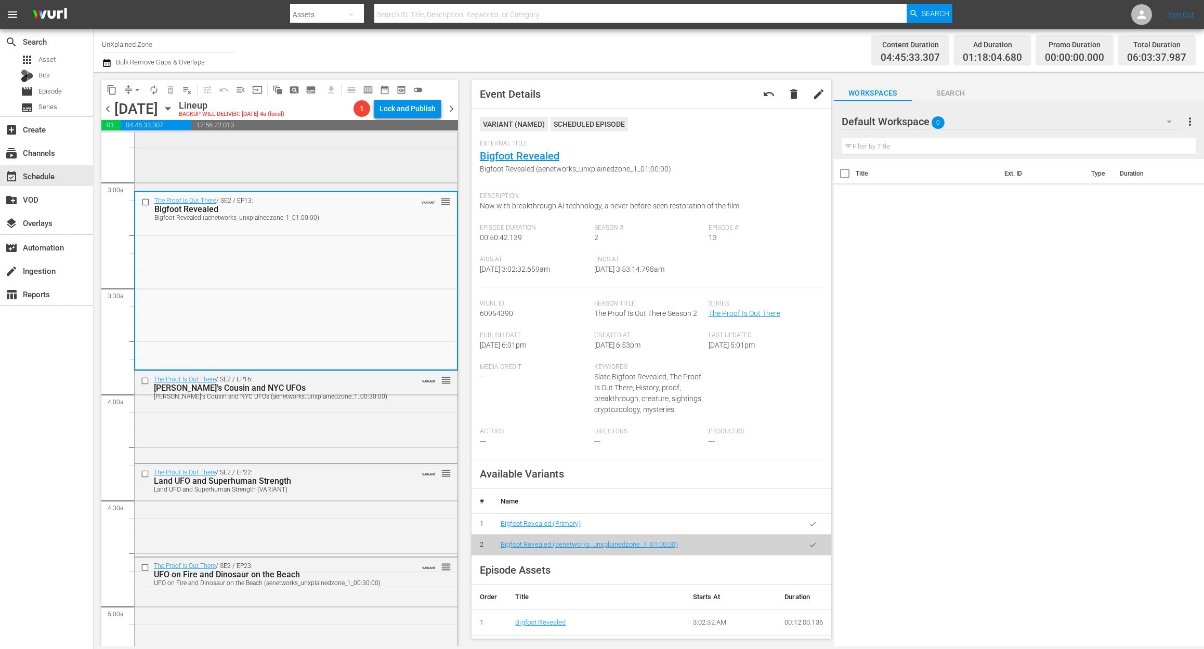
scroll to position [554, 0]
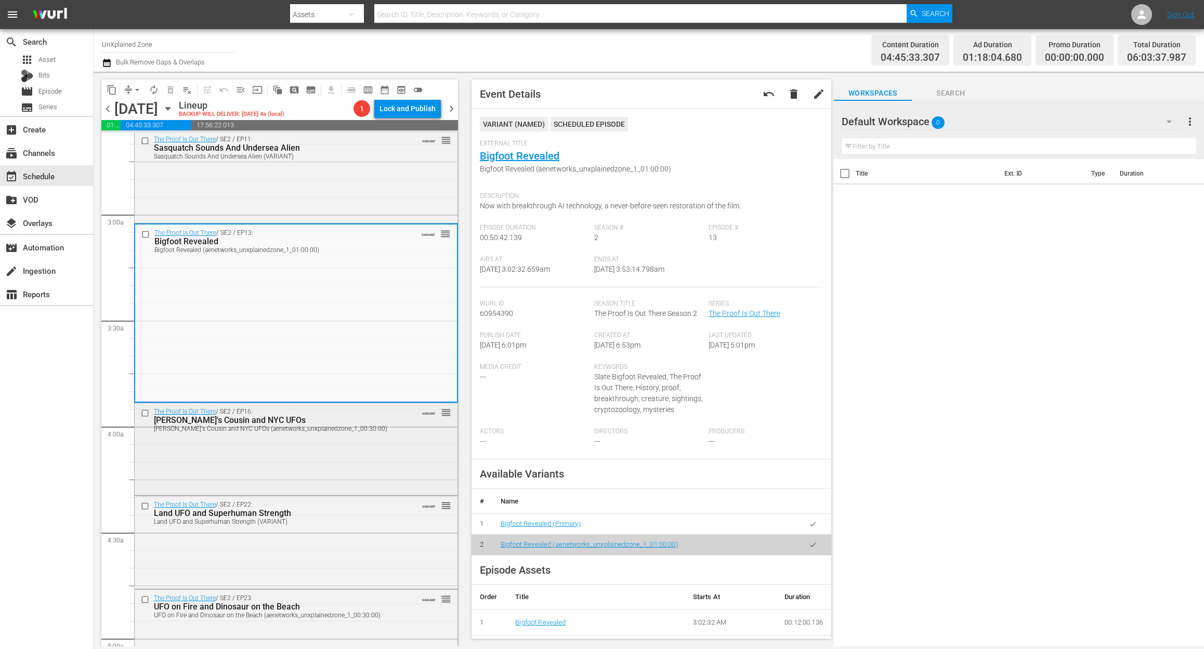
click at [368, 463] on div "The Proof Is Out There / SE2 / EP16: Nessie's Cousin and NYC UFOs Nessie's Cous…" at bounding box center [296, 448] width 323 height 90
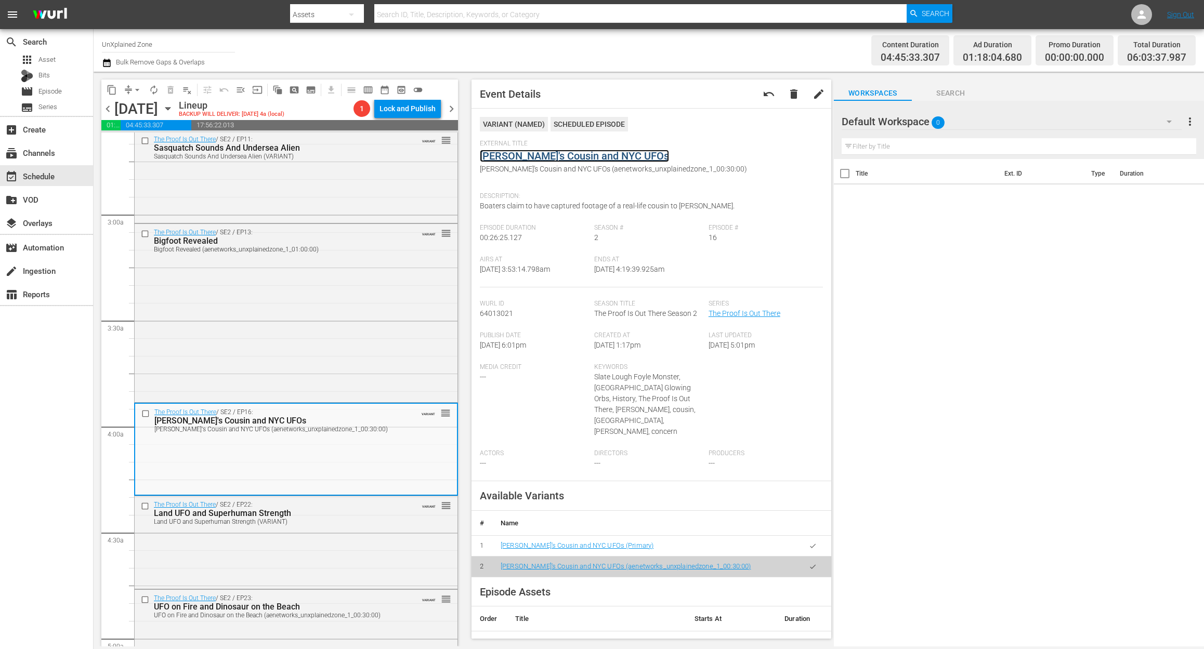
drag, startPoint x: 514, startPoint y: 149, endPoint x: 492, endPoint y: 160, distance: 25.1
click at [349, 551] on div "The Proof Is Out There / SE2 / EP22: Land UFO and Superhuman Strength Land UFO …" at bounding box center [296, 541] width 323 height 90
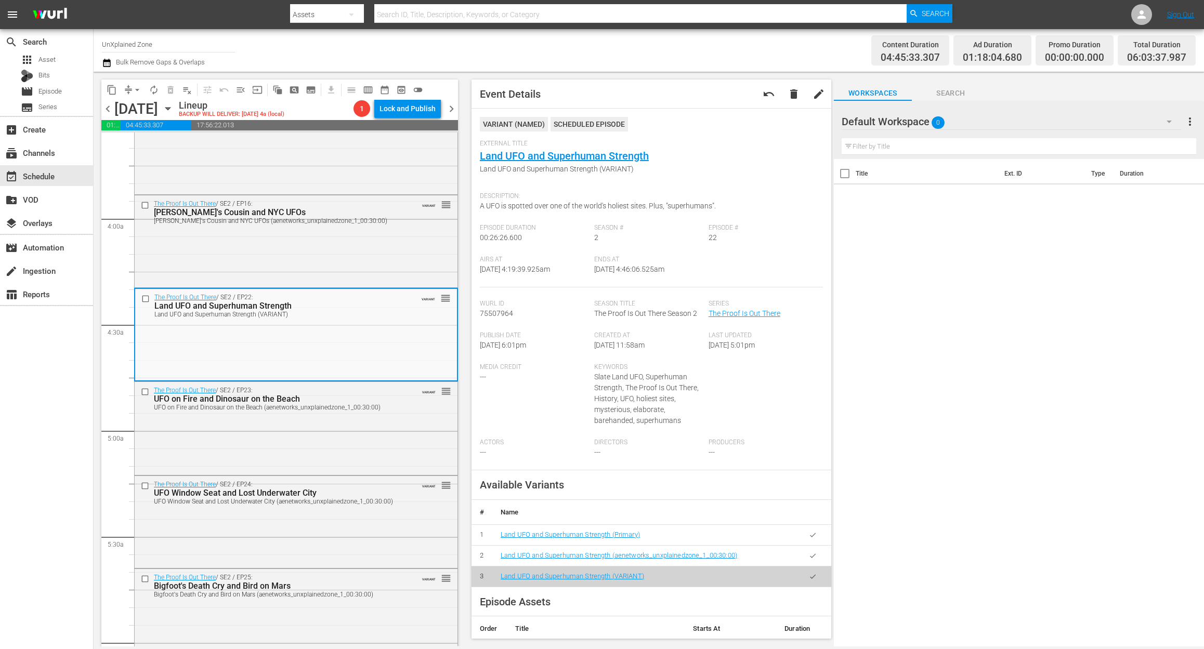
scroll to position [901, 0]
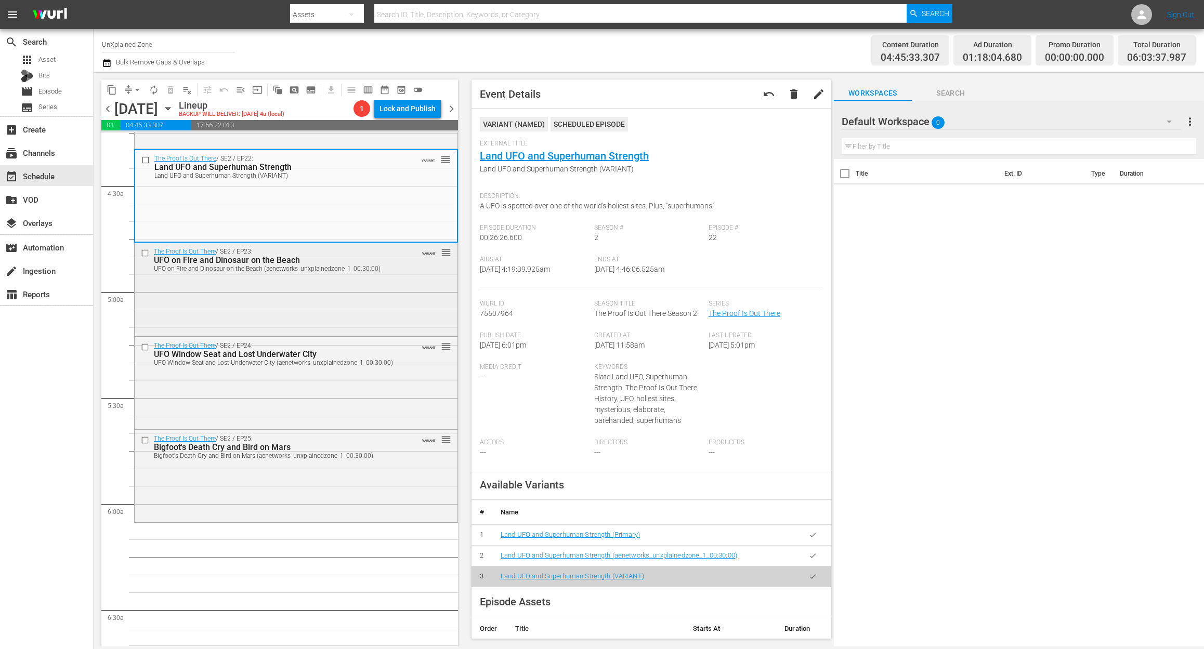
click at [317, 296] on div "The Proof Is Out There / SE2 / EP23: UFO on Fire and Dinosaur on the Beach UFO …" at bounding box center [296, 288] width 323 height 90
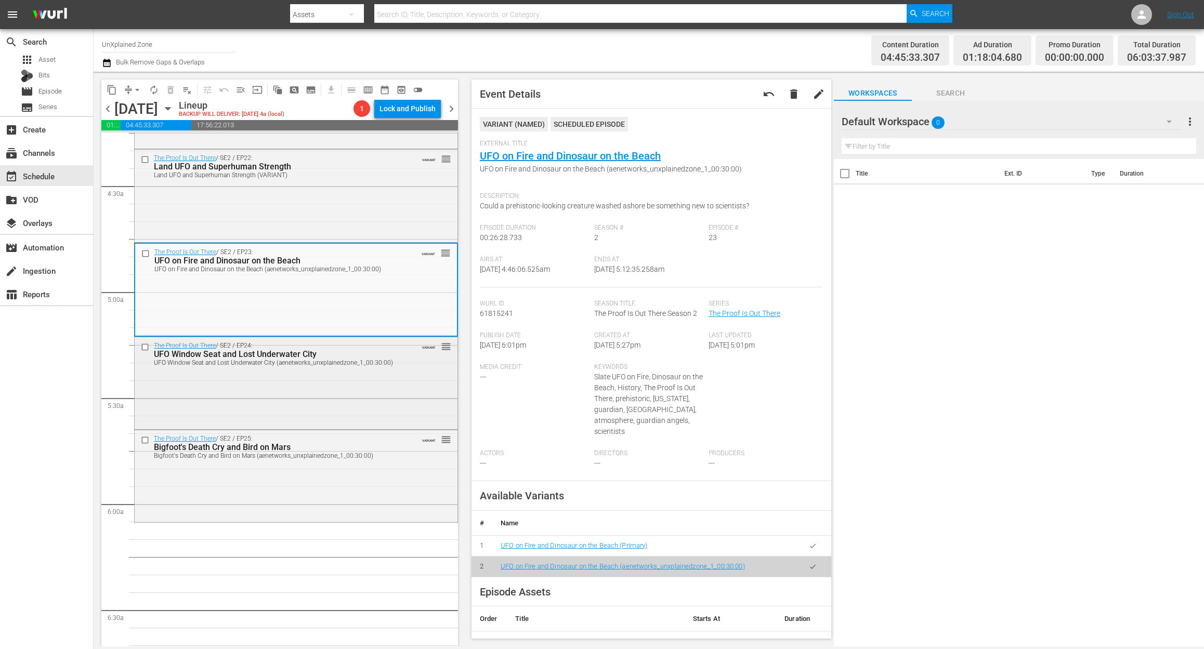
click at [398, 396] on div "The Proof Is Out There / SE2 / EP24: UFO Window Seat and Lost Underwater City U…" at bounding box center [296, 382] width 323 height 90
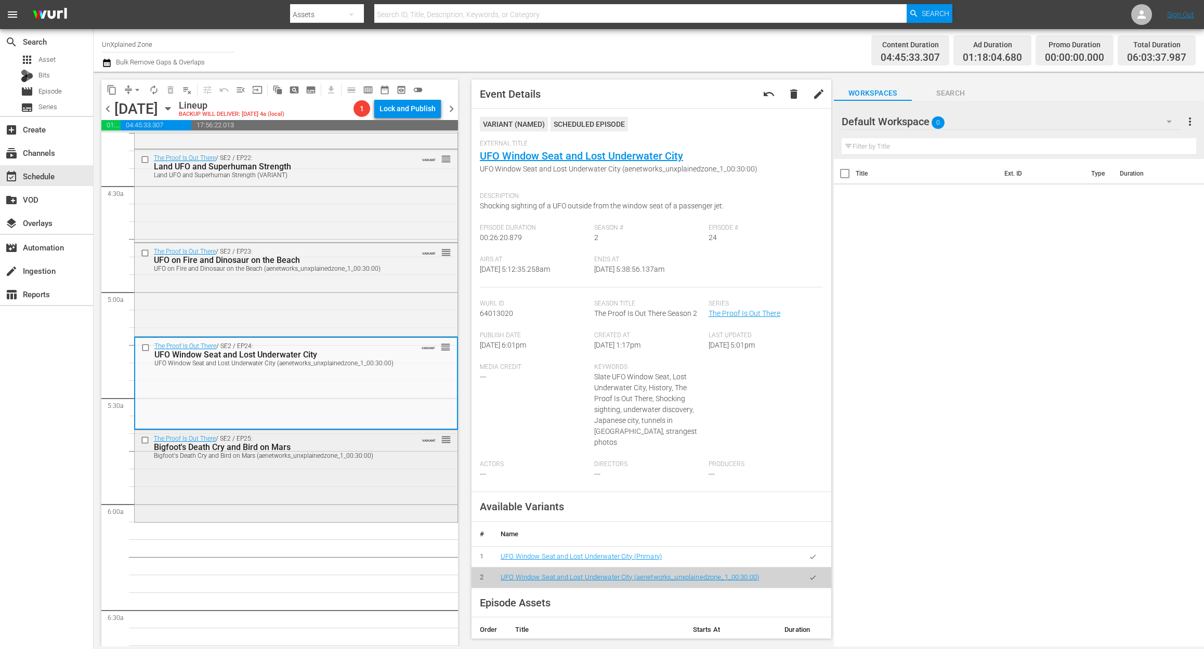
click at [326, 498] on div "The Proof Is Out There / SE2 / EP25: Bigfoot's Death Cry and Bird on Mars Bigfo…" at bounding box center [296, 475] width 323 height 90
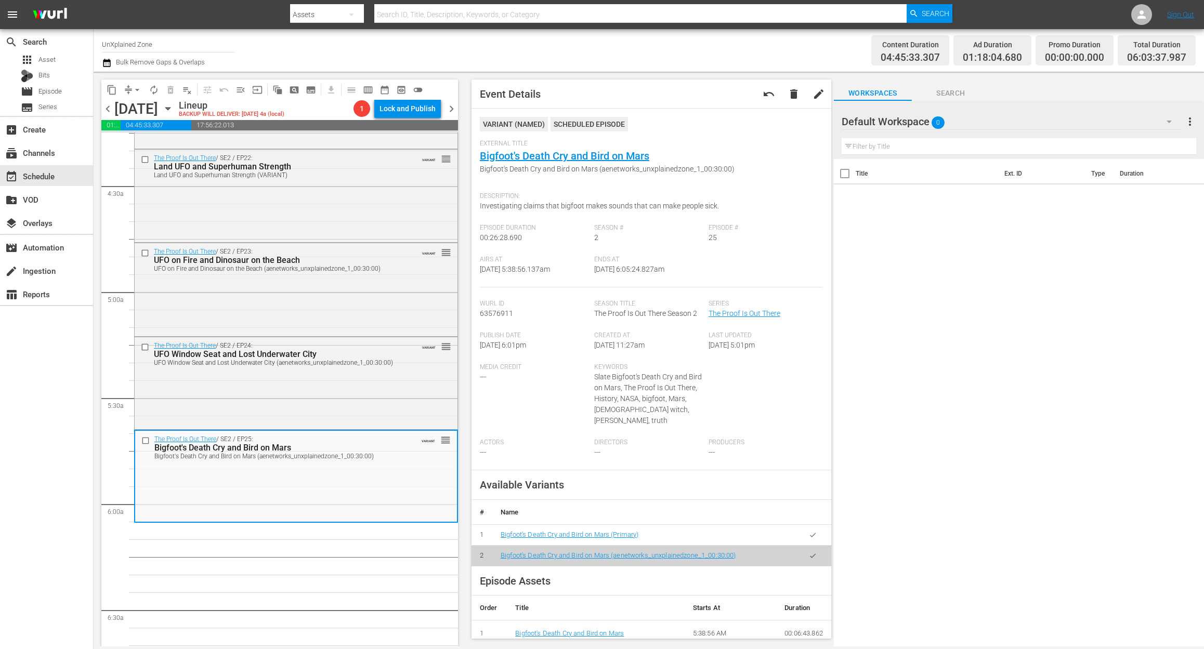
click at [107, 59] on icon "button" at bounding box center [106, 63] width 7 height 8
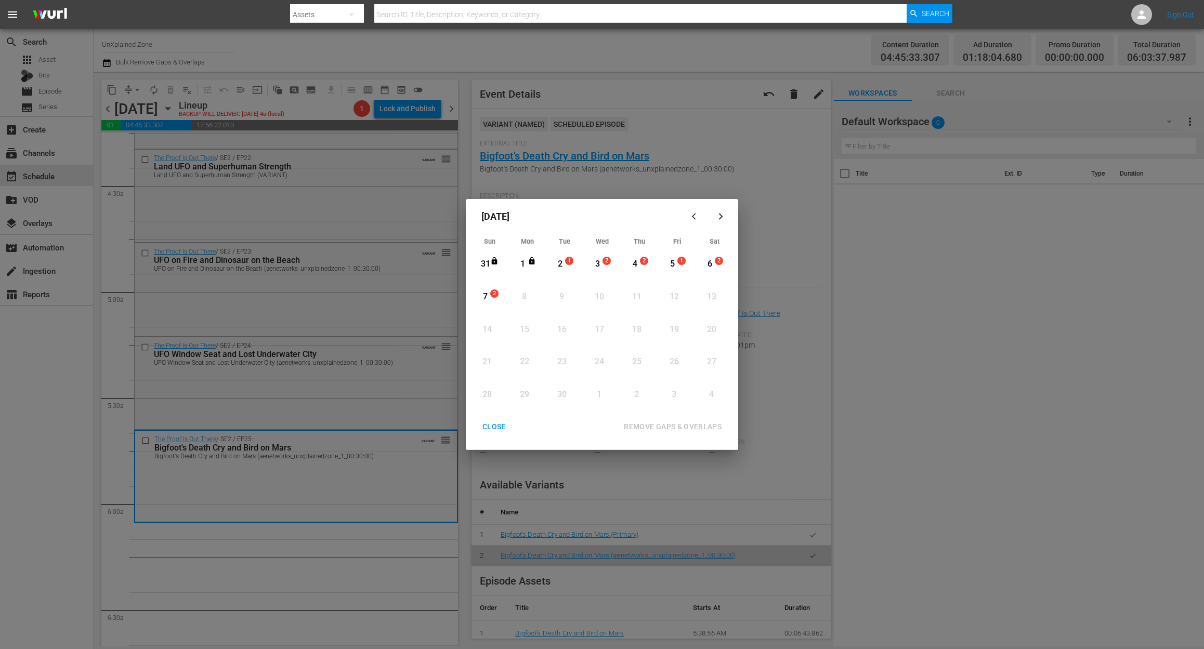
drag, startPoint x: 557, startPoint y: 258, endPoint x: 624, endPoint y: 352, distance: 115.2
click at [557, 257] on div "2" at bounding box center [560, 264] width 13 height 29
click at [700, 423] on div "REMOVE GAPS & OVERLAPS" at bounding box center [672, 426] width 114 height 13
click at [489, 422] on div "CLOSE" at bounding box center [494, 426] width 40 height 13
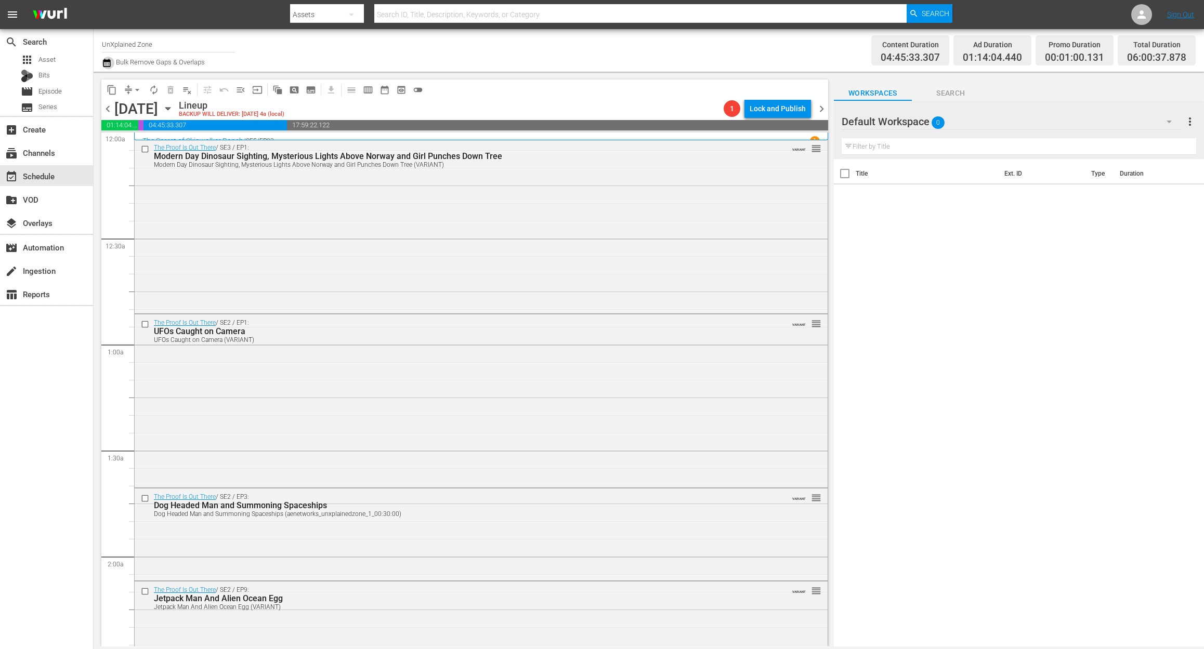
click at [106, 61] on icon "button" at bounding box center [106, 63] width 7 height 8
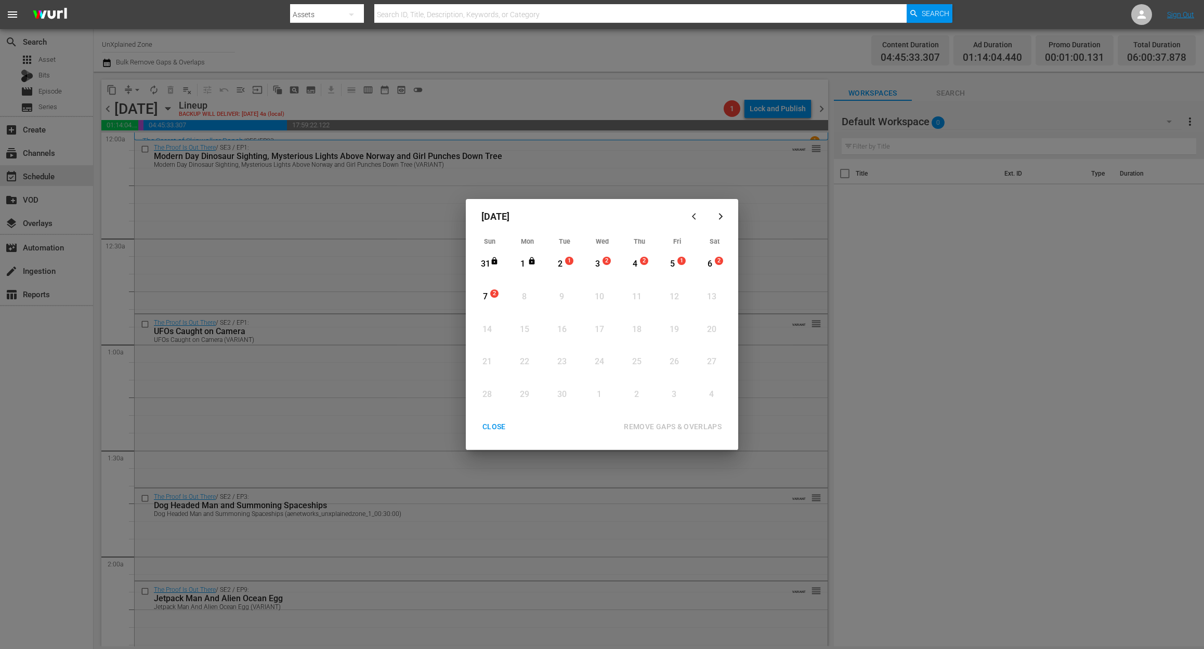
click at [563, 262] on div "2" at bounding box center [560, 264] width 13 height 12
click at [653, 424] on div "REMOVE GAPS & OVERLAPS" at bounding box center [672, 426] width 114 height 13
click at [494, 426] on div "CLOSE" at bounding box center [494, 426] width 40 height 13
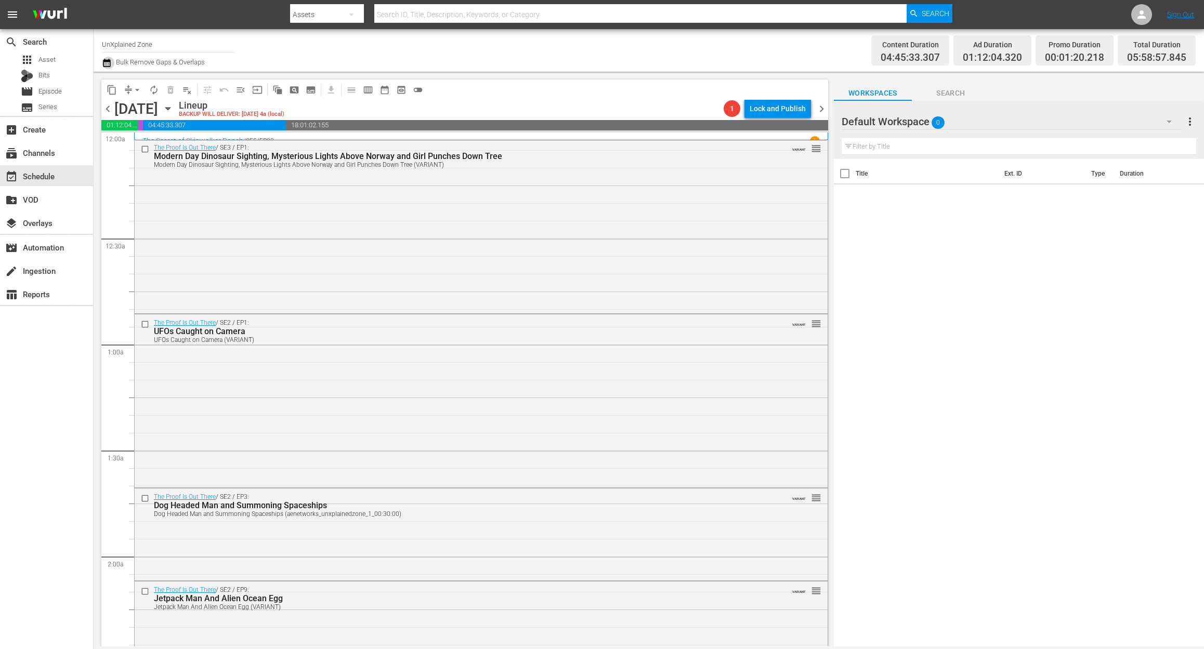
click at [103, 61] on icon "button" at bounding box center [106, 63] width 7 height 8
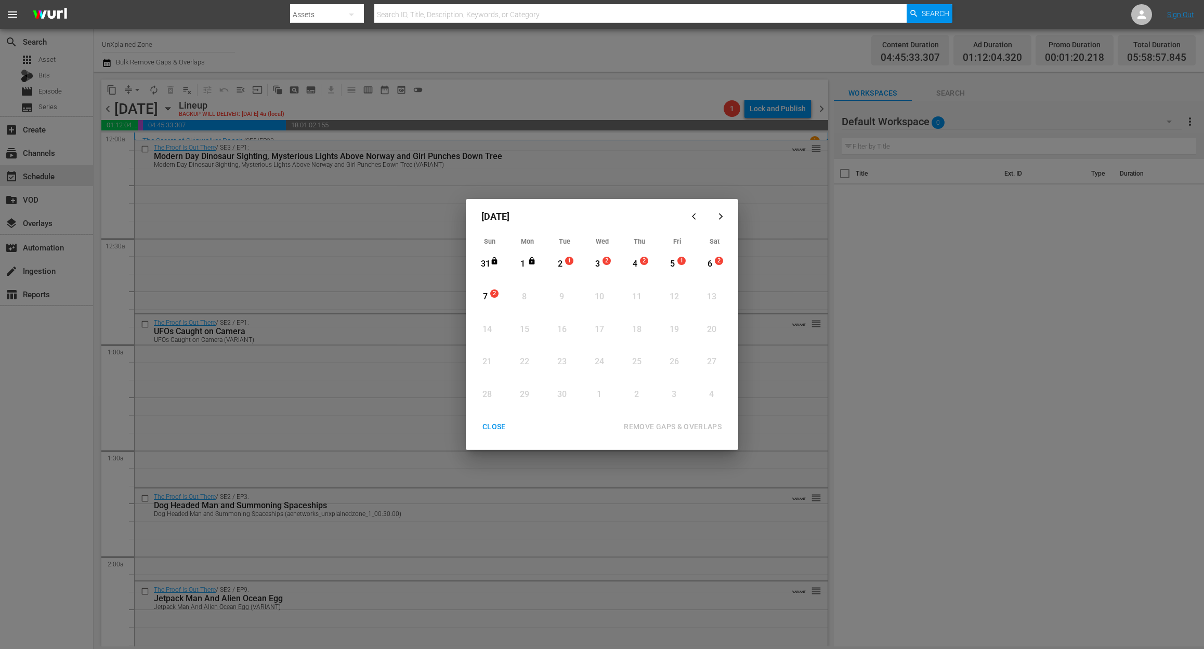
click at [558, 261] on div "2" at bounding box center [560, 264] width 13 height 12
click at [703, 425] on div "REMOVE GAPS & OVERLAPS" at bounding box center [672, 426] width 114 height 13
click at [495, 421] on div "CLOSE" at bounding box center [494, 426] width 40 height 13
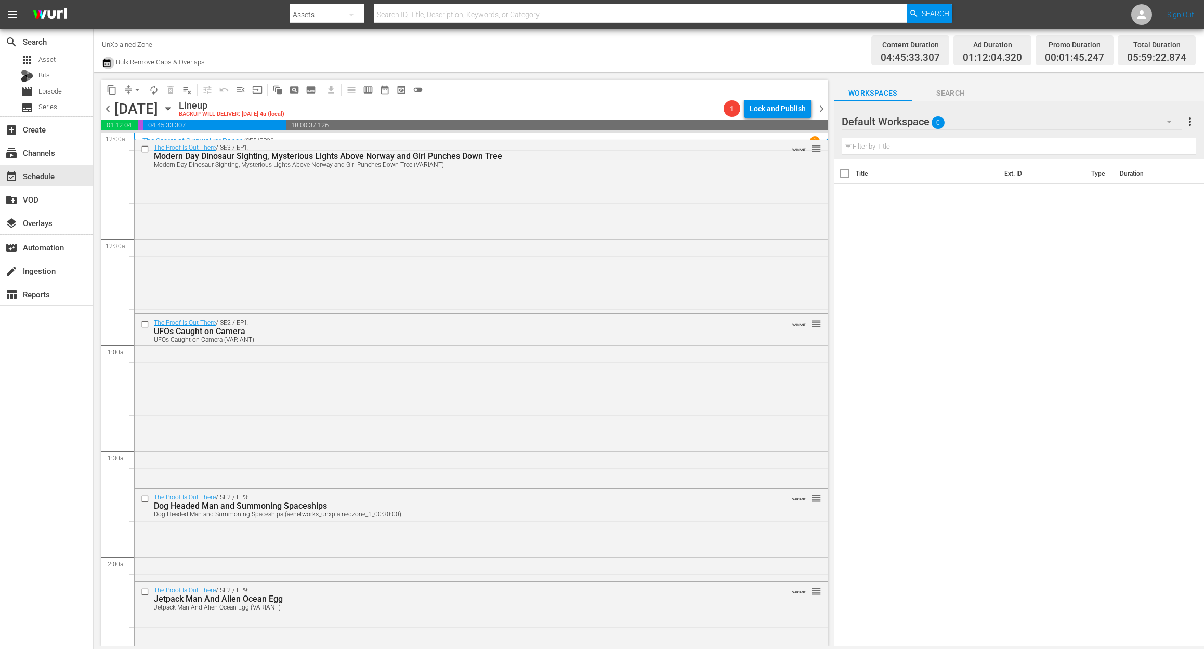
click at [107, 63] on icon "button" at bounding box center [107, 63] width 10 height 12
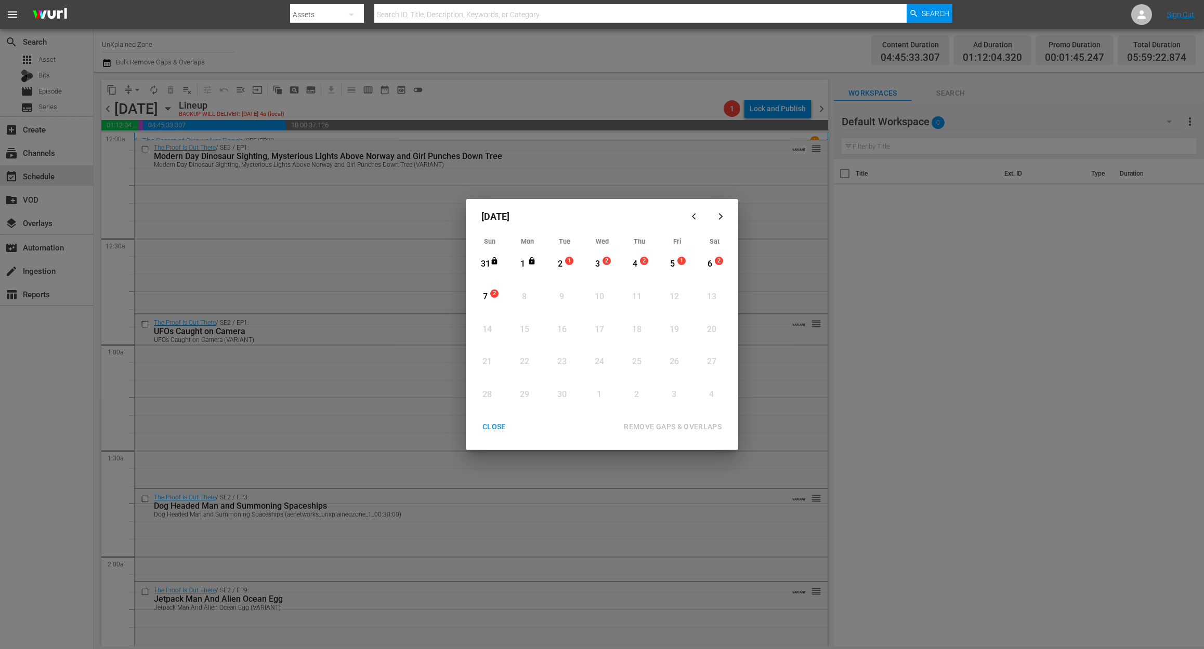
click at [560, 263] on div "2" at bounding box center [560, 264] width 13 height 12
click at [678, 425] on div "REMOVE GAPS & OVERLAPS" at bounding box center [672, 426] width 114 height 13
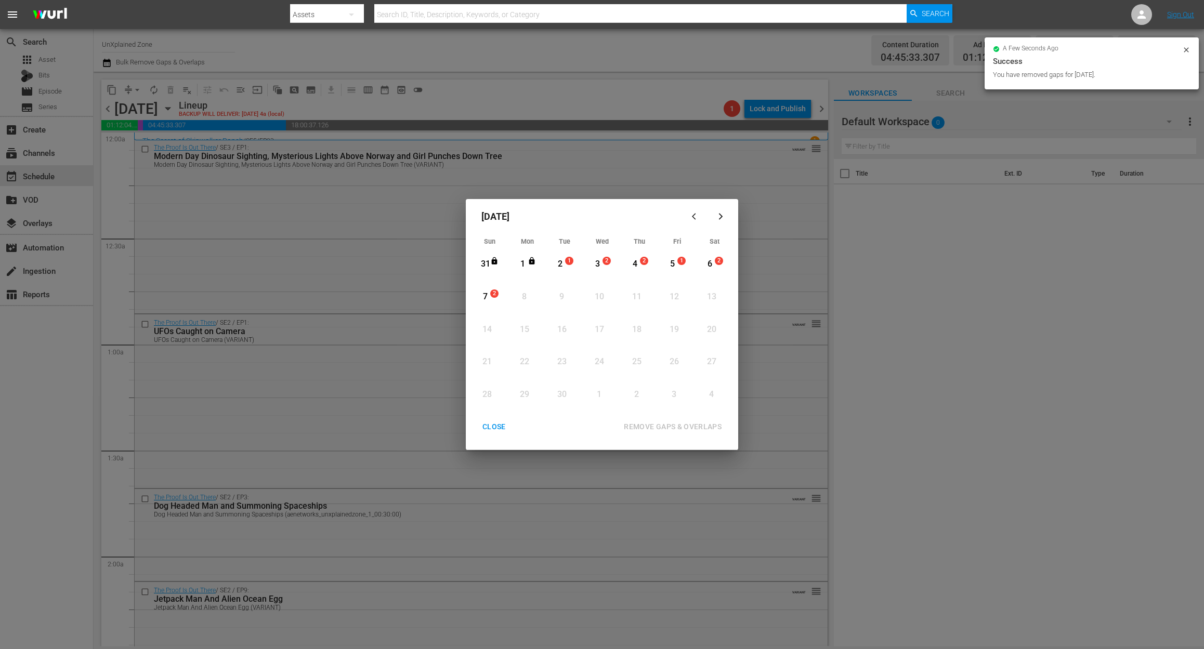
click at [495, 426] on div "CLOSE" at bounding box center [494, 426] width 40 height 13
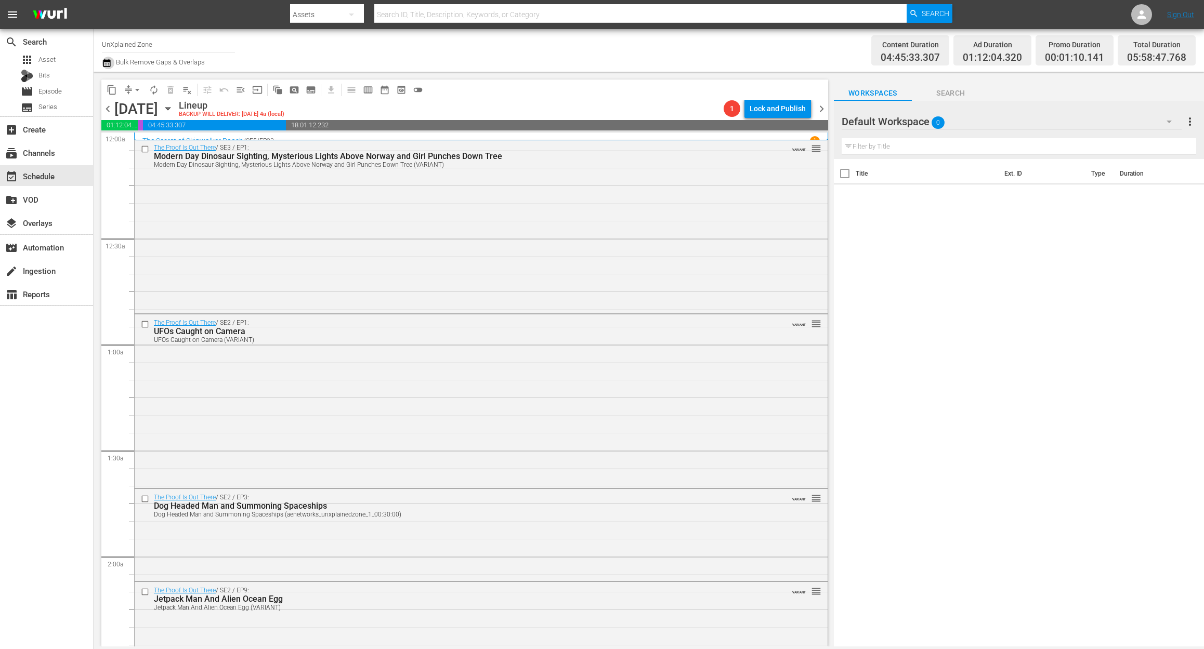
click at [104, 65] on icon "button" at bounding box center [107, 63] width 10 height 12
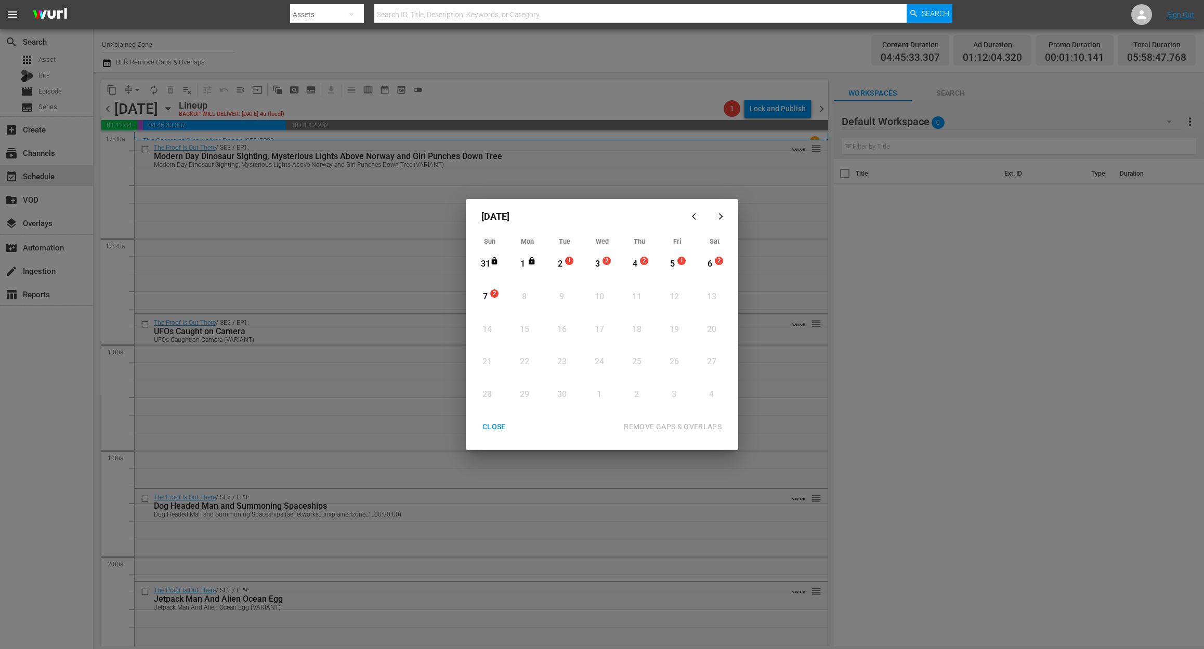
click at [560, 266] on div "2" at bounding box center [560, 264] width 13 height 12
click at [690, 429] on div "REMOVE GAPS & OVERLAPS" at bounding box center [672, 426] width 114 height 13
click at [489, 420] on div "CLOSE" at bounding box center [494, 426] width 40 height 13
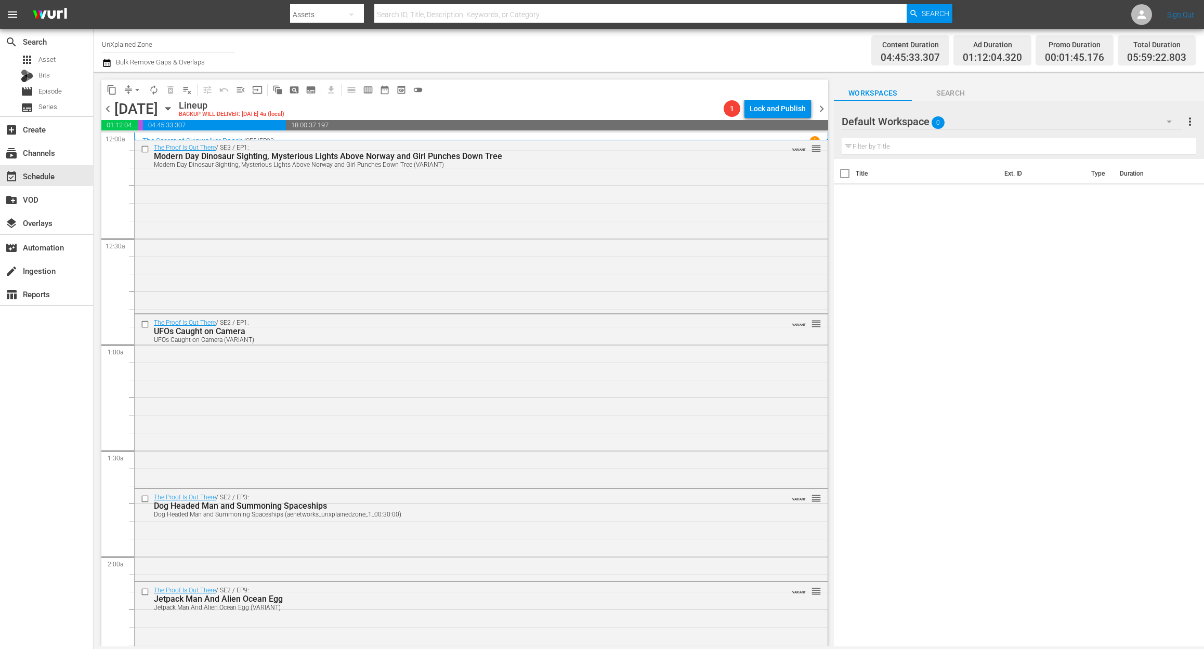
click at [100, 64] on div "Channel Title UnXplained Zone Bulk Remove Gaps & Overlaps Content Duration 04:4…" at bounding box center [649, 50] width 1110 height 43
click at [107, 63] on icon "button" at bounding box center [107, 63] width 10 height 12
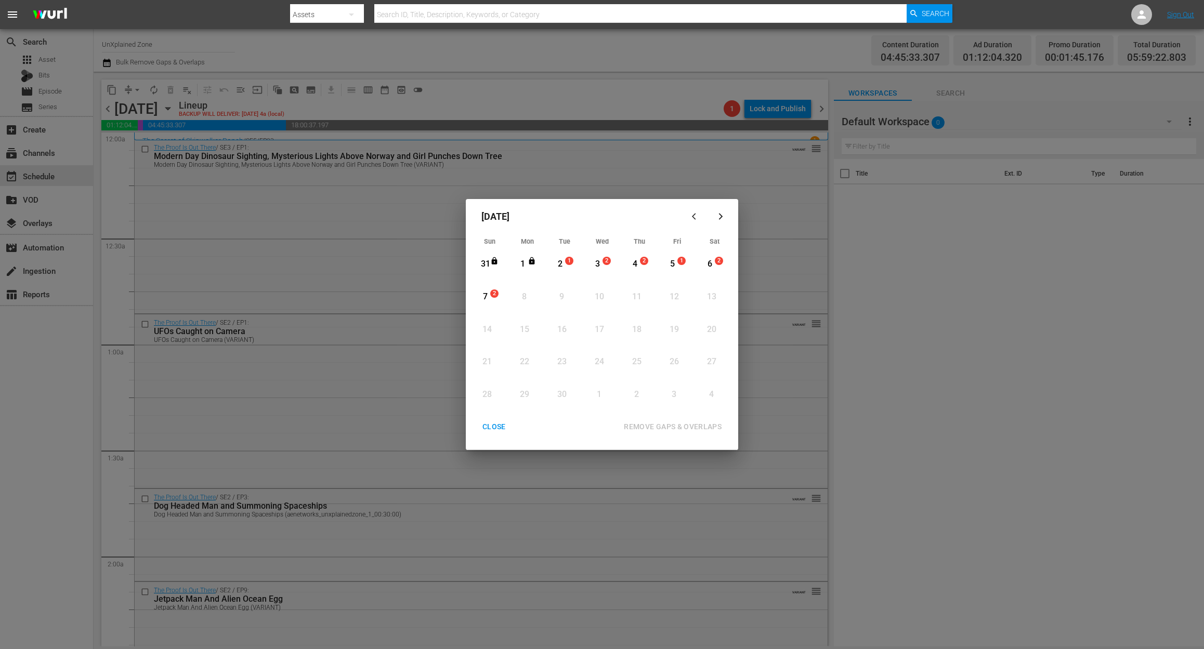
click at [556, 262] on div "2" at bounding box center [560, 264] width 13 height 12
click at [689, 426] on div "REMOVE GAPS & OVERLAPS" at bounding box center [672, 426] width 114 height 13
click at [563, 262] on div "2" at bounding box center [560, 264] width 13 height 12
click at [661, 427] on div "REMOVE GAPS & OVERLAPS" at bounding box center [672, 426] width 114 height 13
click at [493, 424] on div "CLOSE" at bounding box center [494, 426] width 40 height 13
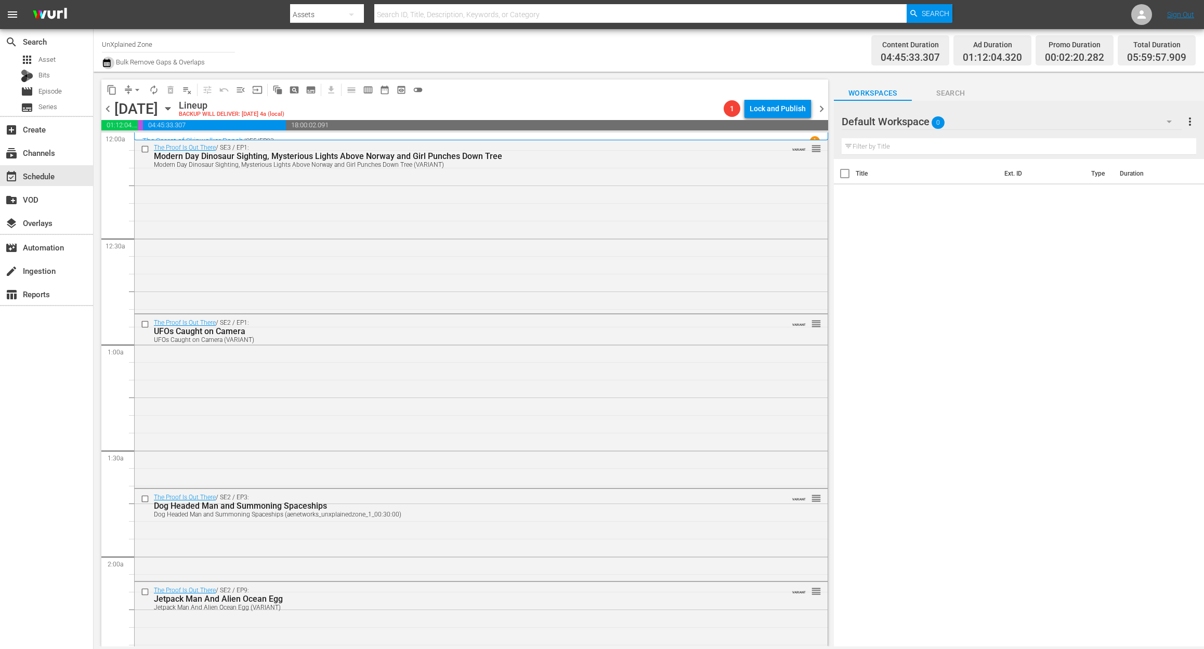
click at [104, 59] on icon "button" at bounding box center [106, 63] width 7 height 8
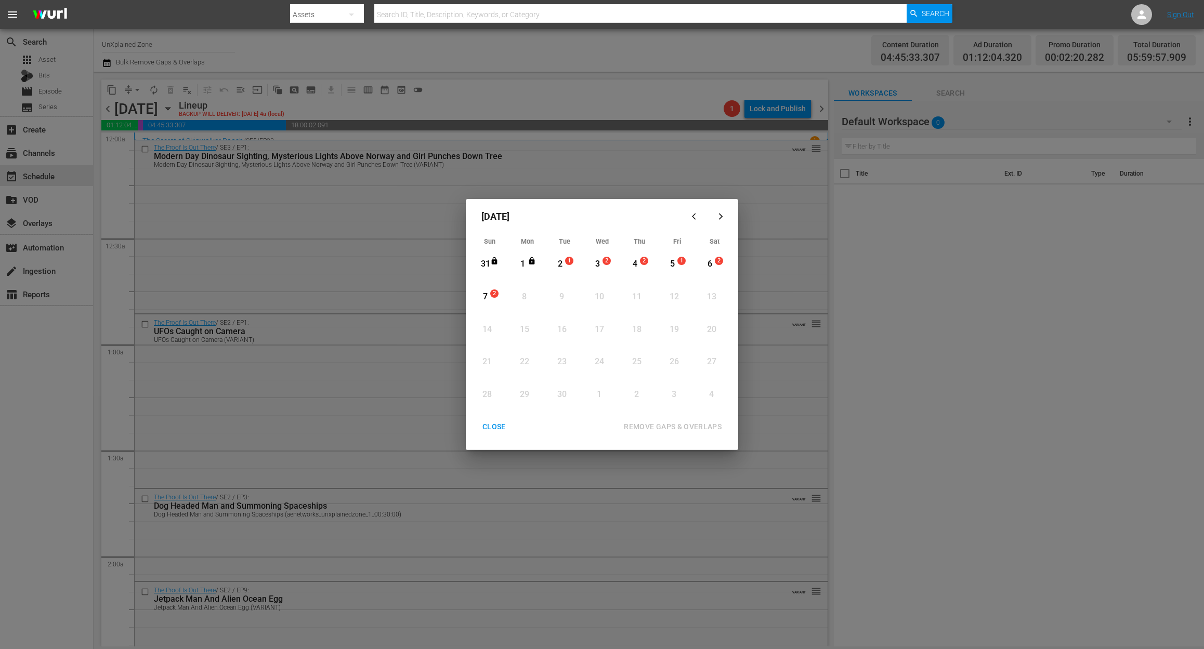
click at [564, 262] on div "2" at bounding box center [560, 264] width 13 height 12
click at [691, 430] on div "REMOVE GAPS & OVERLAPS" at bounding box center [672, 426] width 114 height 13
click at [493, 426] on div "CLOSE" at bounding box center [494, 426] width 40 height 13
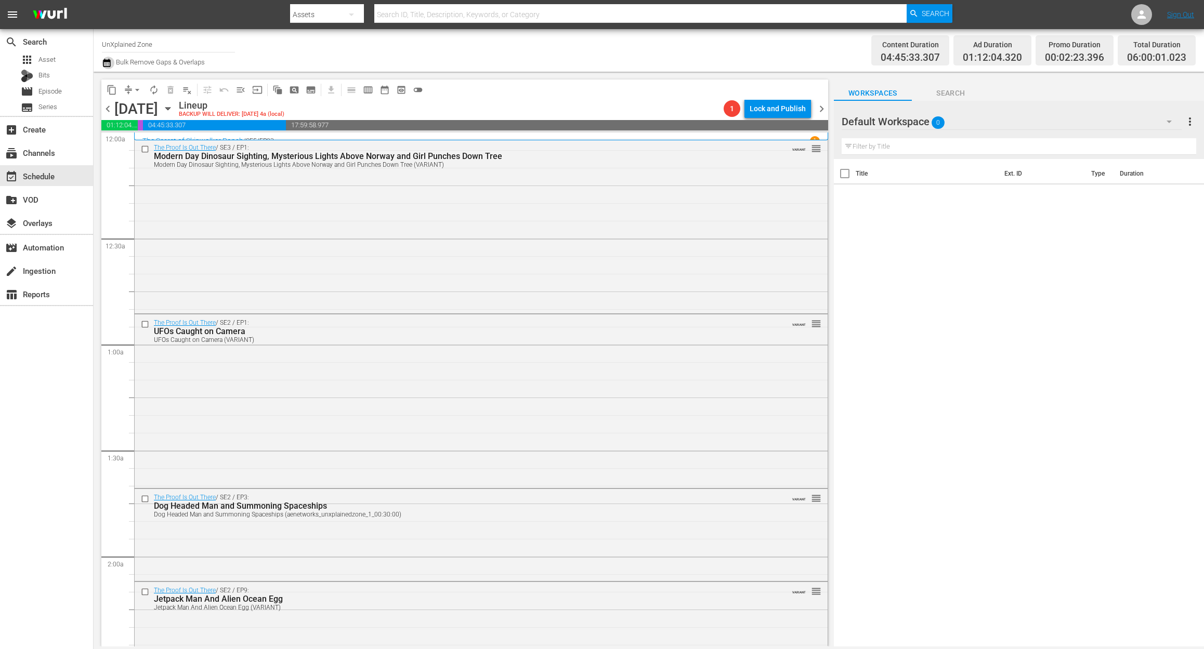
click at [110, 67] on icon "button" at bounding box center [106, 63] width 7 height 8
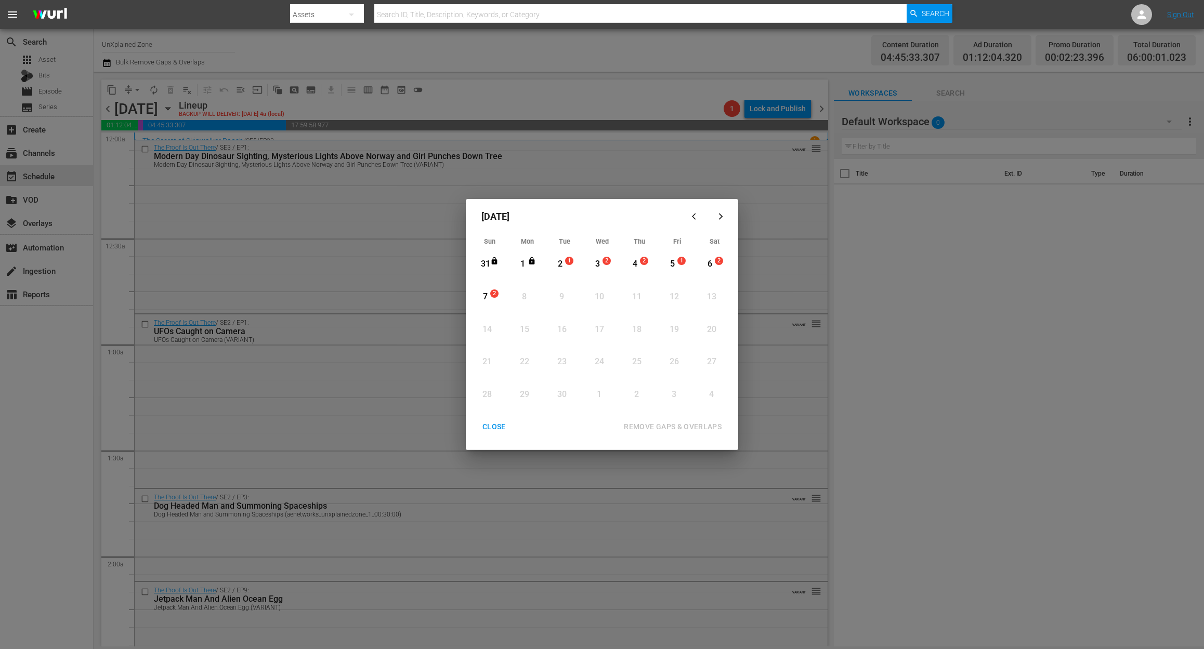
click at [558, 264] on div "2" at bounding box center [560, 264] width 13 height 12
click at [683, 429] on div "REMOVE GAPS & OVERLAPS" at bounding box center [672, 426] width 114 height 13
click at [487, 423] on div "CLOSE" at bounding box center [494, 426] width 40 height 13
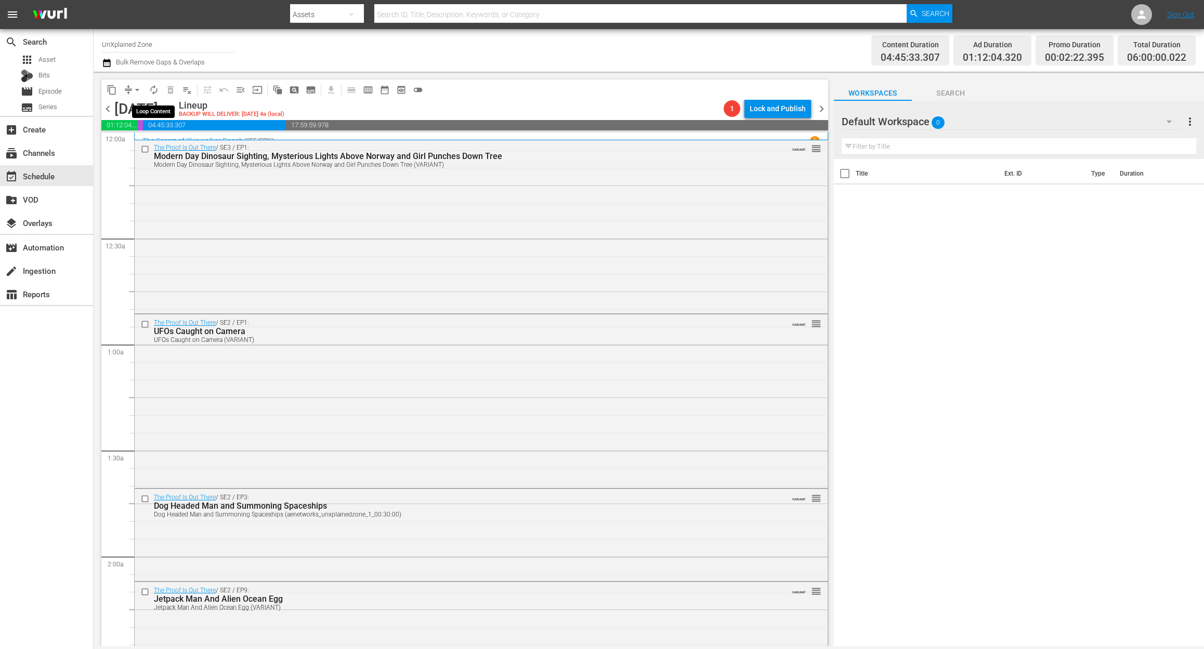
click at [148, 95] on button "autorenew_outlined" at bounding box center [154, 90] width 17 height 17
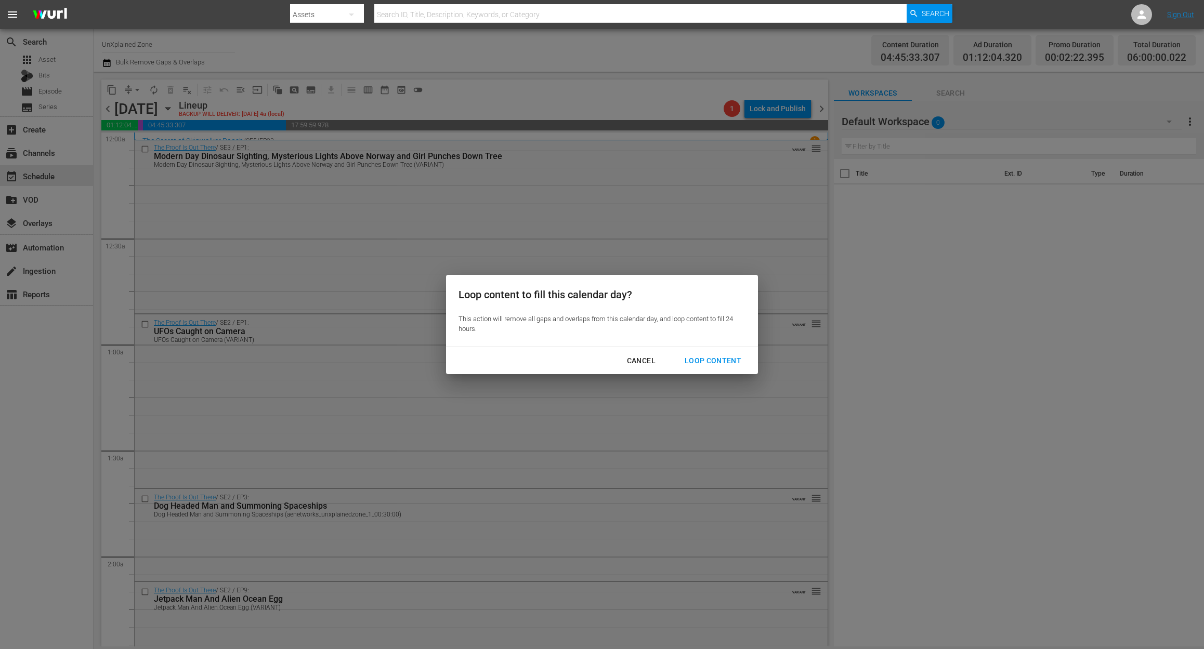
click at [726, 356] on div "Loop Content" at bounding box center [712, 360] width 73 height 13
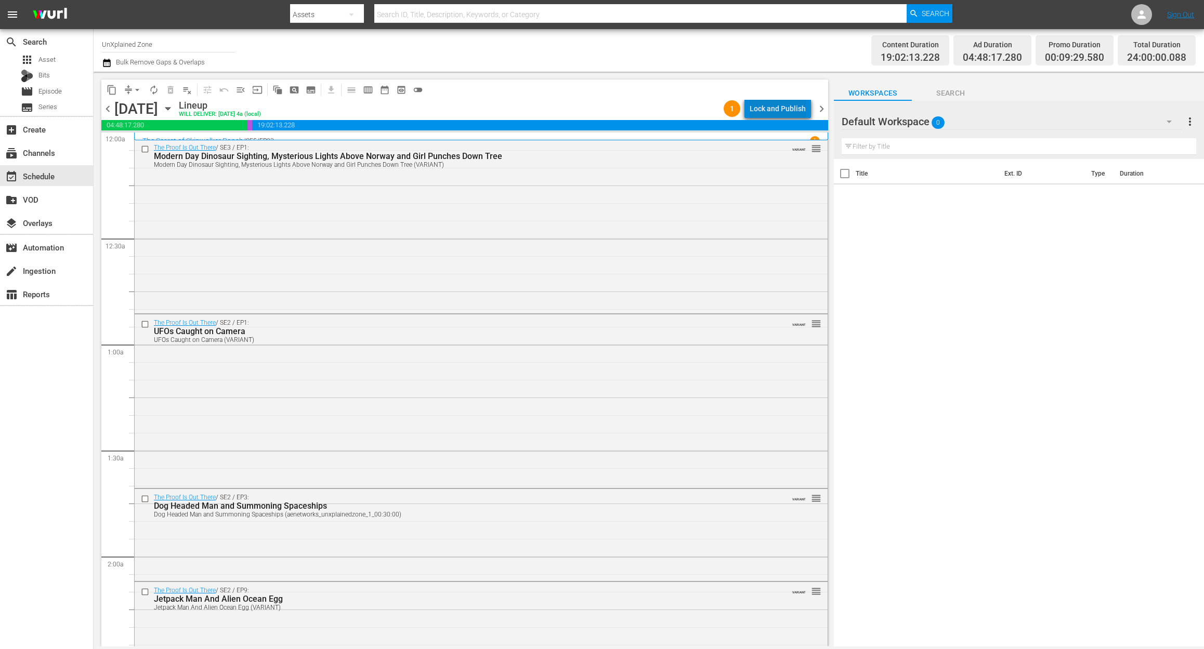
click at [786, 111] on div "Lock and Publish" at bounding box center [777, 108] width 56 height 19
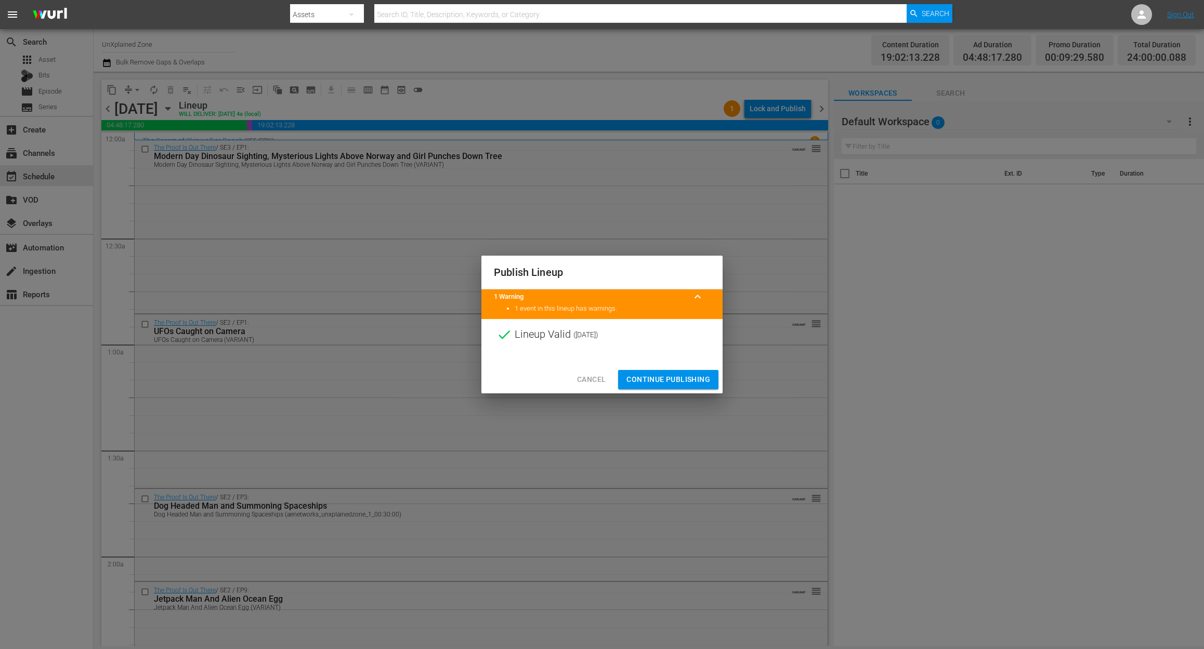
click at [693, 381] on span "Continue Publishing" at bounding box center [668, 379] width 84 height 13
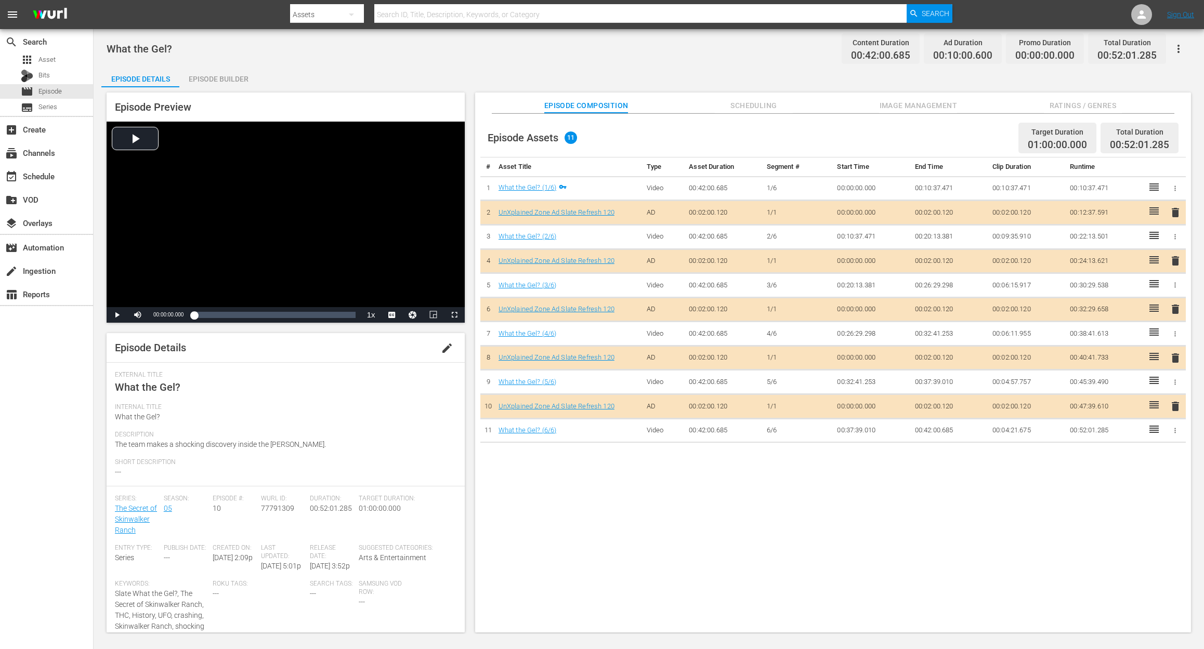
click at [217, 75] on div "Episode Builder" at bounding box center [218, 79] width 78 height 25
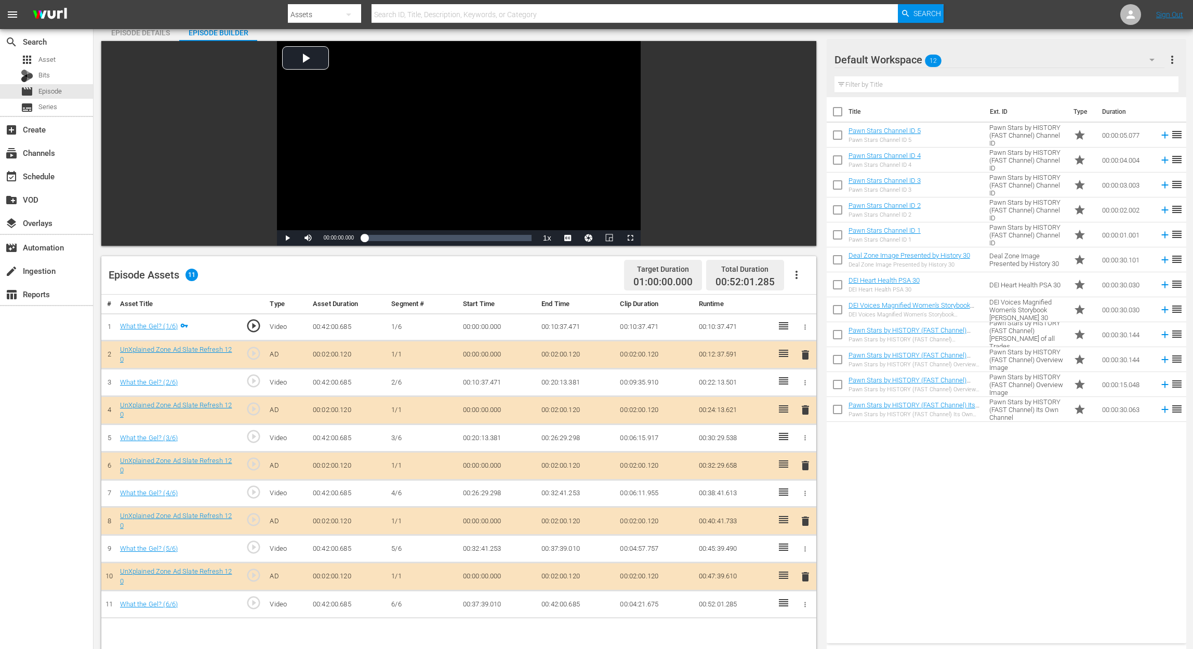
scroll to position [138, 0]
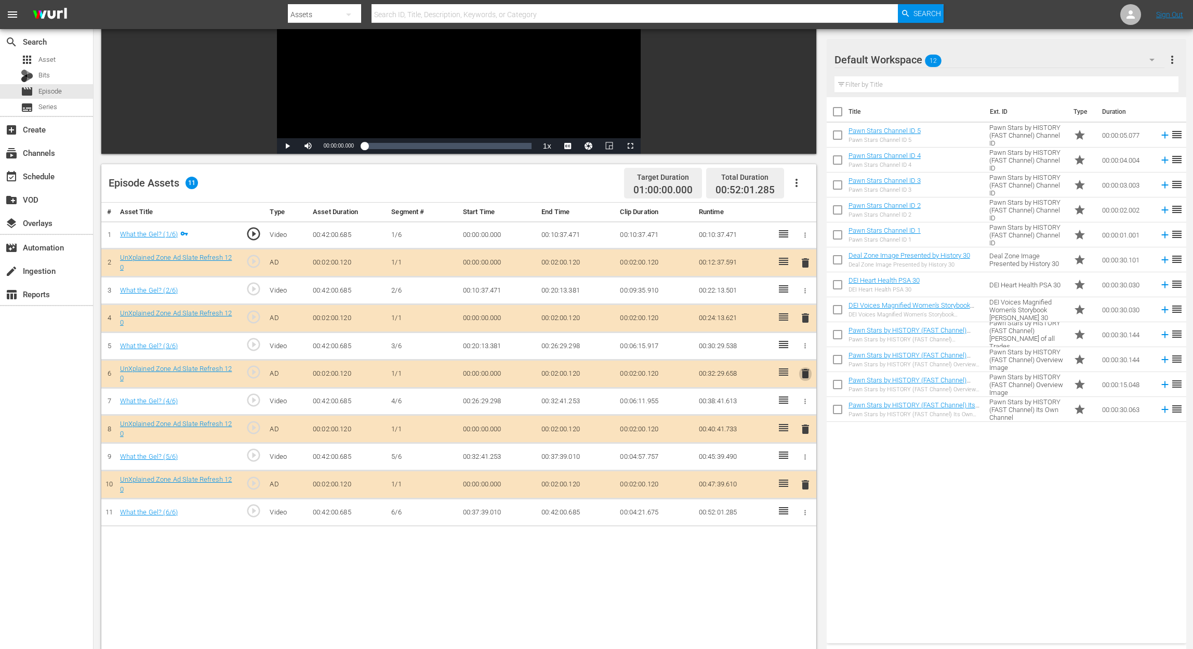
click at [803, 378] on span "delete" at bounding box center [805, 373] width 12 height 12
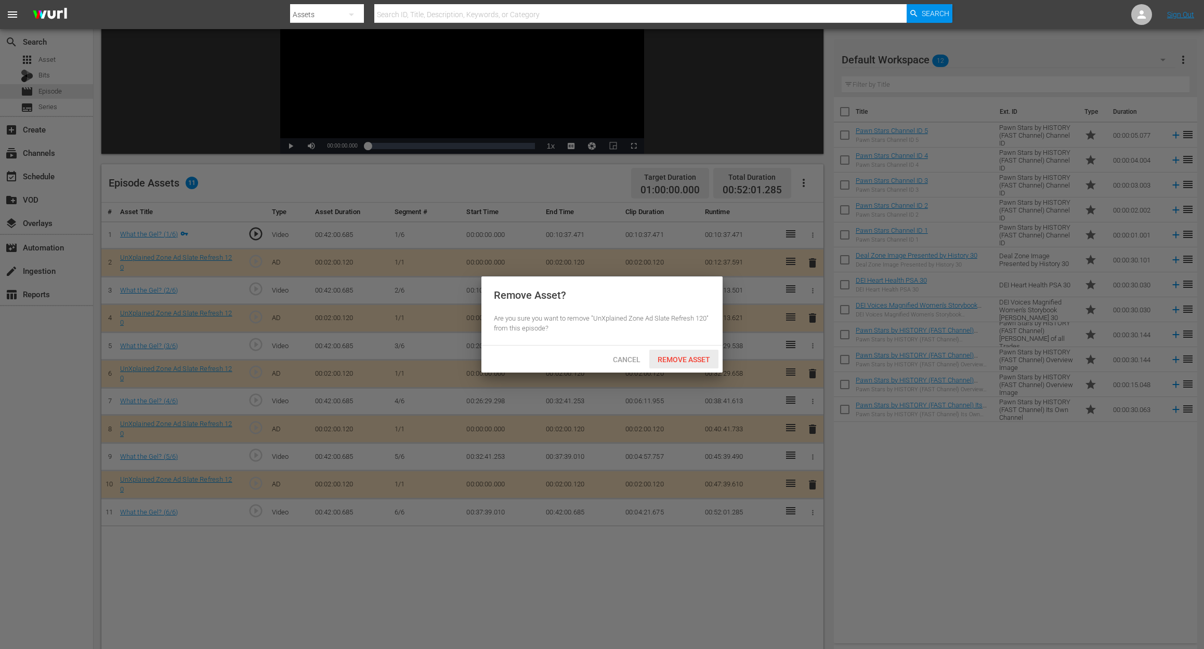
click at [693, 359] on span "Remove Asset" at bounding box center [683, 359] width 69 height 8
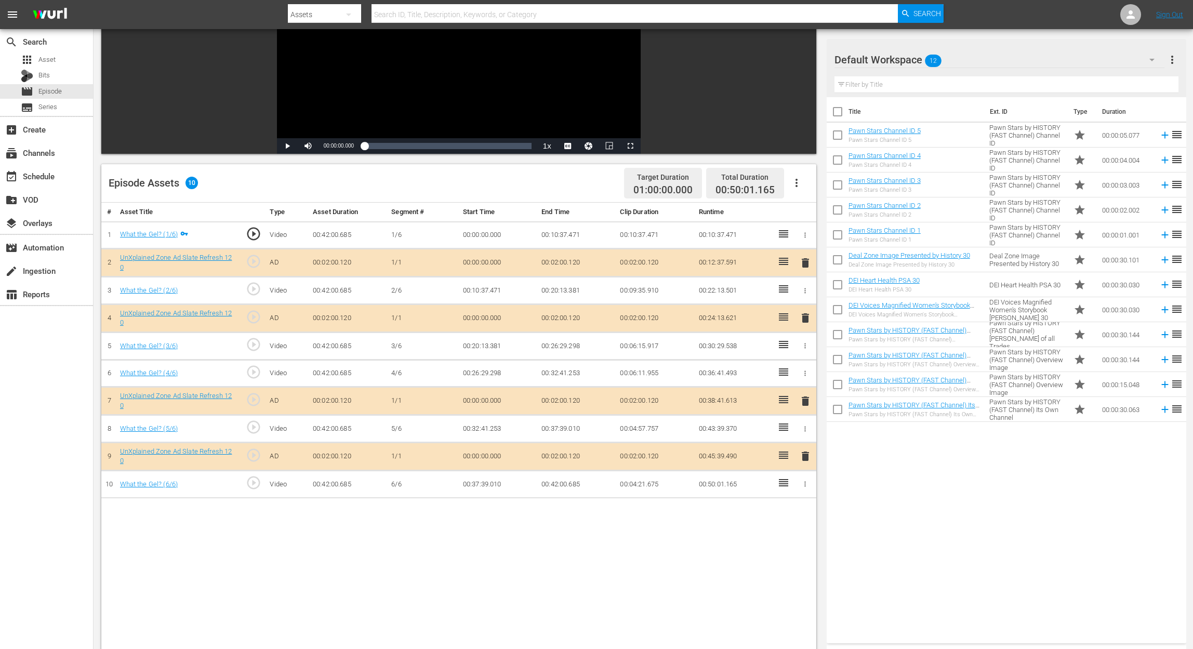
click at [902, 57] on icon "button" at bounding box center [1152, 60] width 12 height 12
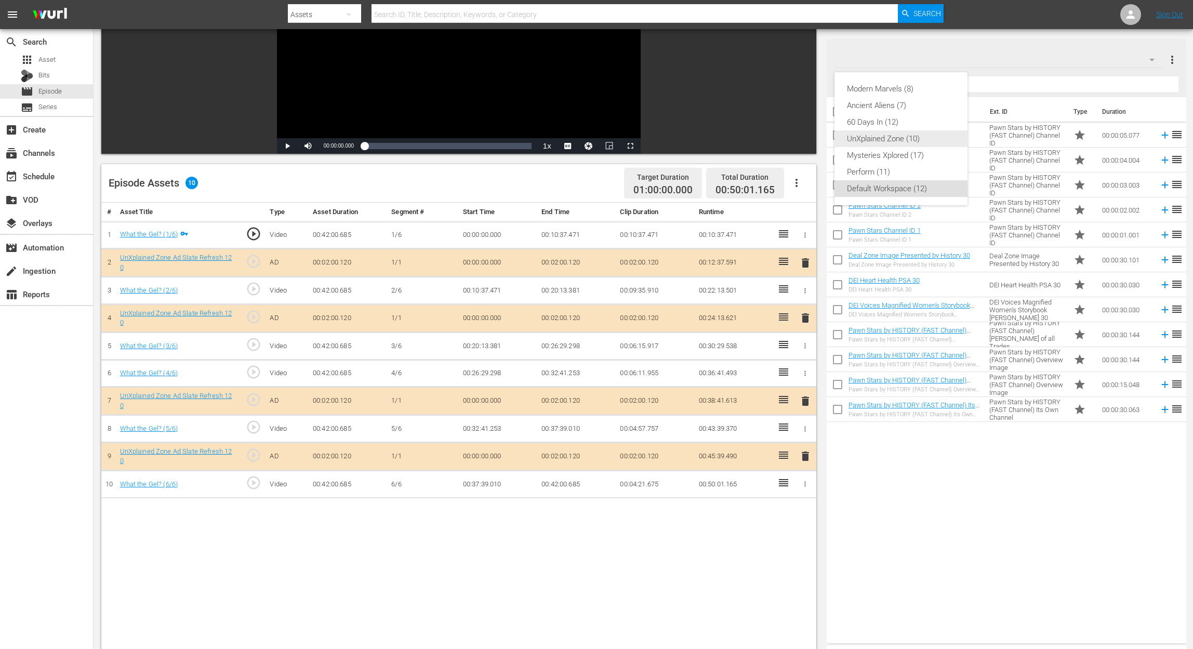
click at [902, 138] on div "UnXplained Zone (10)" at bounding box center [901, 138] width 108 height 17
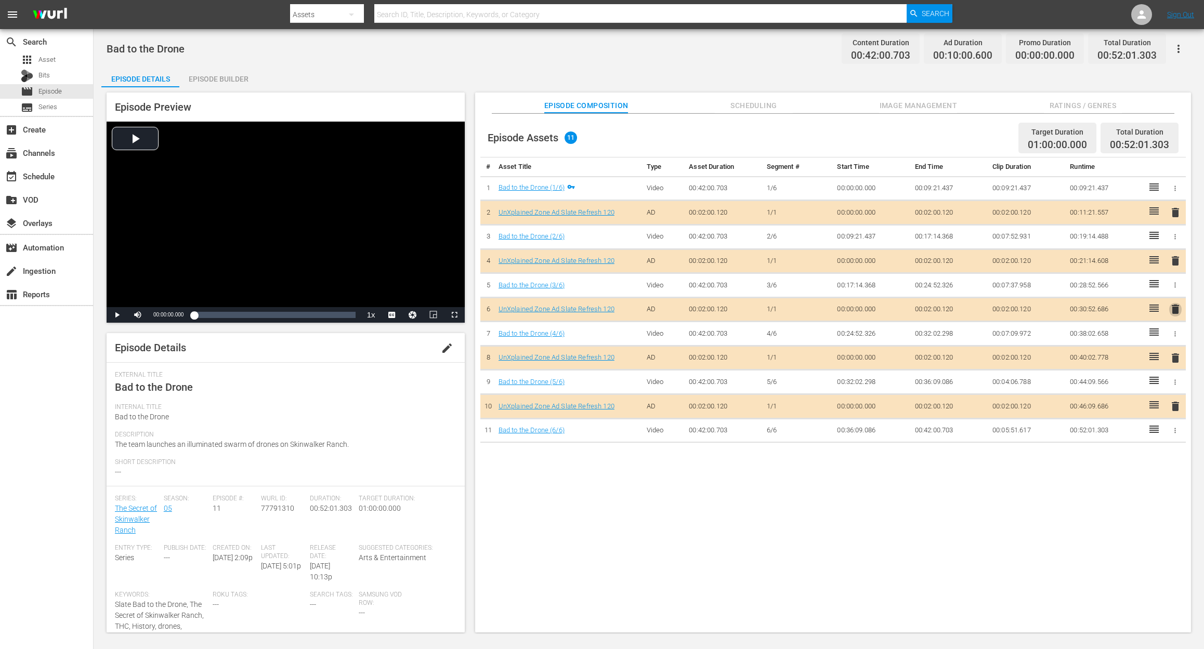
click at [902, 308] on span "delete" at bounding box center [1175, 309] width 12 height 12
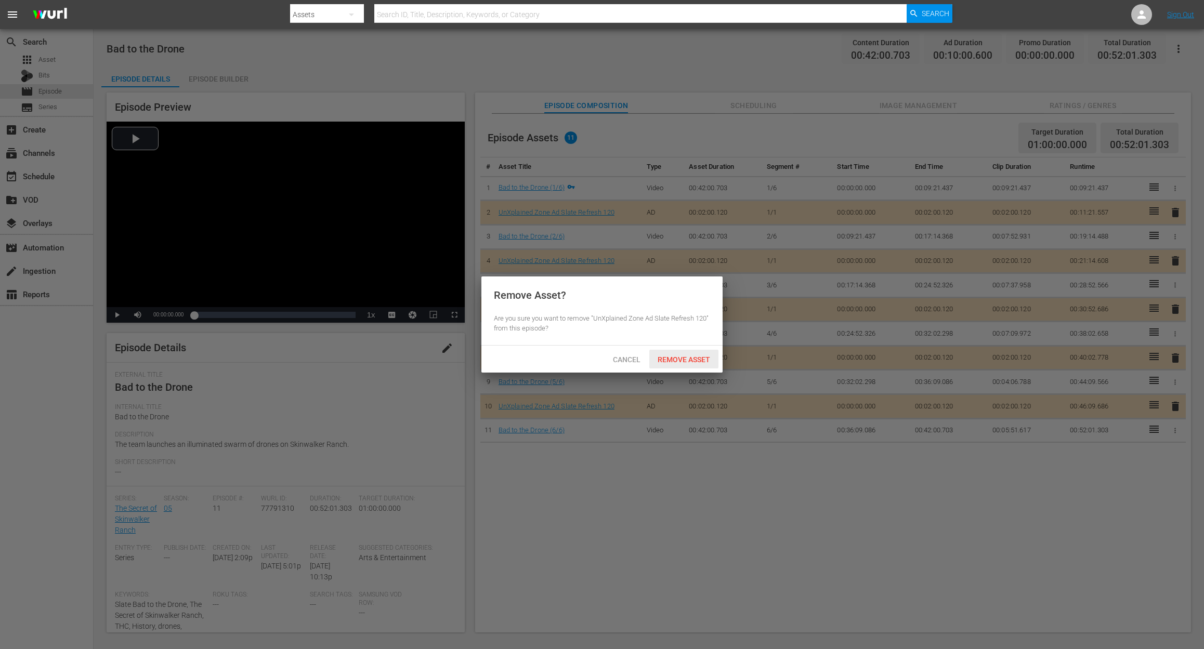
click at [691, 364] on span "Remove Asset" at bounding box center [683, 359] width 69 height 8
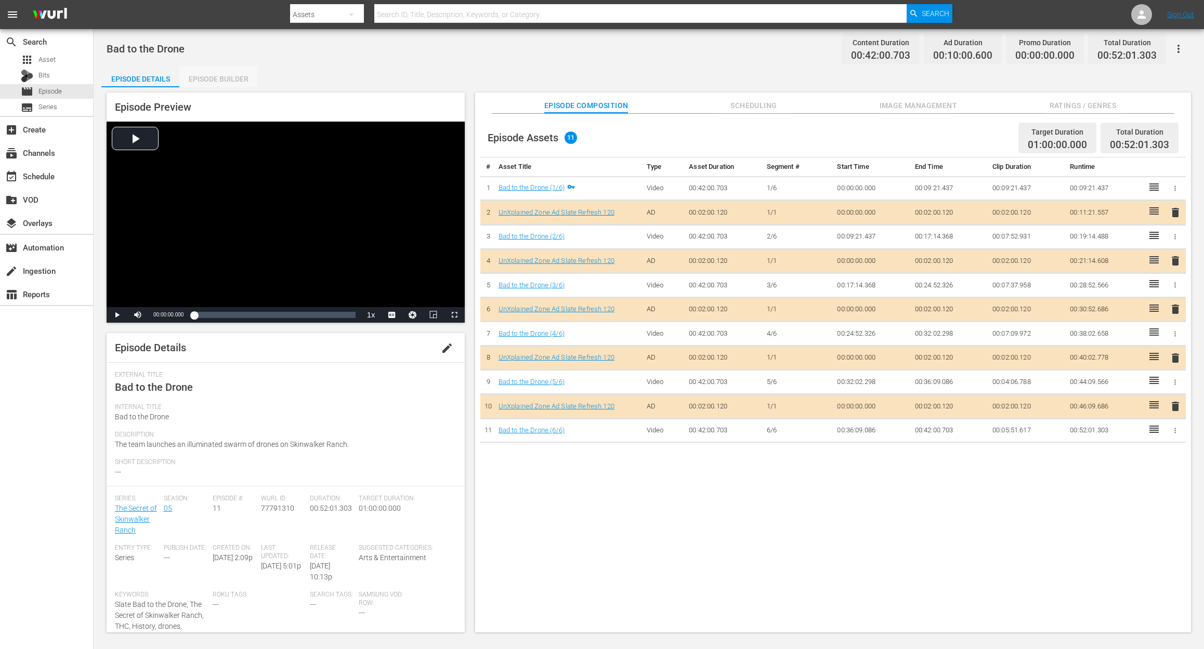
click at [207, 80] on div "Episode Builder" at bounding box center [218, 79] width 78 height 25
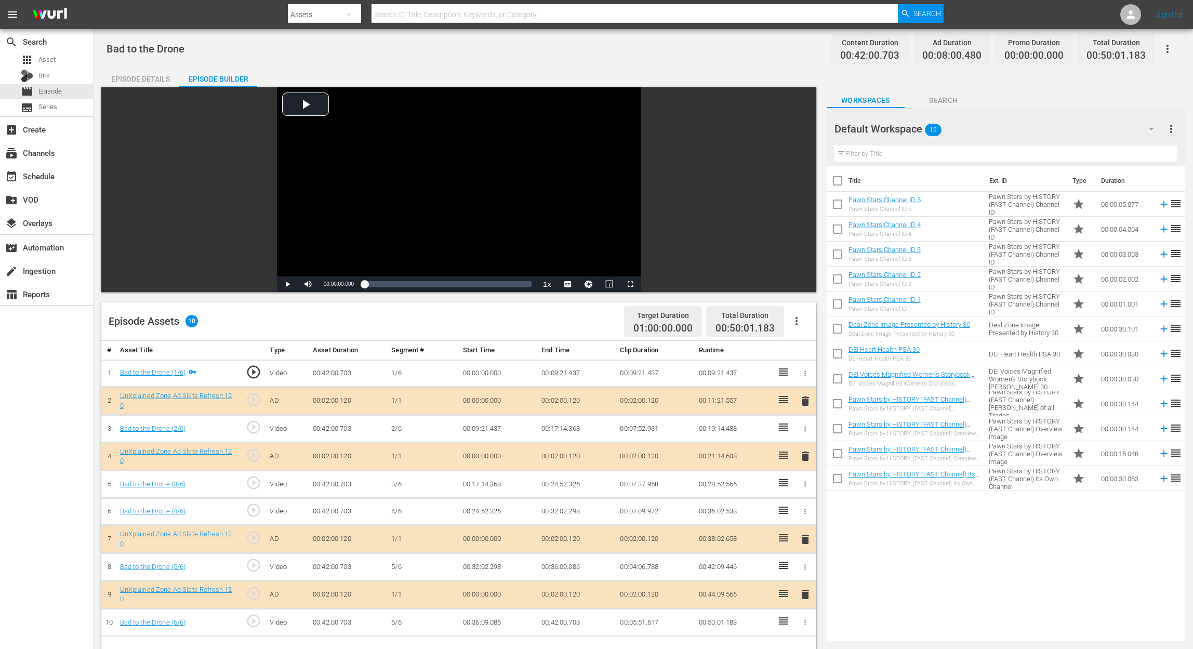
click at [902, 128] on icon "button" at bounding box center [1151, 129] width 12 height 12
click at [899, 210] on div "UnXplained Zone (10)" at bounding box center [901, 208] width 108 height 17
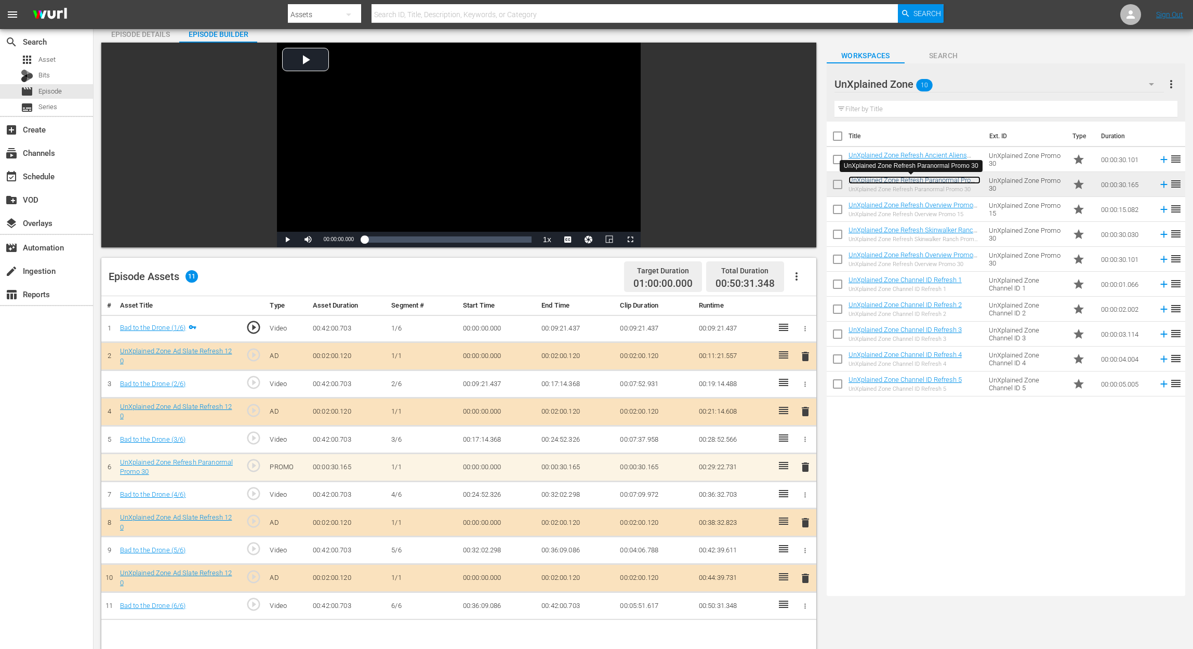
scroll to position [69, 0]
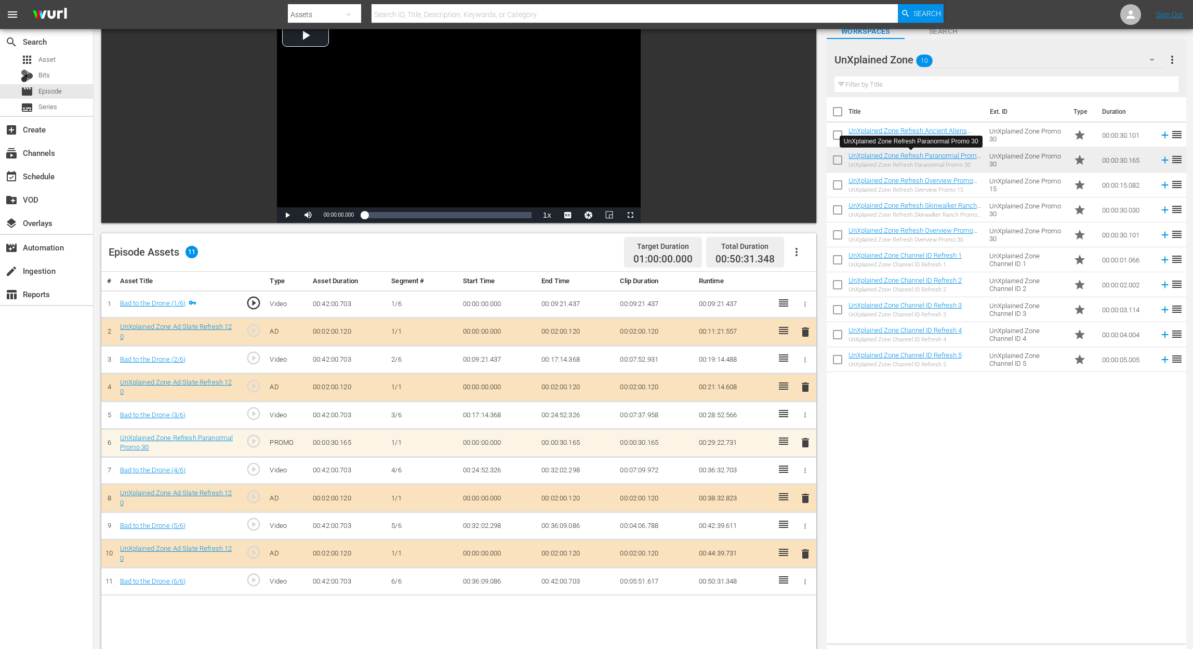
click at [803, 441] on span "delete" at bounding box center [805, 443] width 12 height 12
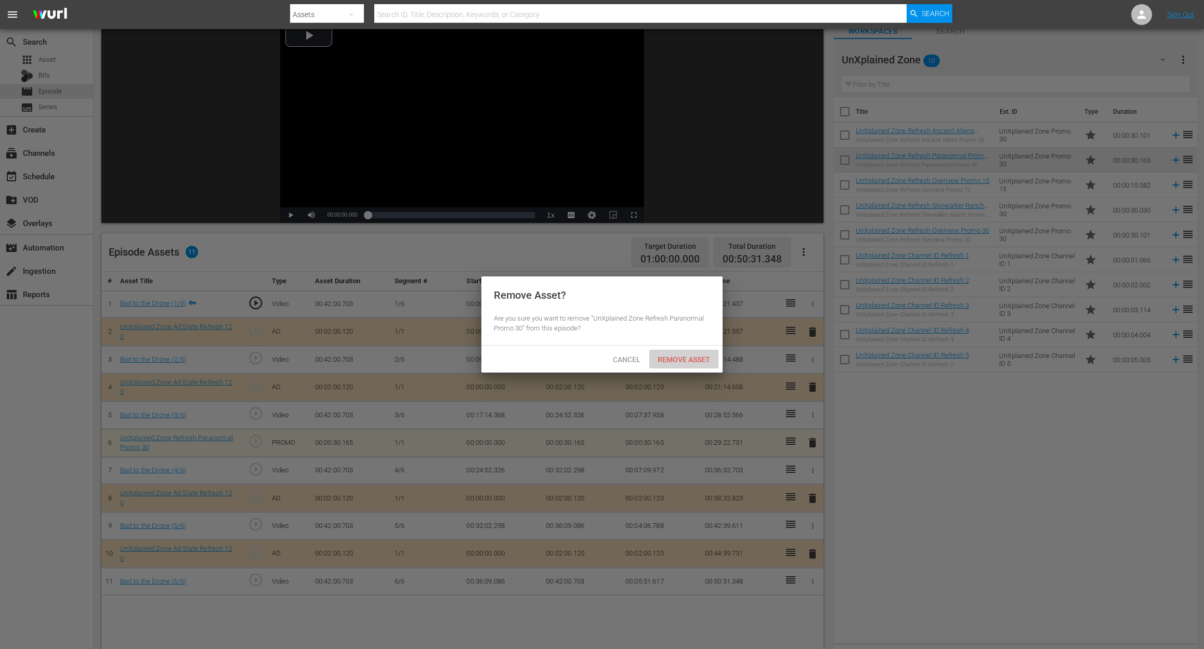
click at [694, 359] on span "Remove Asset" at bounding box center [683, 359] width 69 height 8
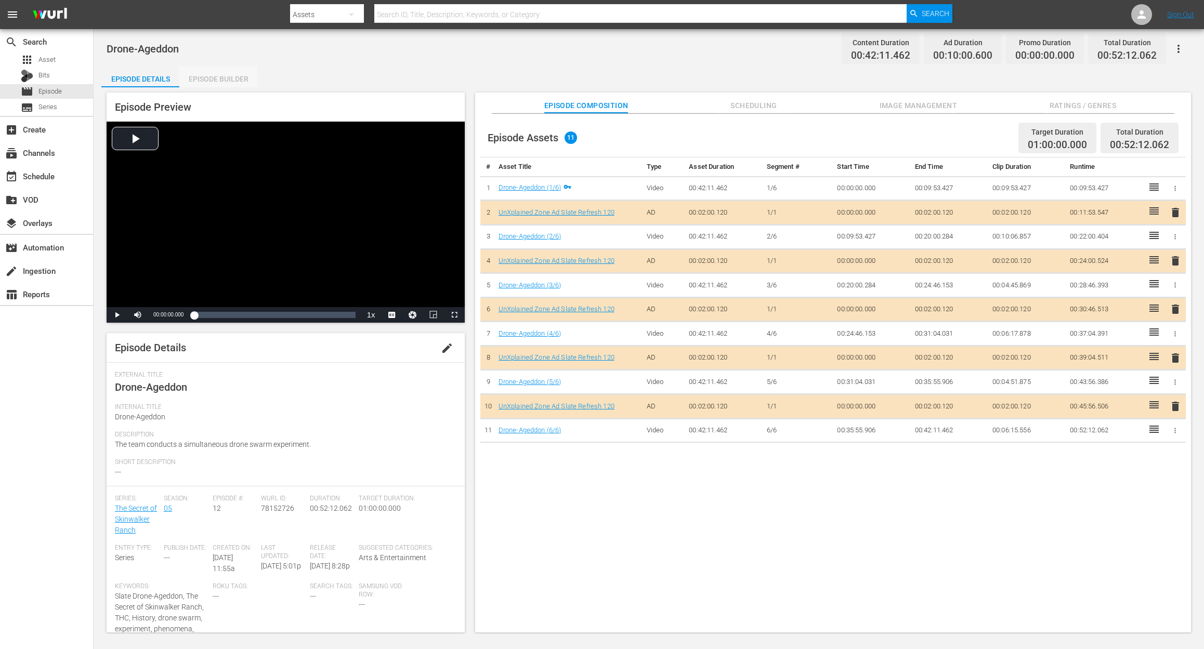
click at [220, 80] on div "Episode Builder" at bounding box center [218, 79] width 78 height 25
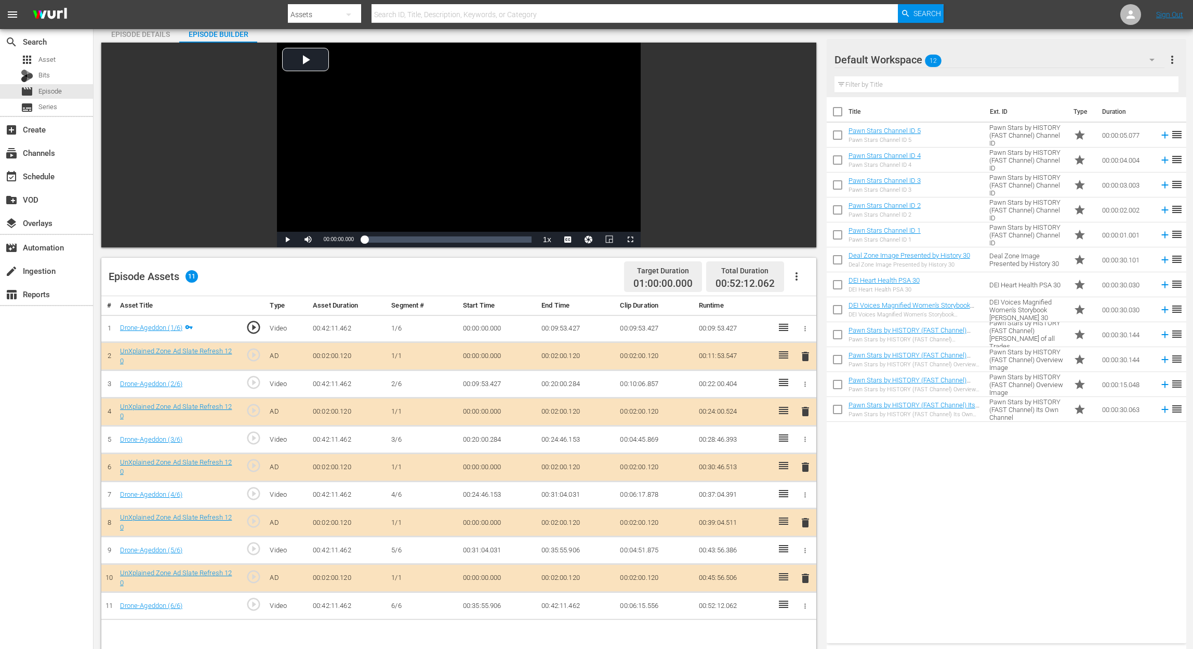
scroll to position [69, 0]
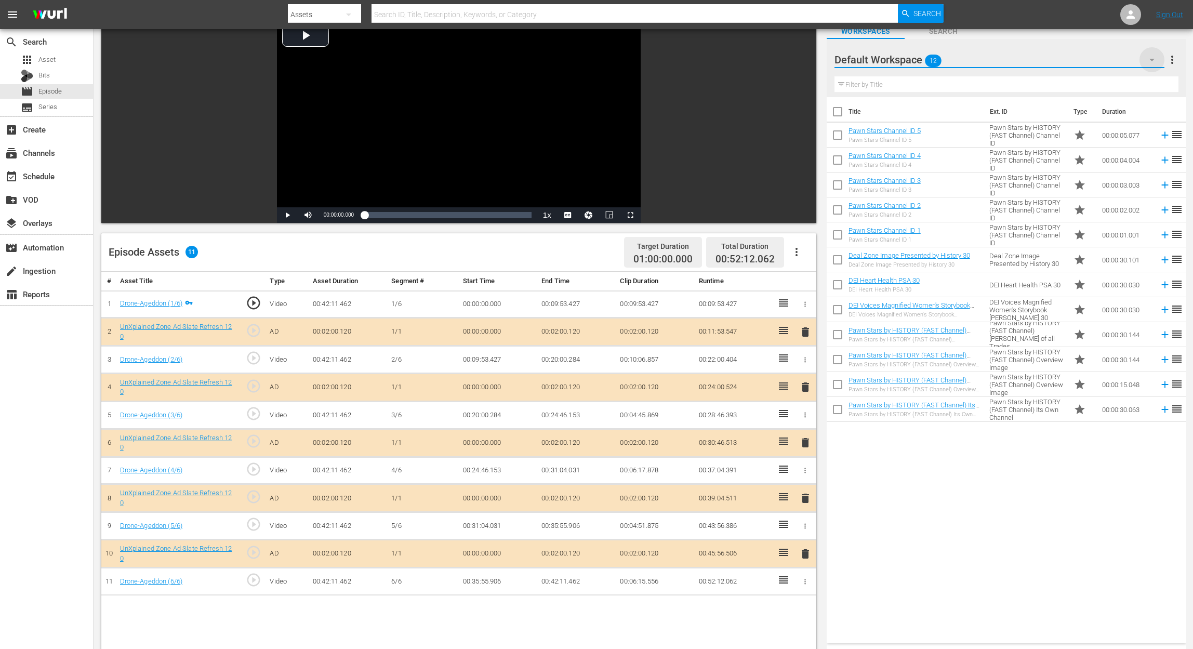
click at [902, 57] on icon "button" at bounding box center [1152, 60] width 12 height 12
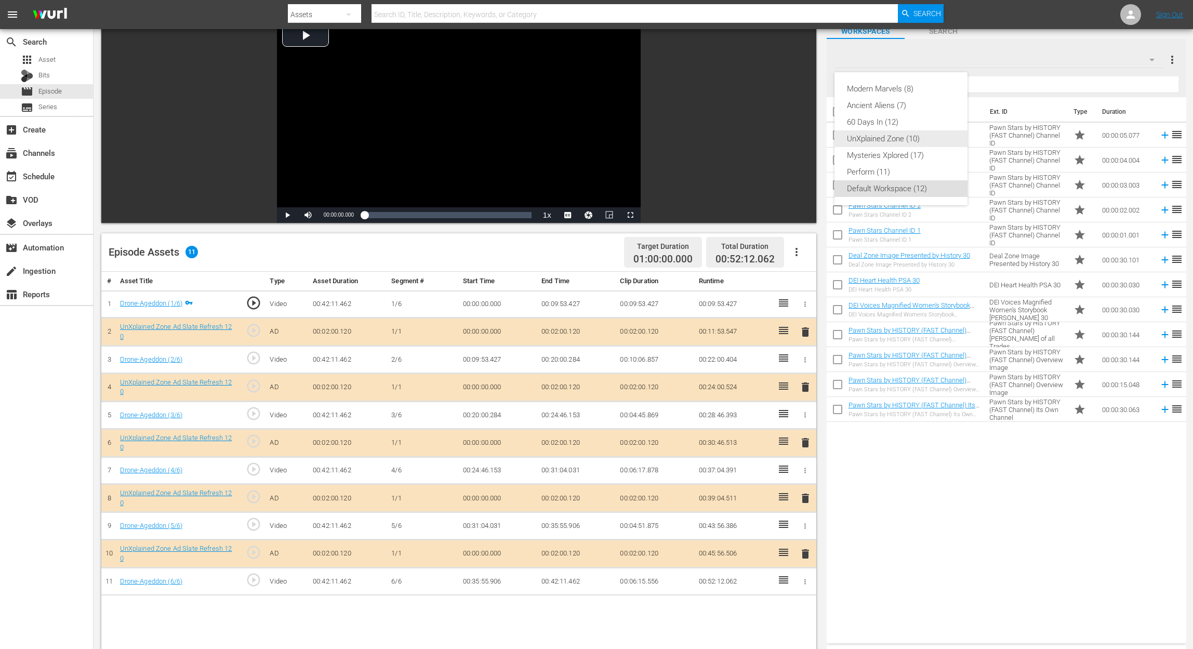
click at [902, 137] on div "UnXplained Zone (10)" at bounding box center [901, 138] width 108 height 17
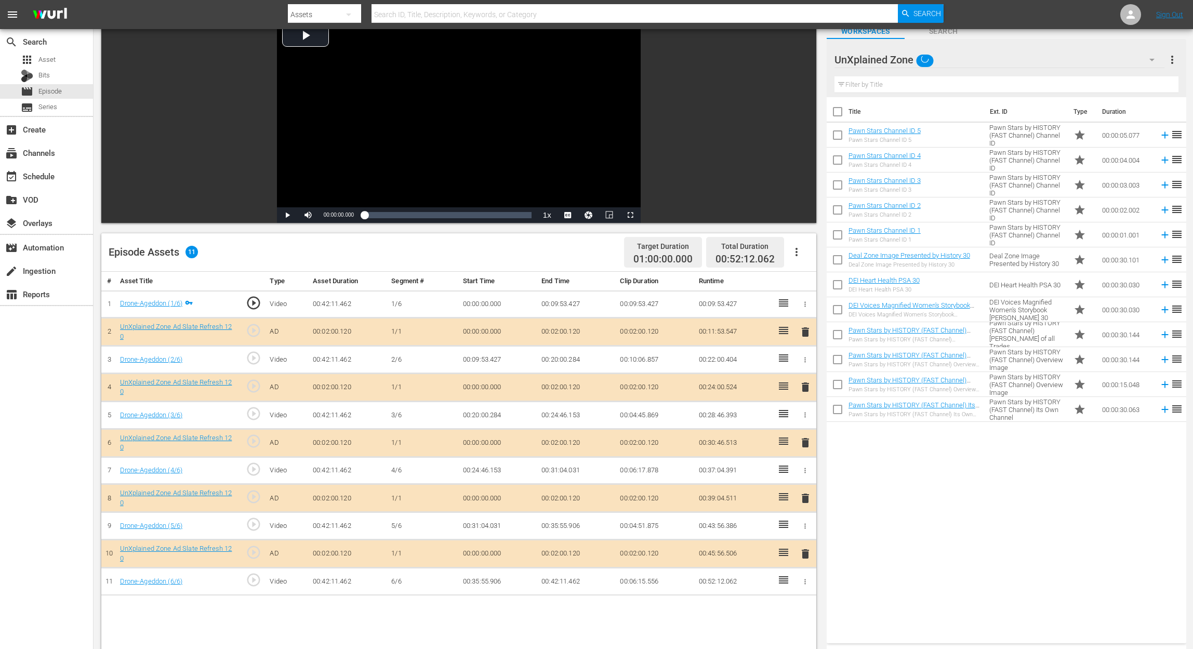
click at [809, 445] on span "delete" at bounding box center [805, 443] width 12 height 12
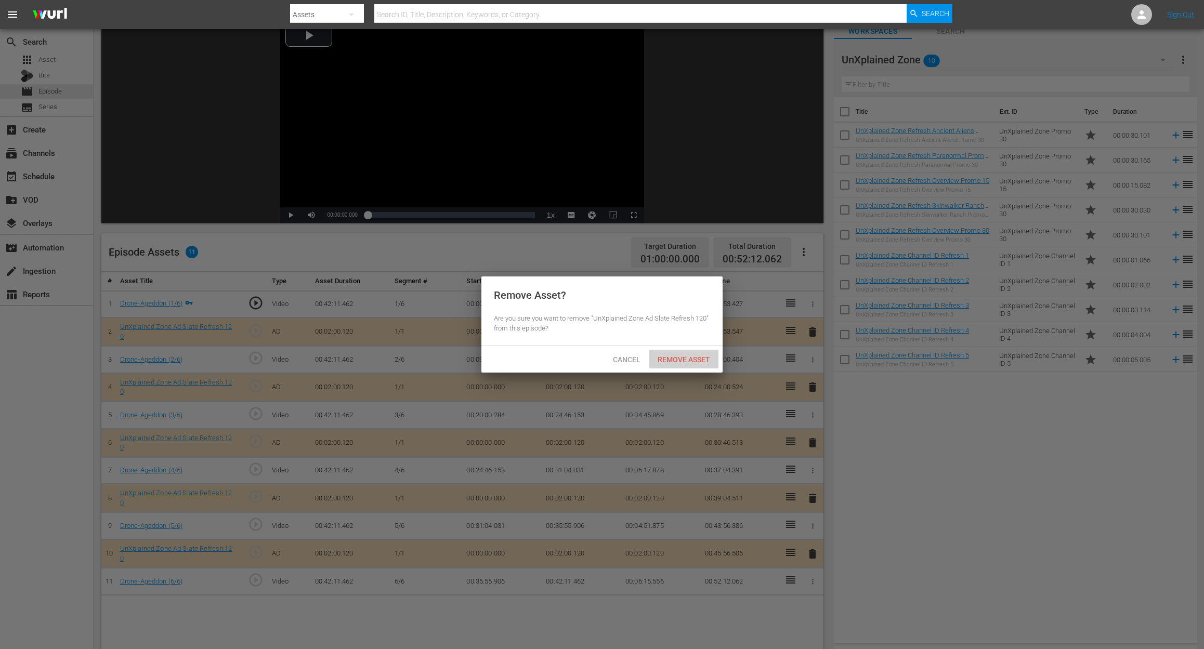
click at [679, 354] on div "Remove Asset" at bounding box center [683, 359] width 69 height 19
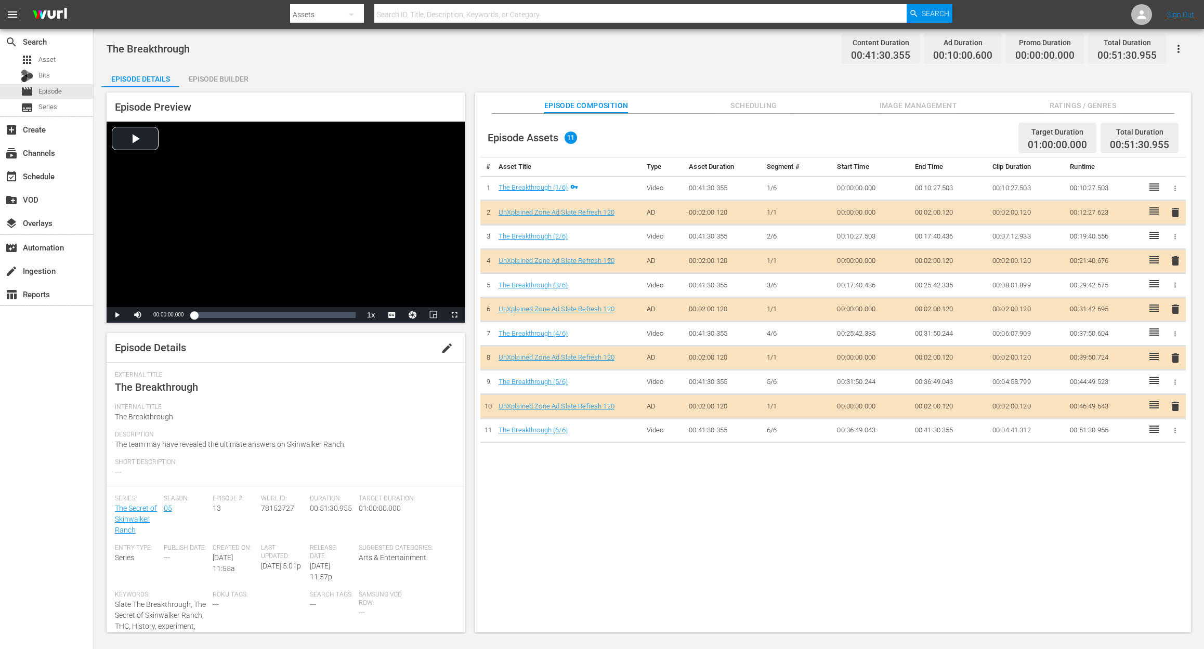
click at [902, 306] on span "delete" at bounding box center [1175, 309] width 12 height 12
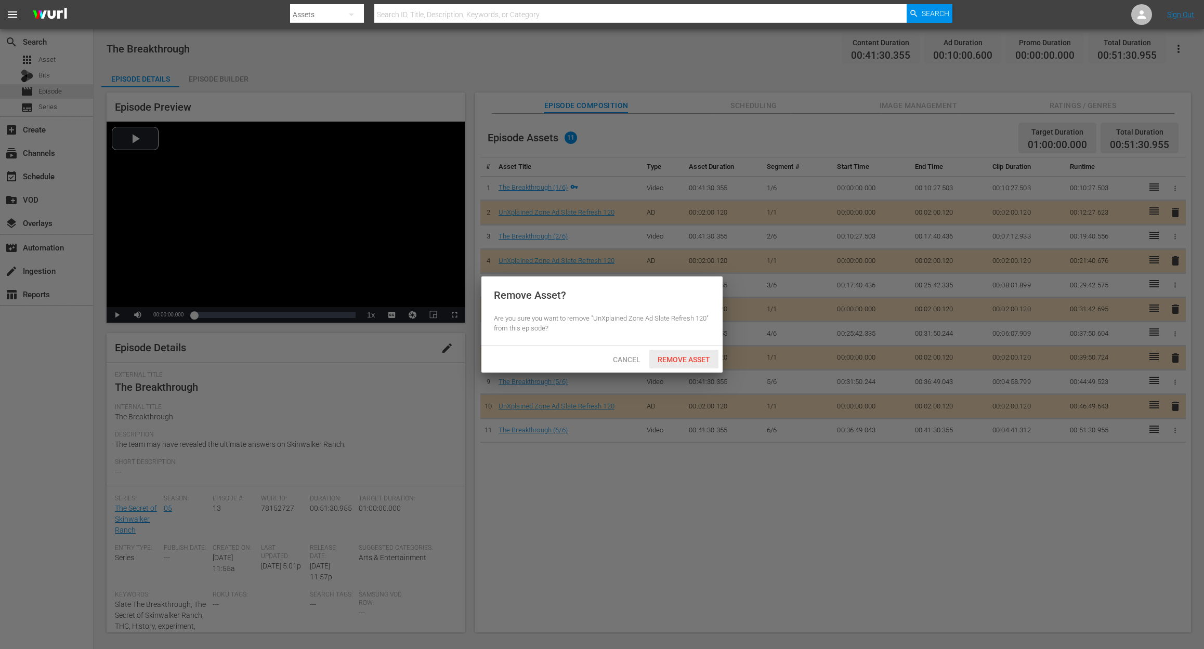
click at [671, 355] on span "Remove Asset" at bounding box center [683, 359] width 69 height 8
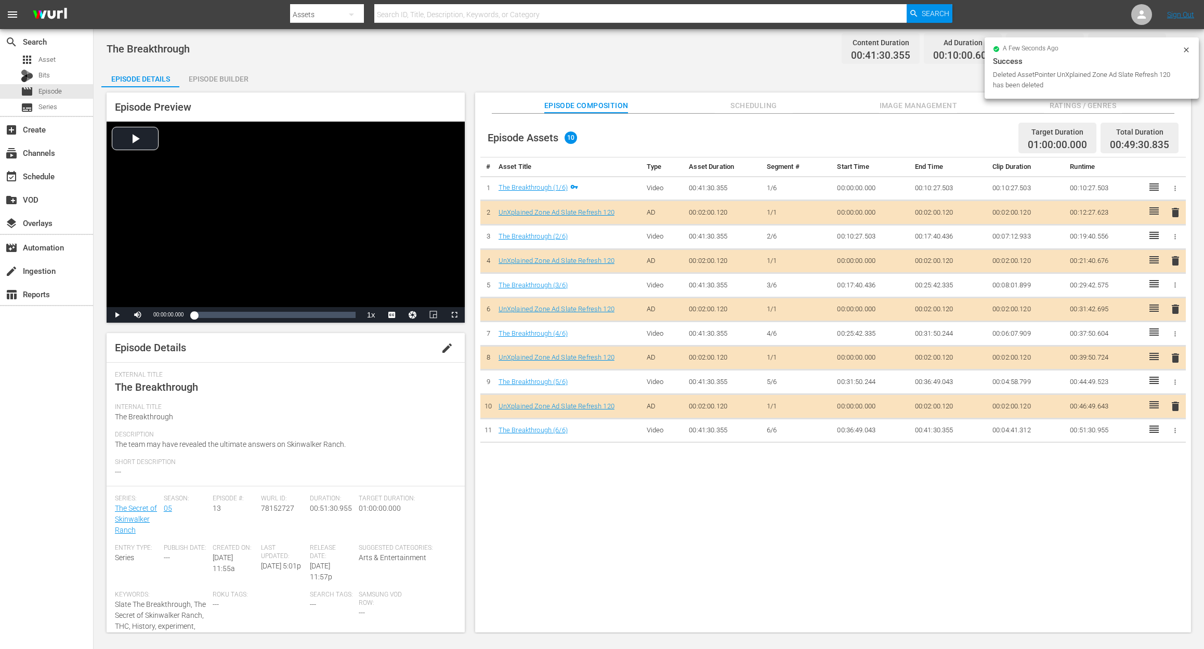
click at [231, 79] on div "Episode Builder" at bounding box center [218, 79] width 78 height 25
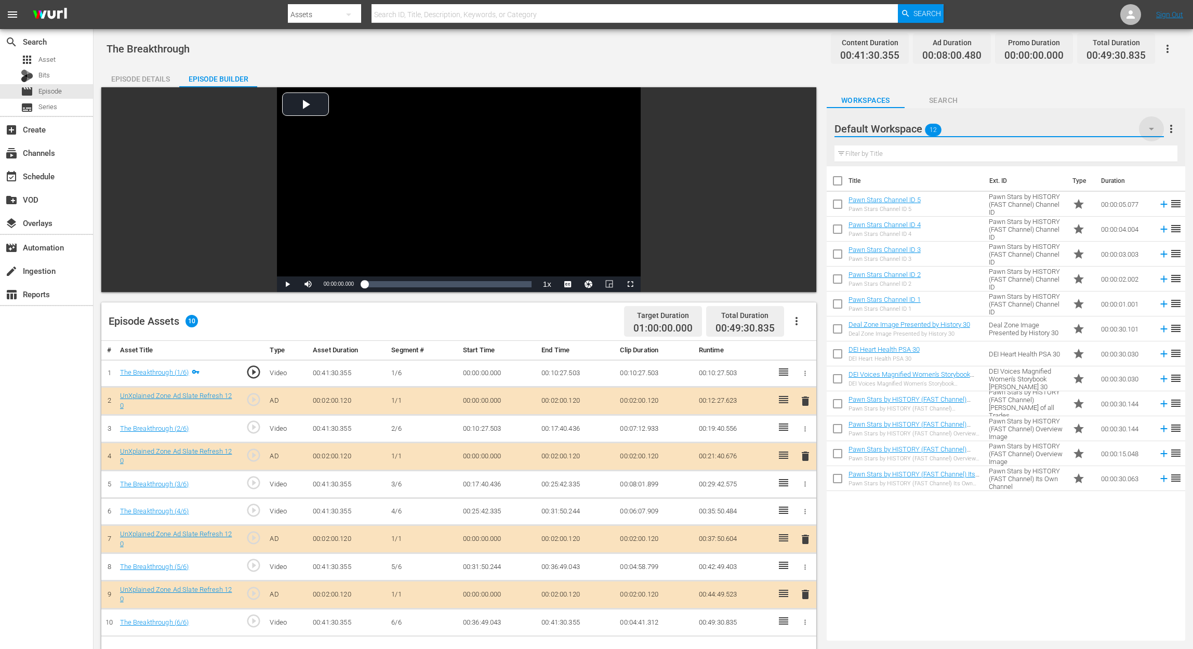
click at [902, 124] on icon "button" at bounding box center [1151, 129] width 12 height 12
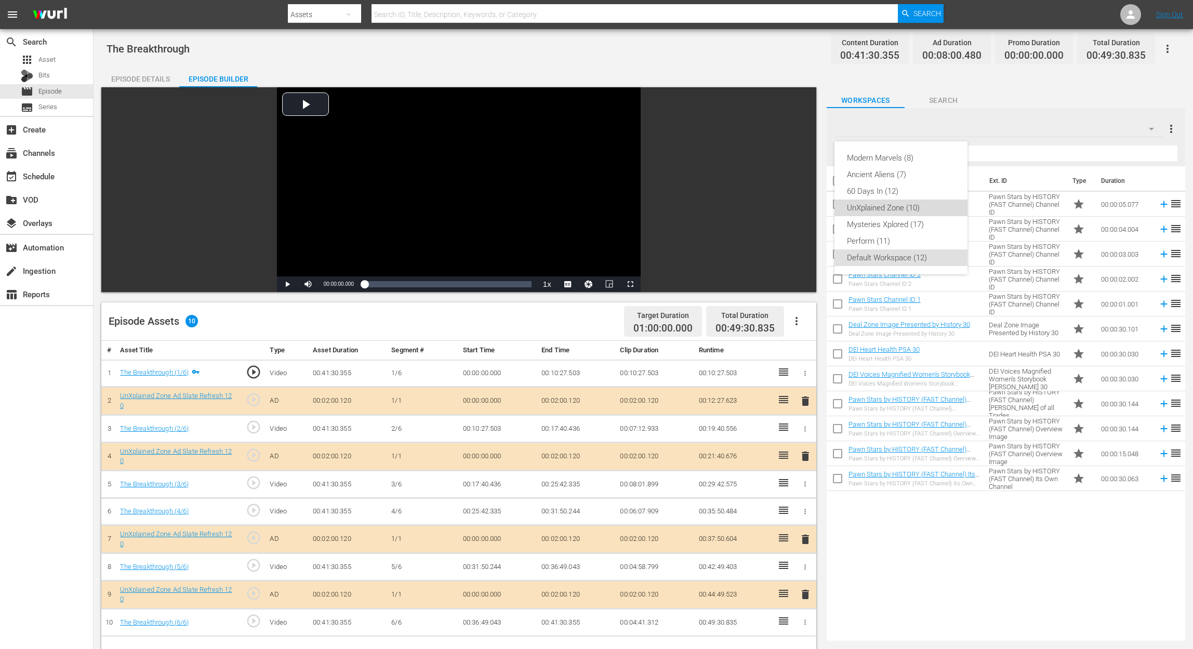
click at [902, 206] on div "UnXplained Zone (10)" at bounding box center [901, 208] width 108 height 17
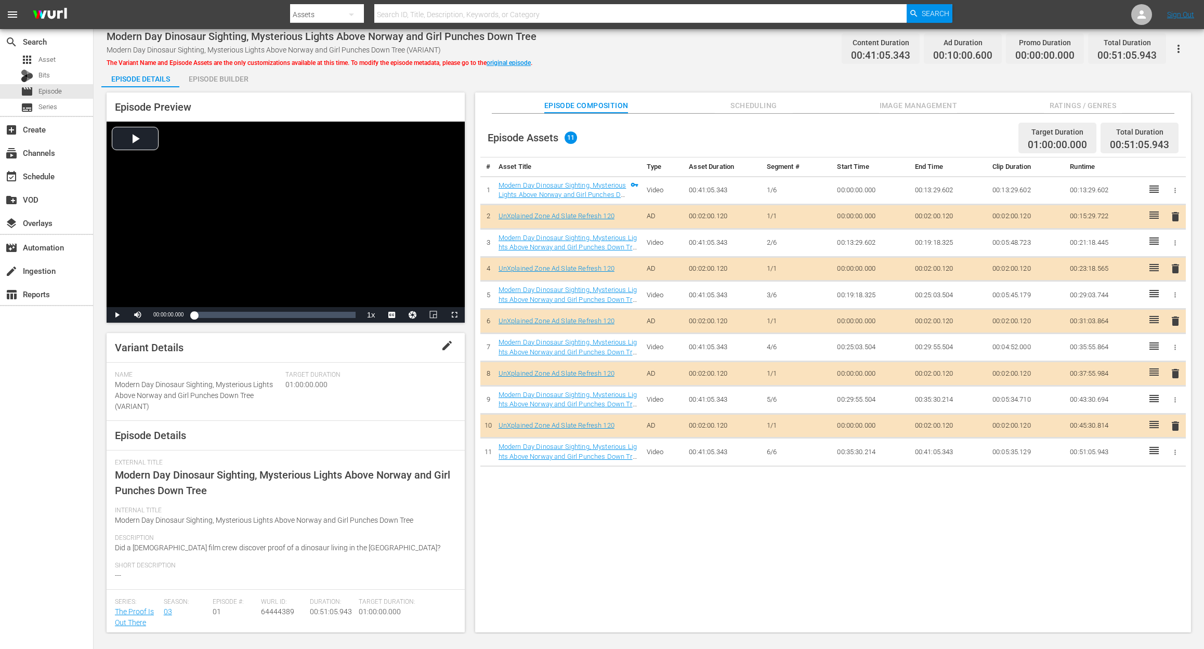
click at [233, 81] on div "Episode Builder" at bounding box center [218, 79] width 78 height 25
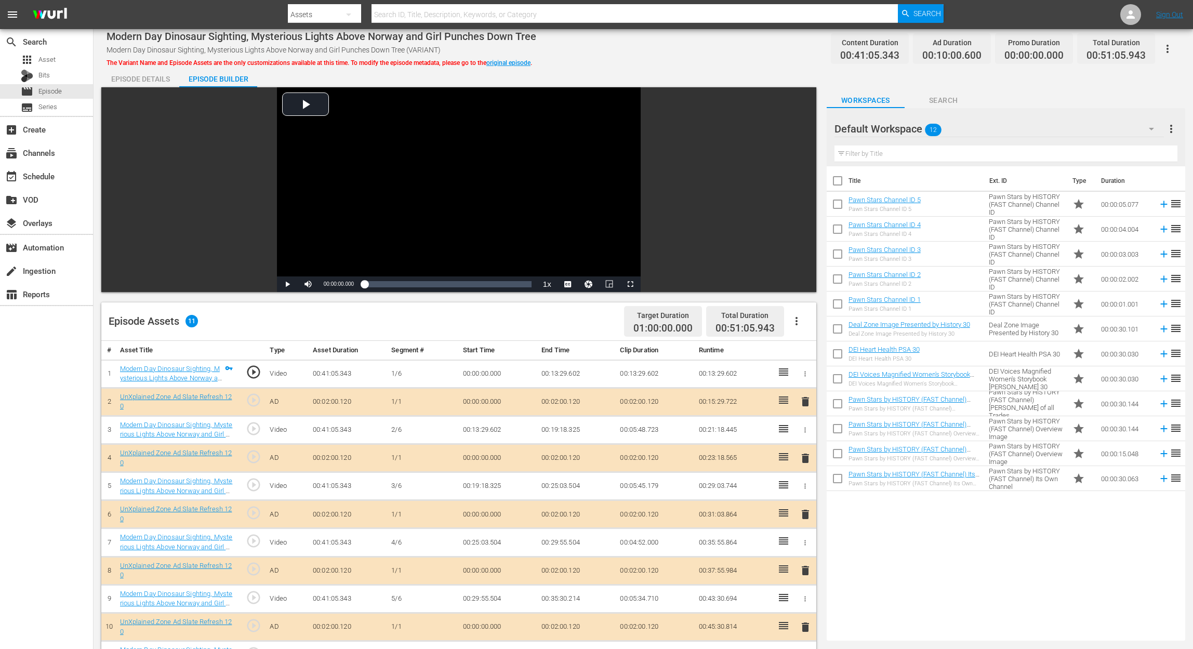
click at [902, 133] on icon "button" at bounding box center [1151, 129] width 12 height 12
click at [902, 208] on div "UnXplained Zone (10)" at bounding box center [901, 208] width 108 height 17
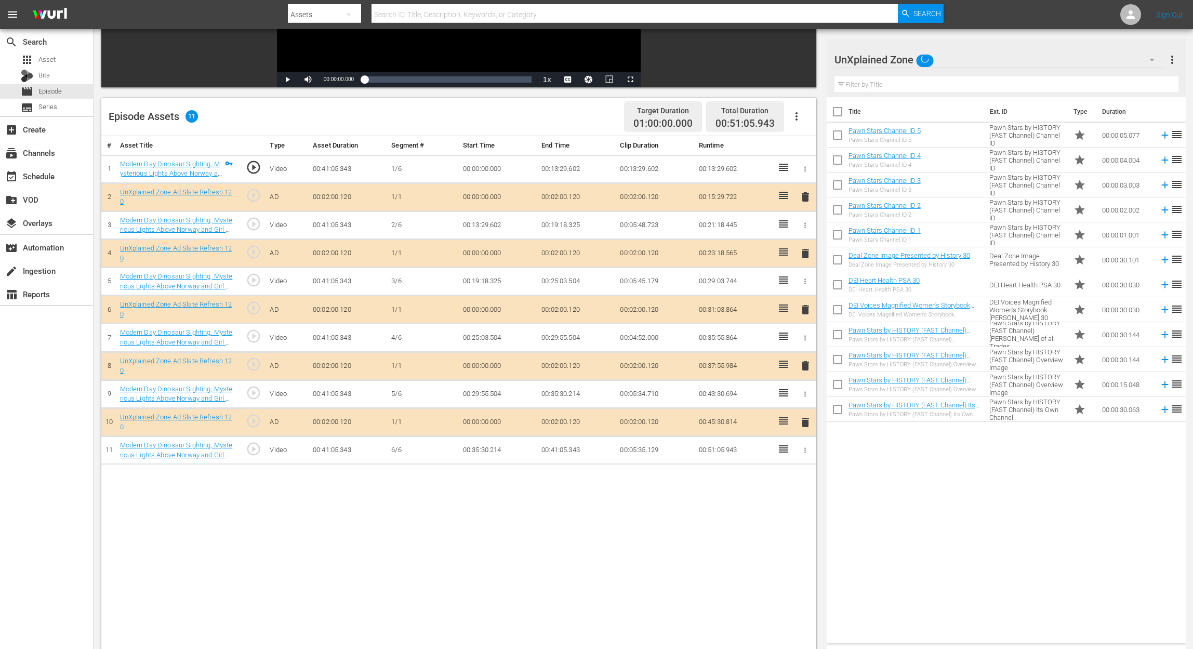
scroll to position [208, 0]
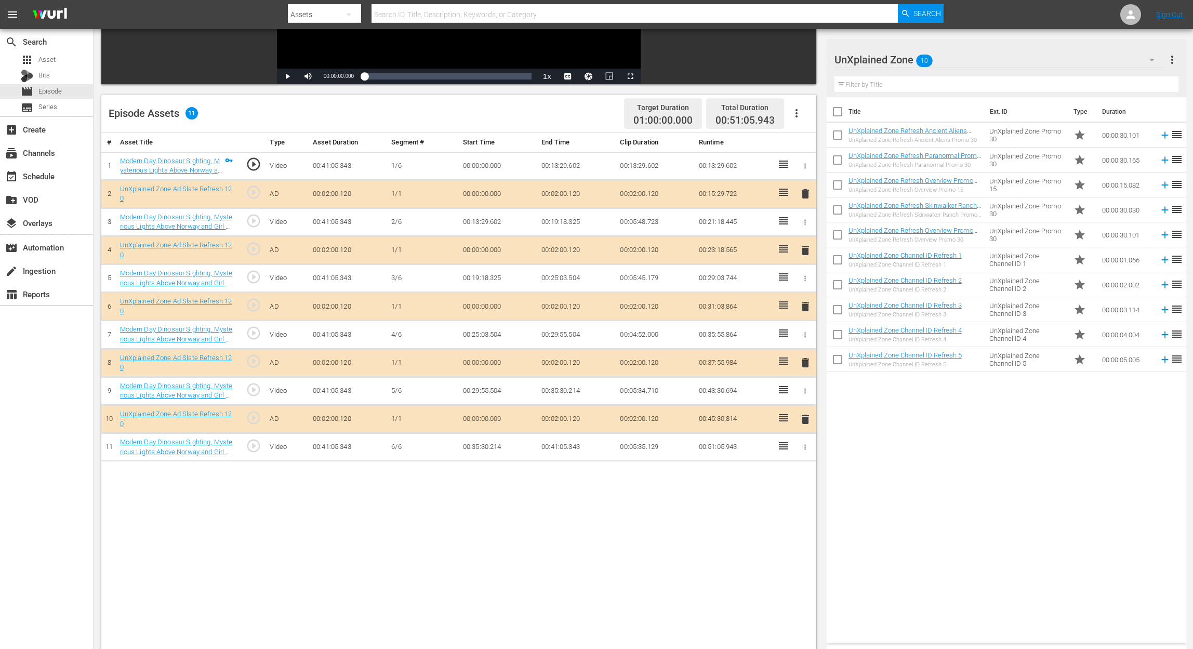
click at [802, 306] on span "delete" at bounding box center [805, 306] width 12 height 12
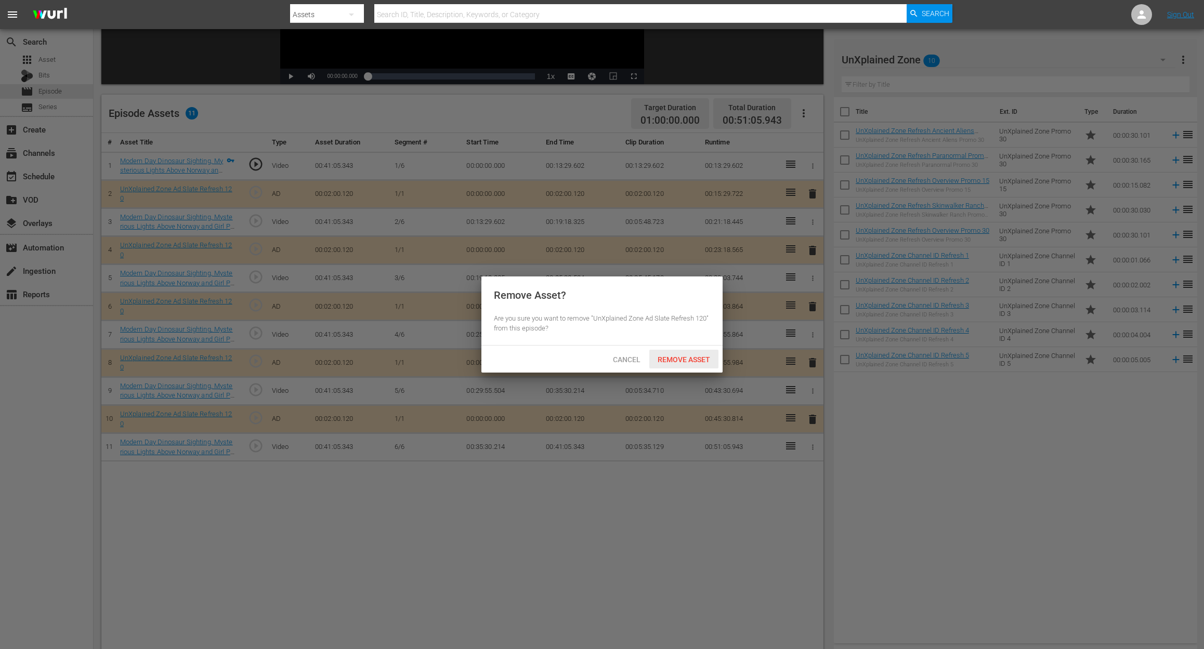
click at [682, 363] on span "Remove Asset" at bounding box center [683, 359] width 69 height 8
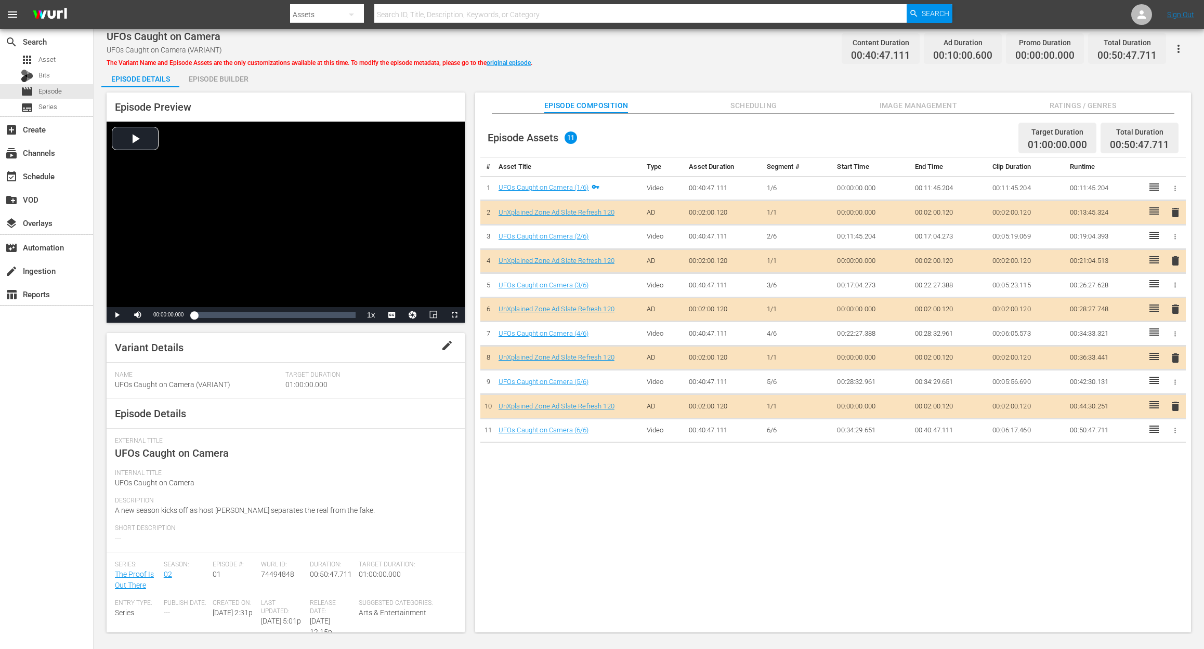
click at [221, 76] on div "Episode Builder" at bounding box center [218, 79] width 78 height 25
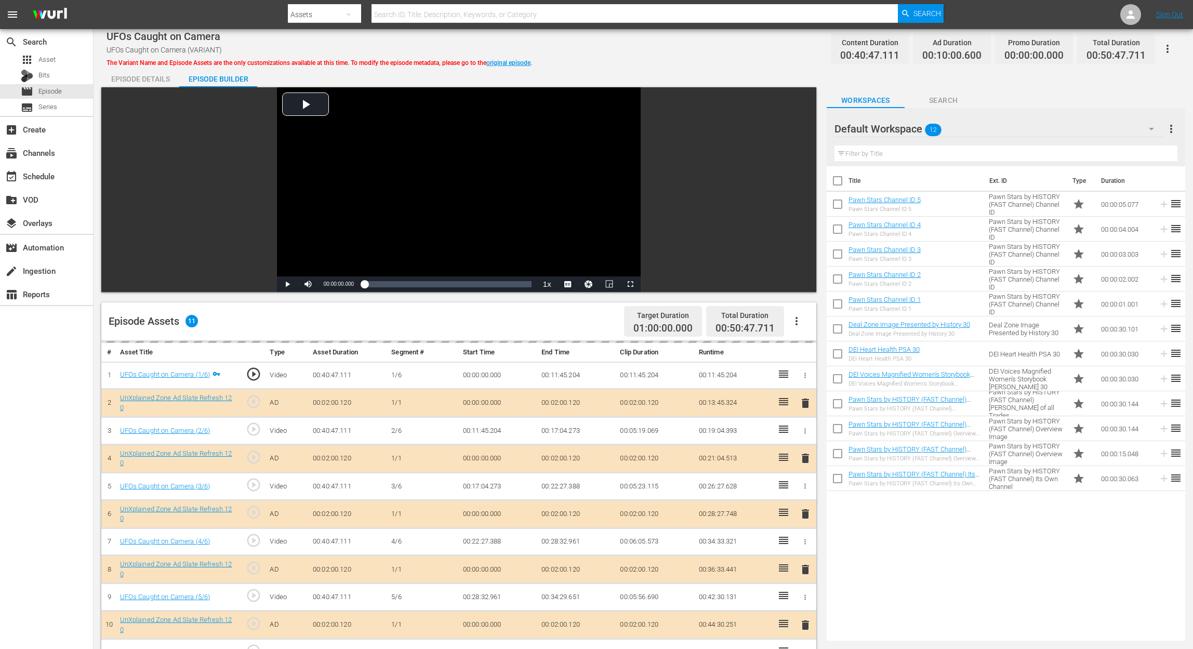
scroll to position [69, 0]
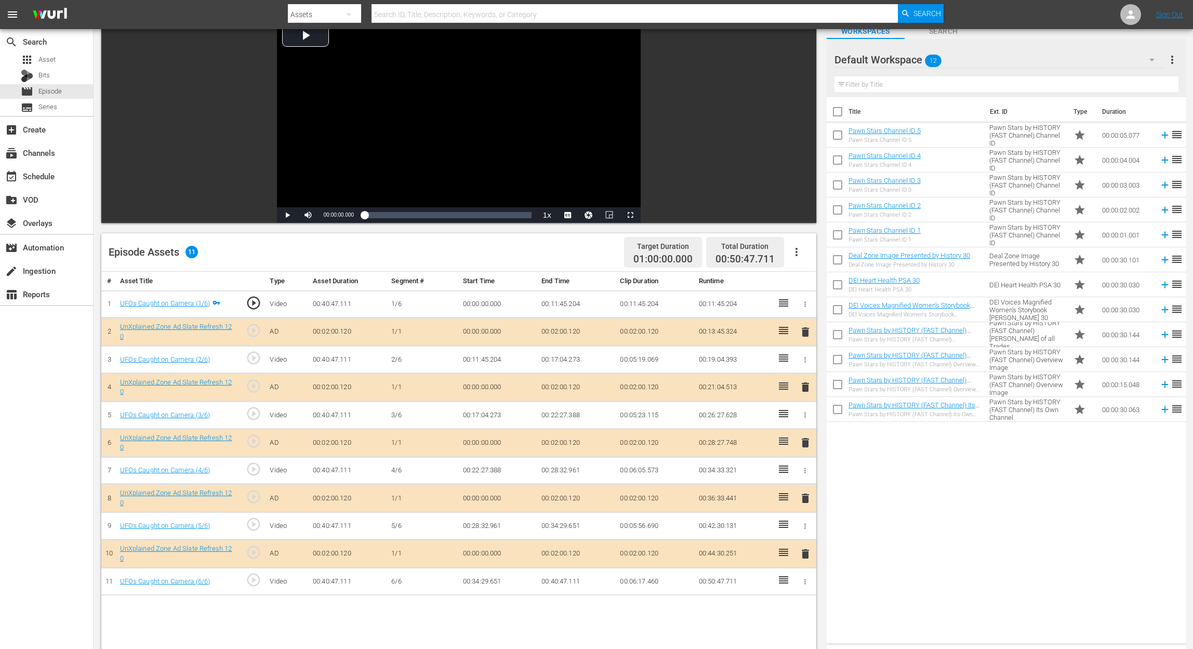
click at [799, 445] on span "delete" at bounding box center [805, 443] width 12 height 12
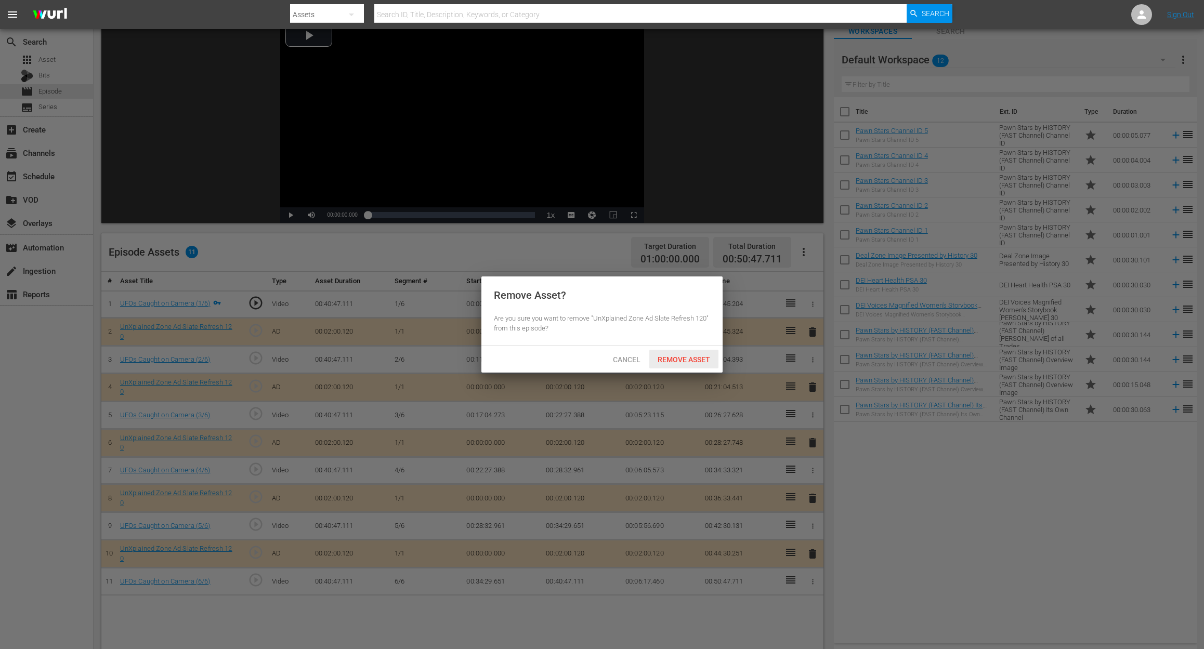
click at [687, 358] on span "Remove Asset" at bounding box center [683, 359] width 69 height 8
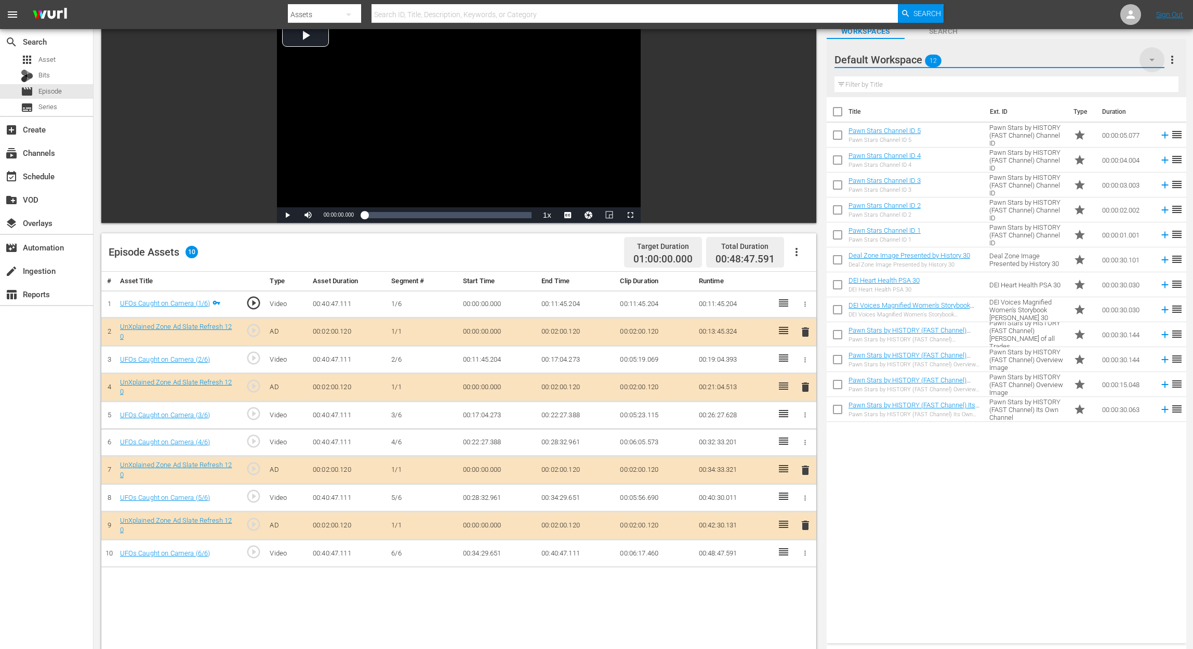
click at [902, 55] on icon "button" at bounding box center [1152, 60] width 12 height 12
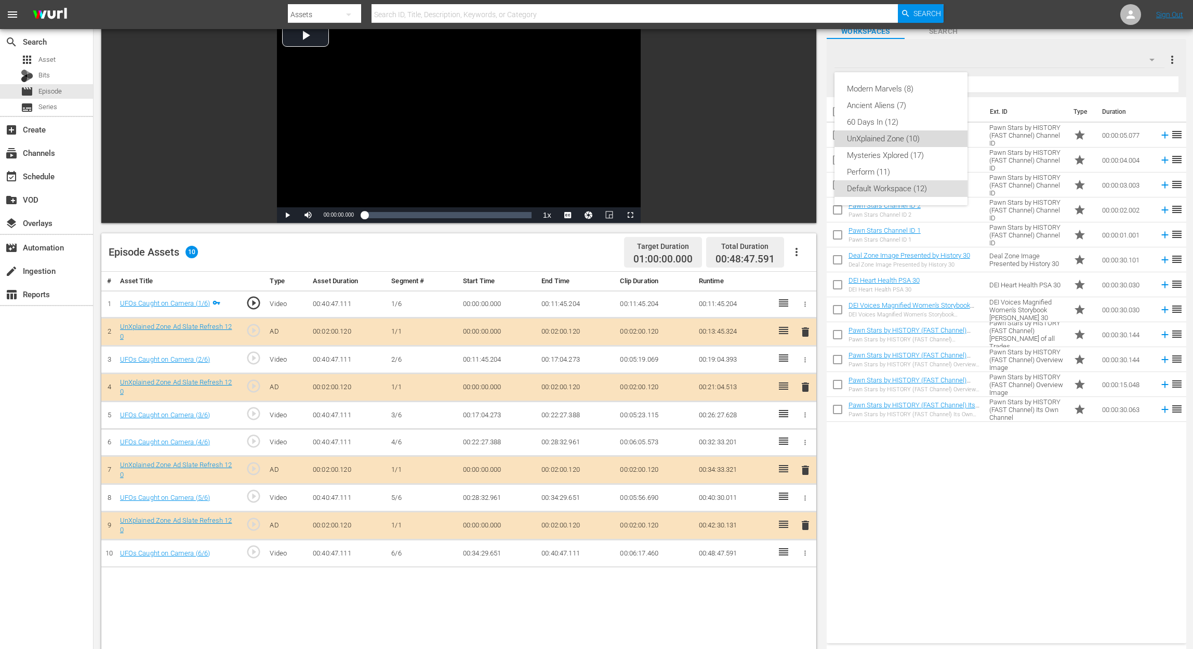
click at [902, 136] on div "UnXplained Zone (10)" at bounding box center [901, 138] width 108 height 17
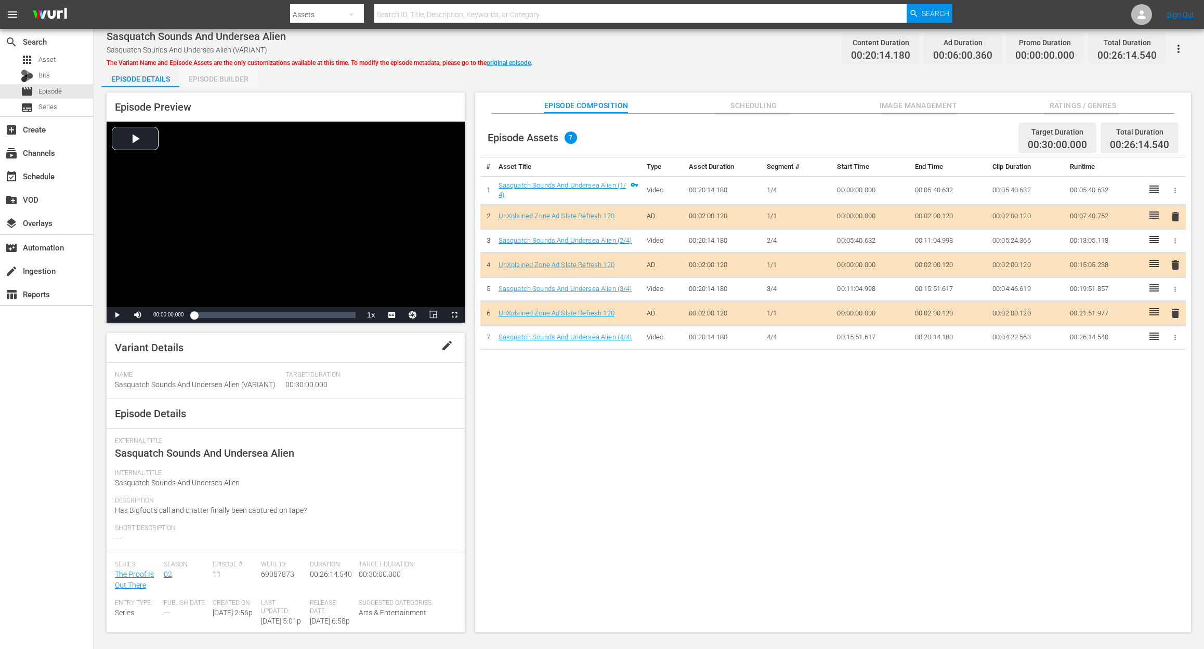
click at [205, 77] on div "Episode Builder" at bounding box center [218, 79] width 78 height 25
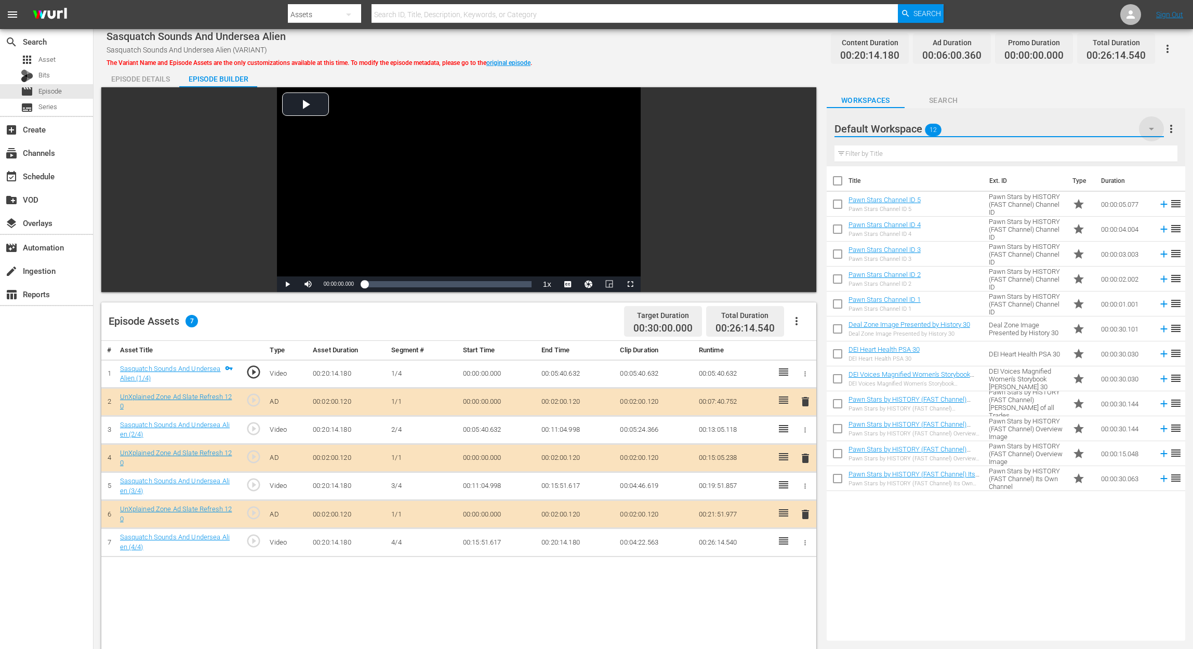
click at [902, 127] on icon "button" at bounding box center [1151, 129] width 12 height 12
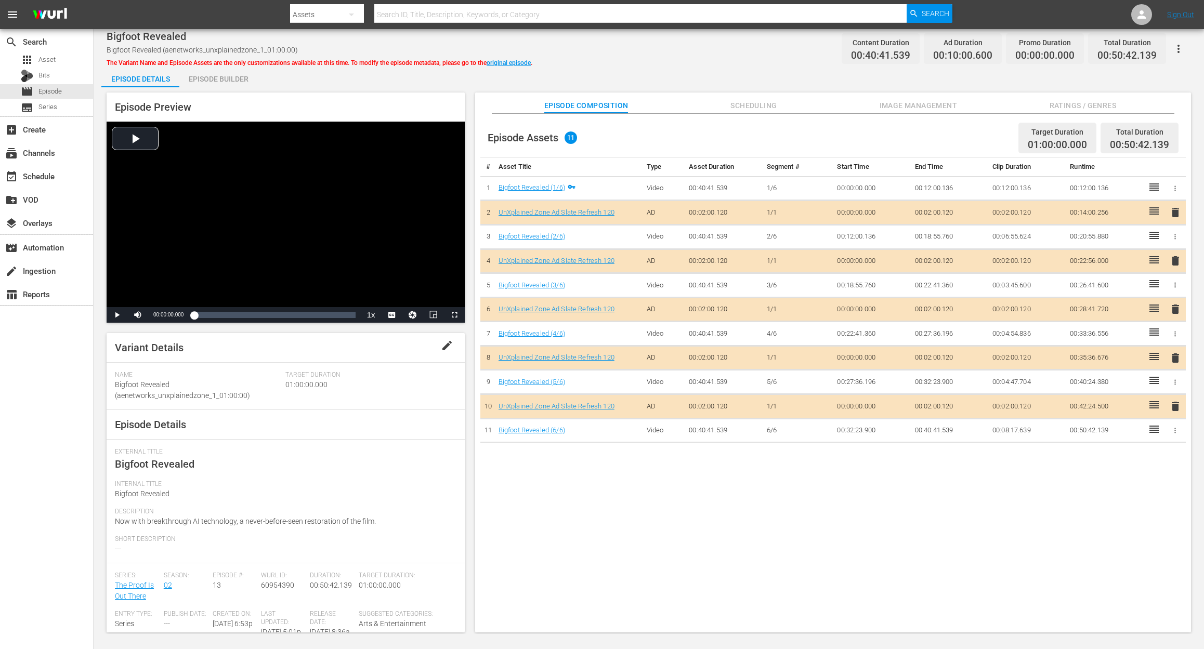
click at [232, 81] on div "Episode Builder" at bounding box center [218, 79] width 78 height 25
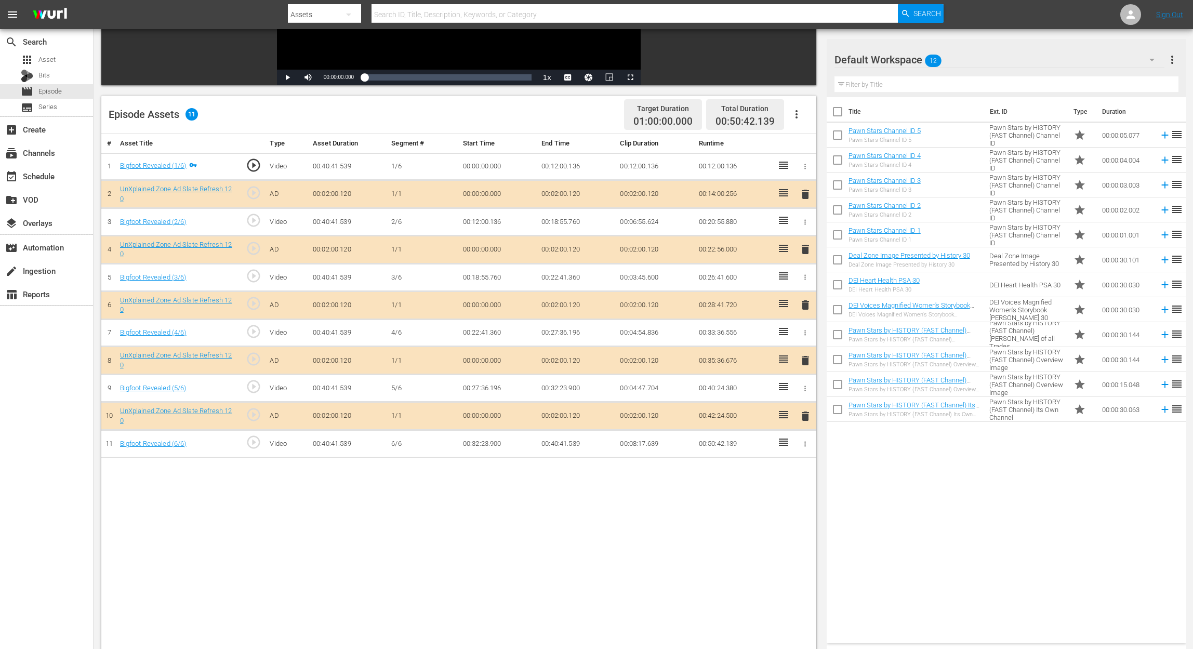
scroll to position [208, 0]
click at [805, 304] on span "delete" at bounding box center [805, 304] width 12 height 12
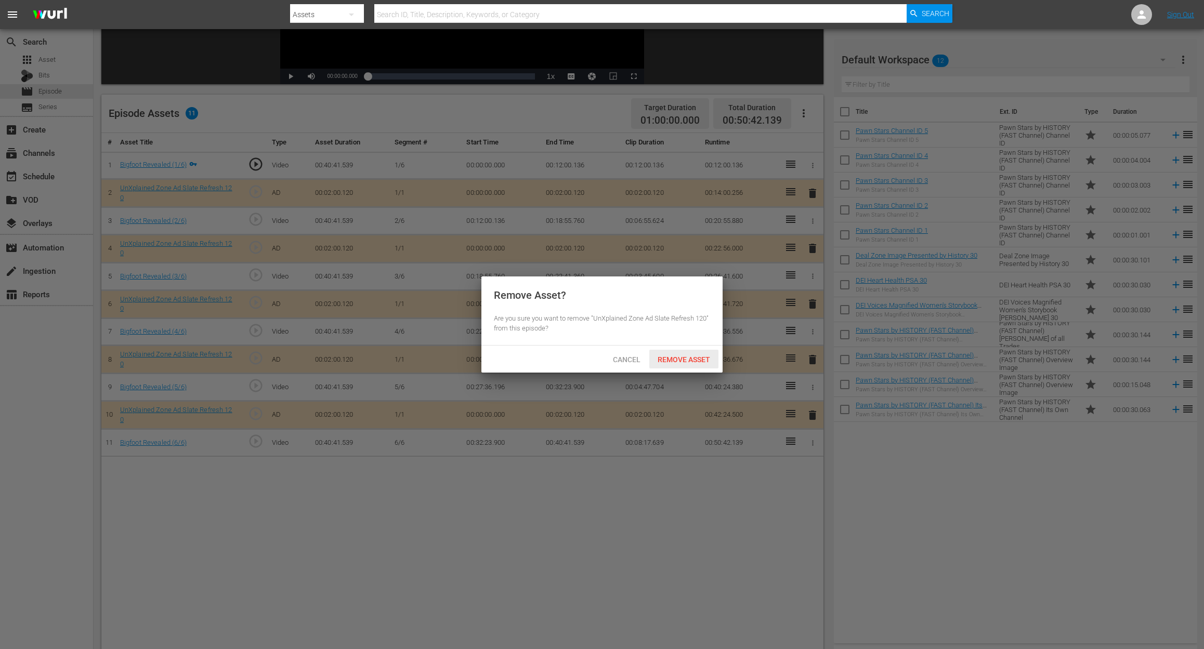
click at [696, 357] on span "Remove Asset" at bounding box center [683, 359] width 69 height 8
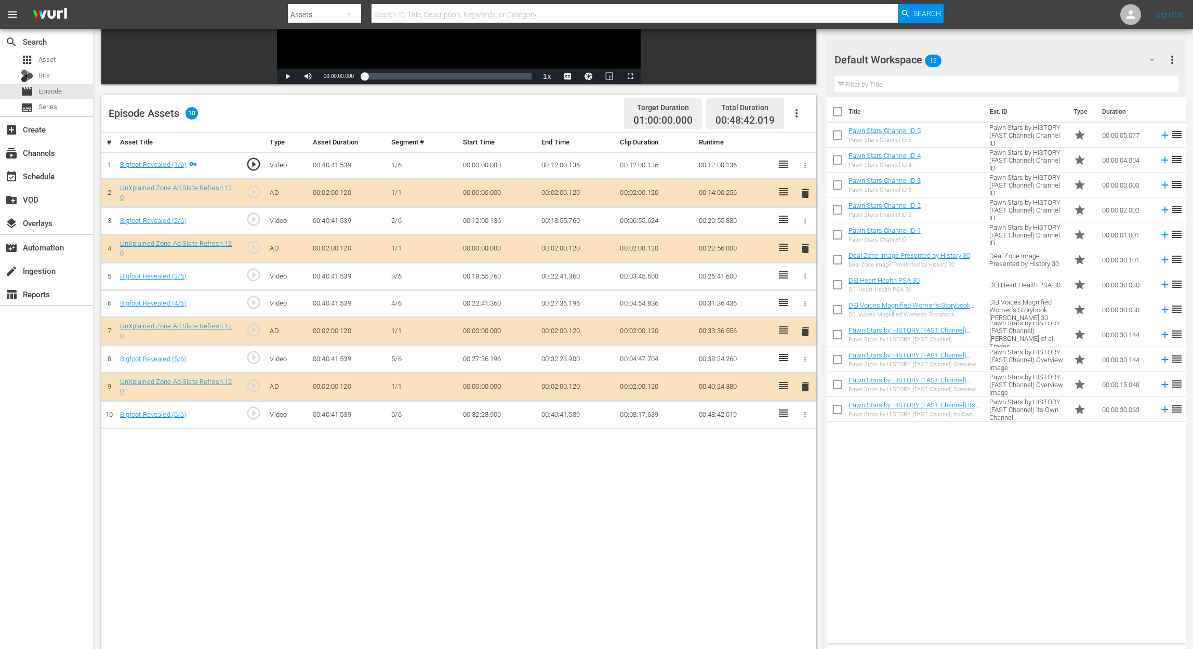
click at [902, 59] on icon "button" at bounding box center [1152, 60] width 12 height 12
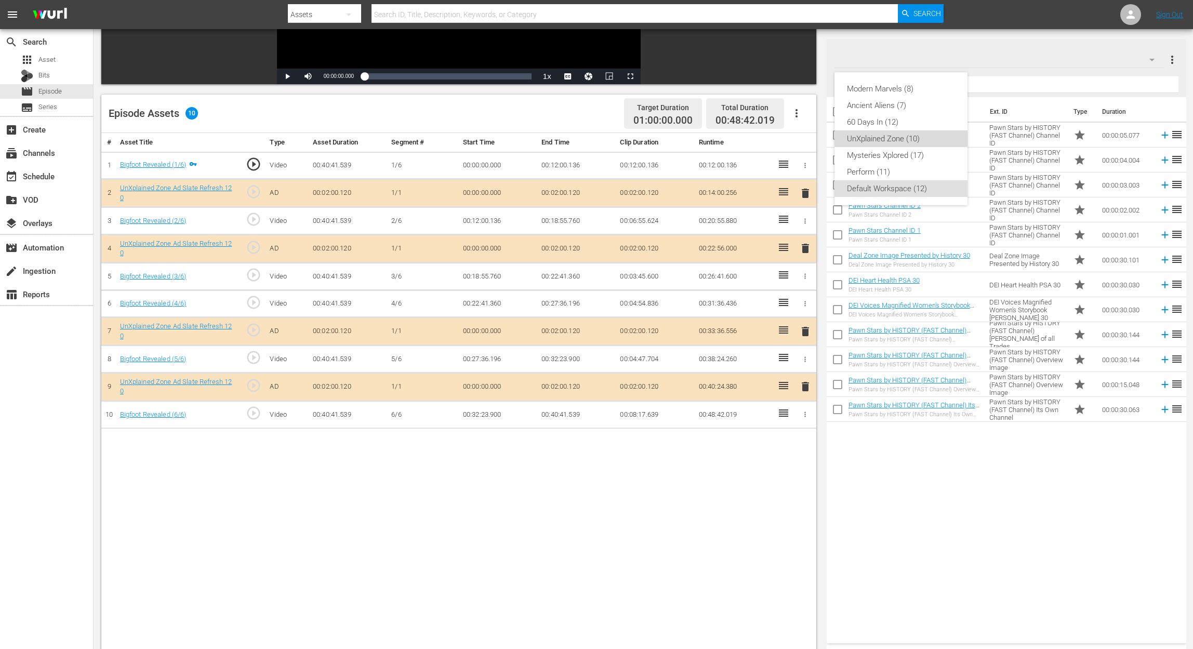
click at [902, 140] on div "UnXplained Zone (10)" at bounding box center [901, 138] width 108 height 17
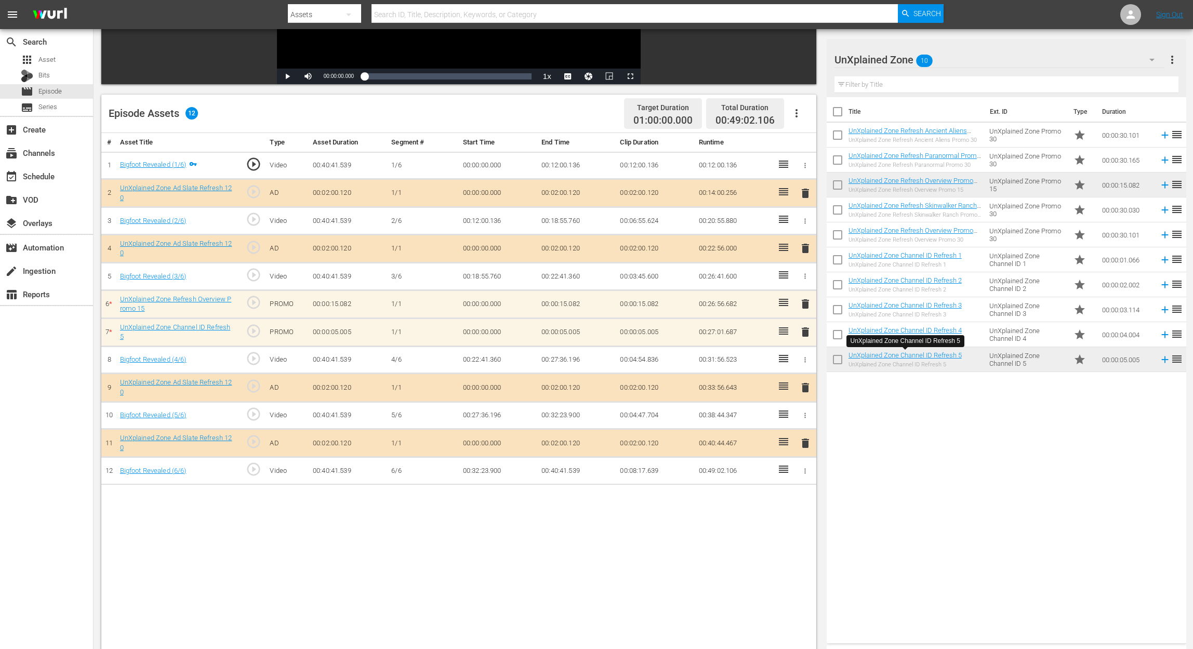
click at [807, 307] on span "delete" at bounding box center [805, 304] width 12 height 12
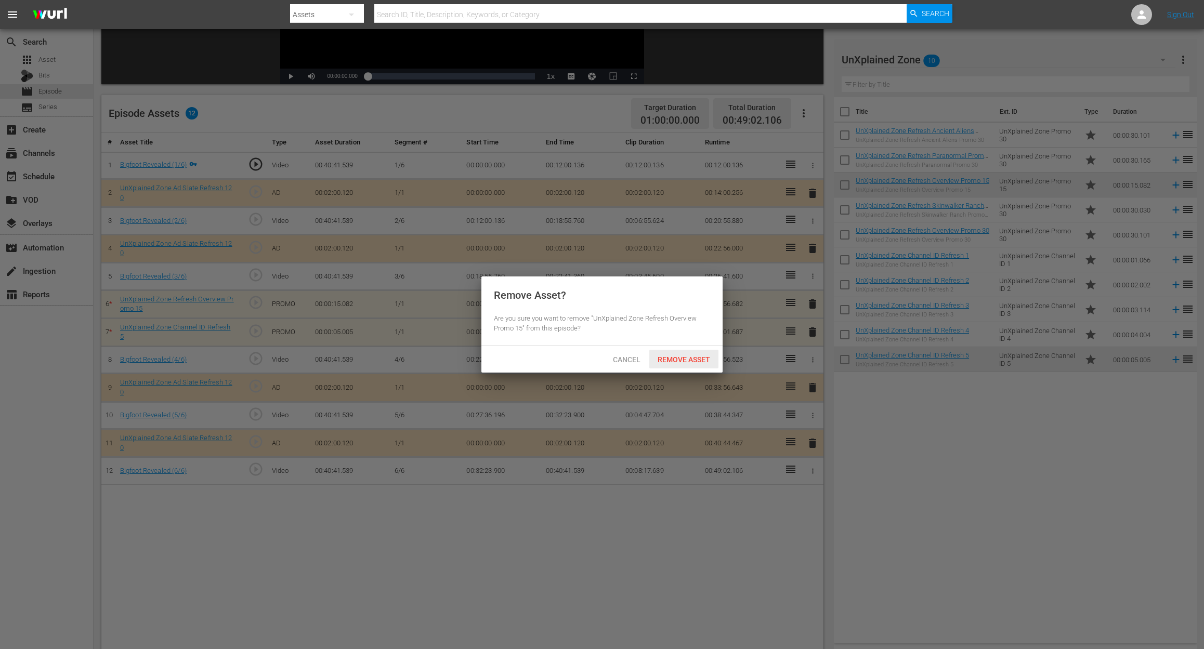
click at [680, 357] on span "Remove Asset" at bounding box center [683, 359] width 69 height 8
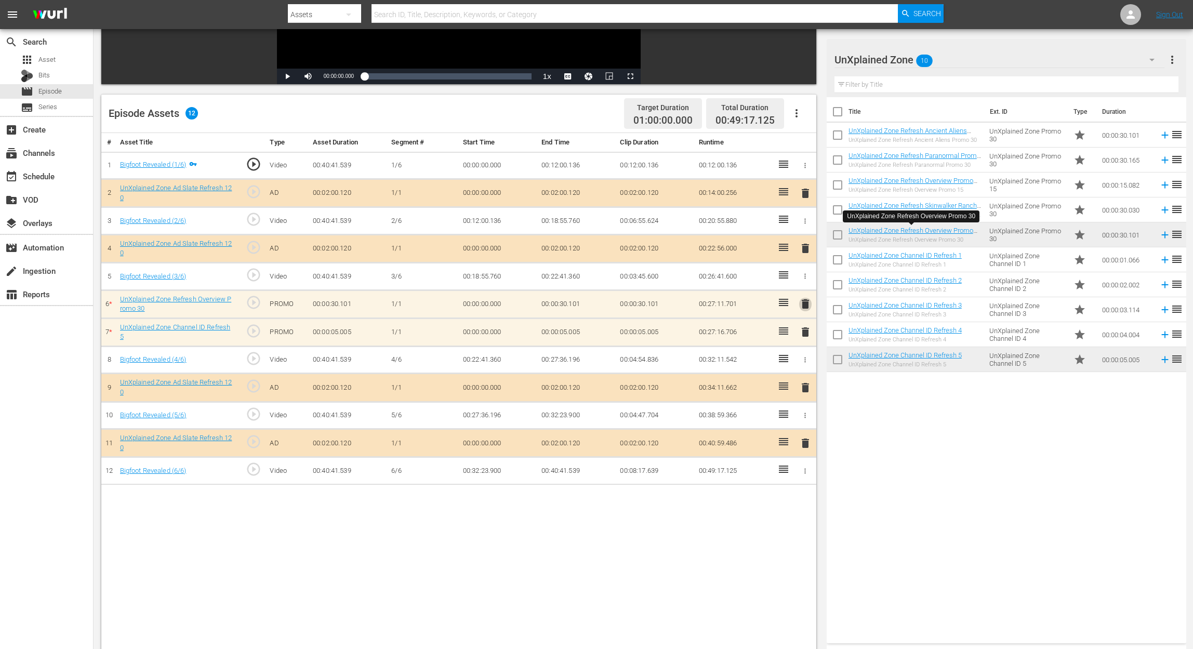
click at [802, 302] on span "delete" at bounding box center [805, 304] width 12 height 12
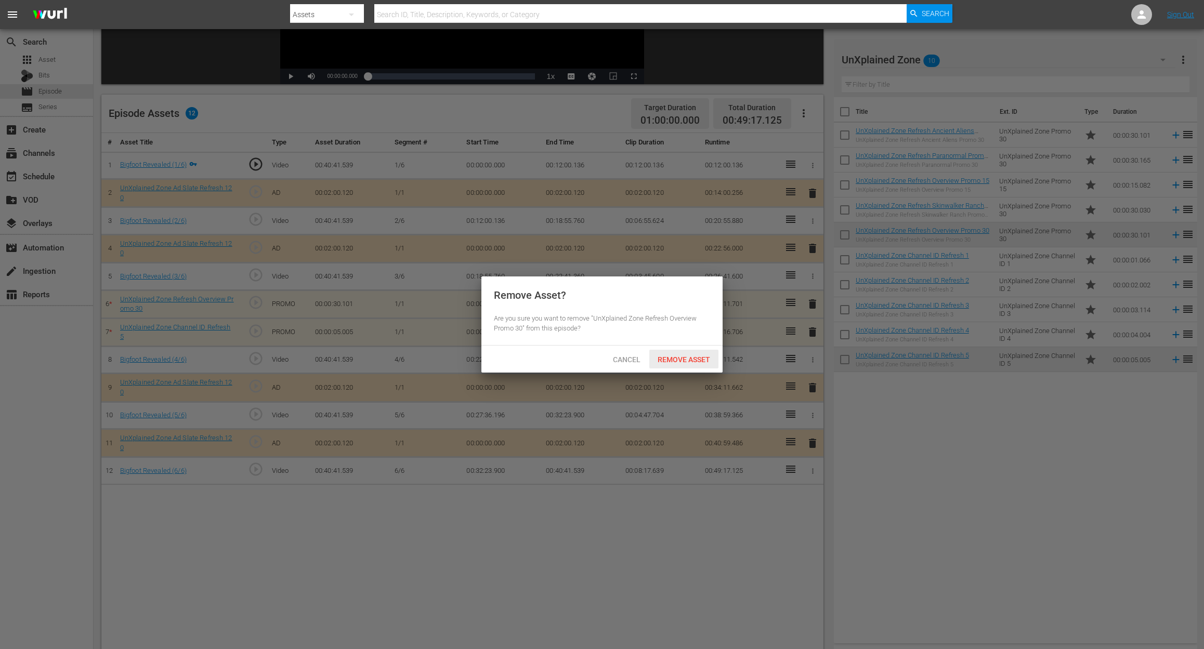
click at [707, 357] on span "Remove Asset" at bounding box center [683, 359] width 69 height 8
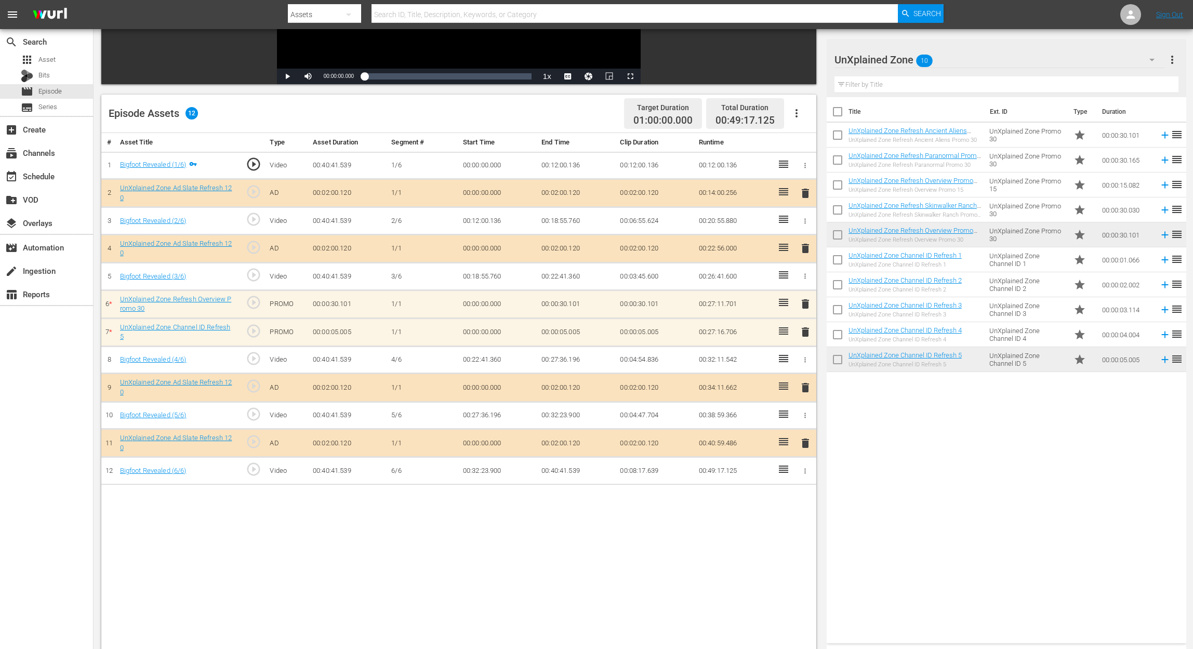
click at [805, 331] on span "delete" at bounding box center [805, 332] width 12 height 12
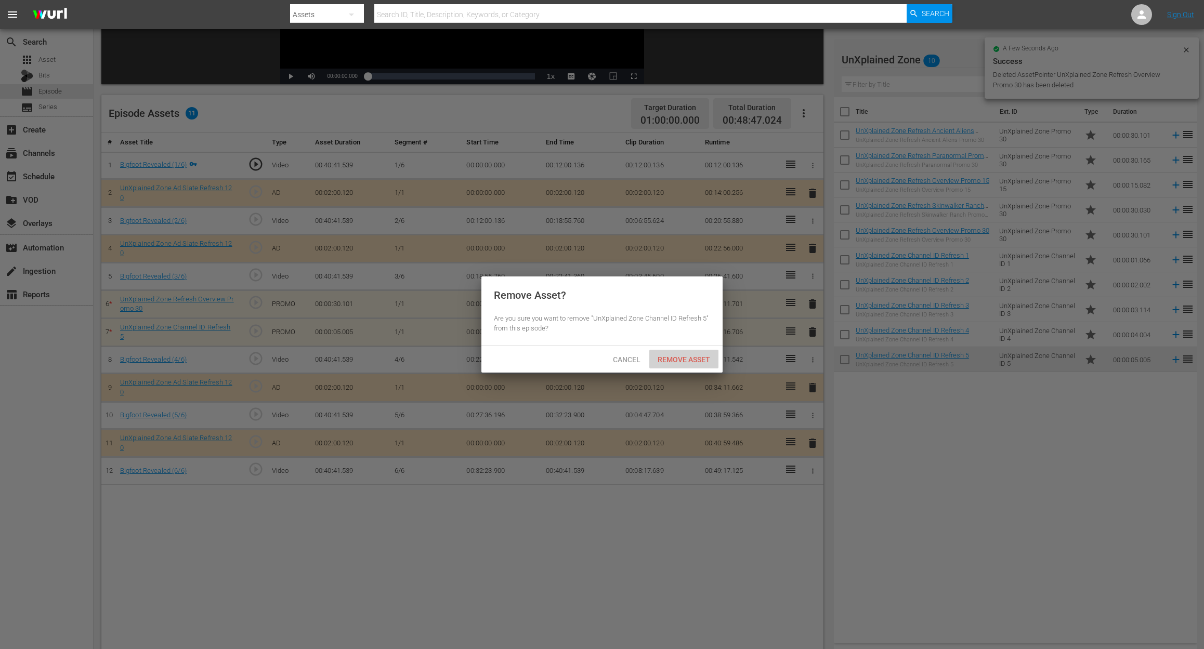
click at [697, 356] on span "Remove Asset" at bounding box center [683, 359] width 69 height 8
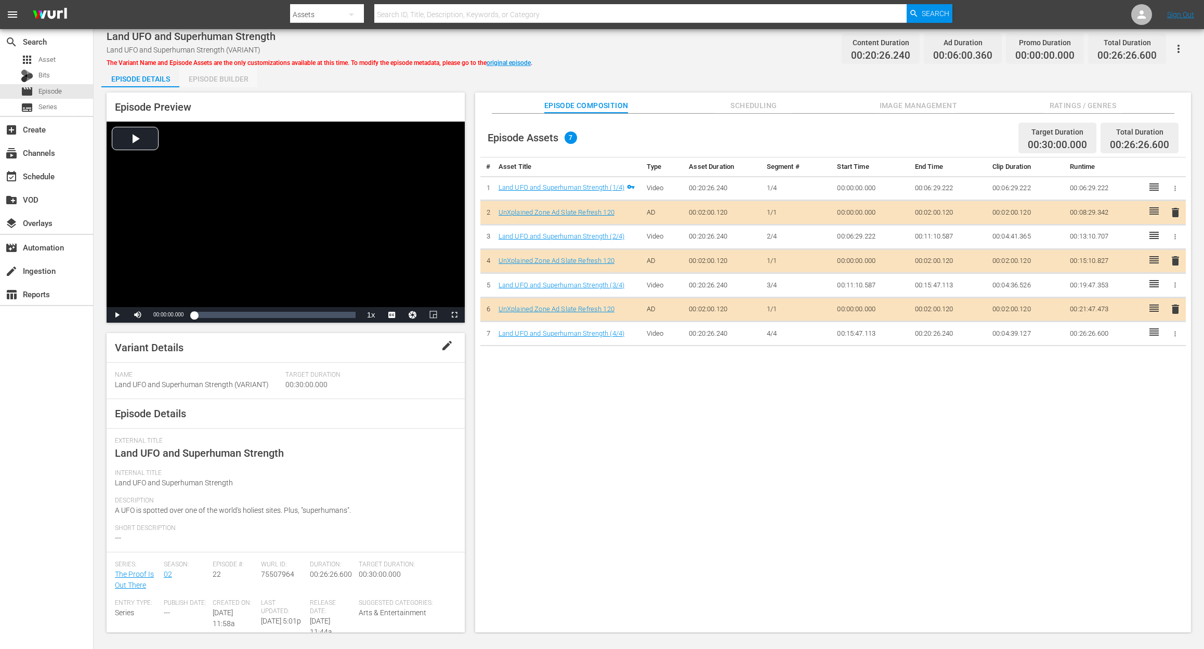
click at [220, 81] on div "Episode Builder" at bounding box center [218, 79] width 78 height 25
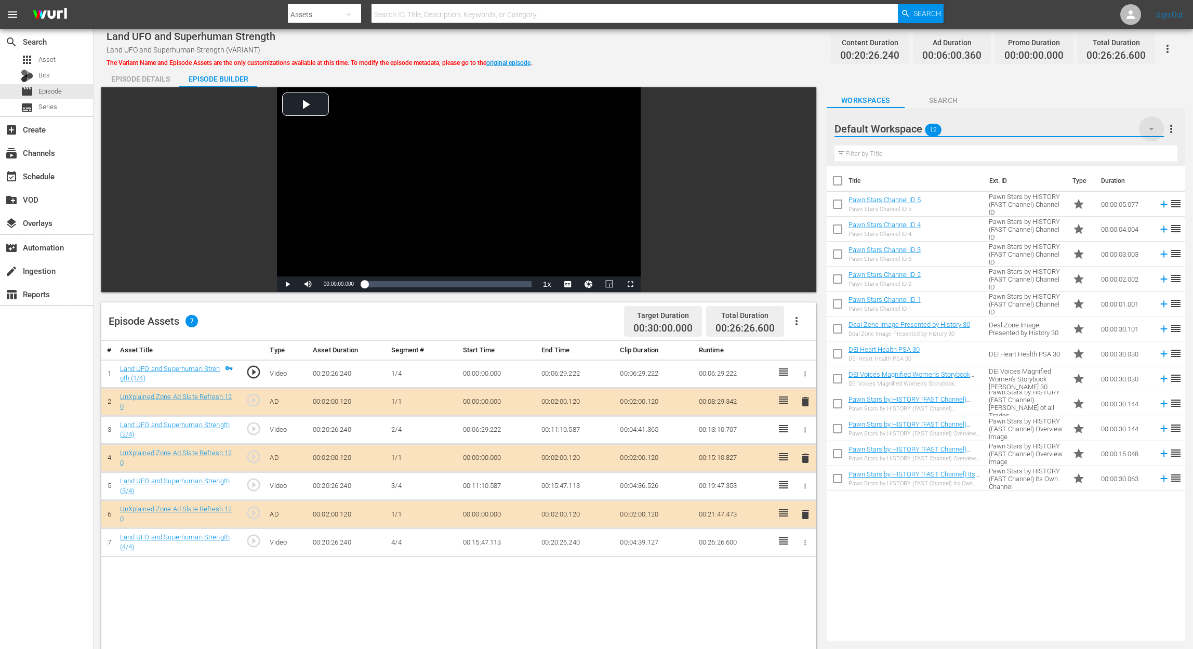
click at [902, 128] on icon "button" at bounding box center [1151, 129] width 12 height 12
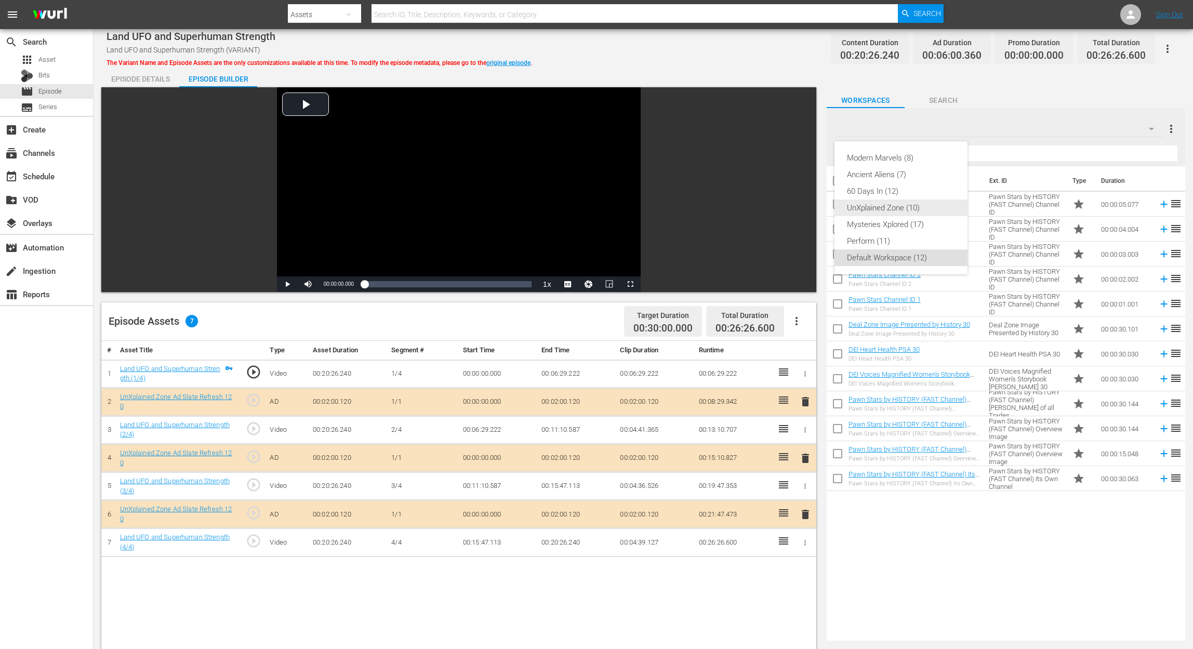
click at [902, 209] on div "UnXplained Zone (10)" at bounding box center [901, 208] width 108 height 17
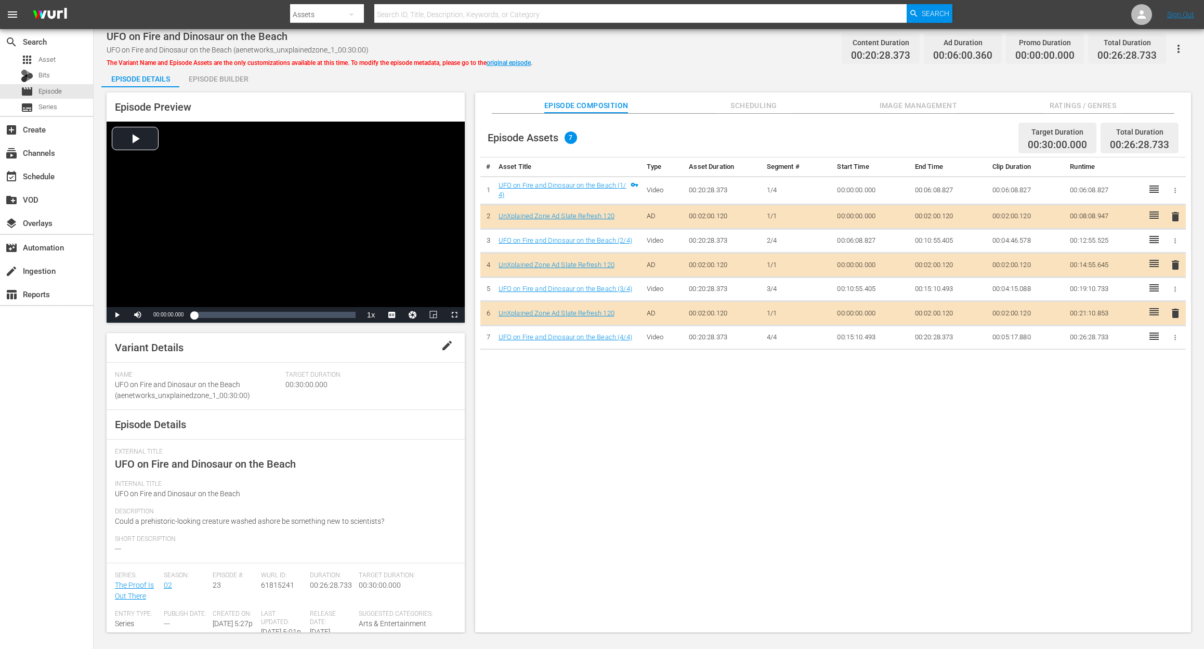
click at [207, 76] on div "Episode Builder" at bounding box center [218, 79] width 78 height 25
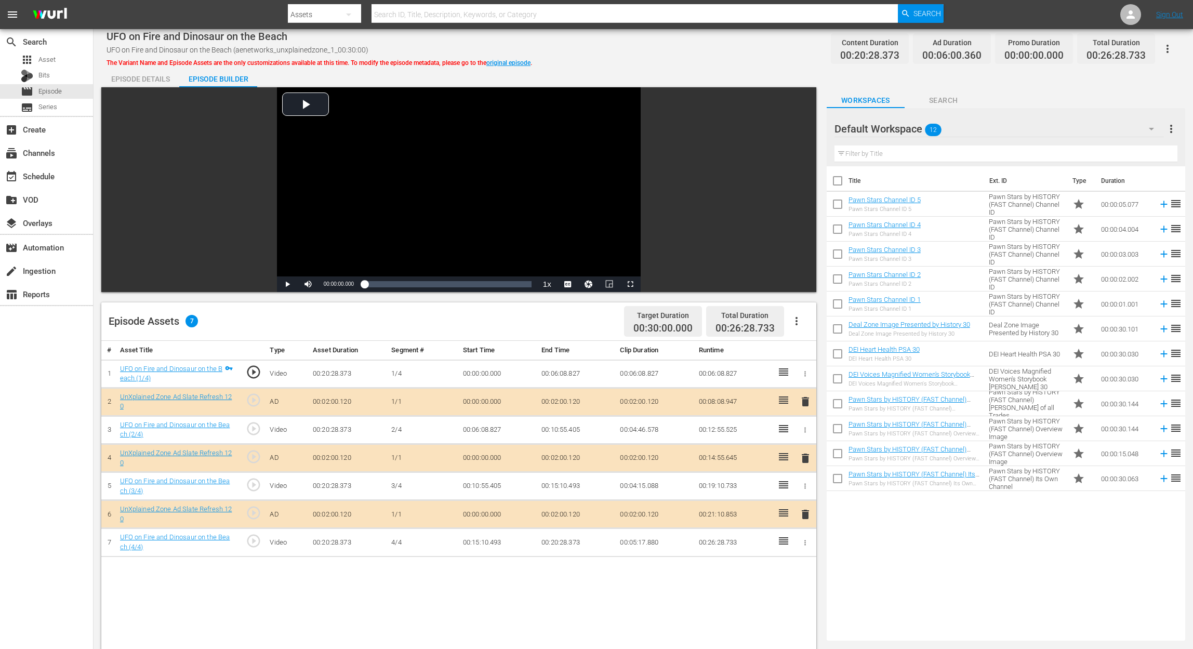
click at [902, 136] on div "Default Workspace 12" at bounding box center [1000, 128] width 330 height 25
click at [902, 129] on icon "button" at bounding box center [1151, 129] width 5 height 3
click at [902, 213] on div "UnXplained Zone (10)" at bounding box center [901, 208] width 108 height 17
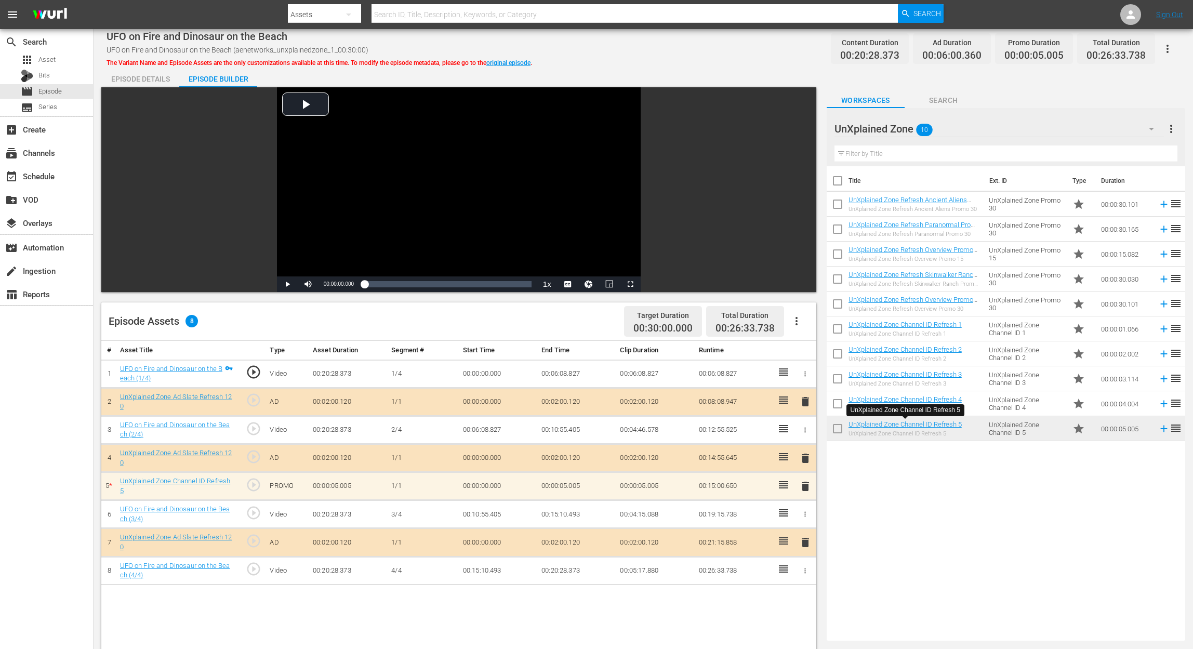
click at [801, 485] on span "delete" at bounding box center [805, 486] width 12 height 12
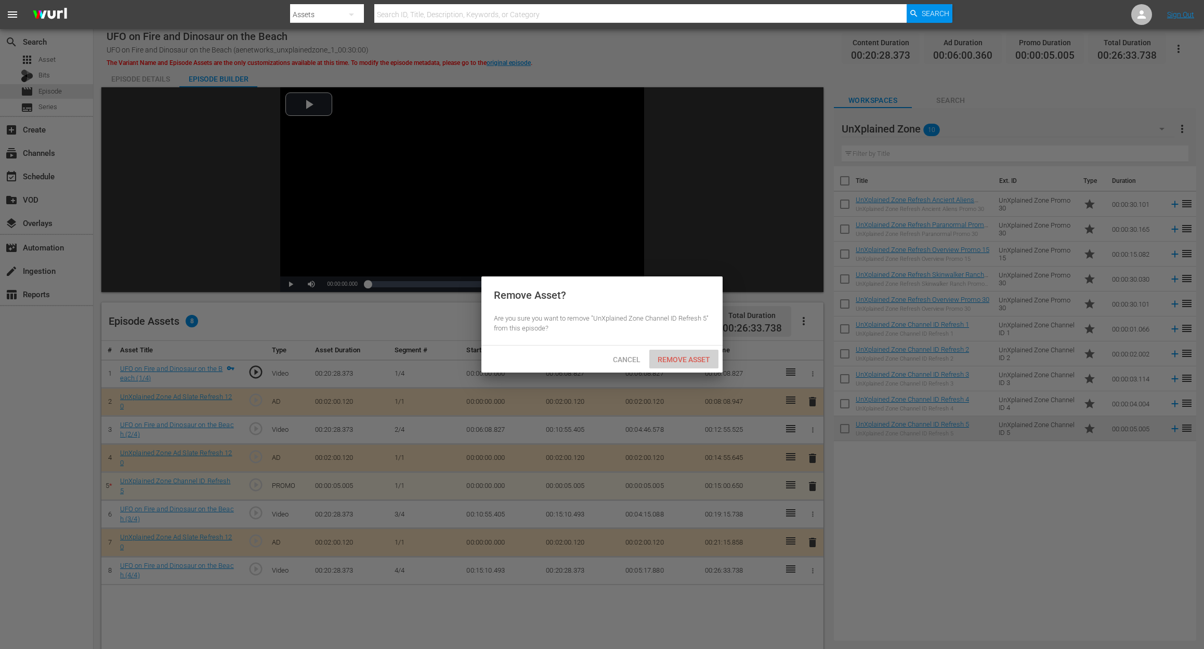
click at [703, 363] on span "Remove Asset" at bounding box center [683, 359] width 69 height 8
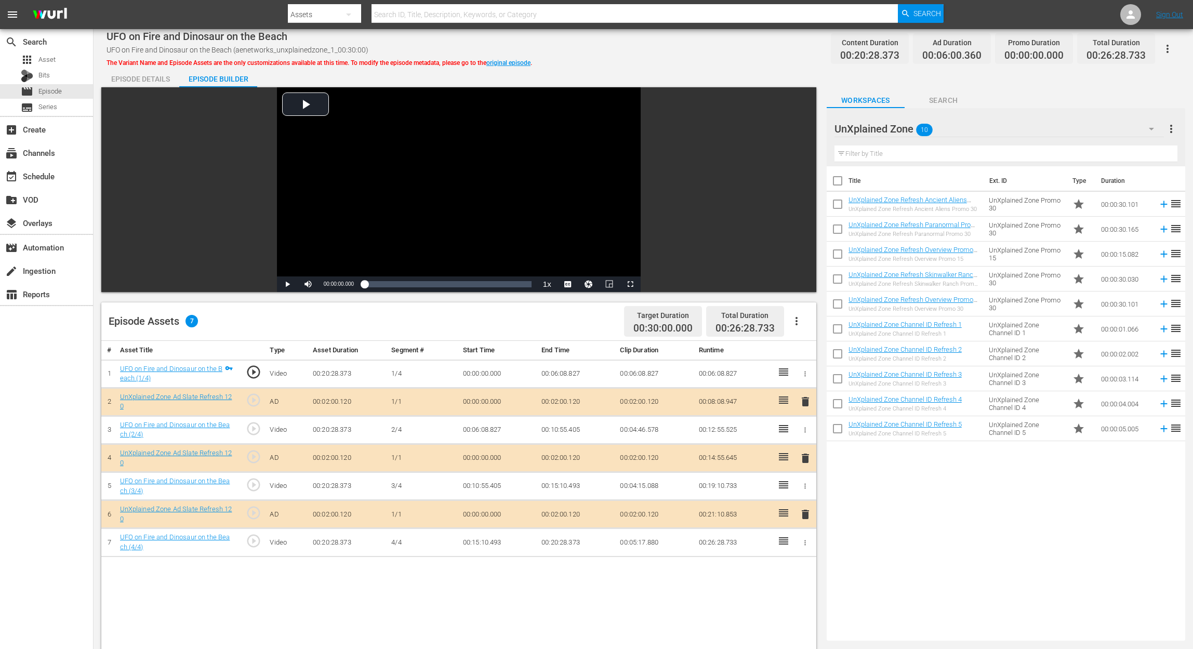
click at [902, 403] on div "UnXplained Zone Channel ID Refresh 4 UnXplained Zone Channel ID Refresh 4" at bounding box center [905, 404] width 113 height 17
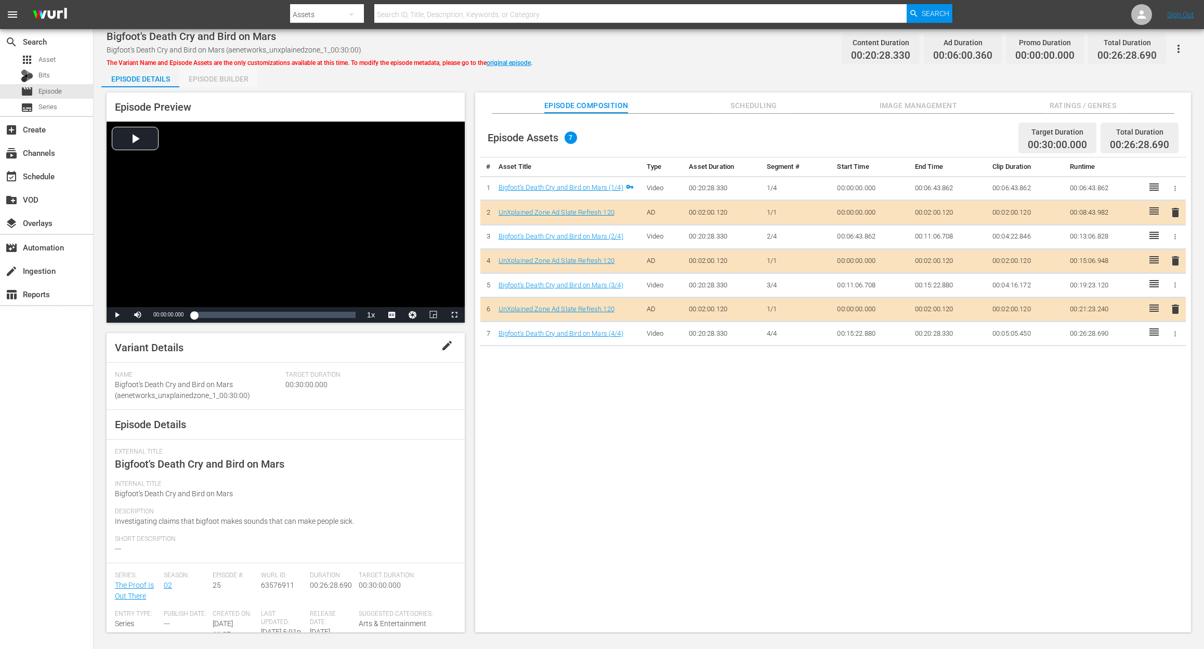
click at [211, 80] on div "Episode Builder" at bounding box center [218, 79] width 78 height 25
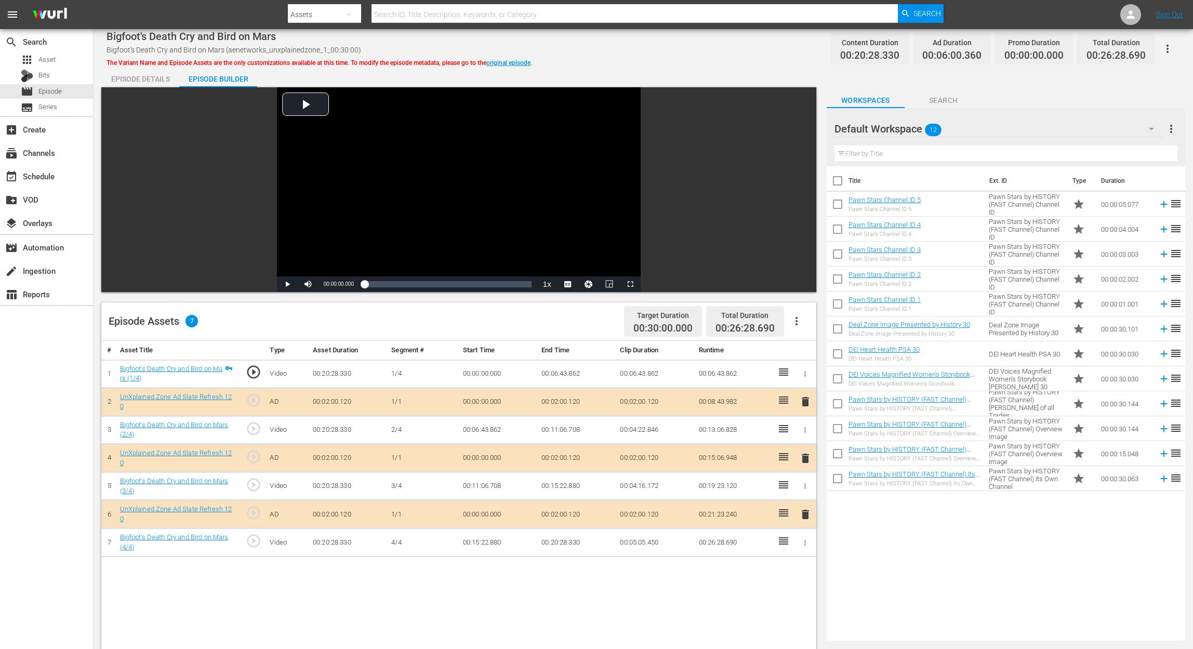
click at [902, 130] on icon "button" at bounding box center [1151, 129] width 12 height 12
click at [902, 210] on div "UnXplained Zone (10)" at bounding box center [901, 208] width 108 height 17
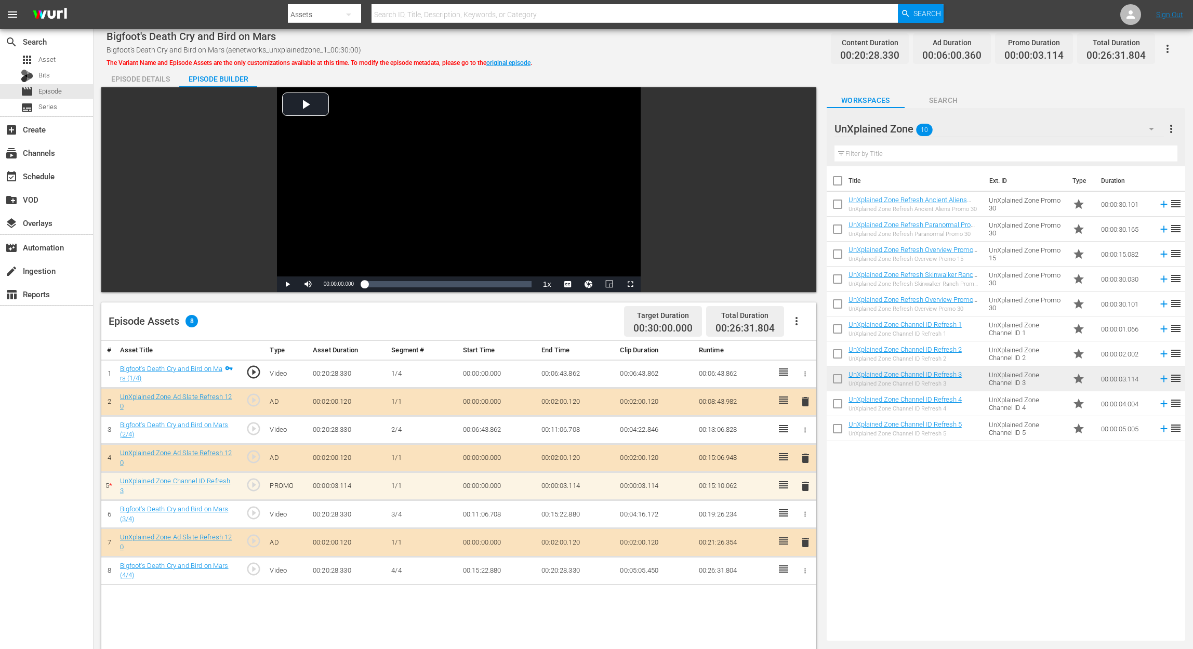
click at [255, 486] on div "# Asset Title Type Asset Duration Segment # Start Time End Time Clip Duration R…" at bounding box center [458, 626] width 715 height 571
